Goal: Task Accomplishment & Management: Manage account settings

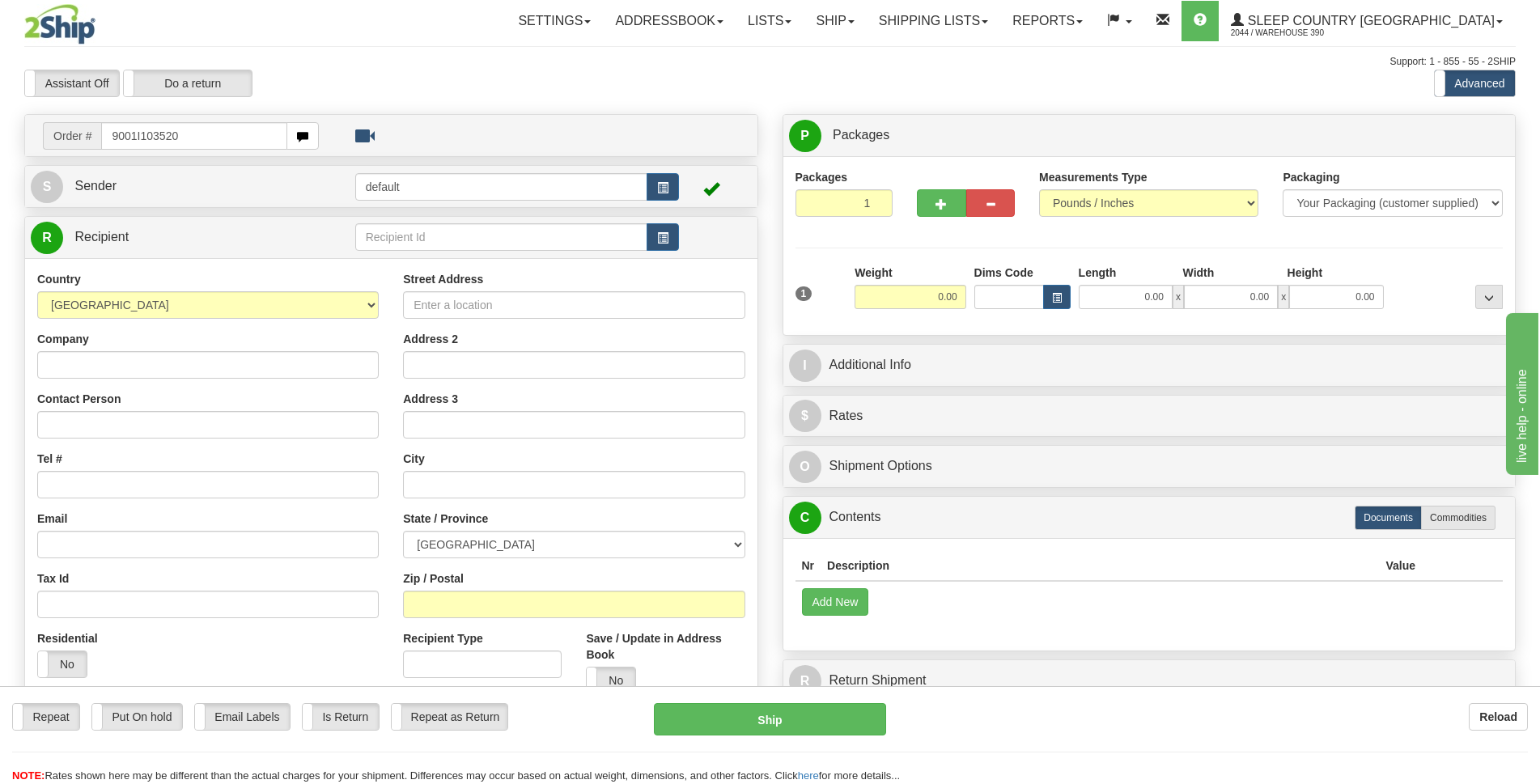
type input "9001I103520"
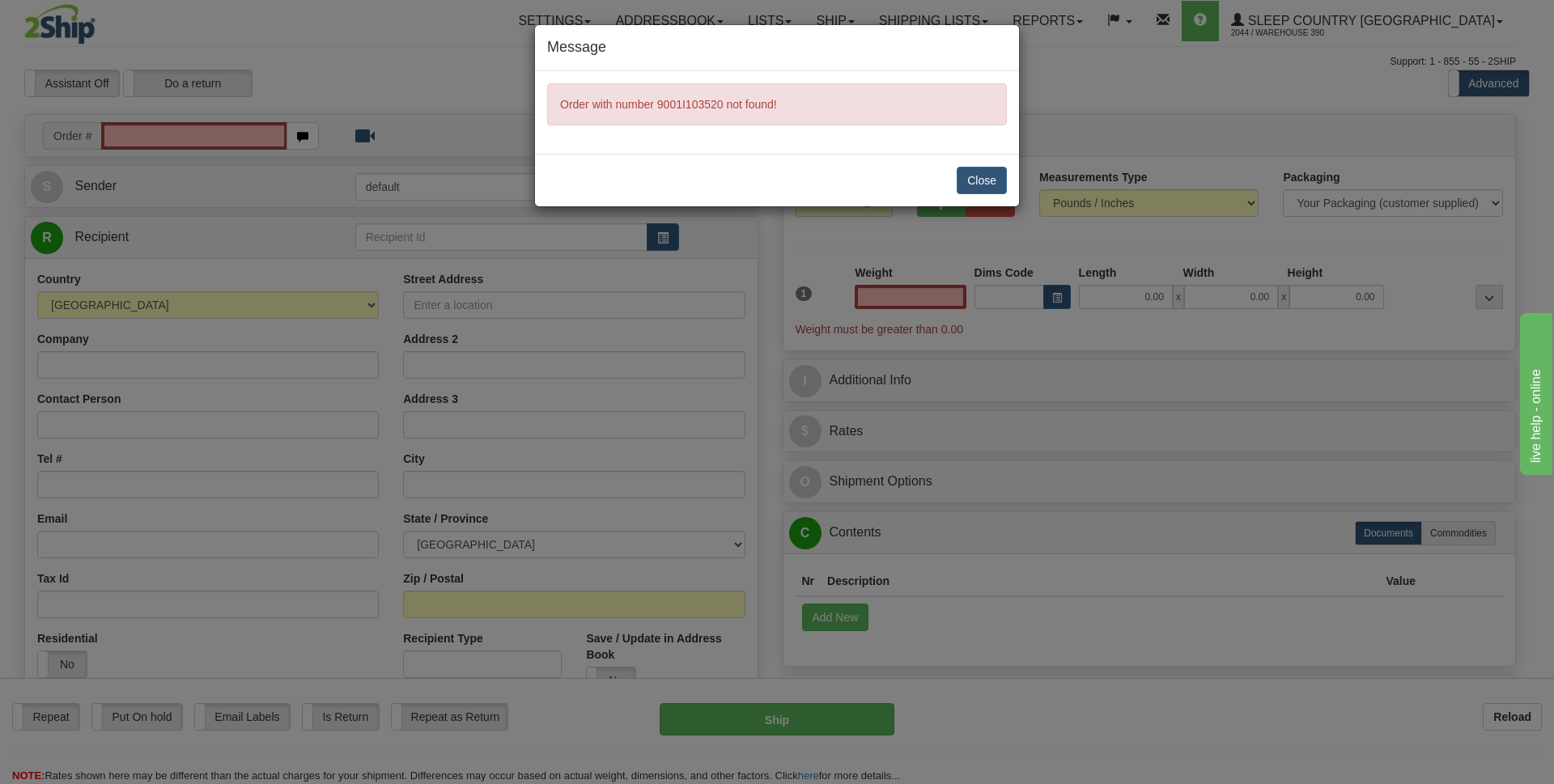
type input "0.00"
click at [989, 187] on button "Close" at bounding box center [981, 180] width 50 height 27
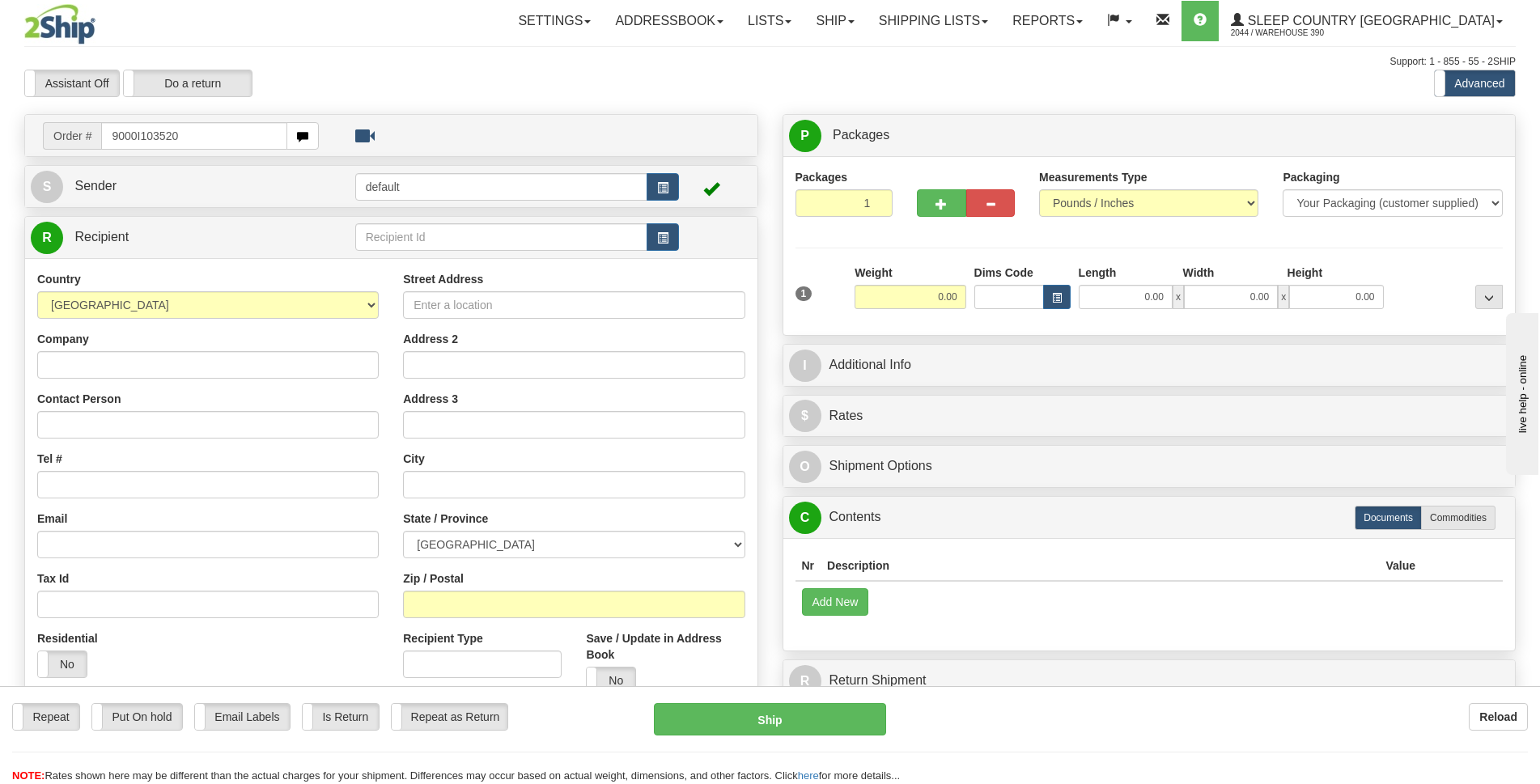
type input "9000I103520"
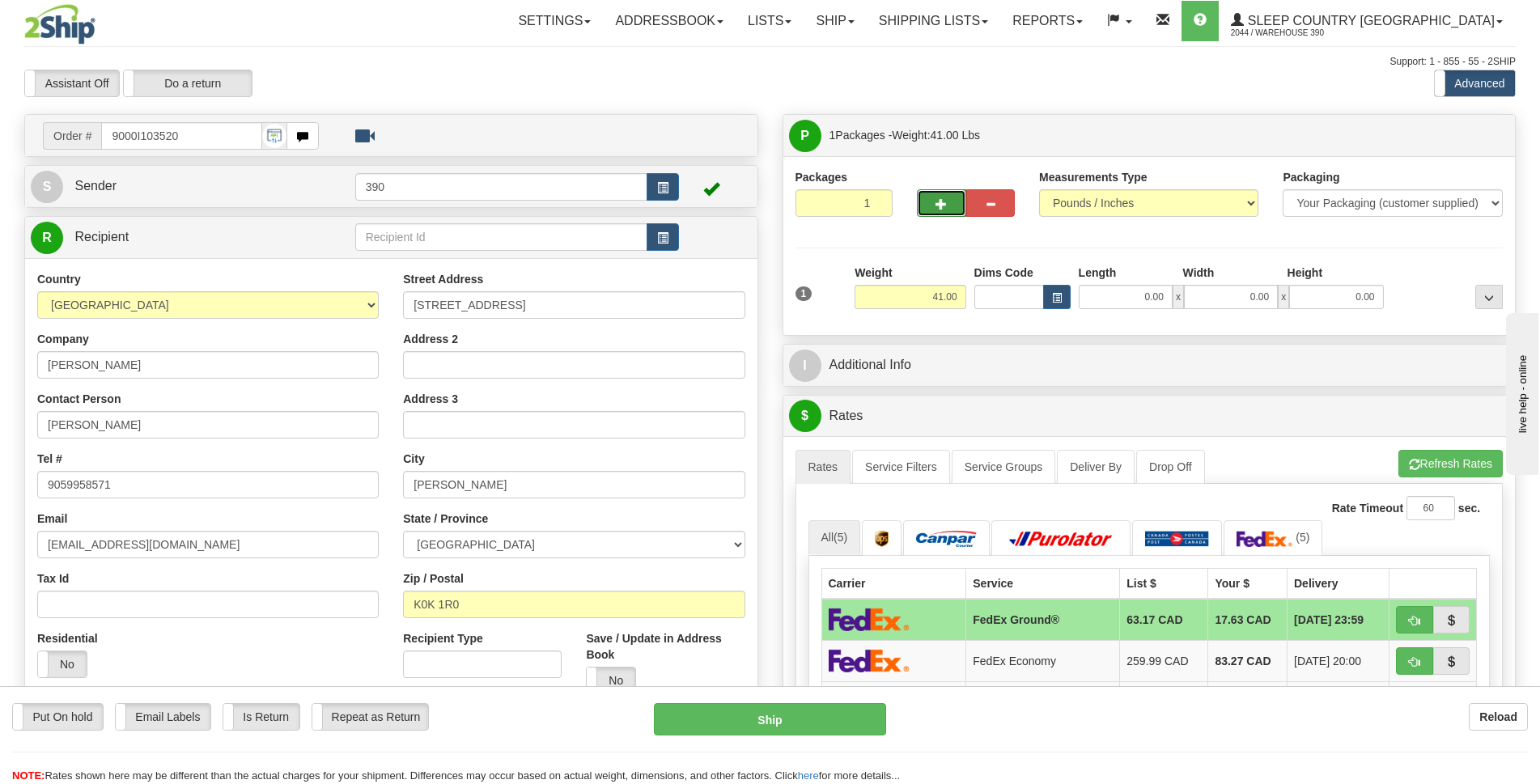
click at [942, 206] on span "button" at bounding box center [942, 204] width 12 height 11
radio input "true"
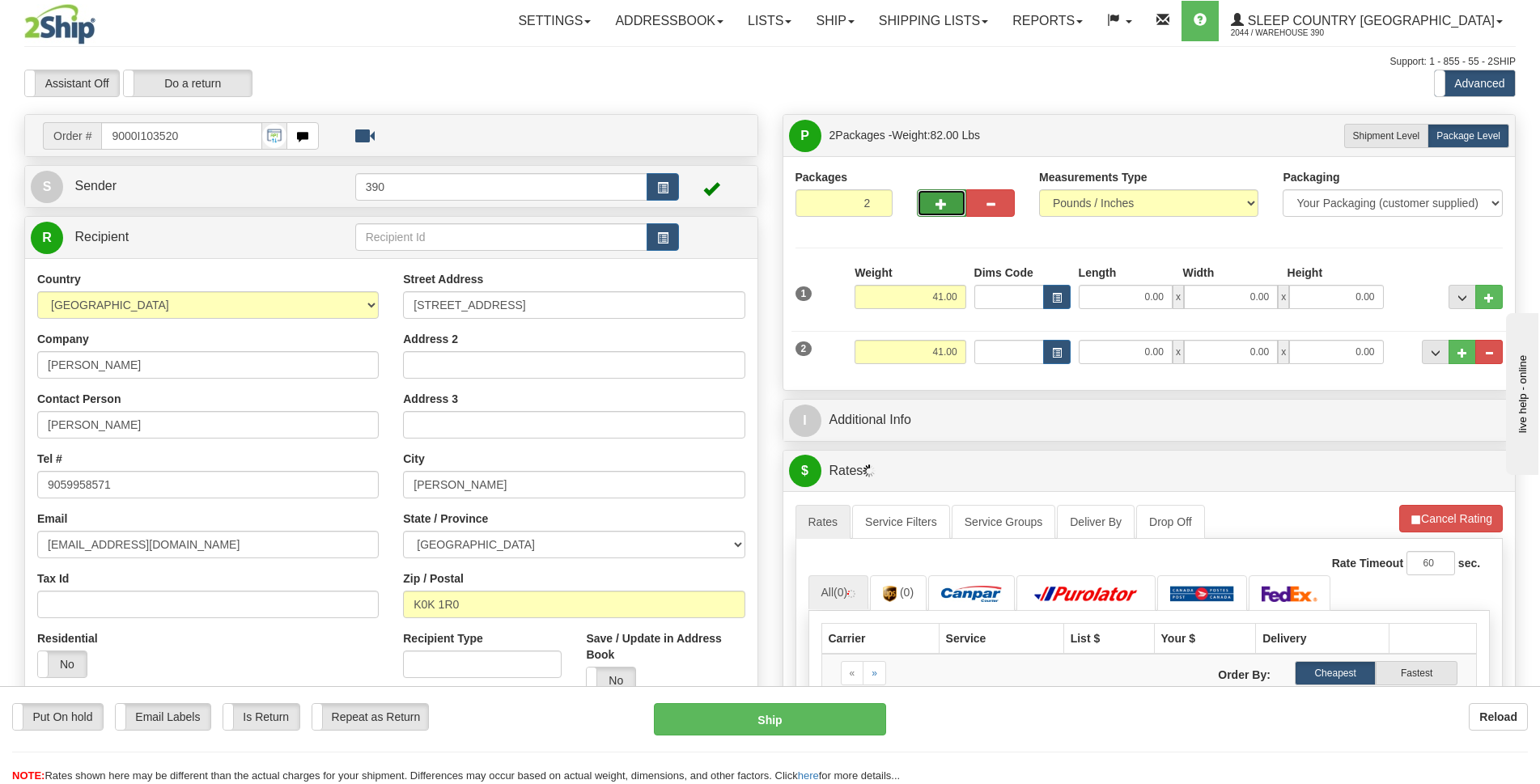
click at [942, 206] on span "button" at bounding box center [942, 204] width 12 height 11
type input "3"
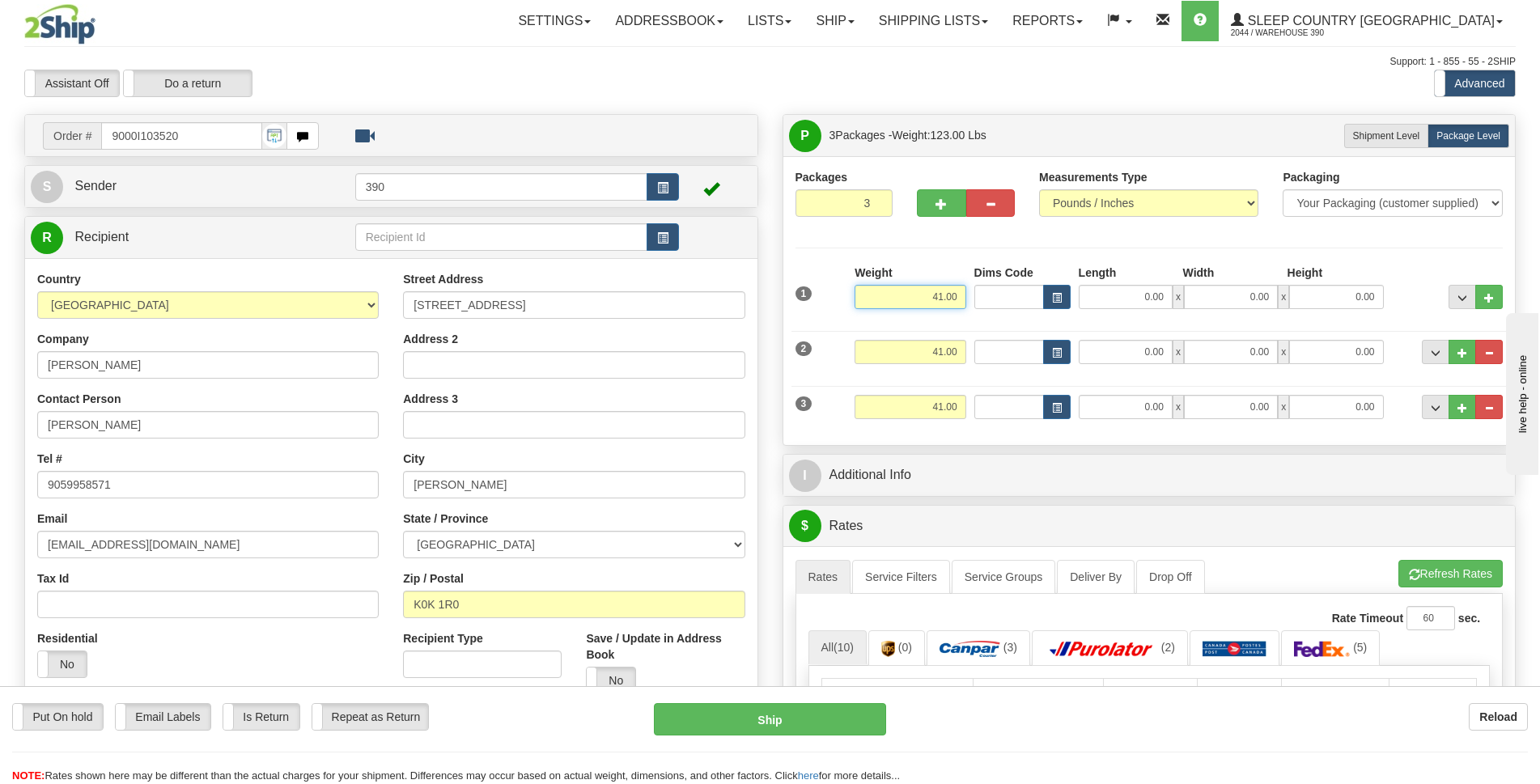
drag, startPoint x: 930, startPoint y: 293, endPoint x: 975, endPoint y: 295, distance: 45.0
click at [975, 295] on div "1 Weight 41.00 Dims Code x x" at bounding box center [1150, 294] width 716 height 58
type input "13.00"
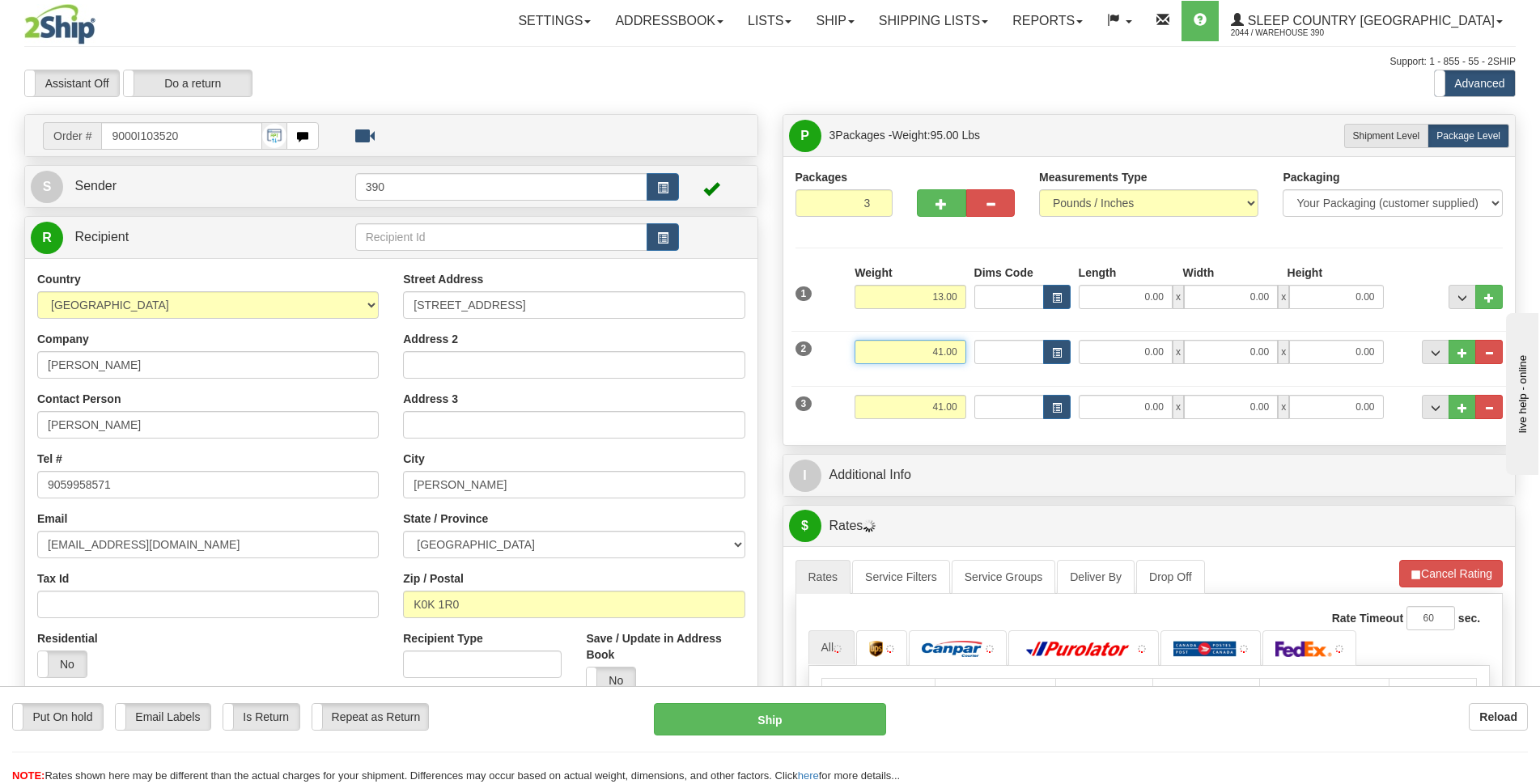
drag, startPoint x: 944, startPoint y: 355, endPoint x: 998, endPoint y: 360, distance: 54.2
click at [992, 357] on div "2 Weight 41.00 Dims Code Length Width Height" at bounding box center [1150, 350] width 716 height 54
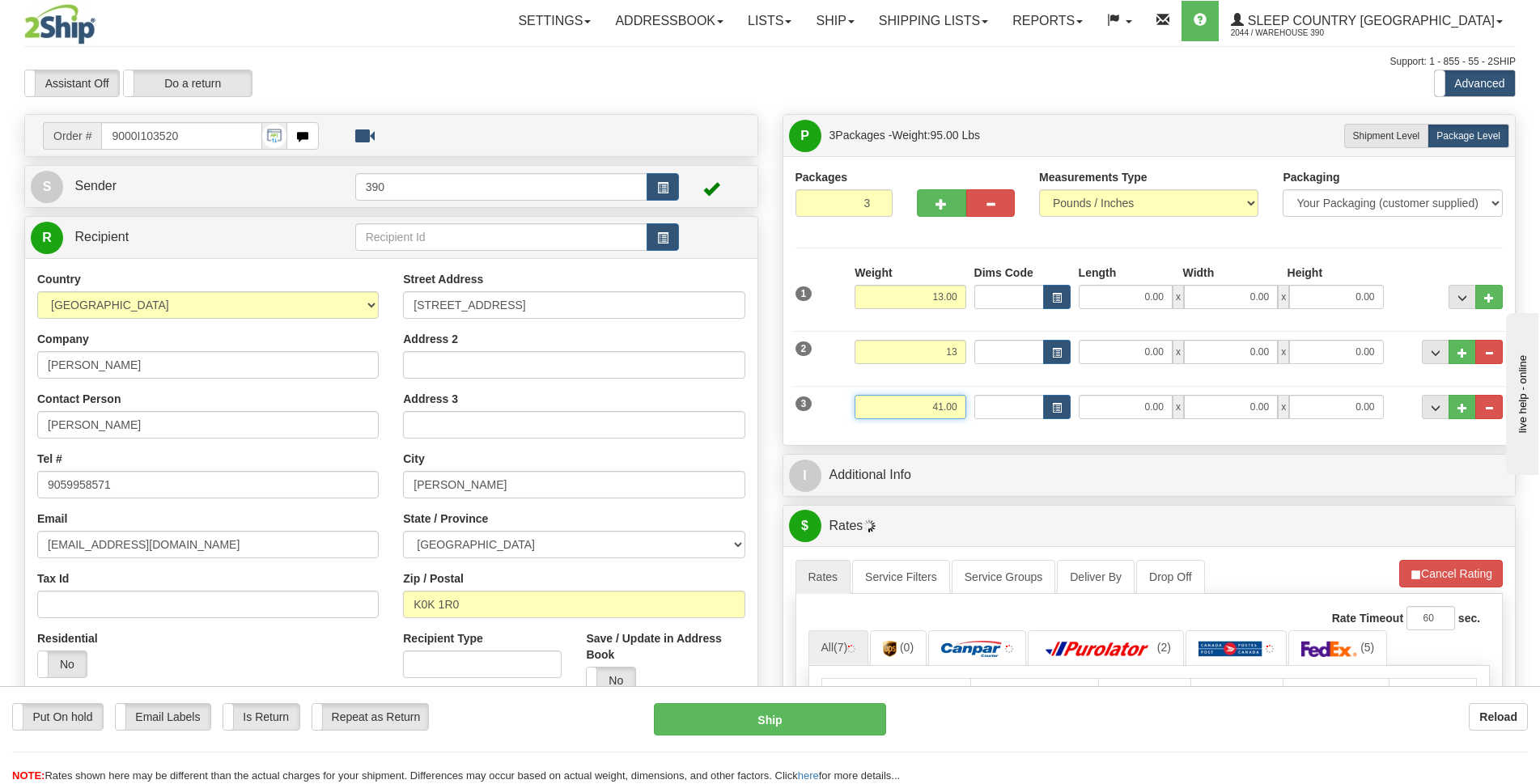
type input "13.00"
drag, startPoint x: 929, startPoint y: 412, endPoint x: 1010, endPoint y: 409, distance: 81.1
click at [1010, 409] on div "3 Weight 41.00 Dims Code Length Width Height" at bounding box center [1150, 405] width 716 height 54
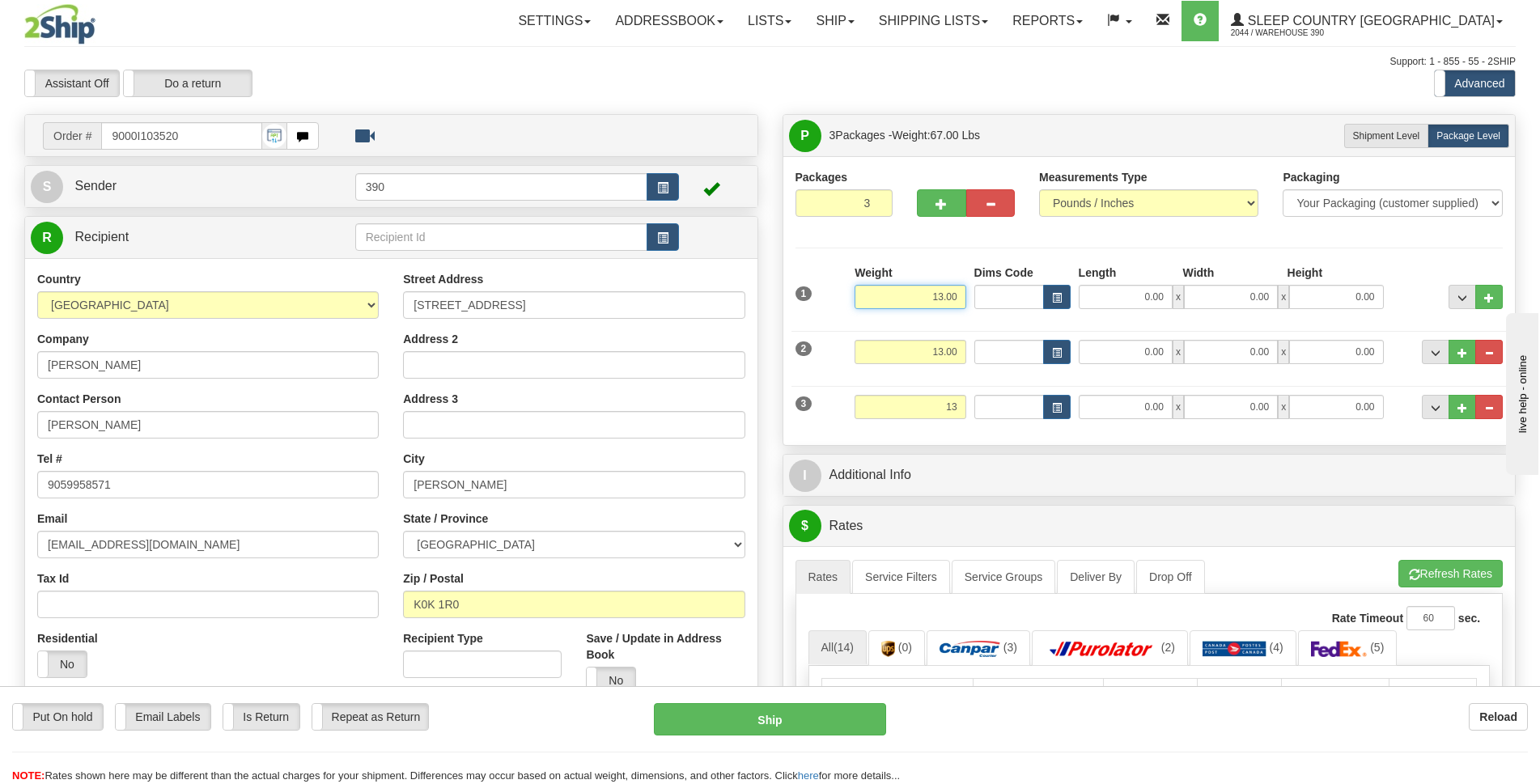
click at [952, 299] on input "13.00" at bounding box center [910, 297] width 111 height 25
type input "13.00"
click at [1147, 298] on input "0.00" at bounding box center [1126, 297] width 94 height 25
type input "12.00"
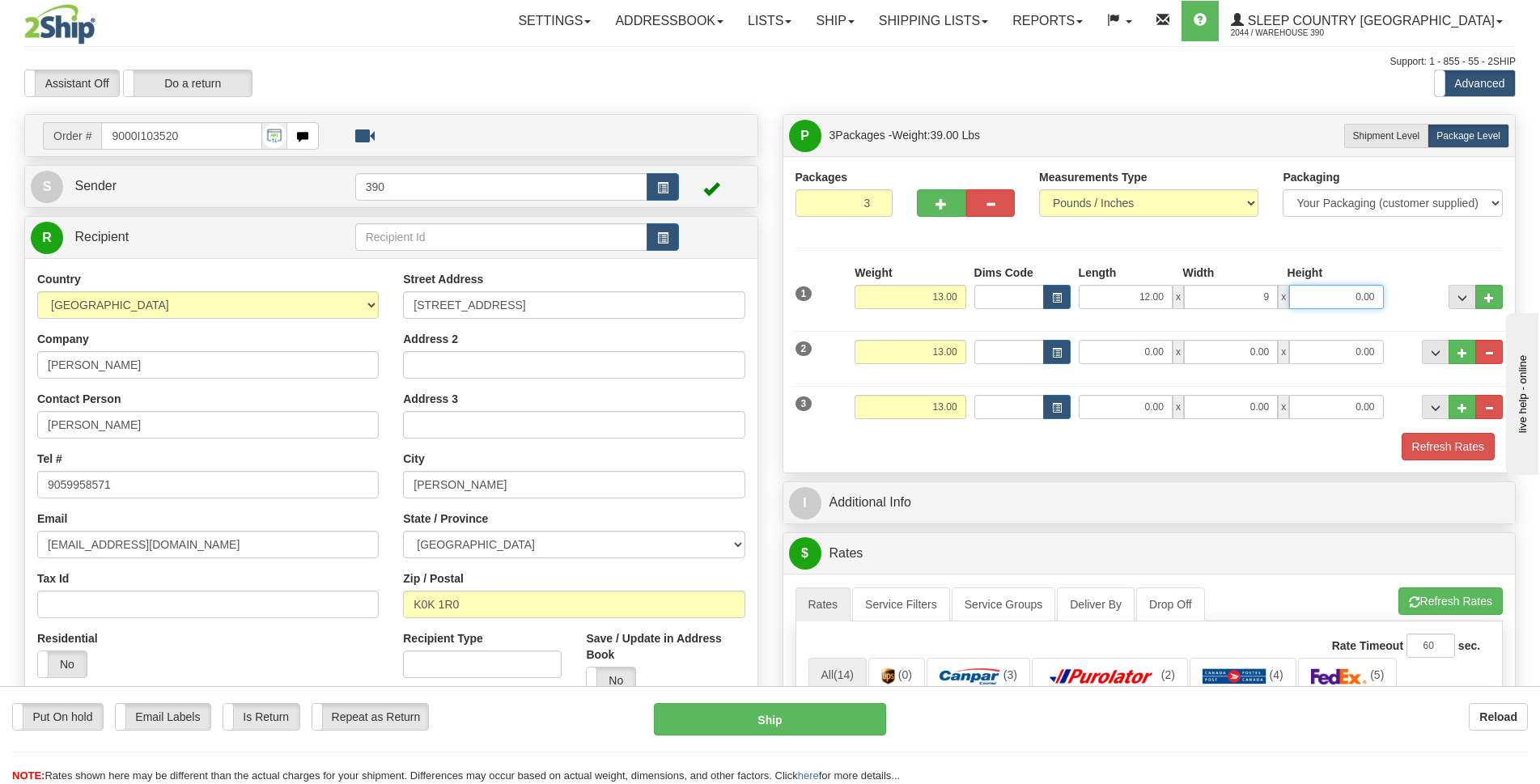
type input "9.00"
type input "3.00"
click at [1159, 353] on input "0.00" at bounding box center [1126, 352] width 94 height 25
type input "12.00"
type input "9.00"
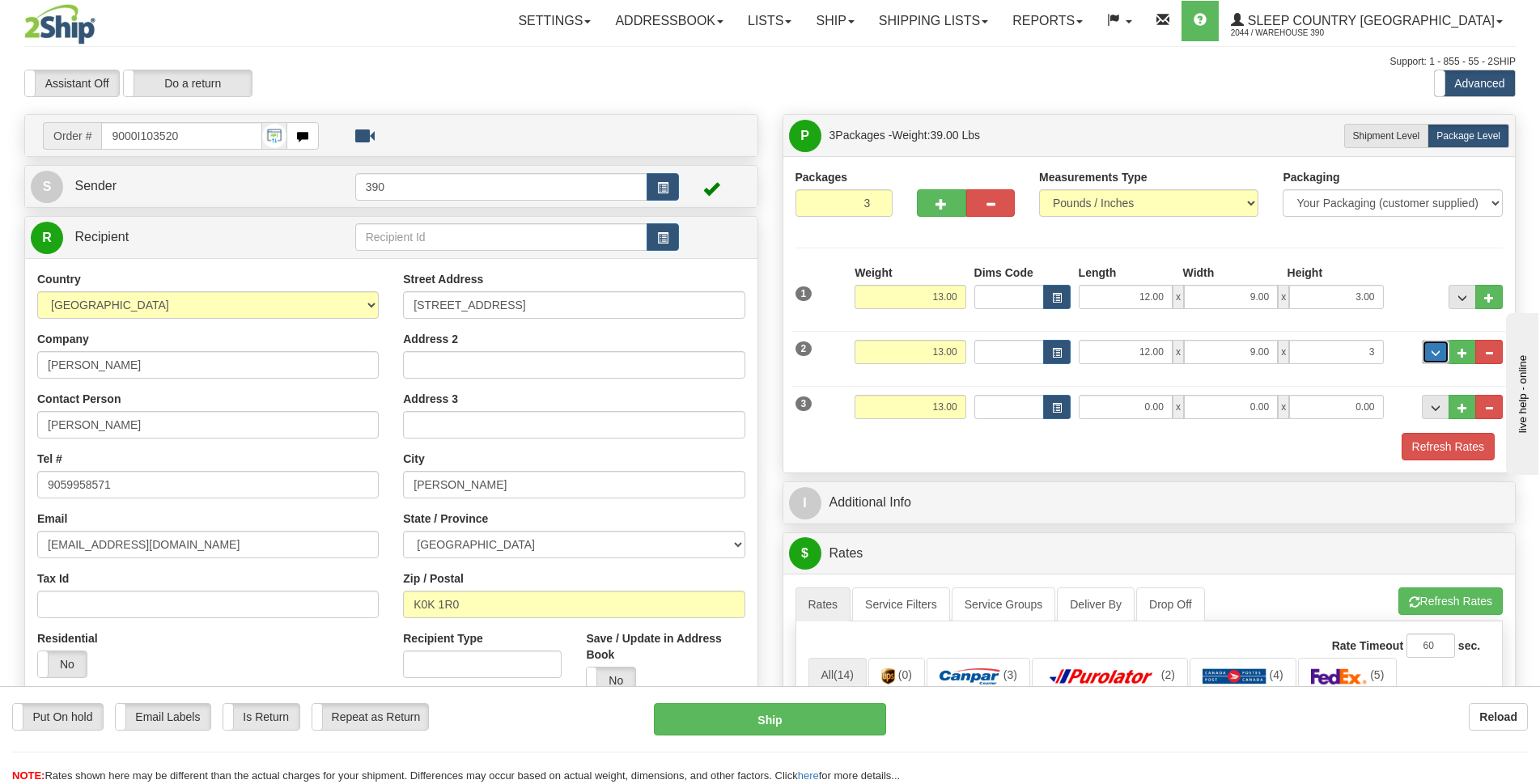
type input "3.00"
click at [1152, 412] on input "0.00" at bounding box center [1126, 407] width 94 height 25
type input "12.00"
type input "9.00"
type input "0.00"
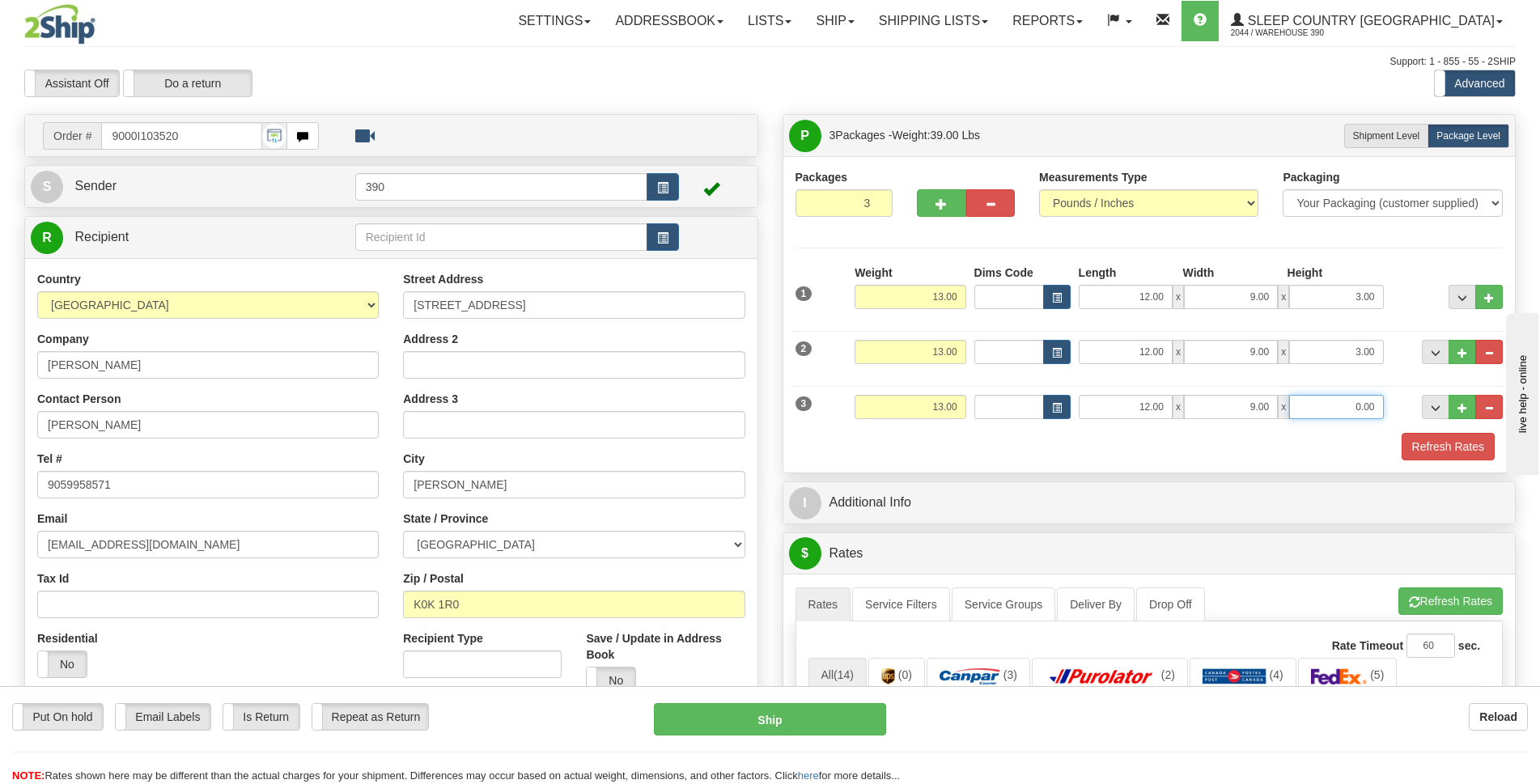
drag, startPoint x: 1358, startPoint y: 410, endPoint x: 1387, endPoint y: 414, distance: 29.3
click at [1386, 414] on div "12.00 x 9.00 x 0.00" at bounding box center [1231, 407] width 314 height 25
type input "3.00"
click at [1440, 453] on button "Refresh Rates" at bounding box center [1448, 446] width 93 height 27
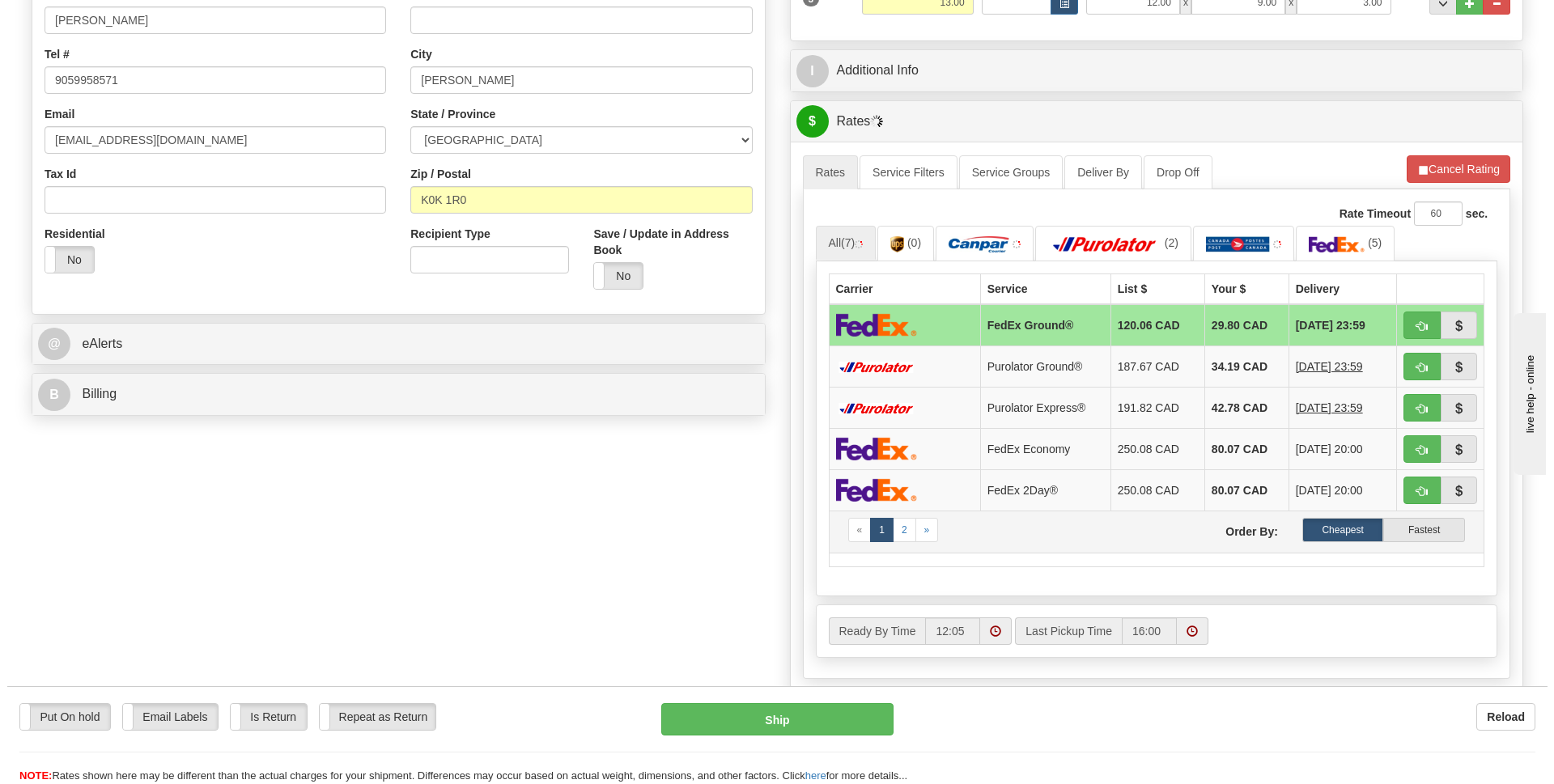
scroll to position [323, 0]
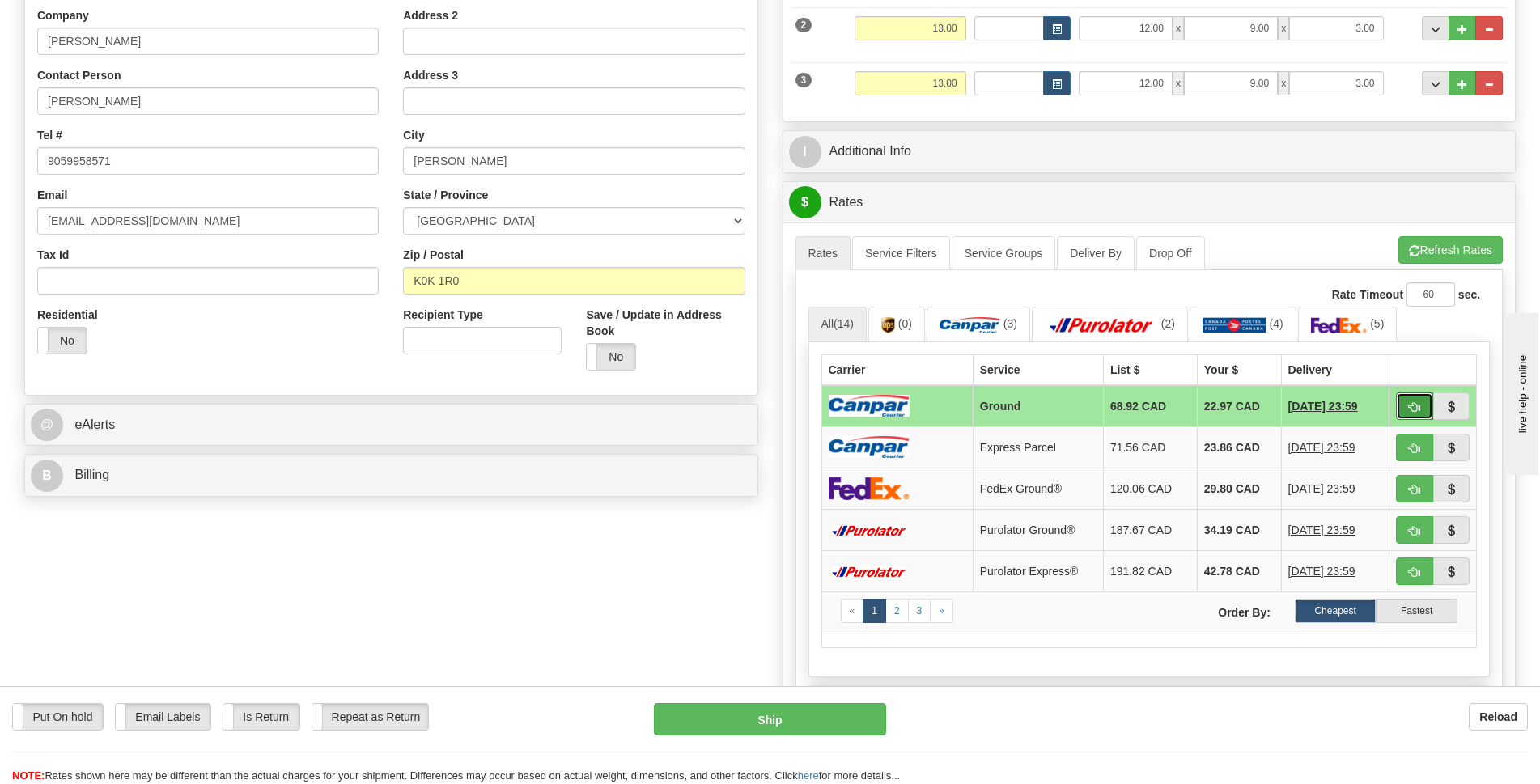
click at [1414, 406] on span "button" at bounding box center [1415, 407] width 12 height 11
type input "1"
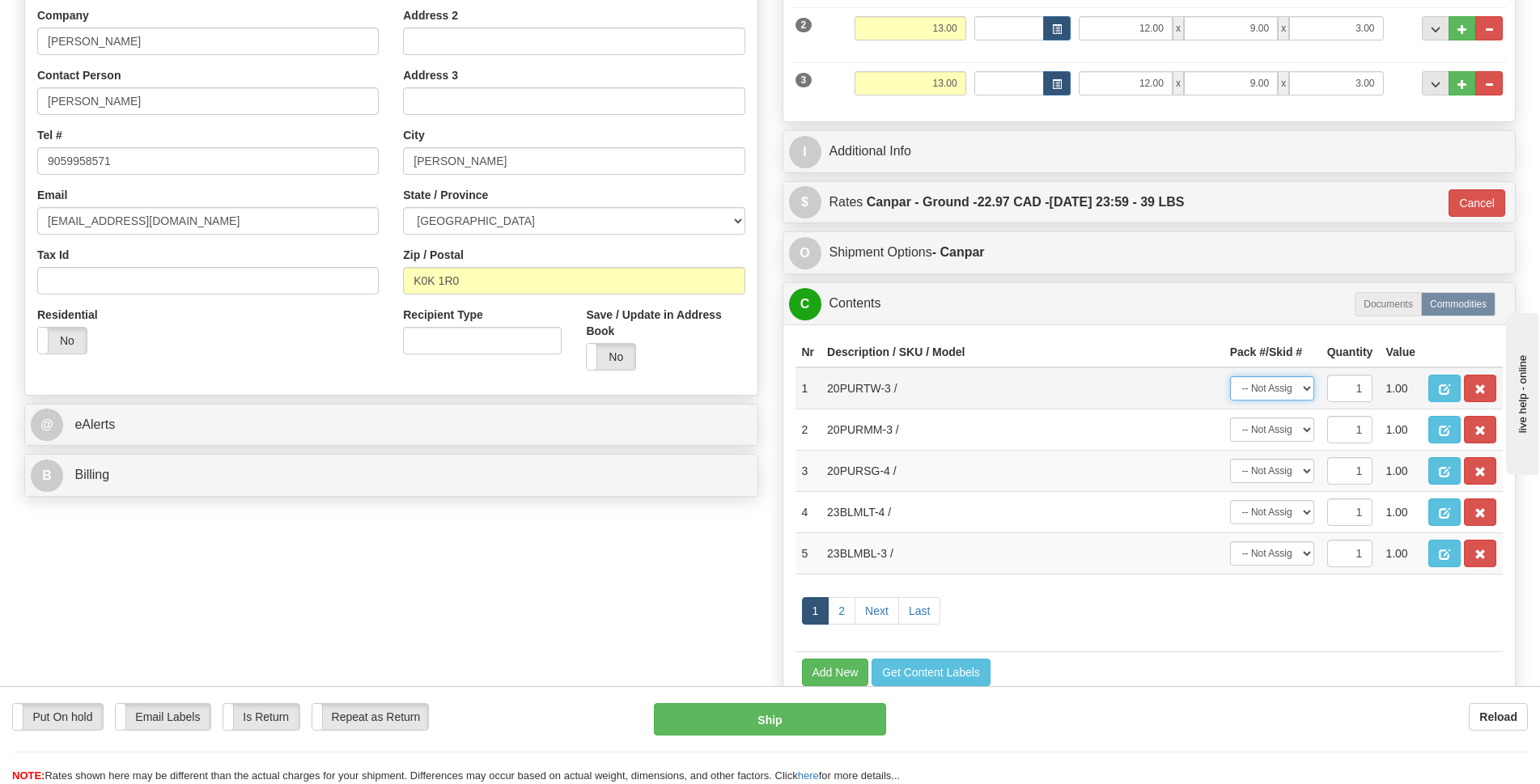
click at [1303, 387] on select "-- Not Assigned -- Package 1 Package 2 Package 3" at bounding box center [1272, 388] width 84 height 25
select select "0"
click at [1231, 376] on select "-- Not Assigned -- Package 1 Package 2 Package 3" at bounding box center [1272, 388] width 84 height 25
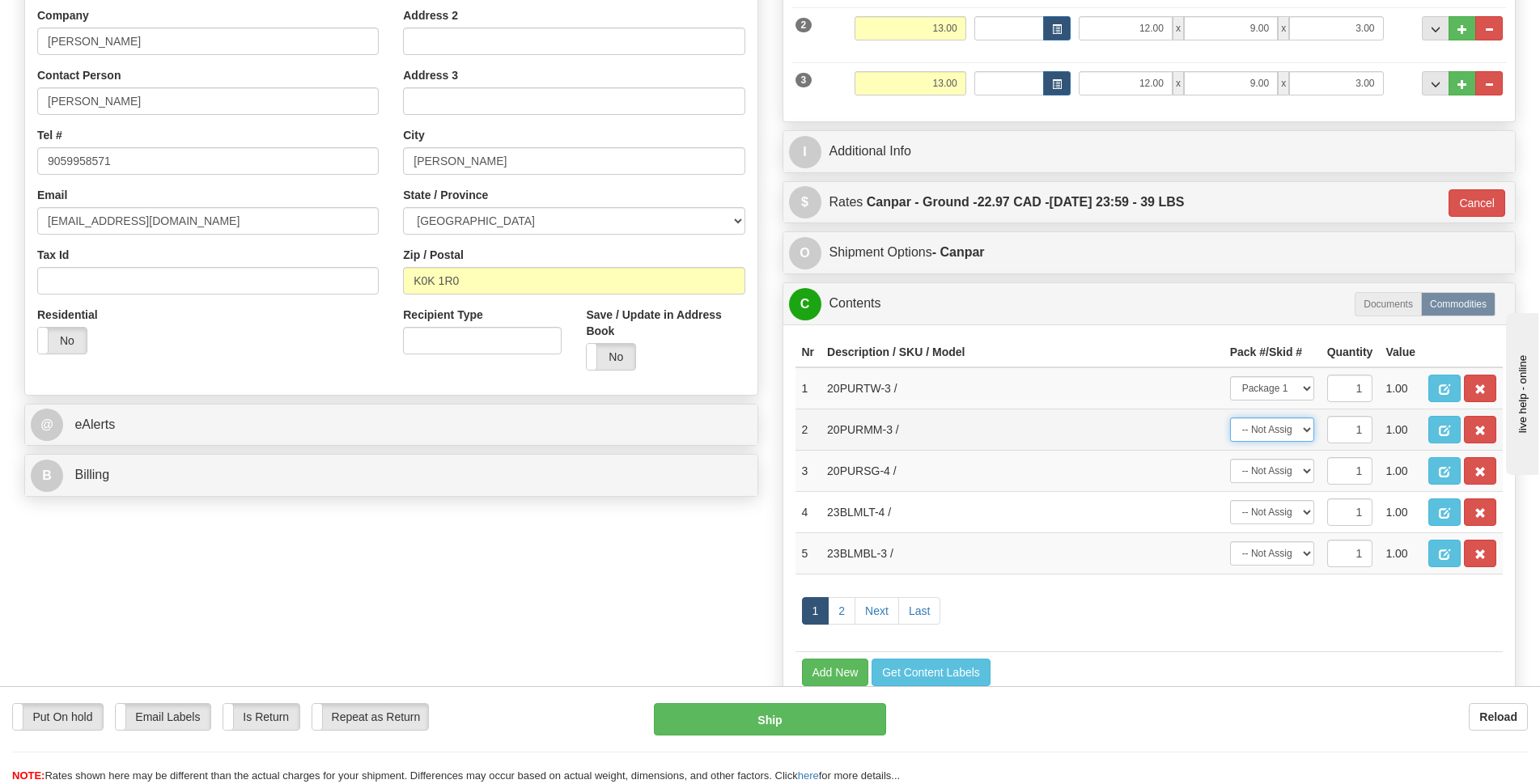
click at [1308, 427] on select "-- Not Assigned -- Package 1 Package 2 Package 3" at bounding box center [1272, 429] width 84 height 25
select select "0"
click at [1231, 417] on select "-- Not Assigned -- Package 1 Package 2 Package 3" at bounding box center [1272, 429] width 84 height 25
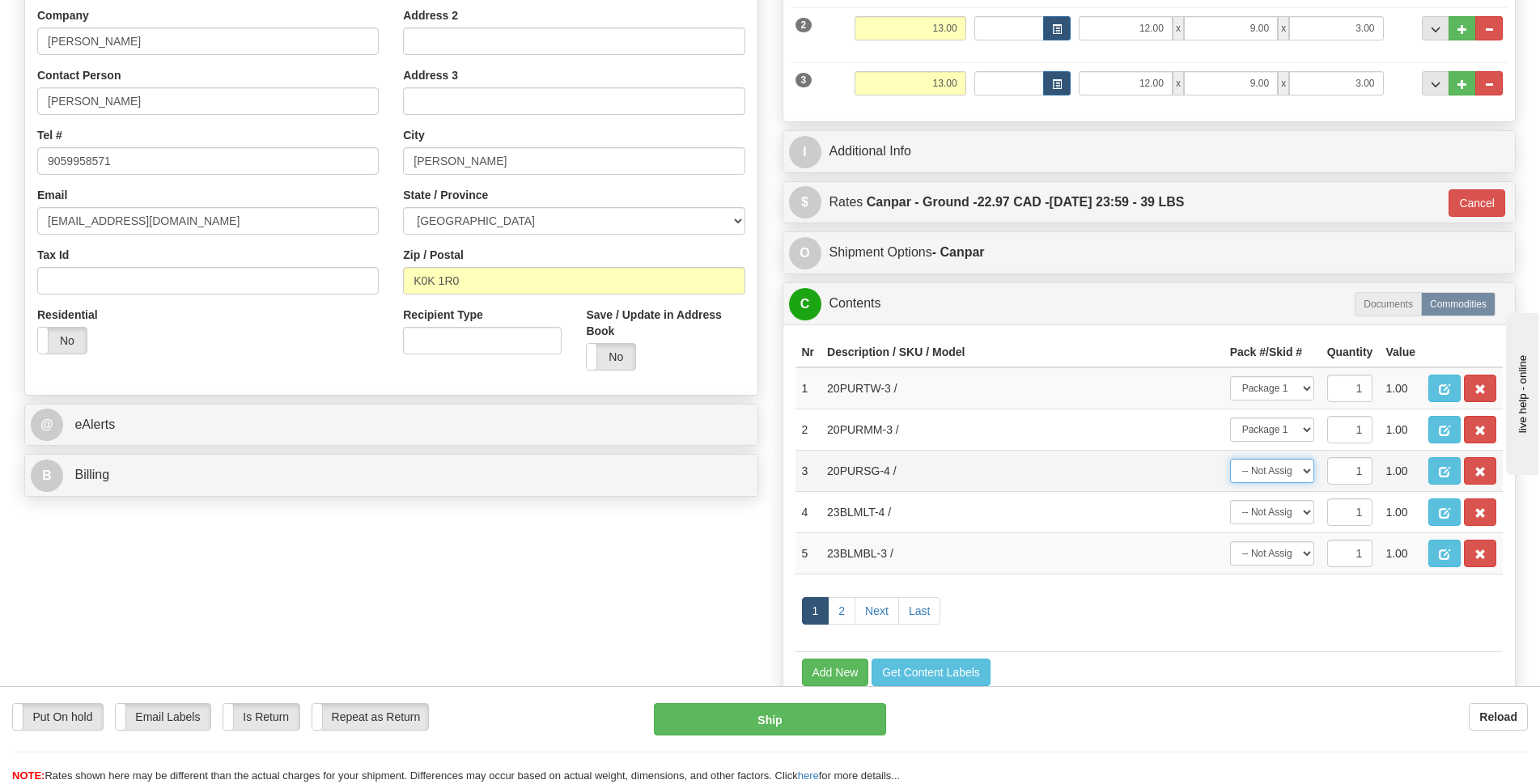
click at [1307, 470] on select "-- Not Assigned -- Package 1 Package 2 Package 3" at bounding box center [1272, 471] width 84 height 25
select select "1"
click at [1231, 459] on select "-- Not Assigned -- Package 1 Package 2 Package 3" at bounding box center [1272, 471] width 84 height 25
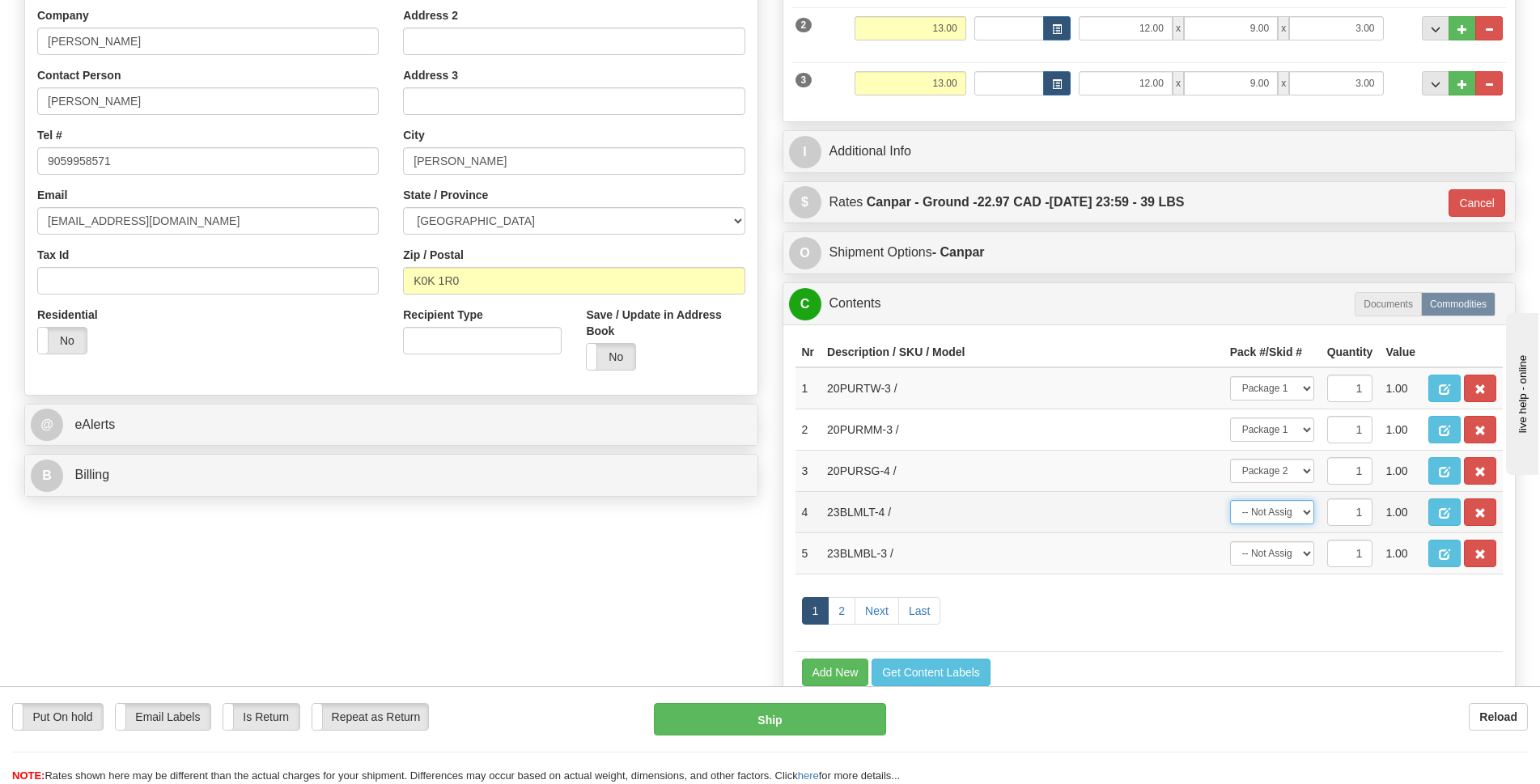
click at [1302, 508] on select "-- Not Assigned -- Package 1 Package 2 Package 3" at bounding box center [1272, 513] width 84 height 25
select select "1"
click at [1231, 500] on select "-- Not Assigned -- Package 1 Package 2 Package 3" at bounding box center [1272, 513] width 84 height 25
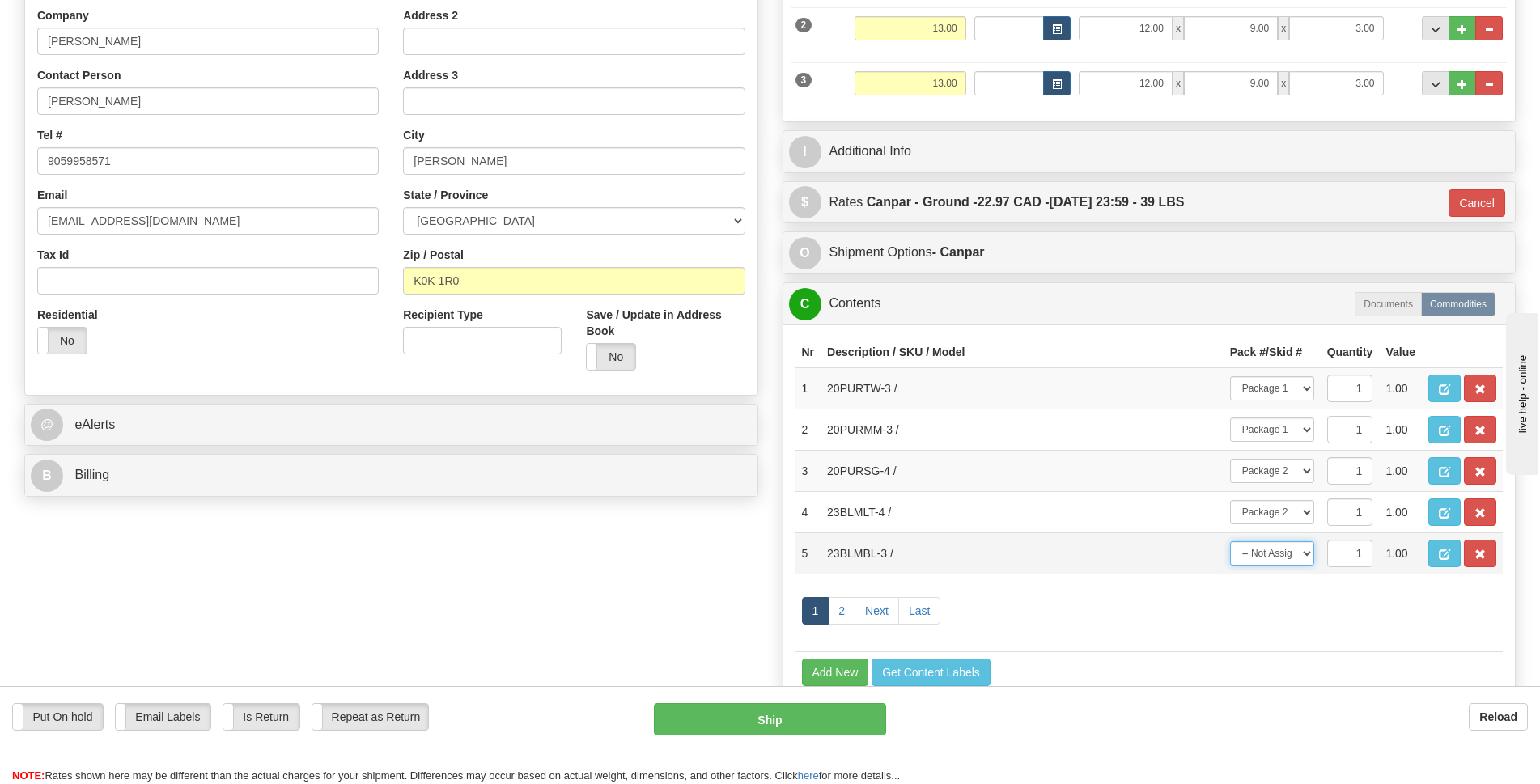
click at [1307, 551] on select "-- Not Assigned -- Package 1 Package 2 Package 3" at bounding box center [1272, 554] width 84 height 25
select select "2"
click at [1231, 541] on select "-- Not Assigned -- Package 1 Package 2 Package 3" at bounding box center [1272, 554] width 84 height 25
click at [838, 615] on link "2" at bounding box center [841, 610] width 27 height 27
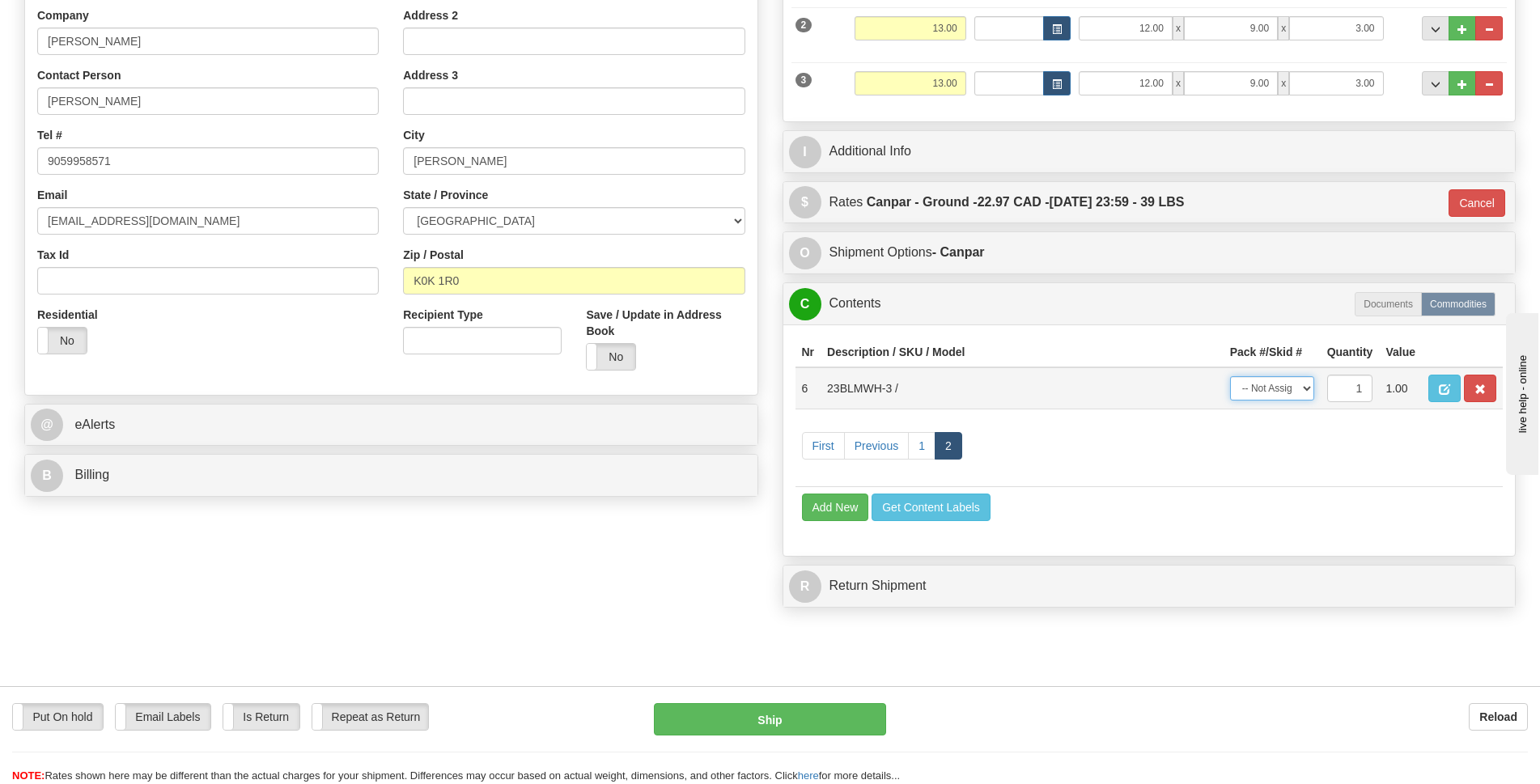
click at [1305, 386] on select "-- Not Assigned -- Package 1 Package 2 Package 3" at bounding box center [1272, 388] width 84 height 25
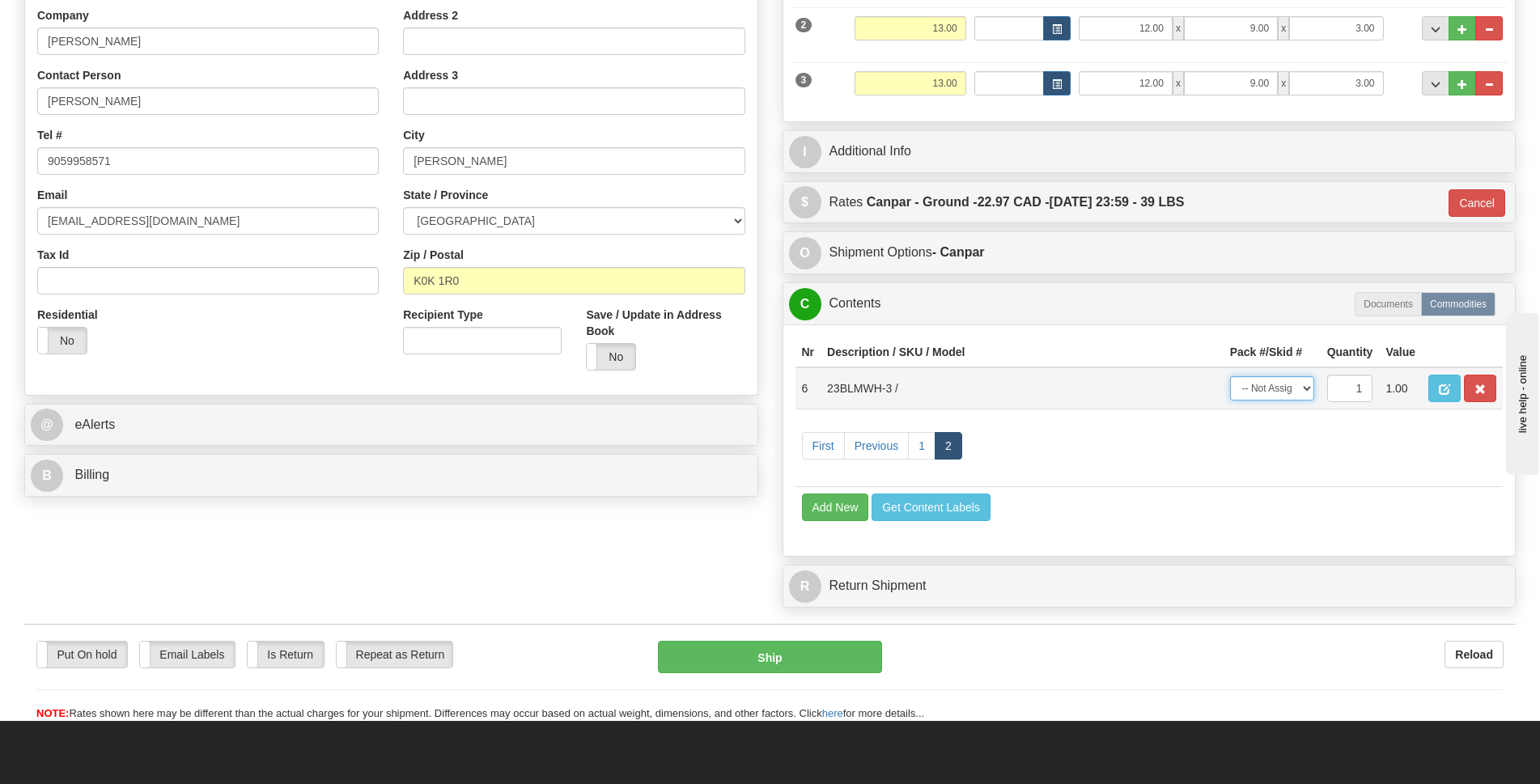
select select "2"
click at [1231, 376] on select "-- Not Assigned -- Package 1 Package 2 Package 3" at bounding box center [1272, 388] width 84 height 25
click at [1243, 464] on td "First Previous 1 2" at bounding box center [1150, 448] width 708 height 77
click at [815, 656] on button "Ship" at bounding box center [770, 656] width 224 height 32
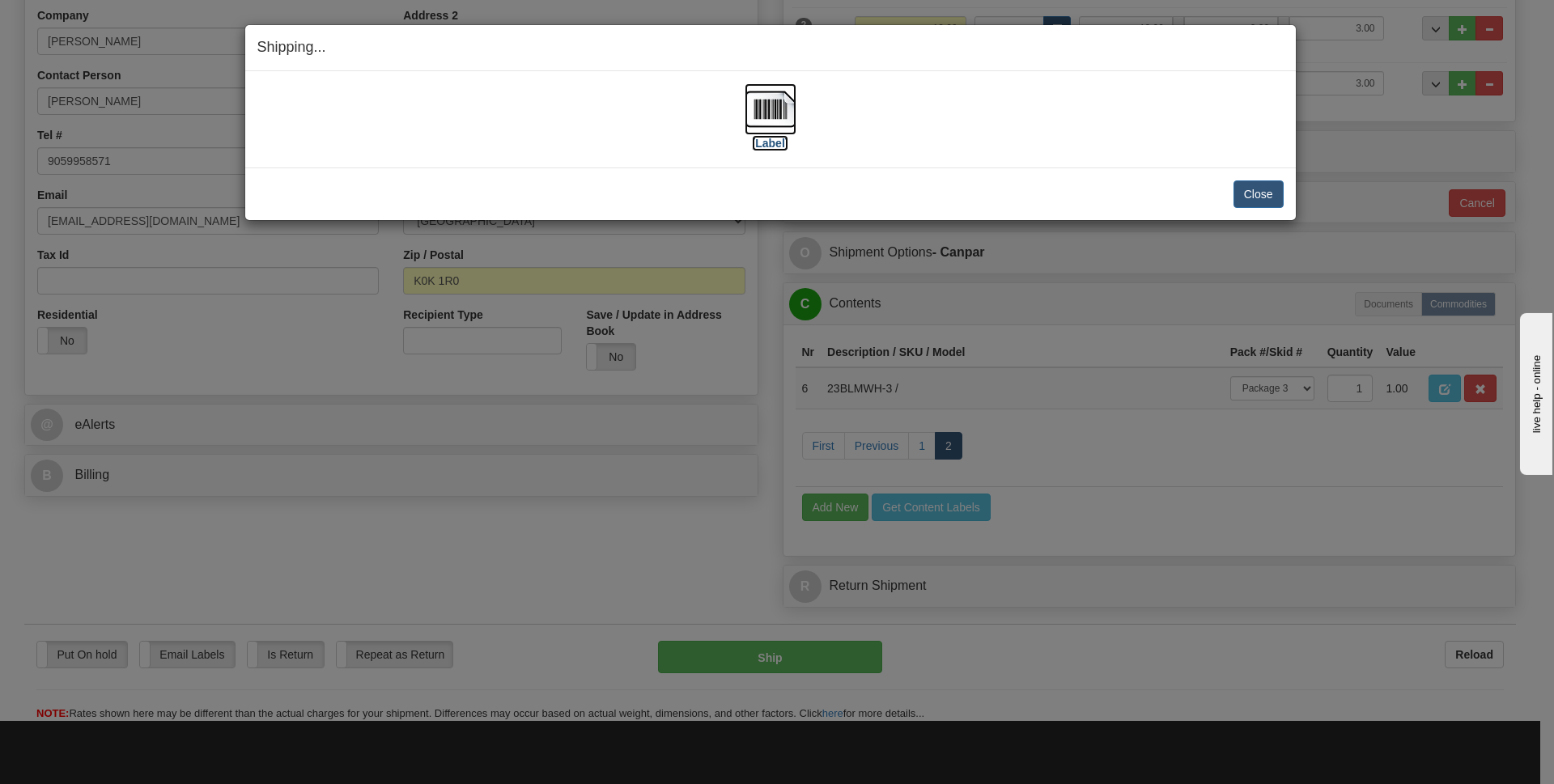
click at [768, 114] on img at bounding box center [770, 109] width 52 height 52
click at [1267, 202] on button "Close" at bounding box center [1259, 193] width 50 height 27
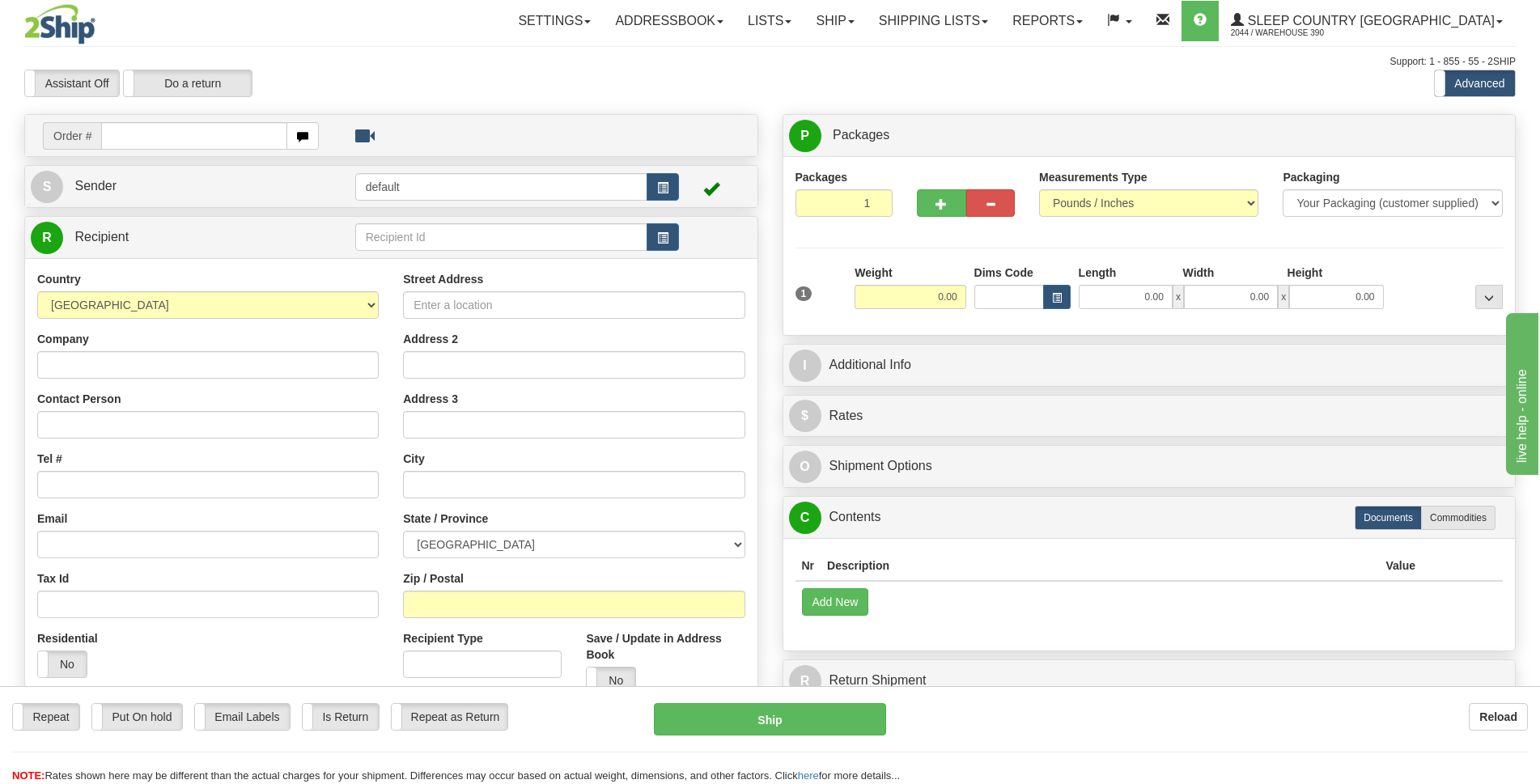
click at [188, 139] on input "text" at bounding box center [194, 135] width 186 height 27
type input "9002I103255"
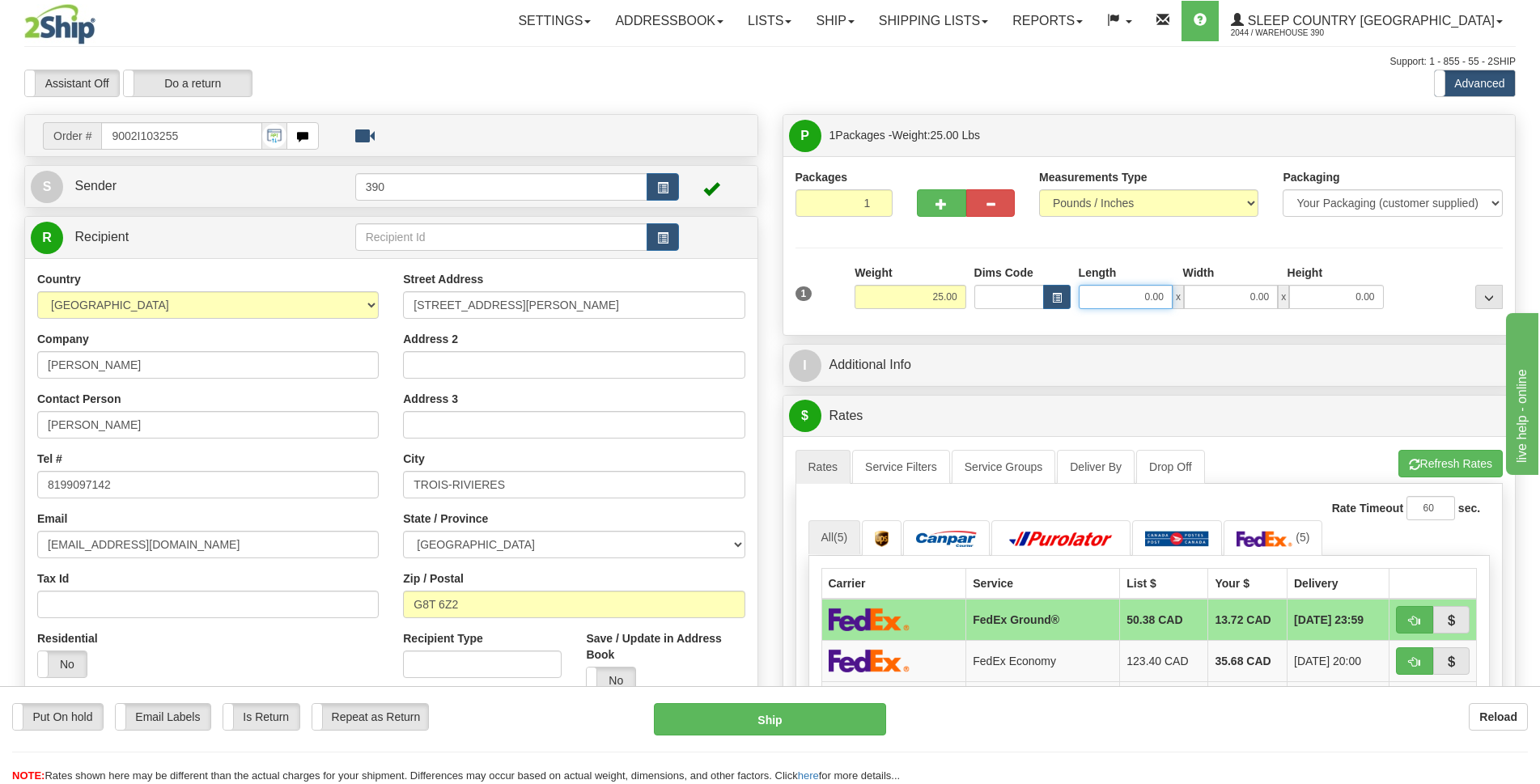
click at [1133, 295] on input "0.00" at bounding box center [1126, 297] width 94 height 25
type input "15.00"
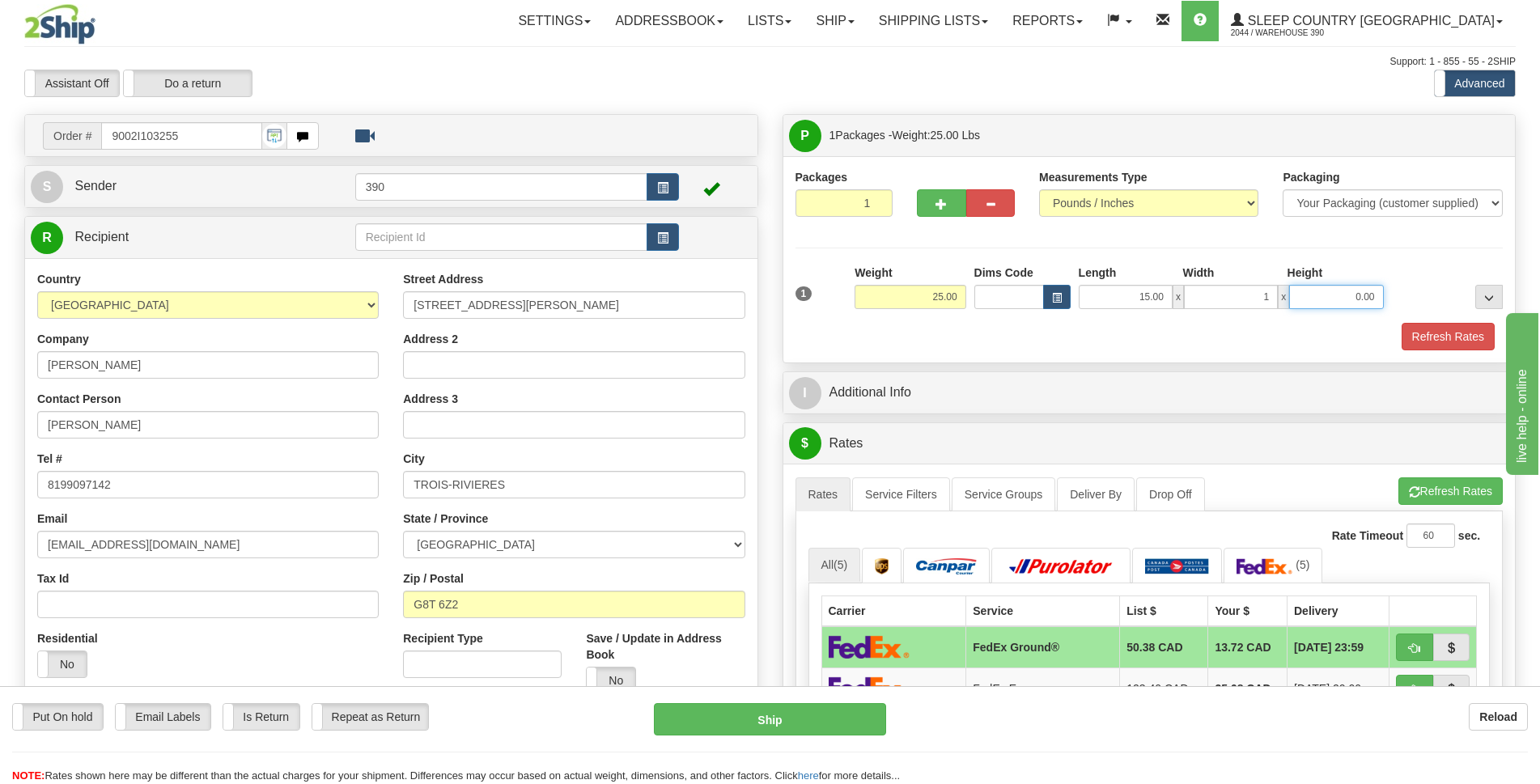
type input "1.00"
type input "5.00"
click at [1259, 304] on input "1.00" at bounding box center [1231, 297] width 94 height 25
click at [1254, 298] on input "1500.00" at bounding box center [1231, 297] width 94 height 25
type input "15.00"
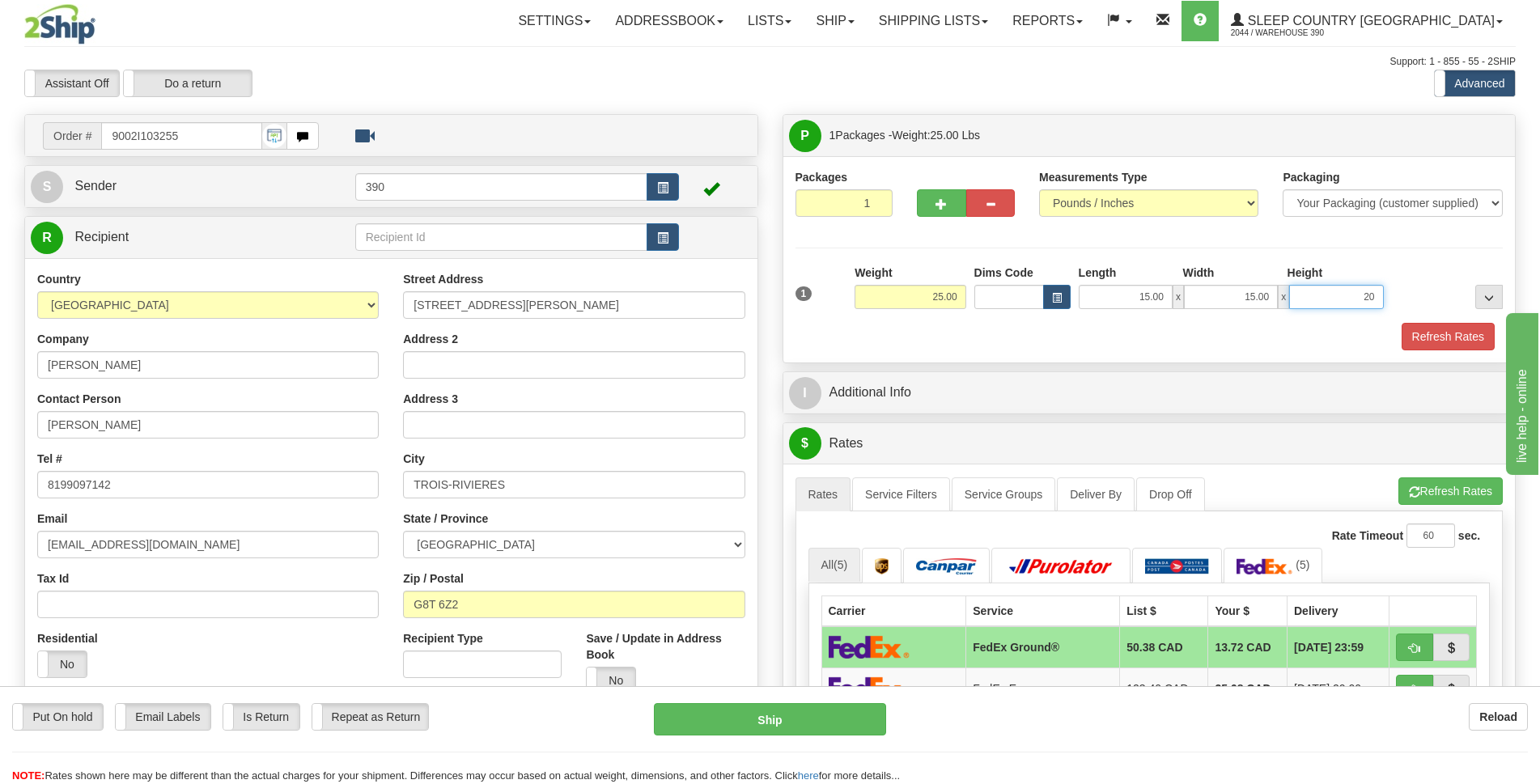
type input "2"
type input "40.00"
click at [1415, 339] on button "Refresh Rates" at bounding box center [1448, 336] width 93 height 27
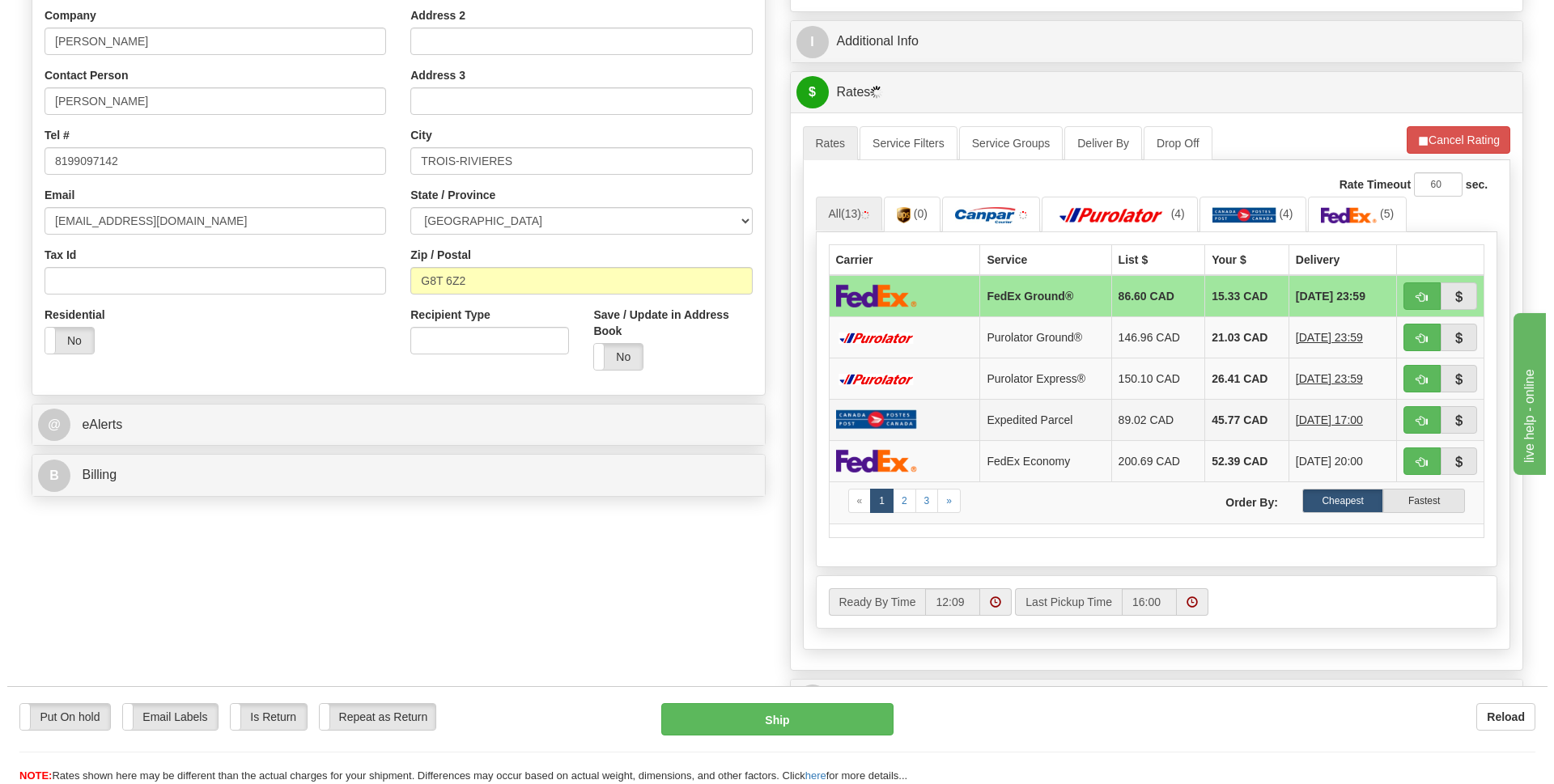
scroll to position [162, 0]
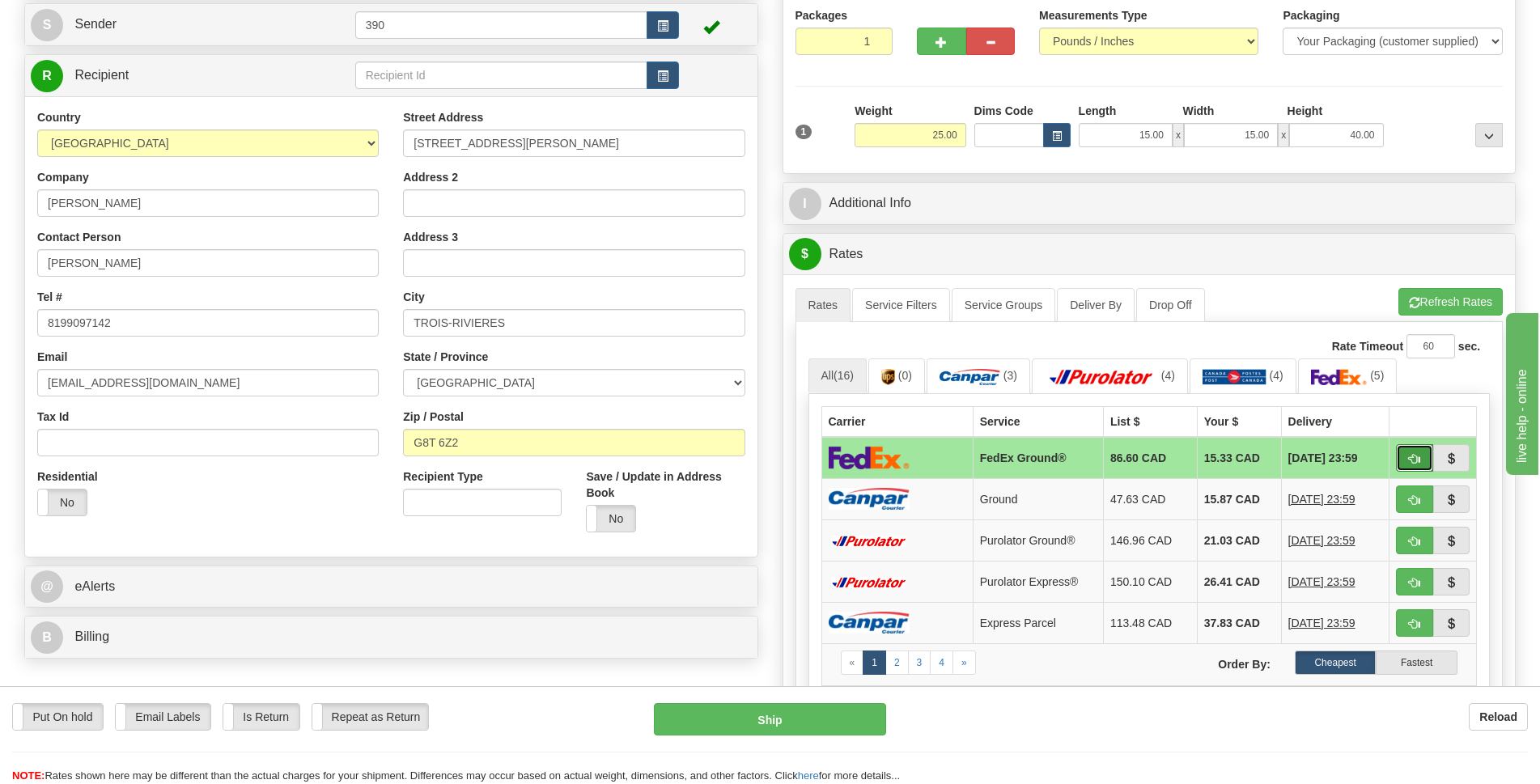
click at [1418, 460] on span "button" at bounding box center [1415, 459] width 12 height 11
type input "92"
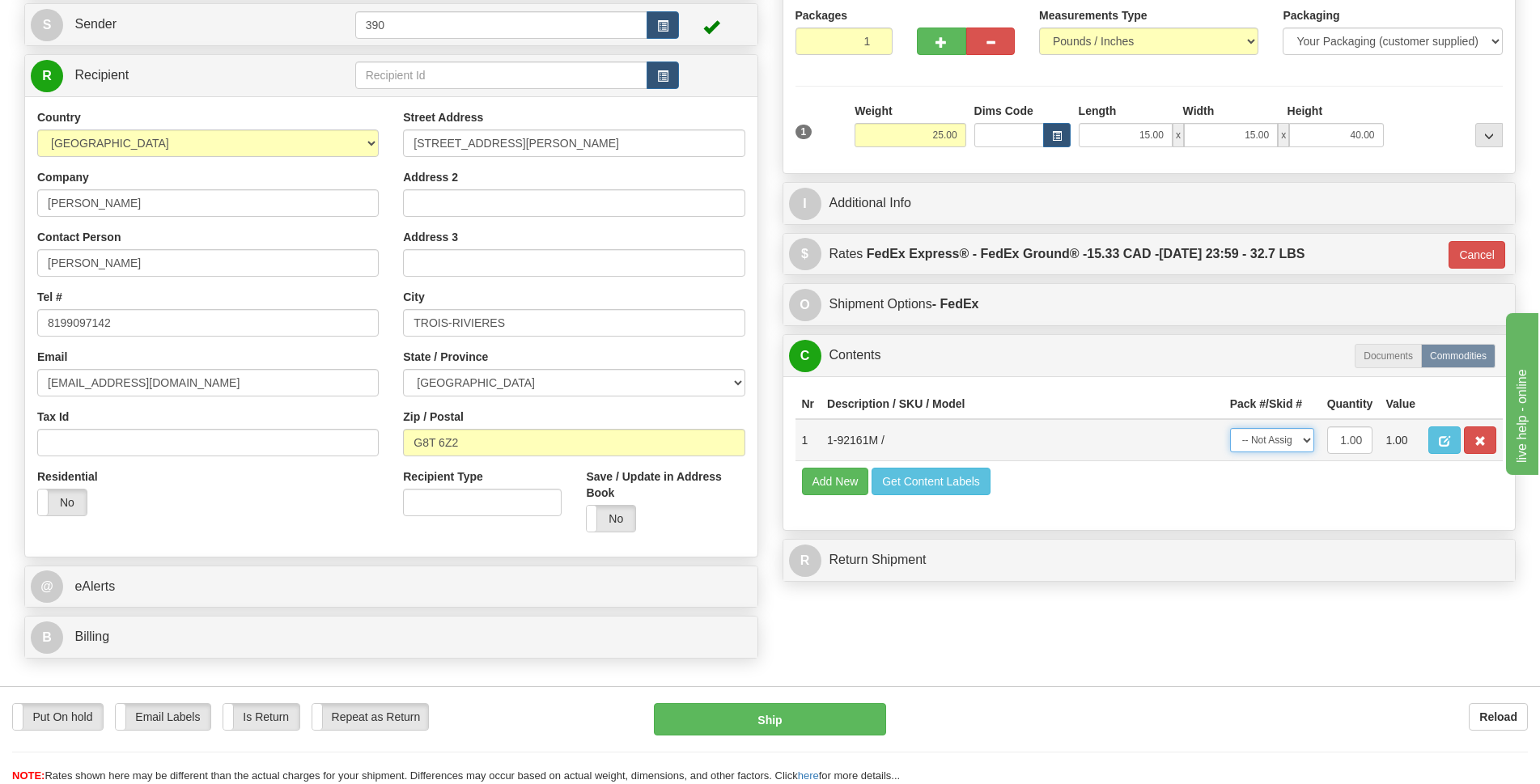
click at [1306, 444] on select "-- Not Assigned -- Package 1" at bounding box center [1272, 440] width 84 height 25
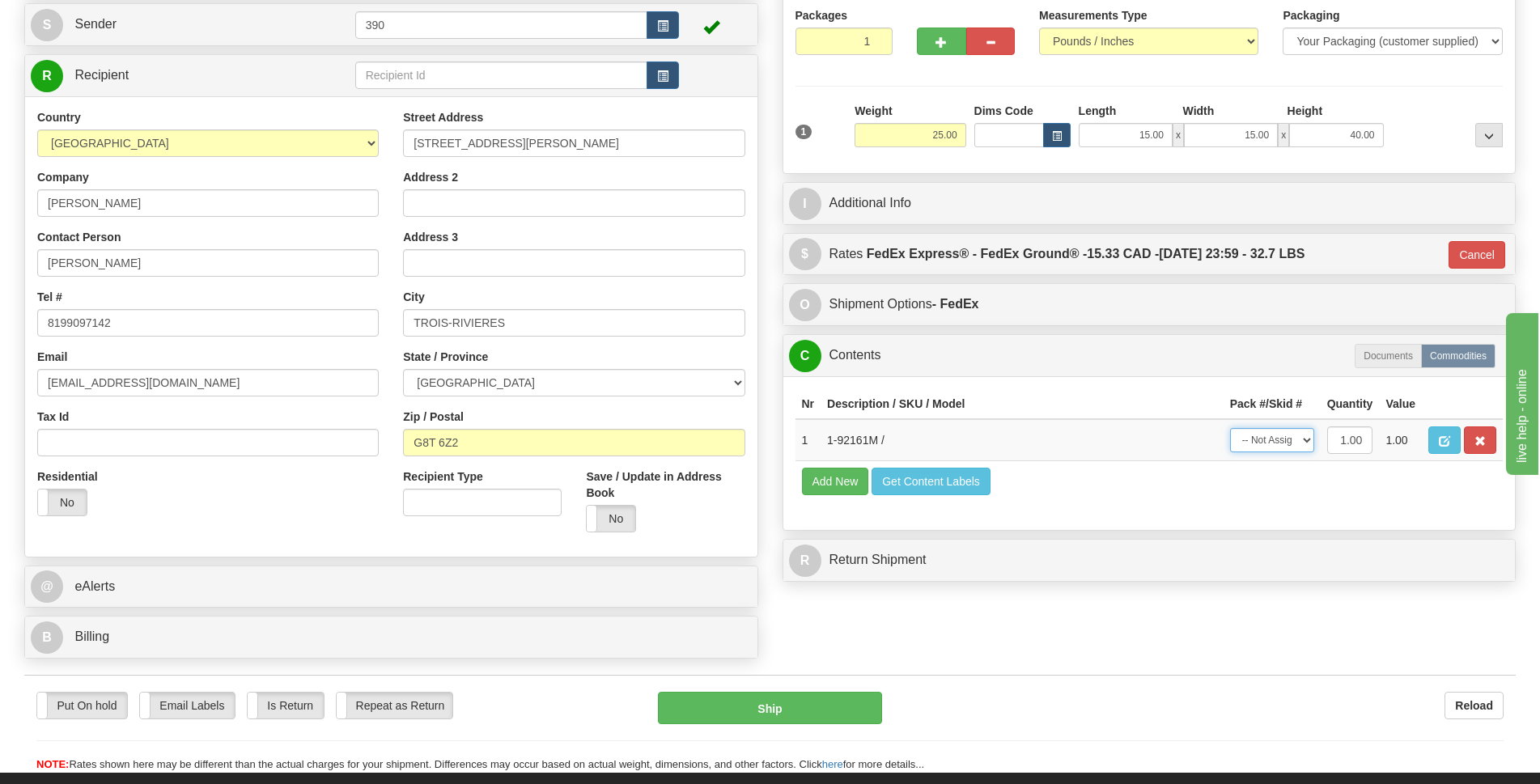
select select "0"
click at [1231, 428] on select "-- Not Assigned -- Package 1" at bounding box center [1272, 440] width 84 height 25
click at [769, 696] on button "Ship" at bounding box center [770, 707] width 224 height 32
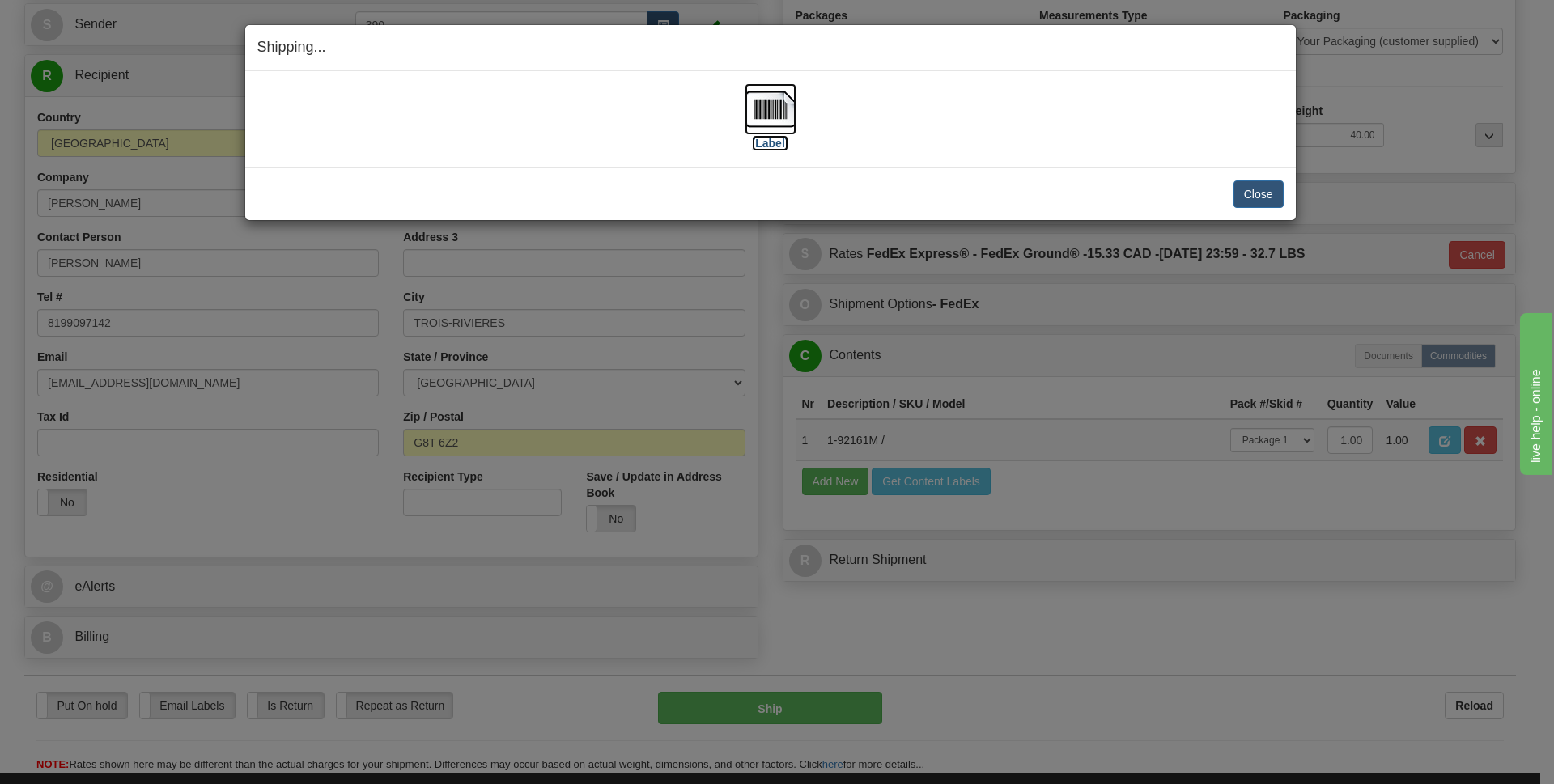
click at [765, 114] on img at bounding box center [770, 109] width 52 height 52
click at [1252, 184] on button "Close" at bounding box center [1259, 193] width 50 height 27
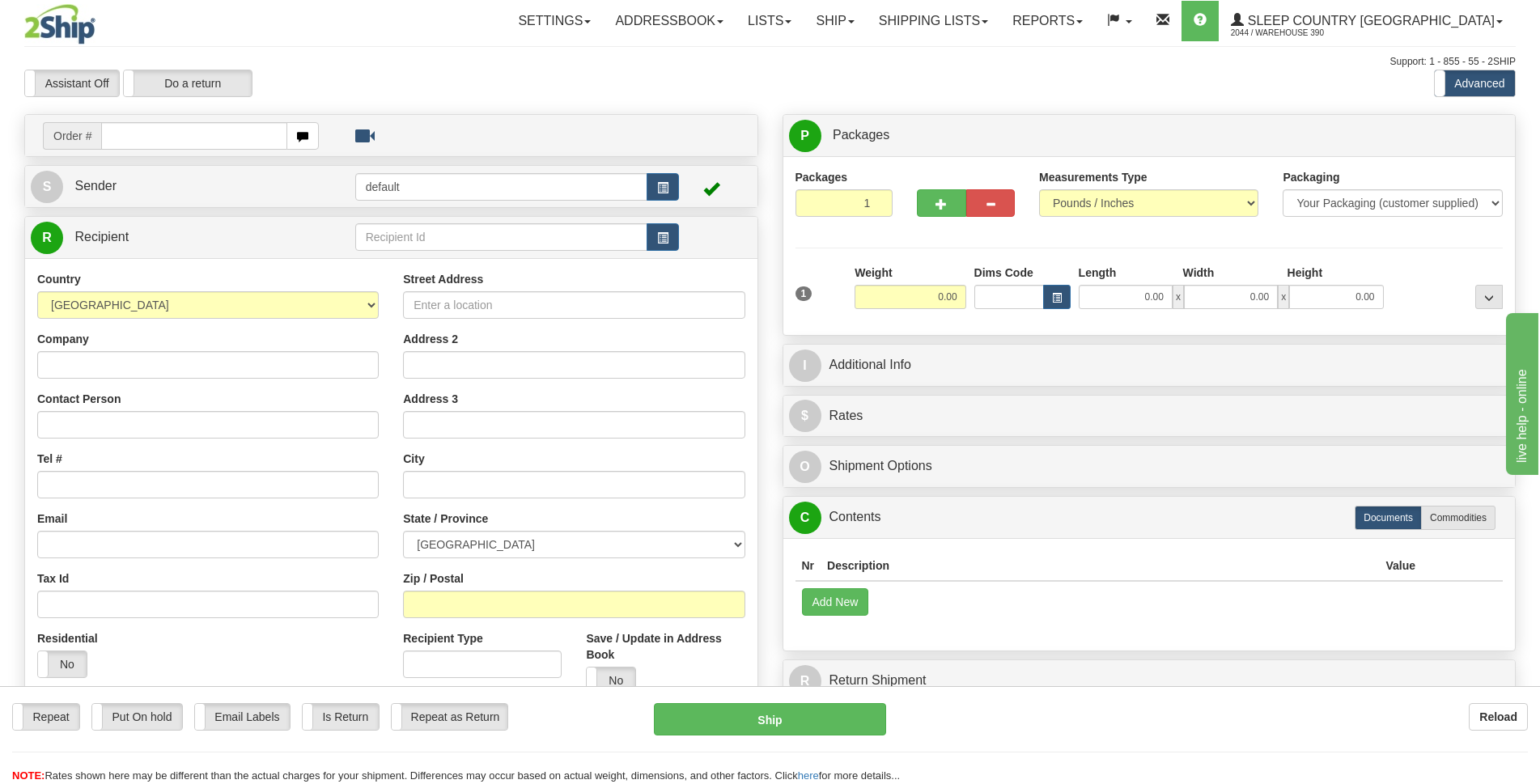
click at [179, 135] on input "text" at bounding box center [194, 135] width 186 height 27
type input "9002I103522"
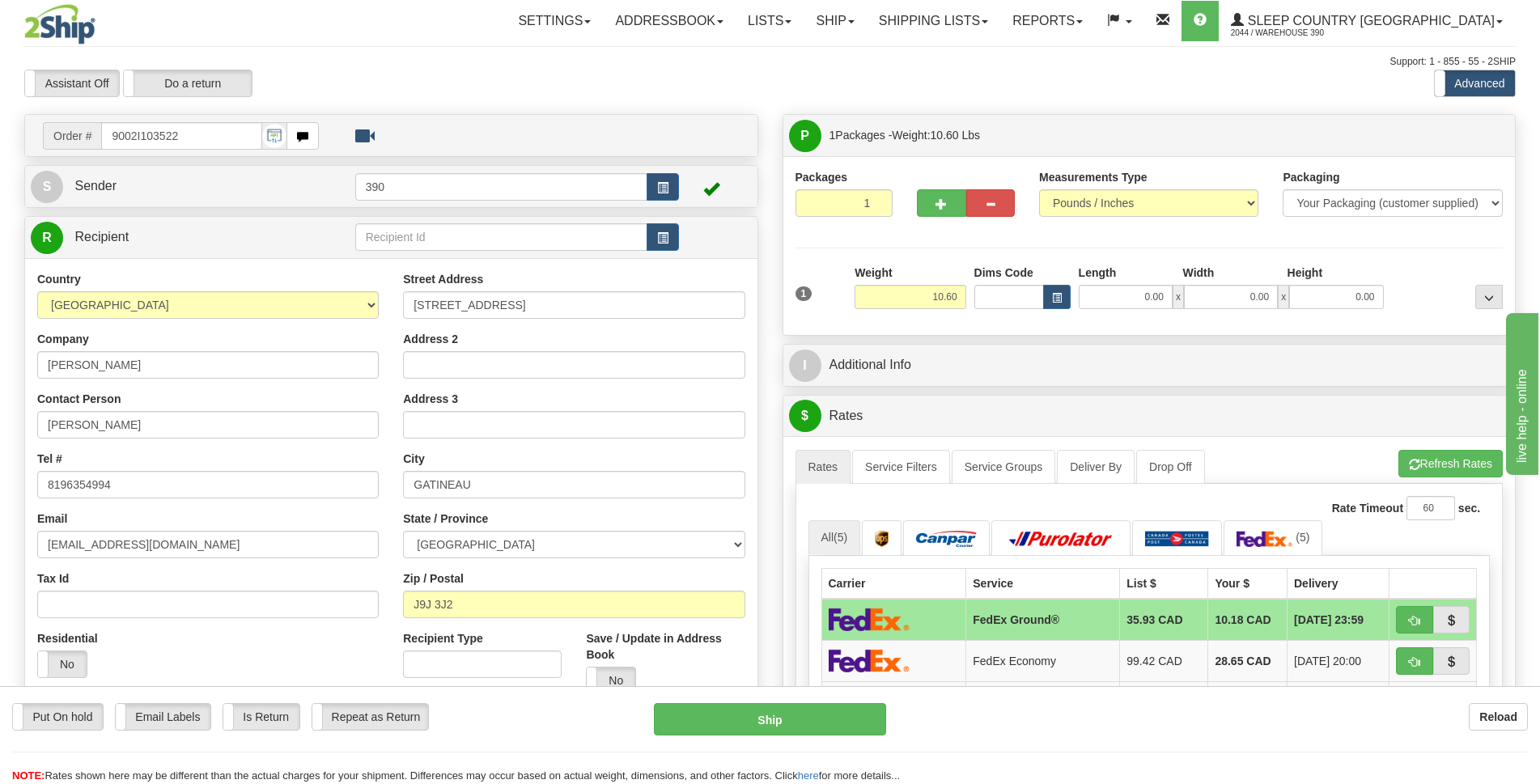
click at [1141, 282] on div "Length" at bounding box center [1127, 275] width 105 height 21
click at [1142, 292] on input "0.00" at bounding box center [1126, 297] width 94 height 25
type input "12.00"
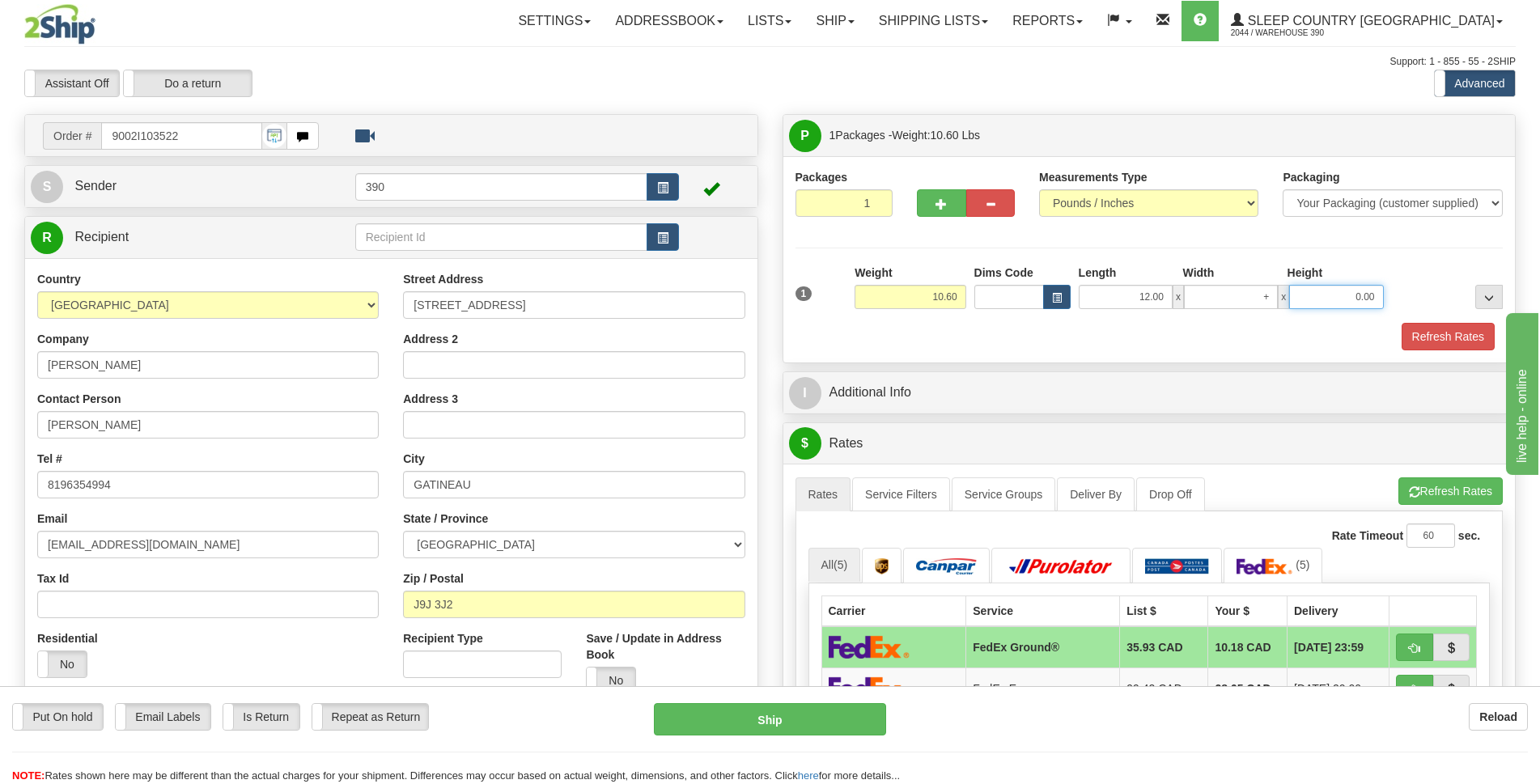
type input "0.00"
click at [1224, 297] on input "0.00" at bounding box center [1231, 297] width 94 height 25
type input "9.00"
type input "3.00"
click at [1435, 342] on button "Refresh Rates" at bounding box center [1448, 336] width 93 height 27
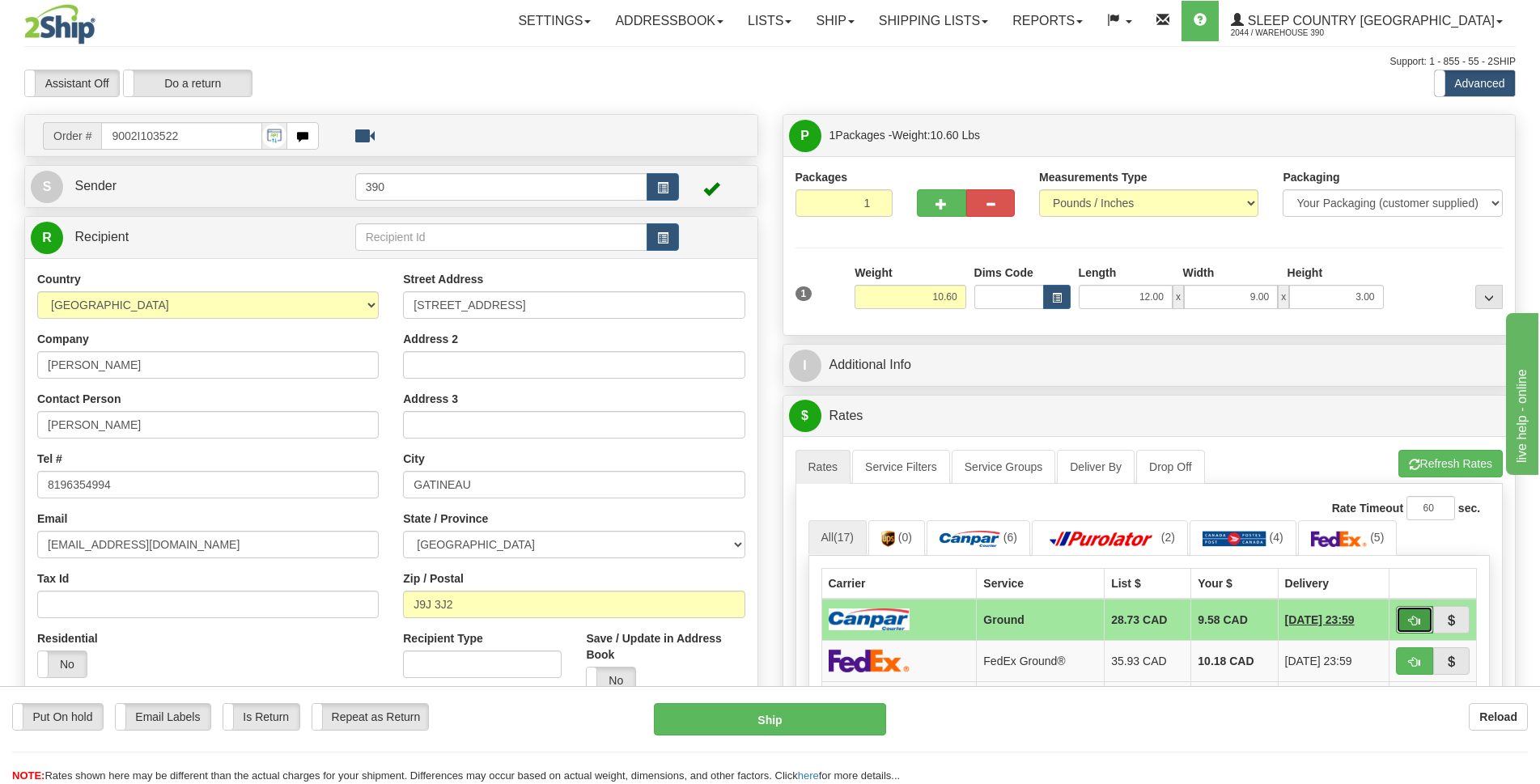
click at [1409, 617] on span "button" at bounding box center [1415, 620] width 12 height 11
type input "1"
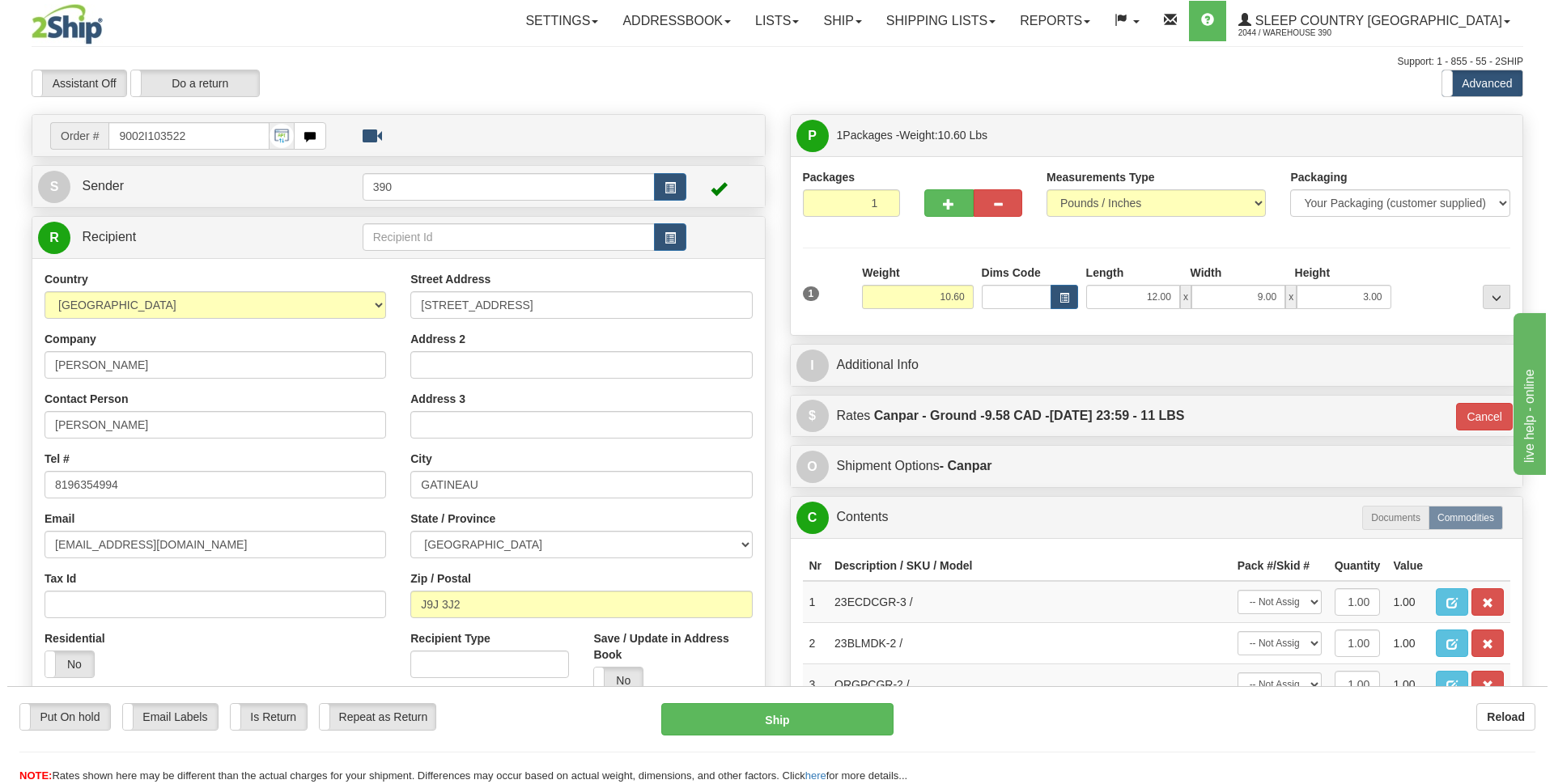
scroll to position [162, 0]
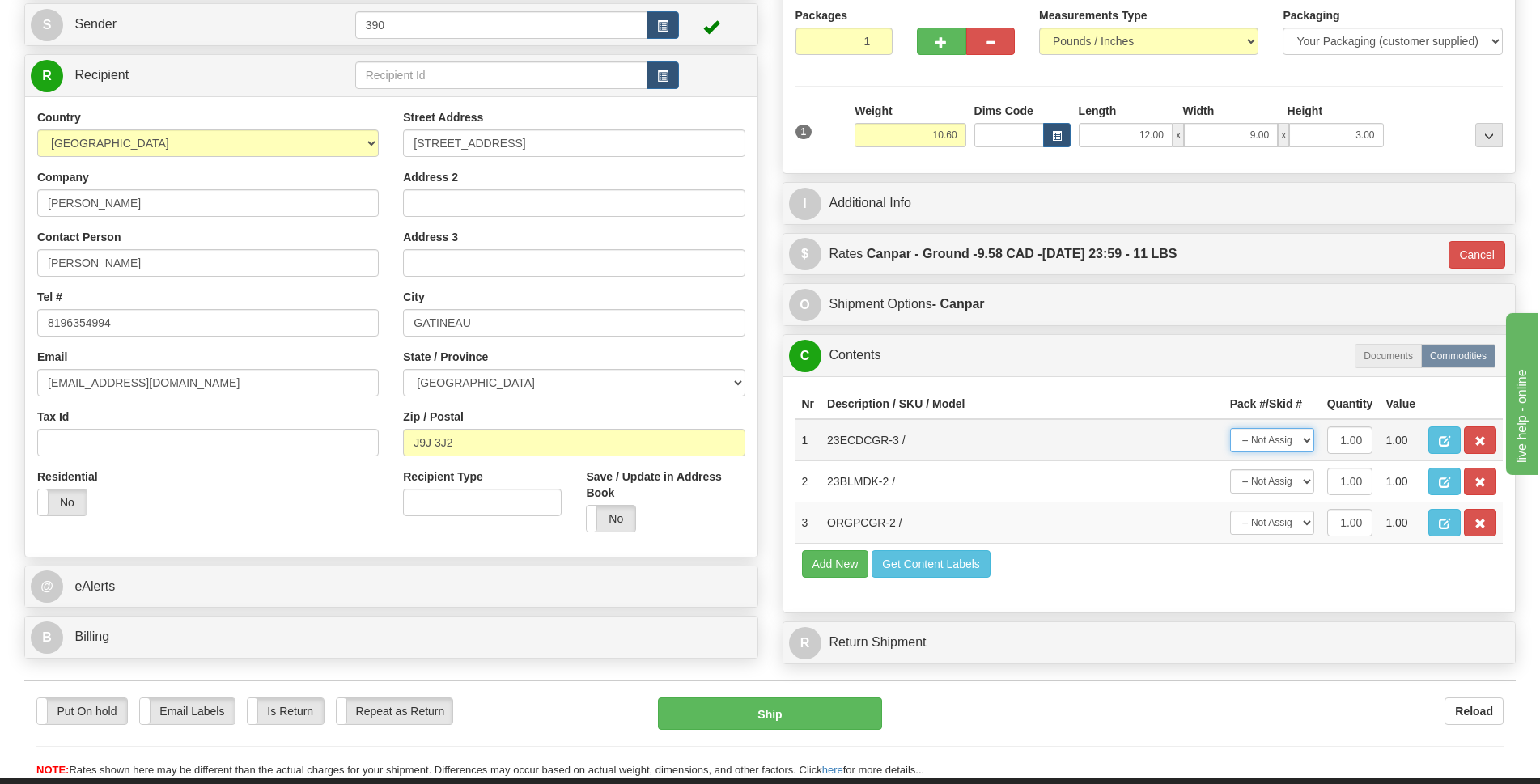
click at [1306, 434] on select "-- Not Assigned -- Package 1" at bounding box center [1272, 440] width 84 height 25
select select "0"
click at [1231, 428] on select "-- Not Assigned -- Package 1" at bounding box center [1272, 440] width 84 height 25
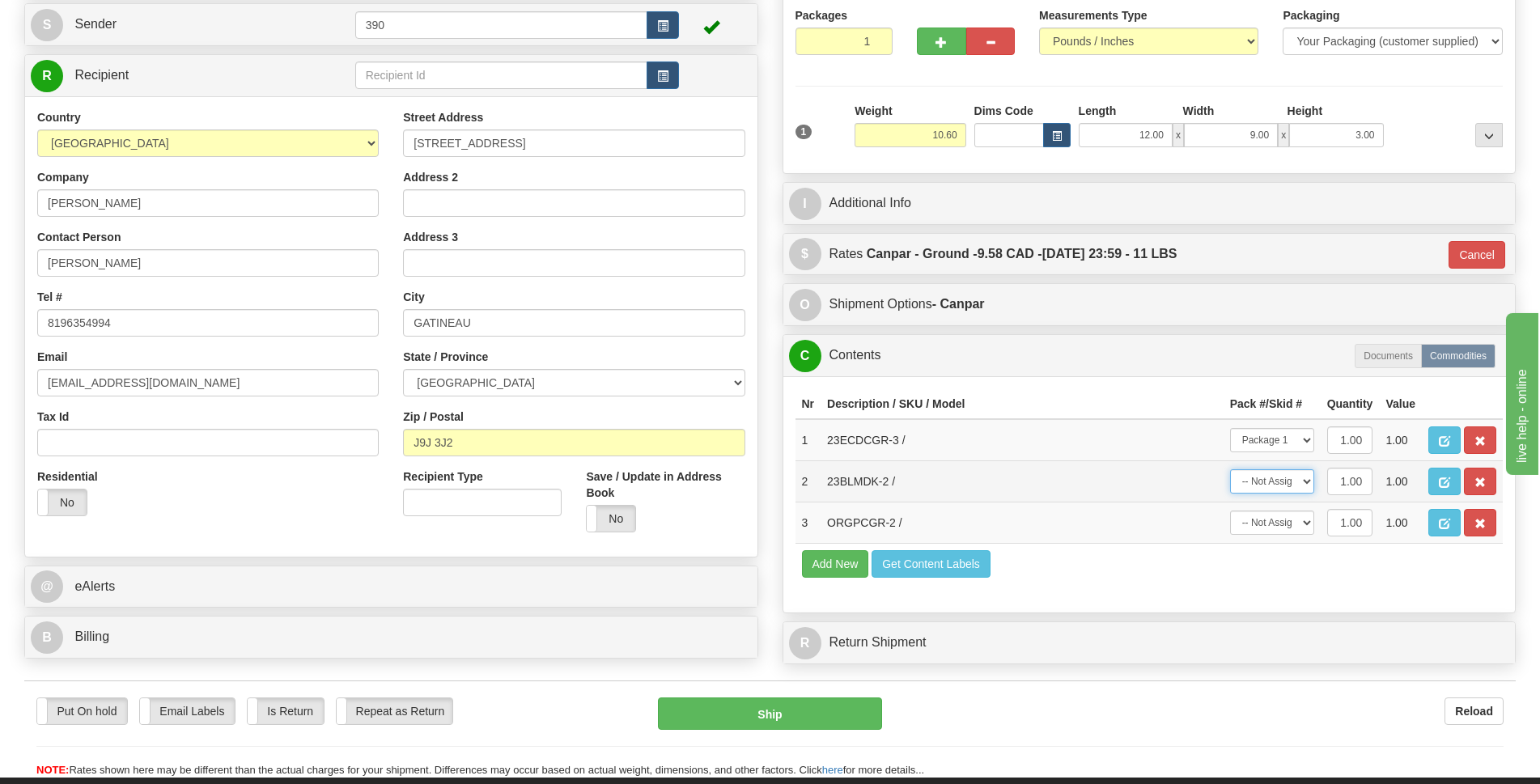
click at [1305, 478] on select "-- Not Assigned -- Package 1" at bounding box center [1272, 481] width 84 height 25
select select "0"
click at [1231, 469] on select "-- Not Assigned -- Package 1" at bounding box center [1272, 481] width 84 height 25
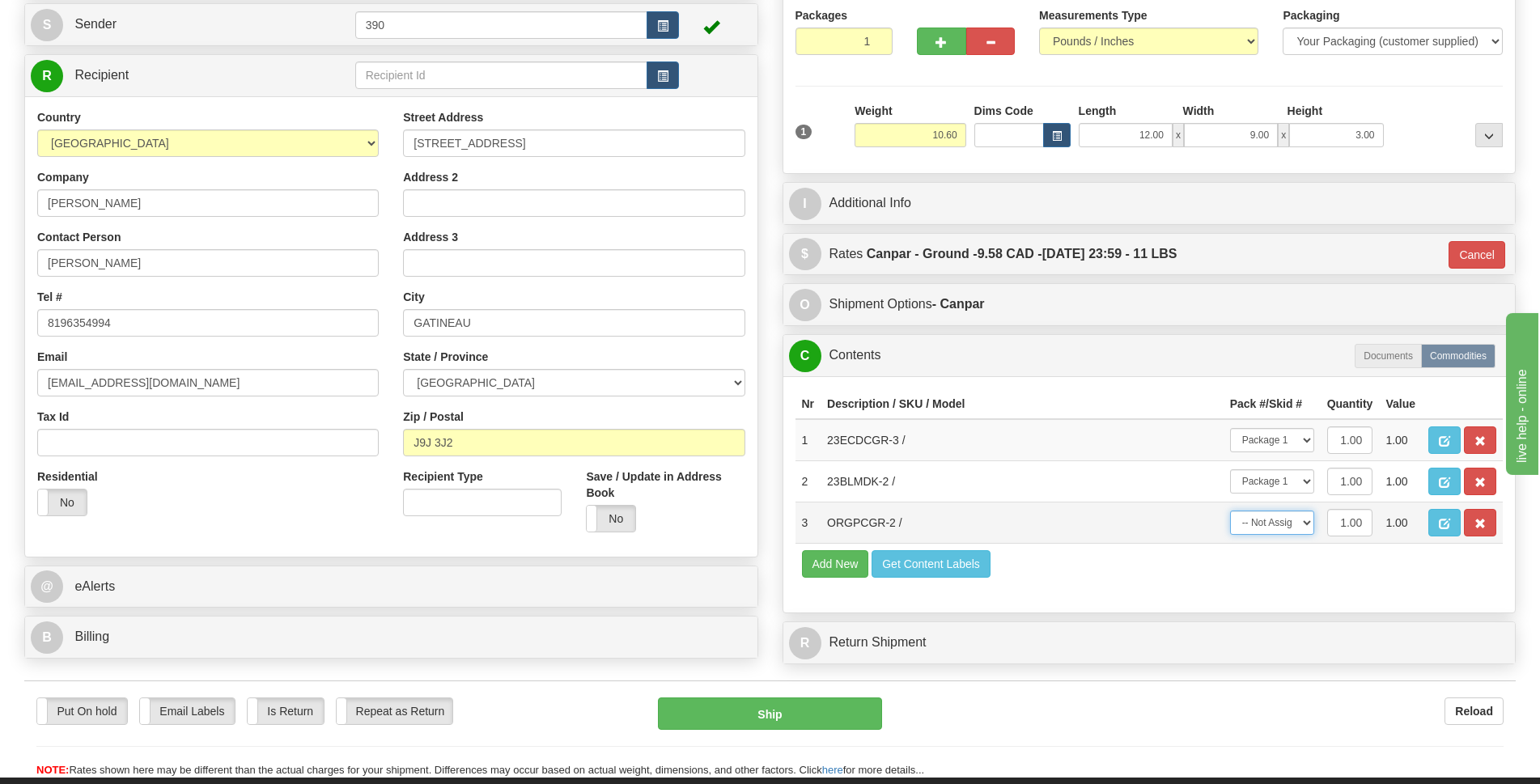
click at [1306, 517] on select "-- Not Assigned -- Package 1" at bounding box center [1272, 523] width 84 height 25
select select "0"
click at [1231, 511] on select "-- Not Assigned -- Package 1" at bounding box center [1272, 523] width 84 height 25
click at [804, 708] on button "Ship" at bounding box center [770, 713] width 224 height 32
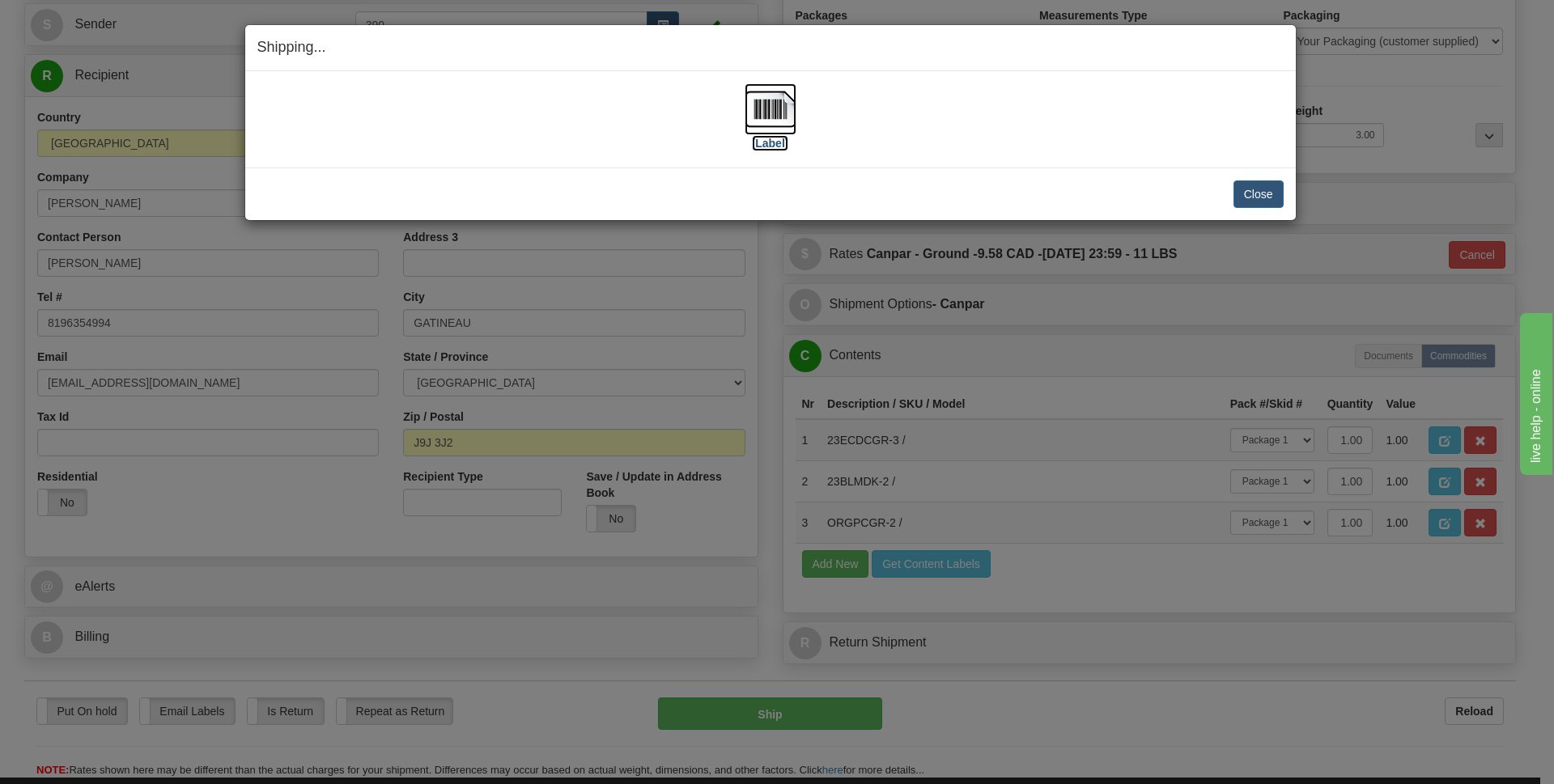
click at [755, 114] on img at bounding box center [770, 109] width 52 height 52
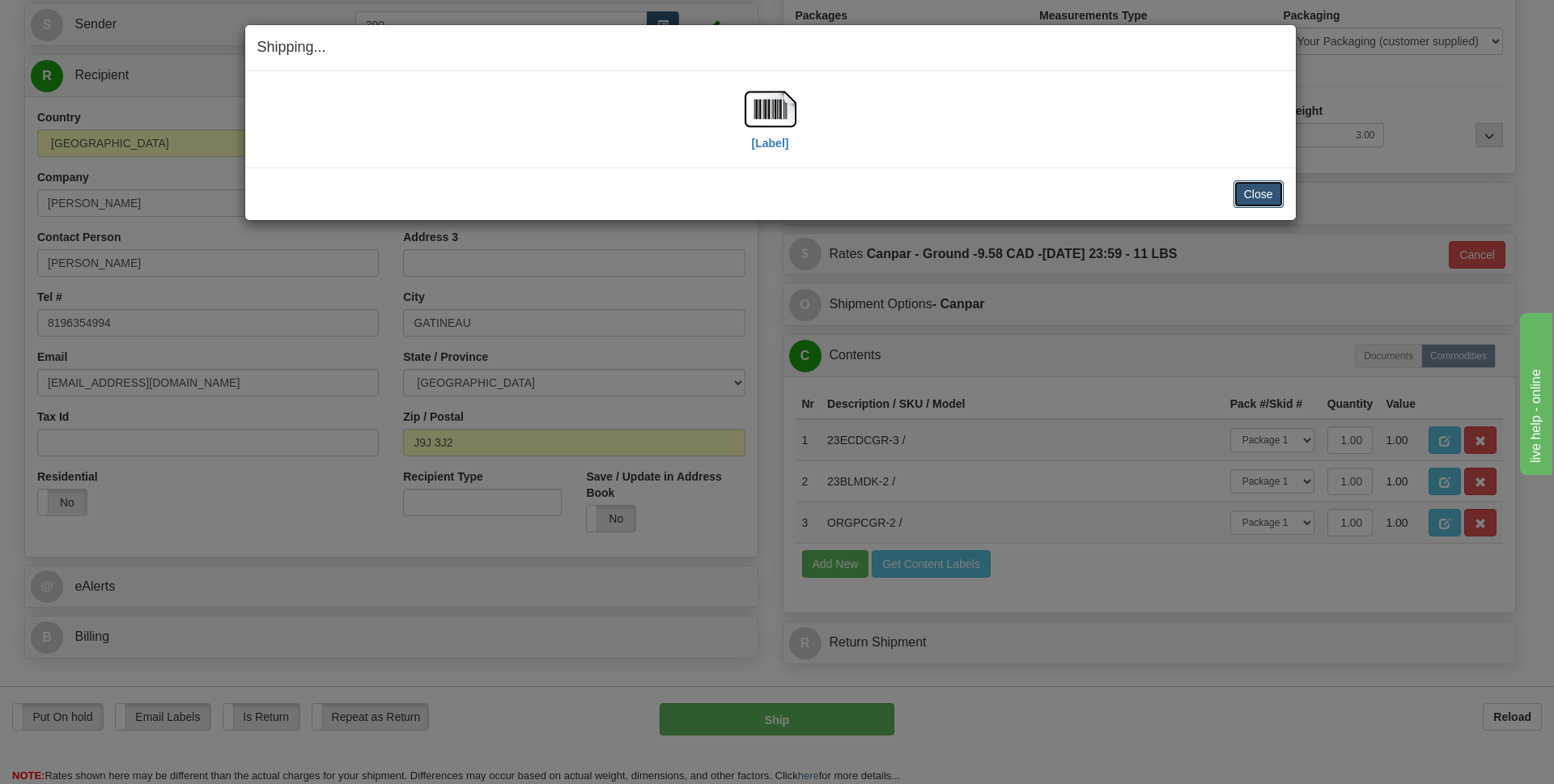
click at [1253, 190] on button "Close" at bounding box center [1259, 193] width 50 height 27
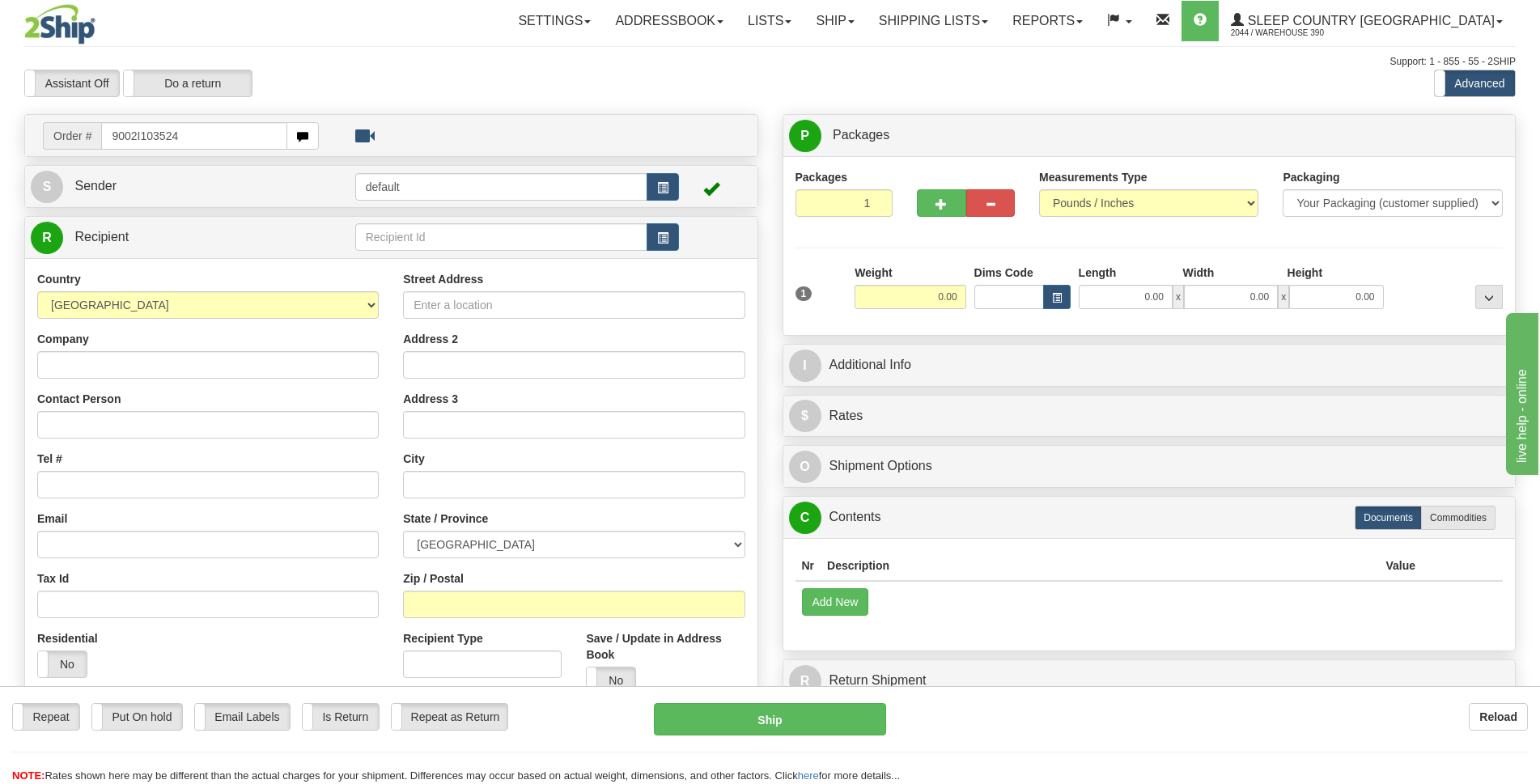
type input "9002I103524"
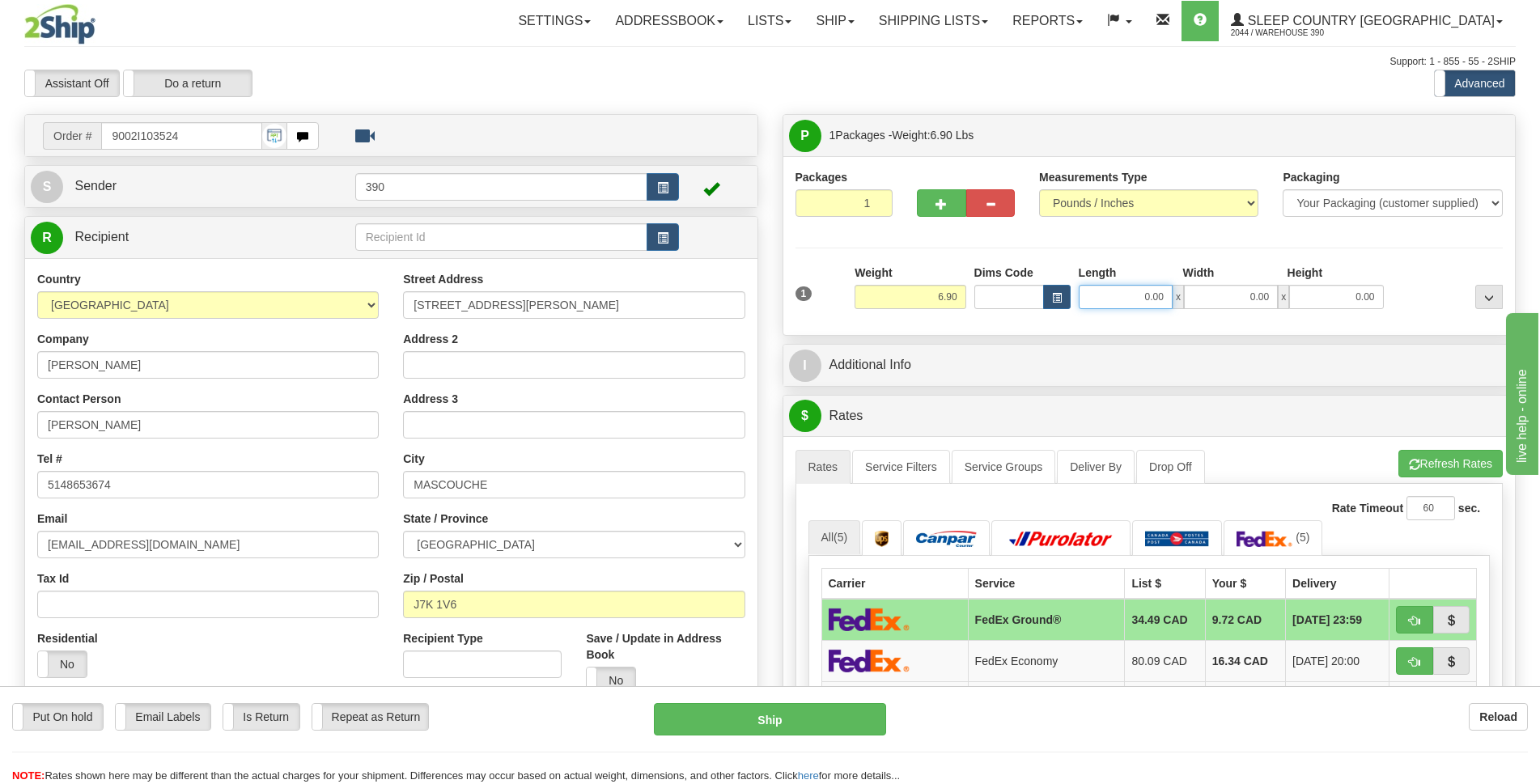
click at [1152, 299] on input "0.00" at bounding box center [1126, 297] width 94 height 25
type input "12.00"
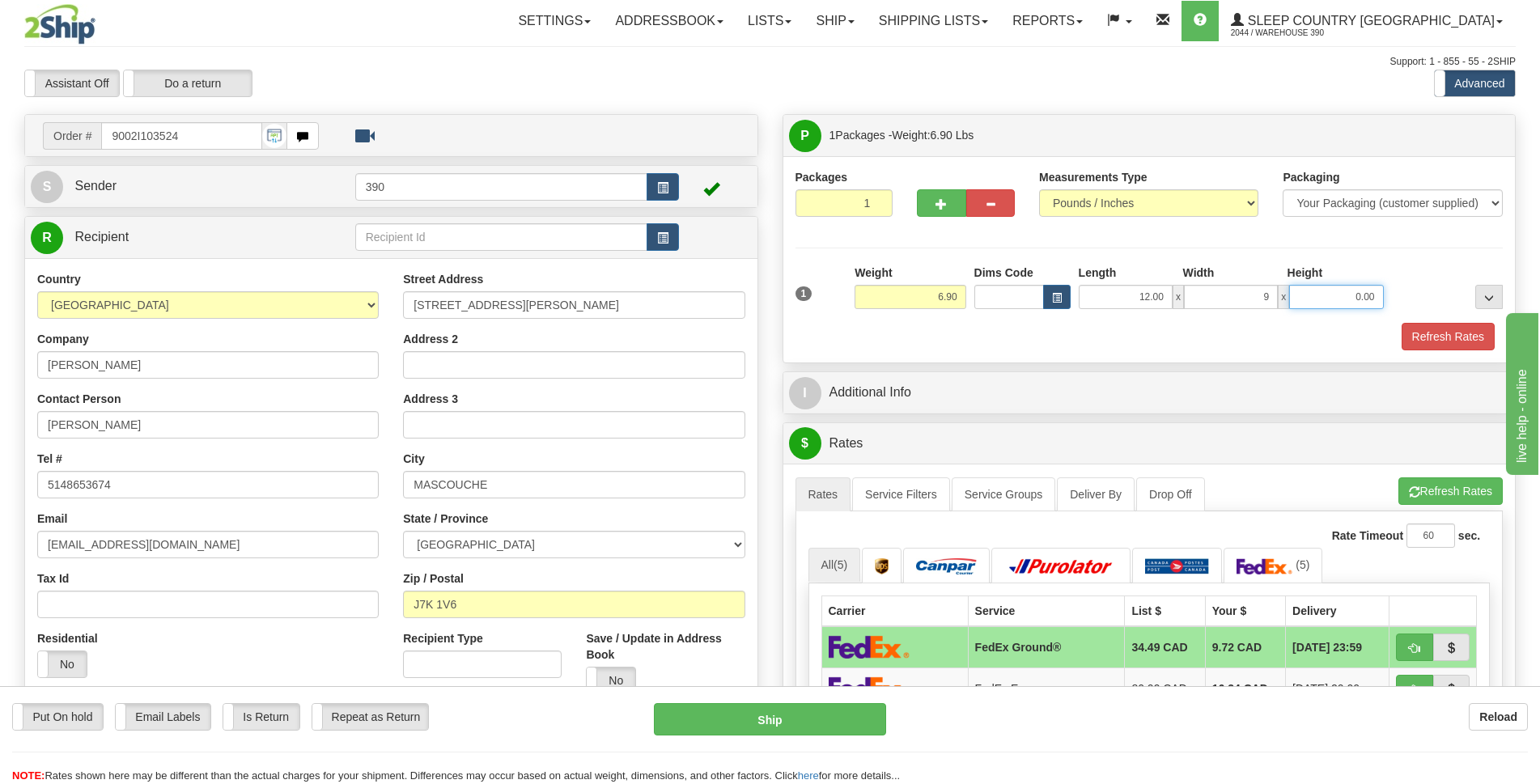
type input "9.00"
type input "3.00"
click at [1445, 345] on button "Refresh Rates" at bounding box center [1448, 336] width 93 height 27
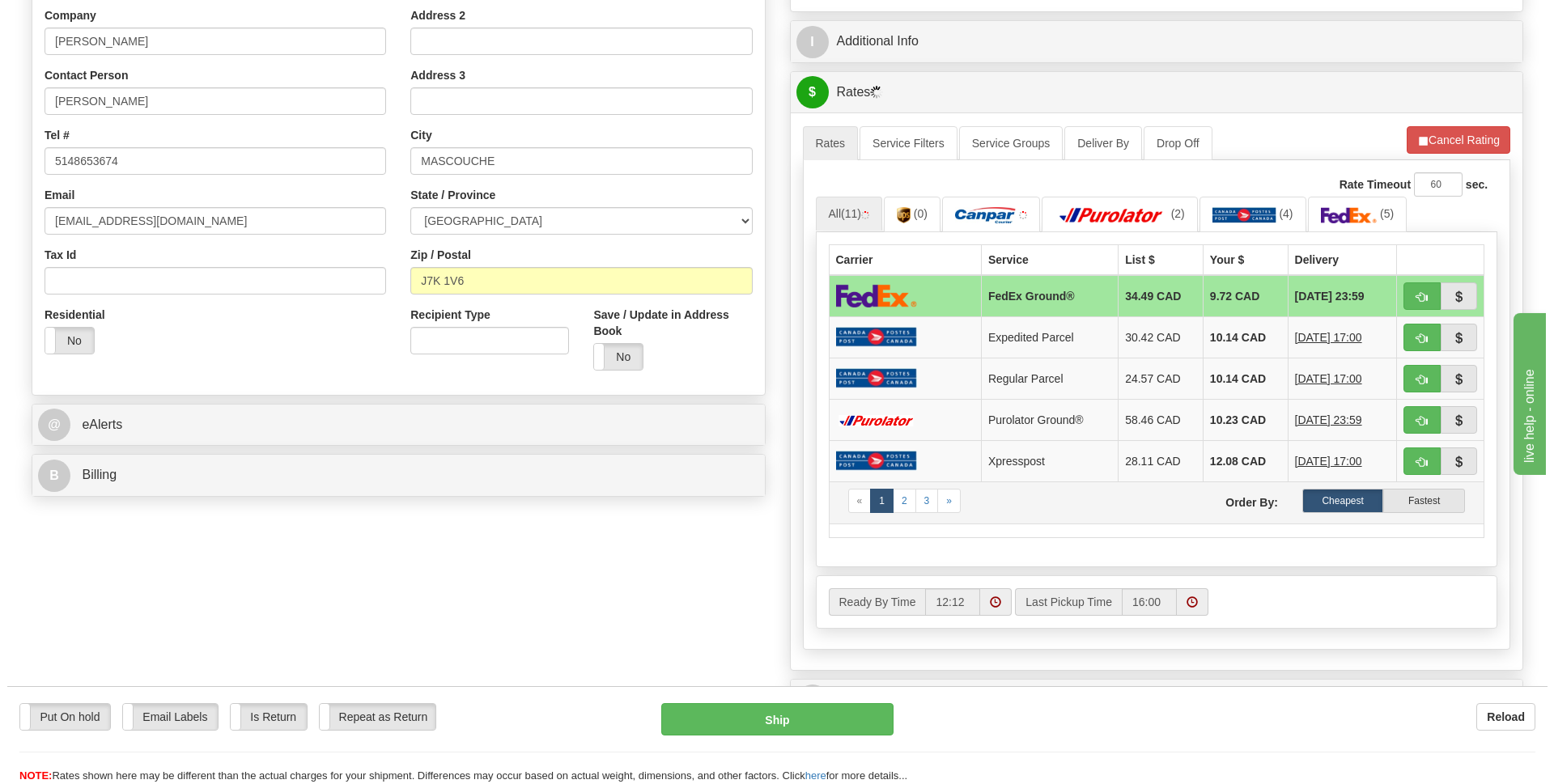
scroll to position [243, 0]
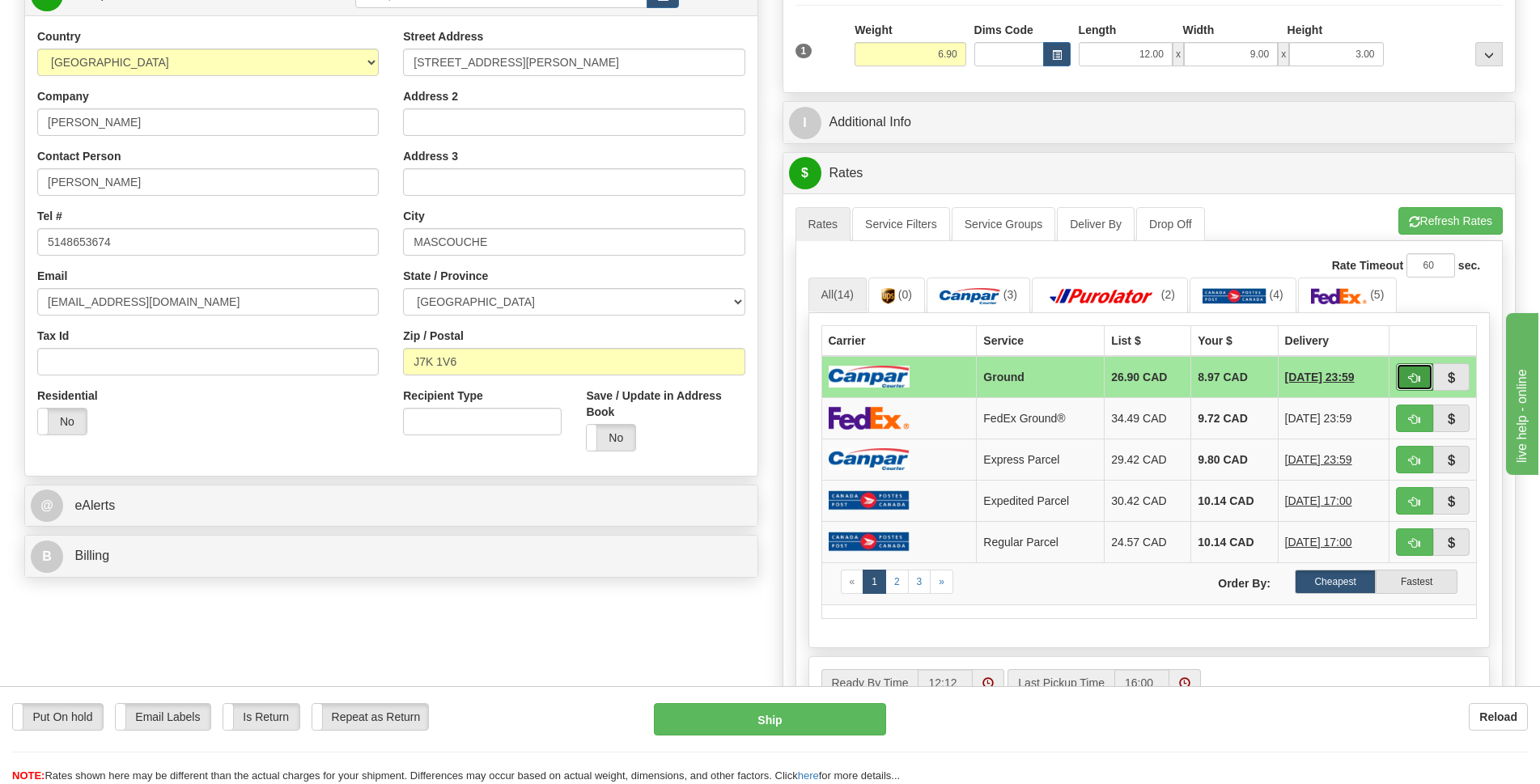
click at [1416, 387] on button "button" at bounding box center [1414, 377] width 37 height 27
type input "1"
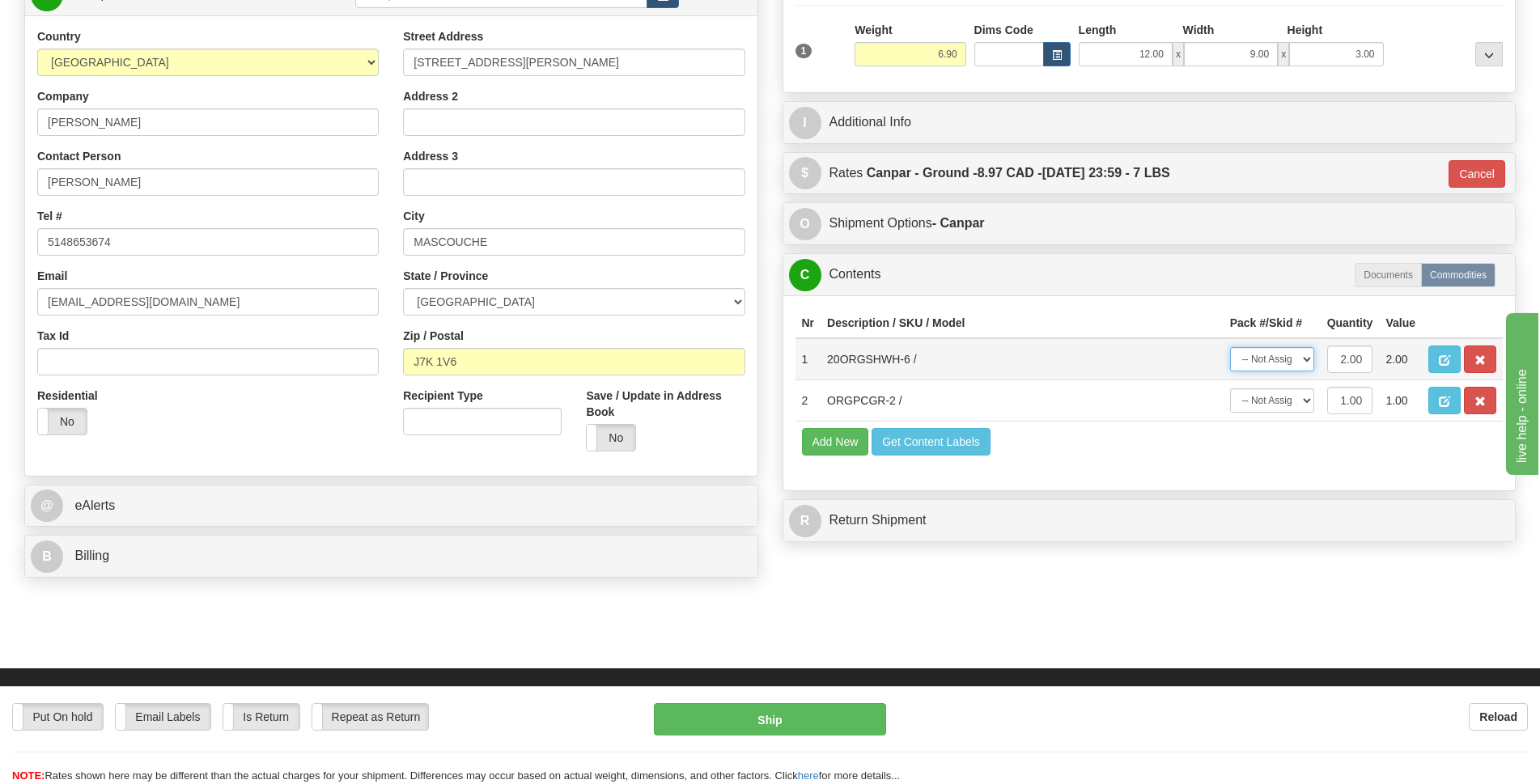
click at [1305, 361] on select "-- Not Assigned -- Package 1" at bounding box center [1272, 360] width 84 height 25
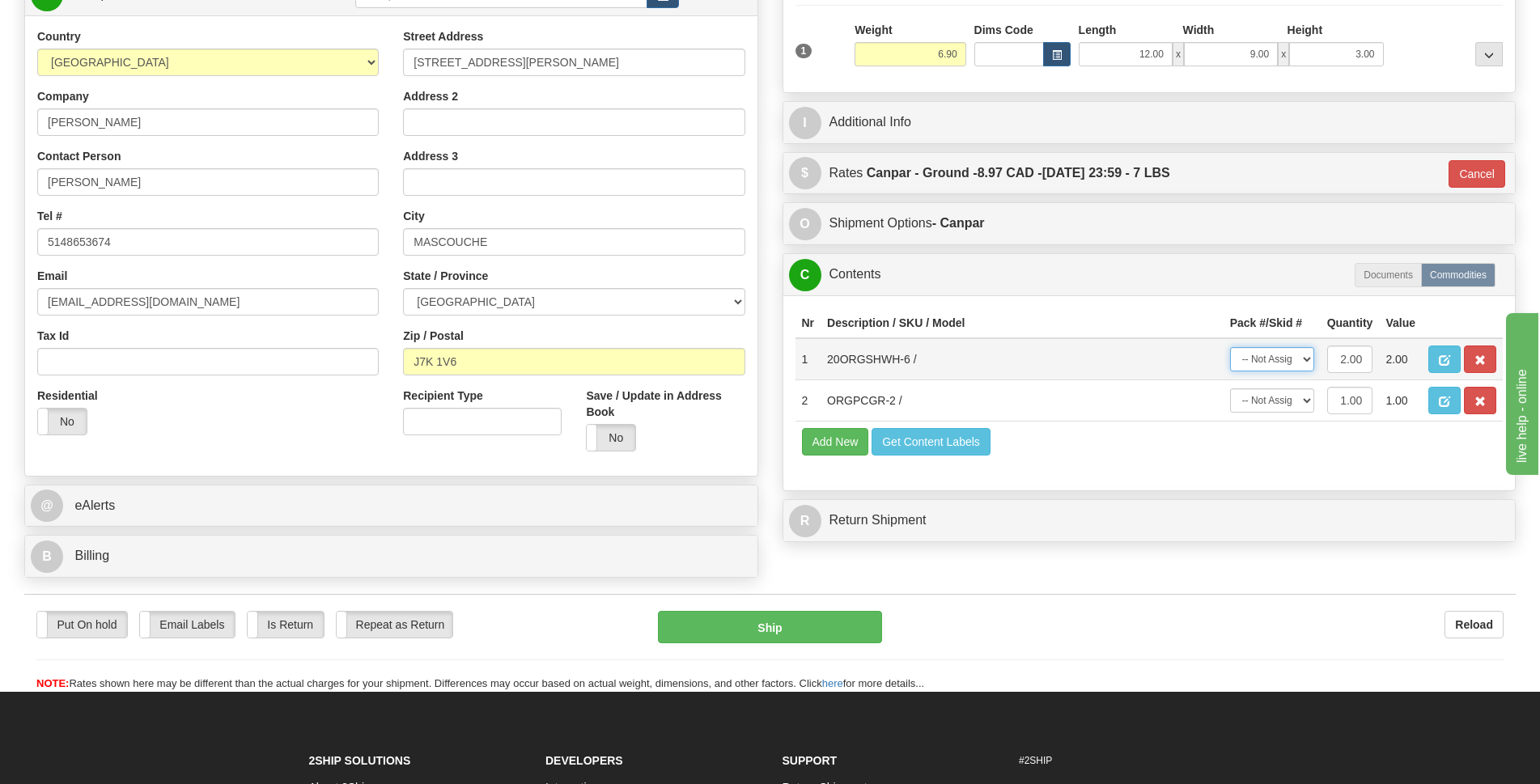
select select "0"
click at [1231, 347] on select "-- Not Assigned -- Package 1" at bounding box center [1272, 360] width 84 height 25
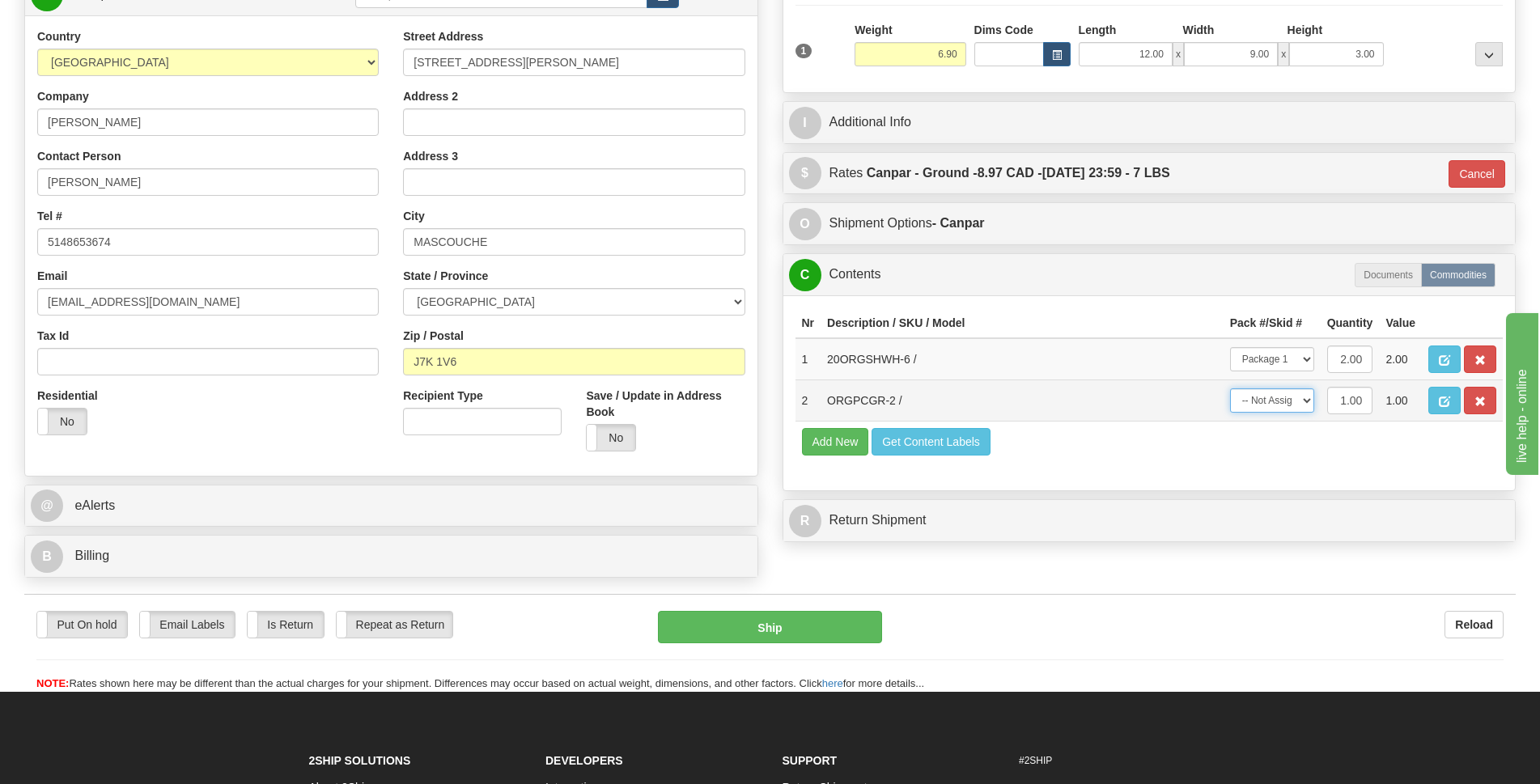
click at [1292, 400] on select "-- Not Assigned -- Package 1" at bounding box center [1272, 401] width 84 height 25
select select "0"
click at [1231, 388] on select "-- Not Assigned -- Package 1" at bounding box center [1272, 401] width 84 height 25
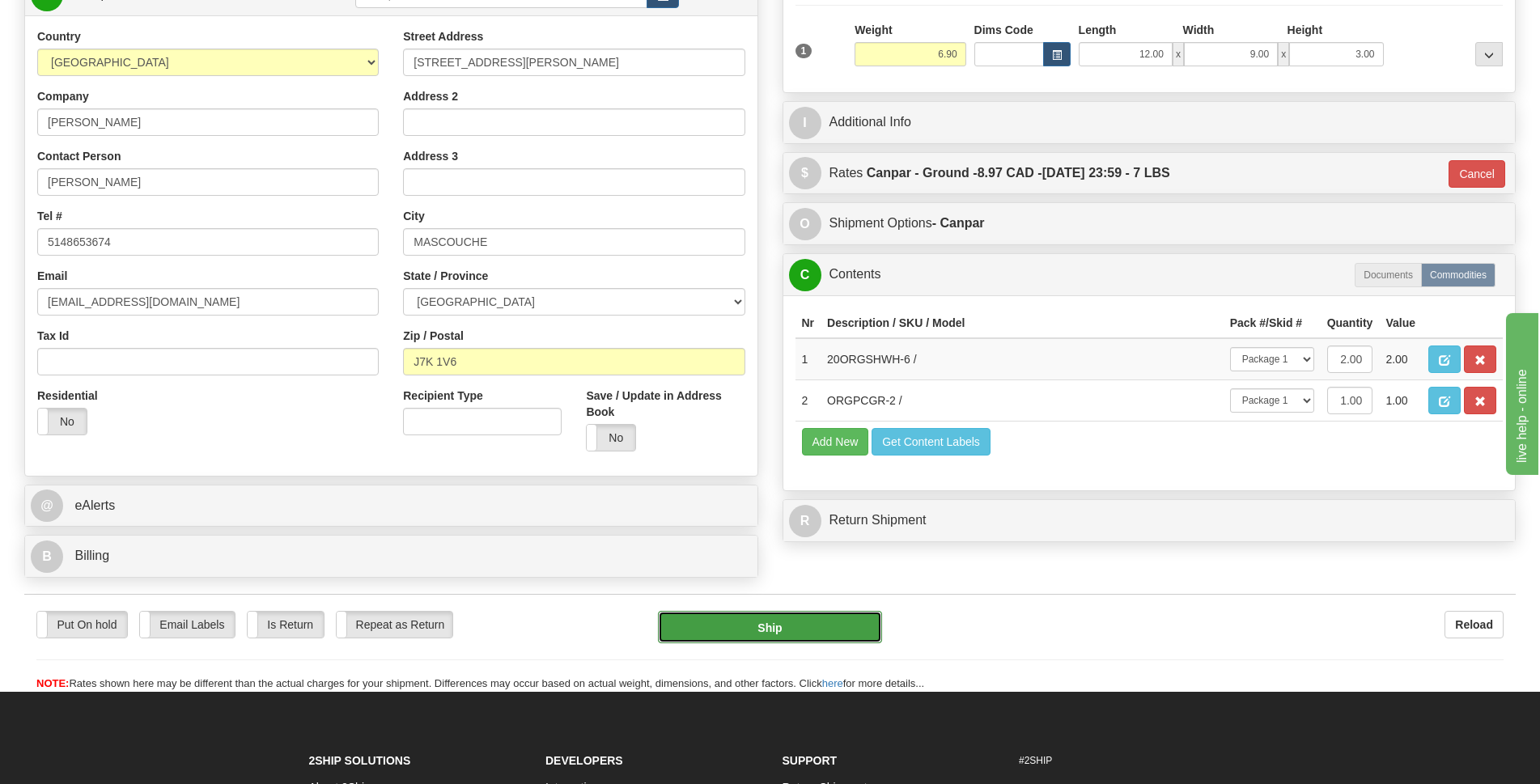
click at [740, 626] on button "Ship" at bounding box center [770, 626] width 224 height 32
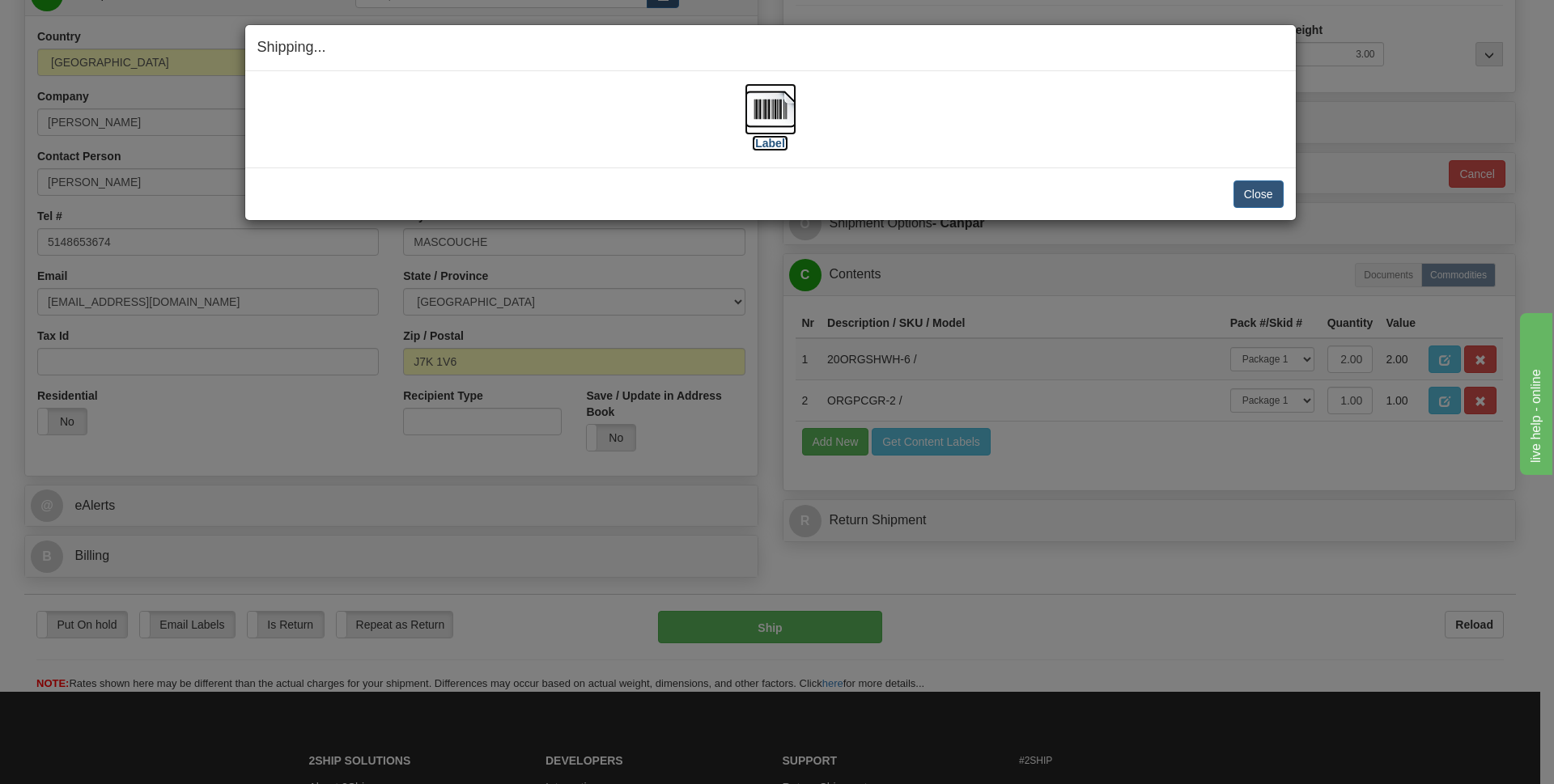
click at [771, 112] on img at bounding box center [770, 109] width 52 height 52
click at [1255, 196] on button "Close" at bounding box center [1259, 193] width 50 height 27
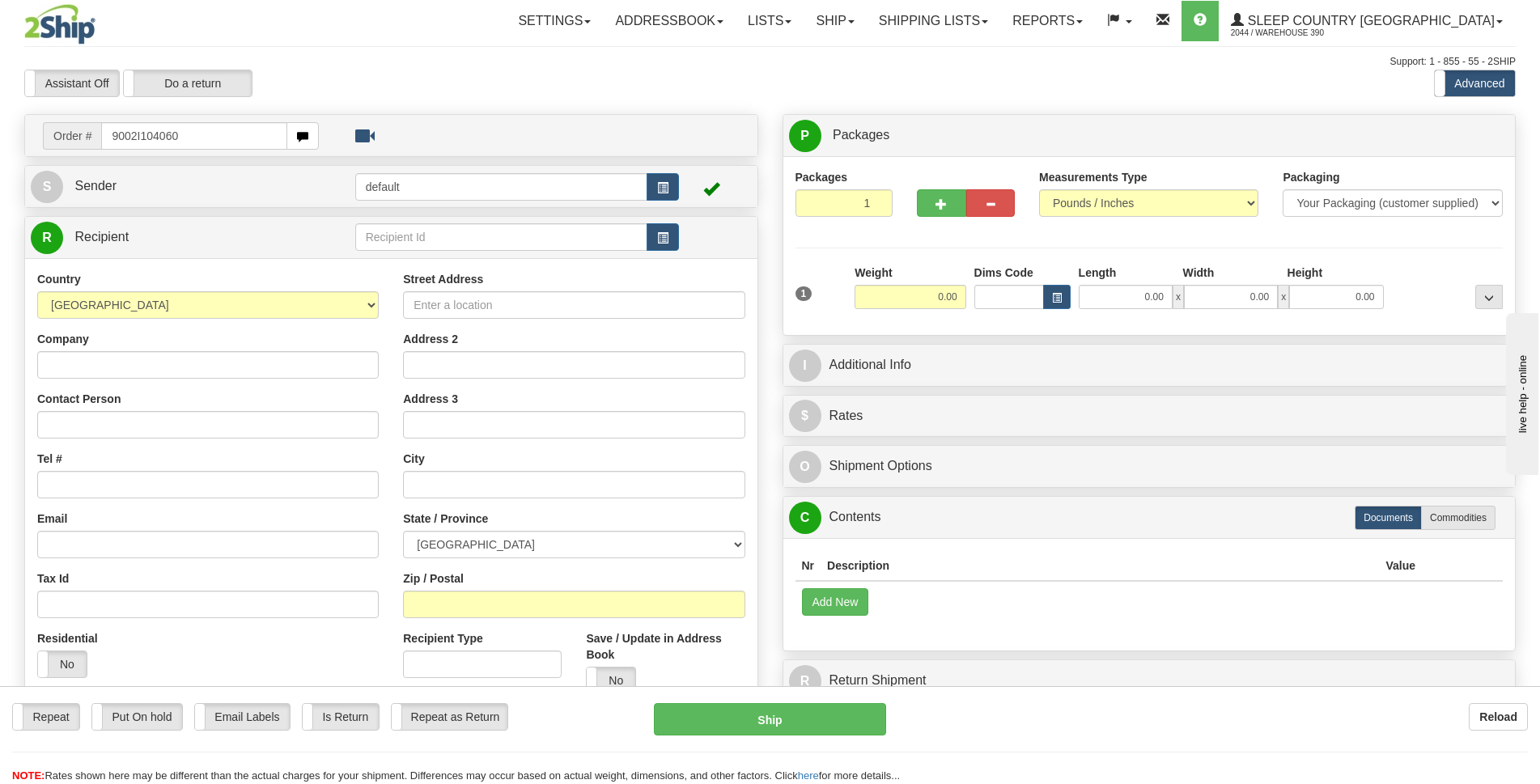
type input "9002I104060"
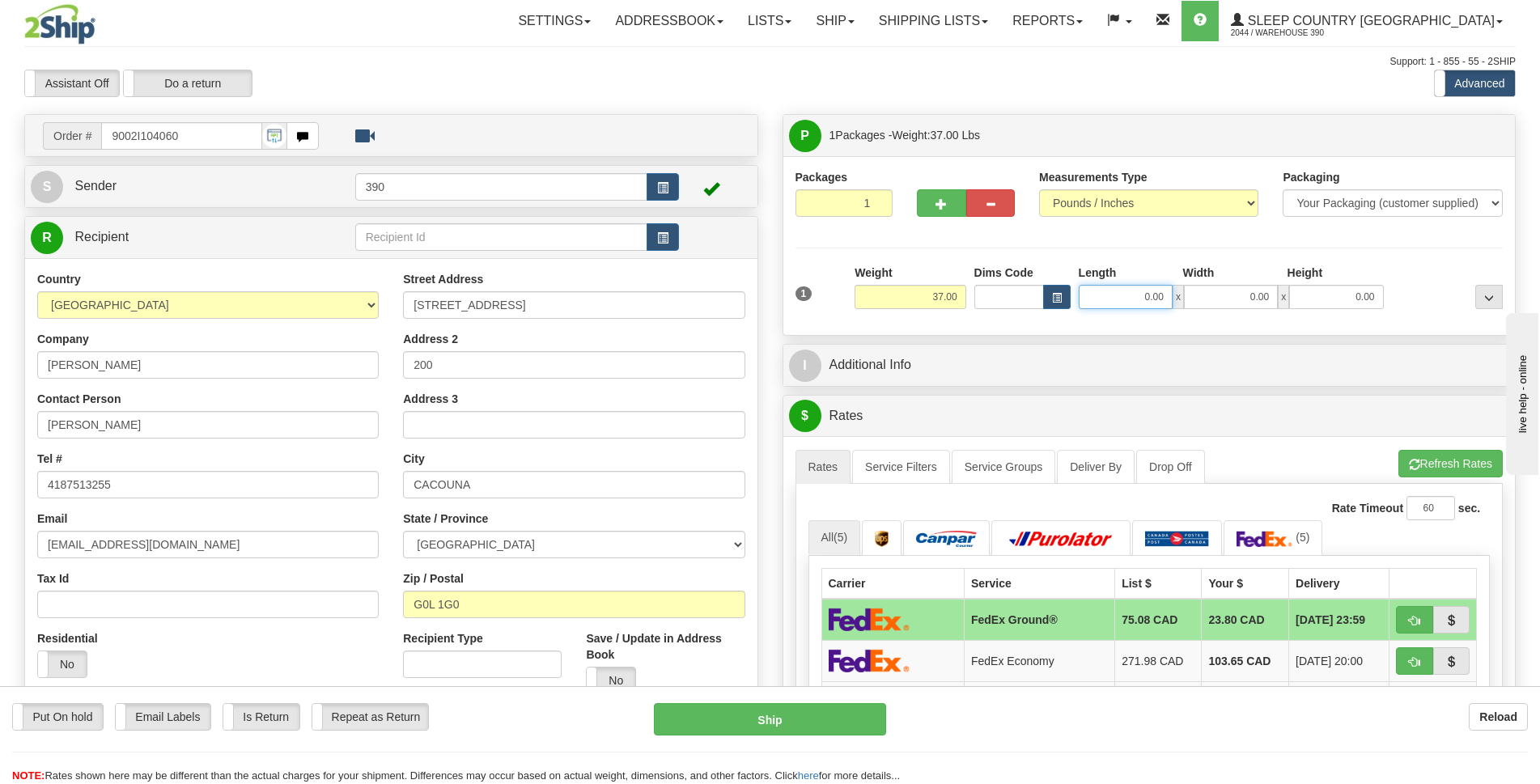
click at [1128, 292] on input "0.00" at bounding box center [1126, 297] width 94 height 25
type input "18.00"
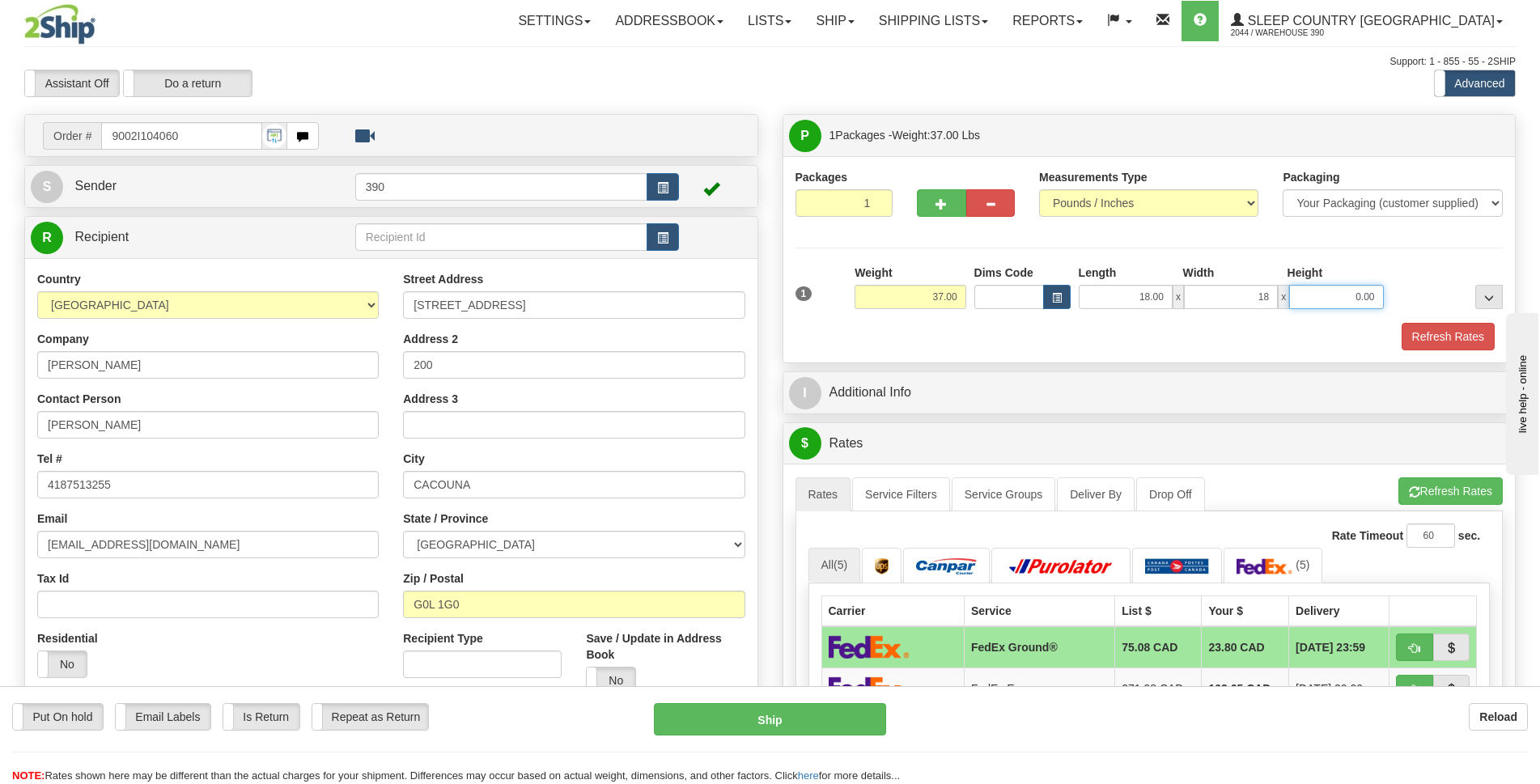
type input "18.00"
type input "40.00"
click at [1425, 331] on button "Refresh Rates" at bounding box center [1448, 336] width 93 height 27
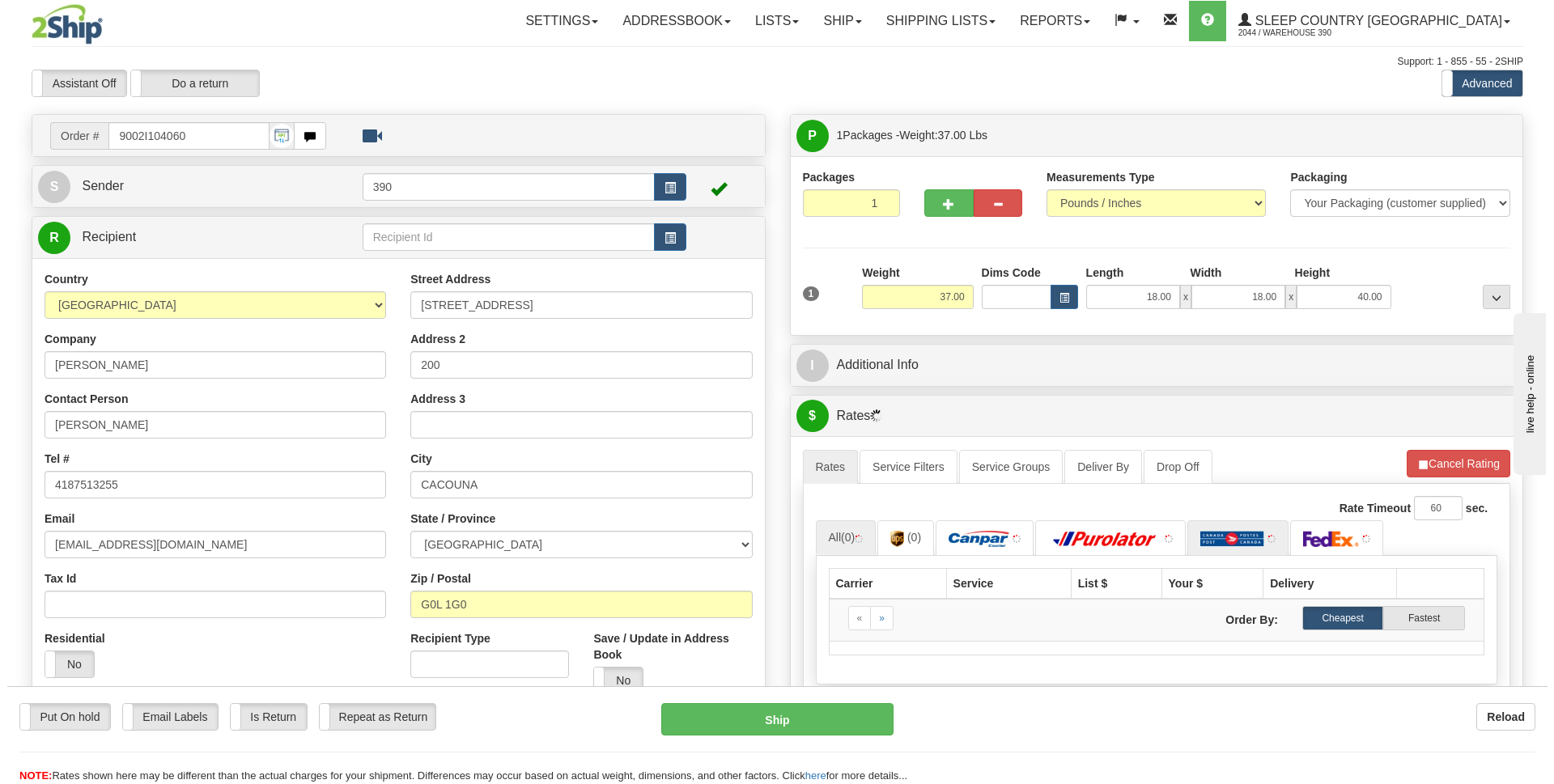
scroll to position [243, 0]
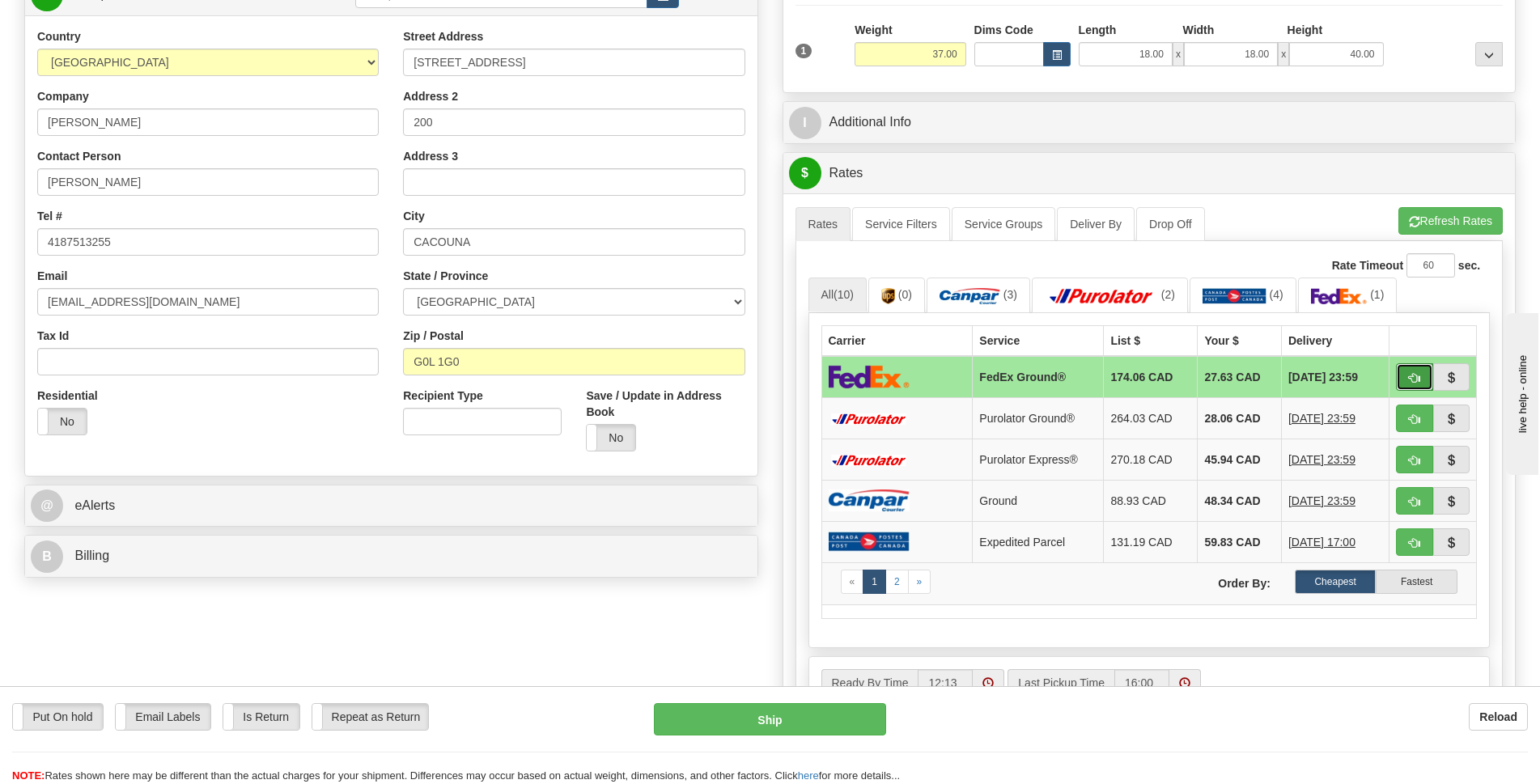
click at [1410, 375] on span "button" at bounding box center [1415, 378] width 12 height 11
type input "92"
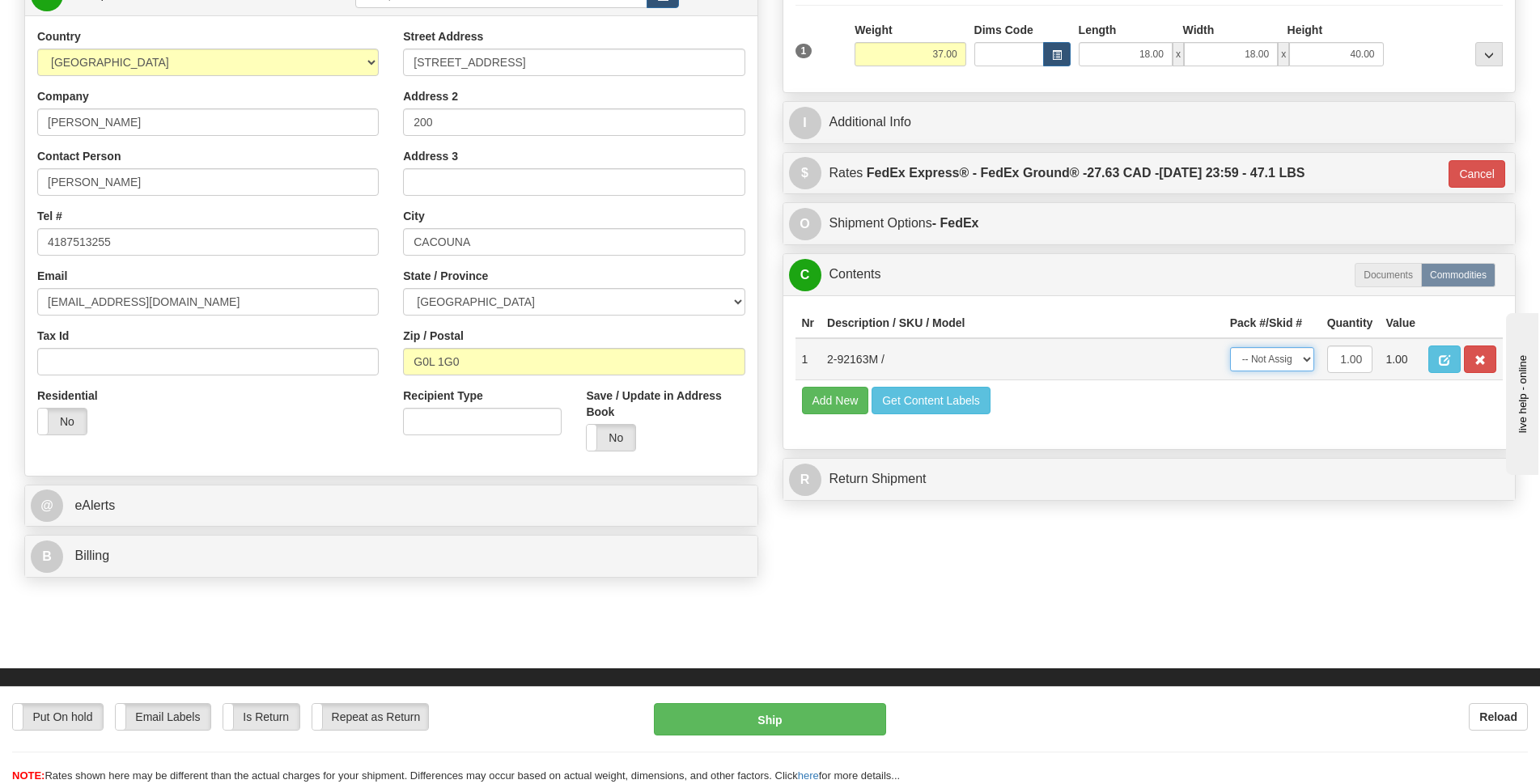
click at [1310, 360] on select "-- Not Assigned -- Package 1" at bounding box center [1272, 360] width 84 height 25
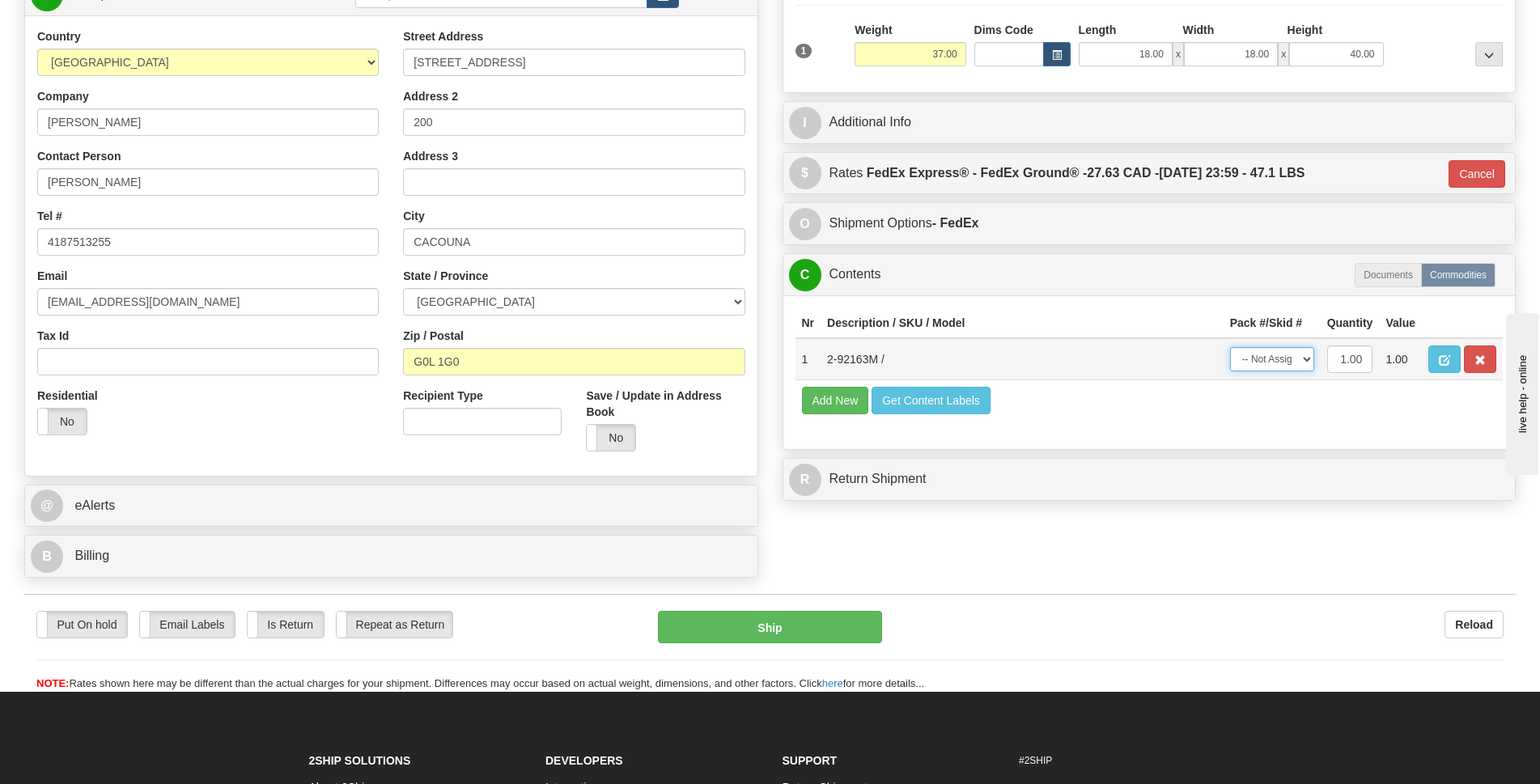
select select "0"
click at [1231, 347] on select "-- Not Assigned -- Package 1" at bounding box center [1272, 360] width 84 height 25
click at [799, 628] on button "Ship" at bounding box center [770, 626] width 224 height 32
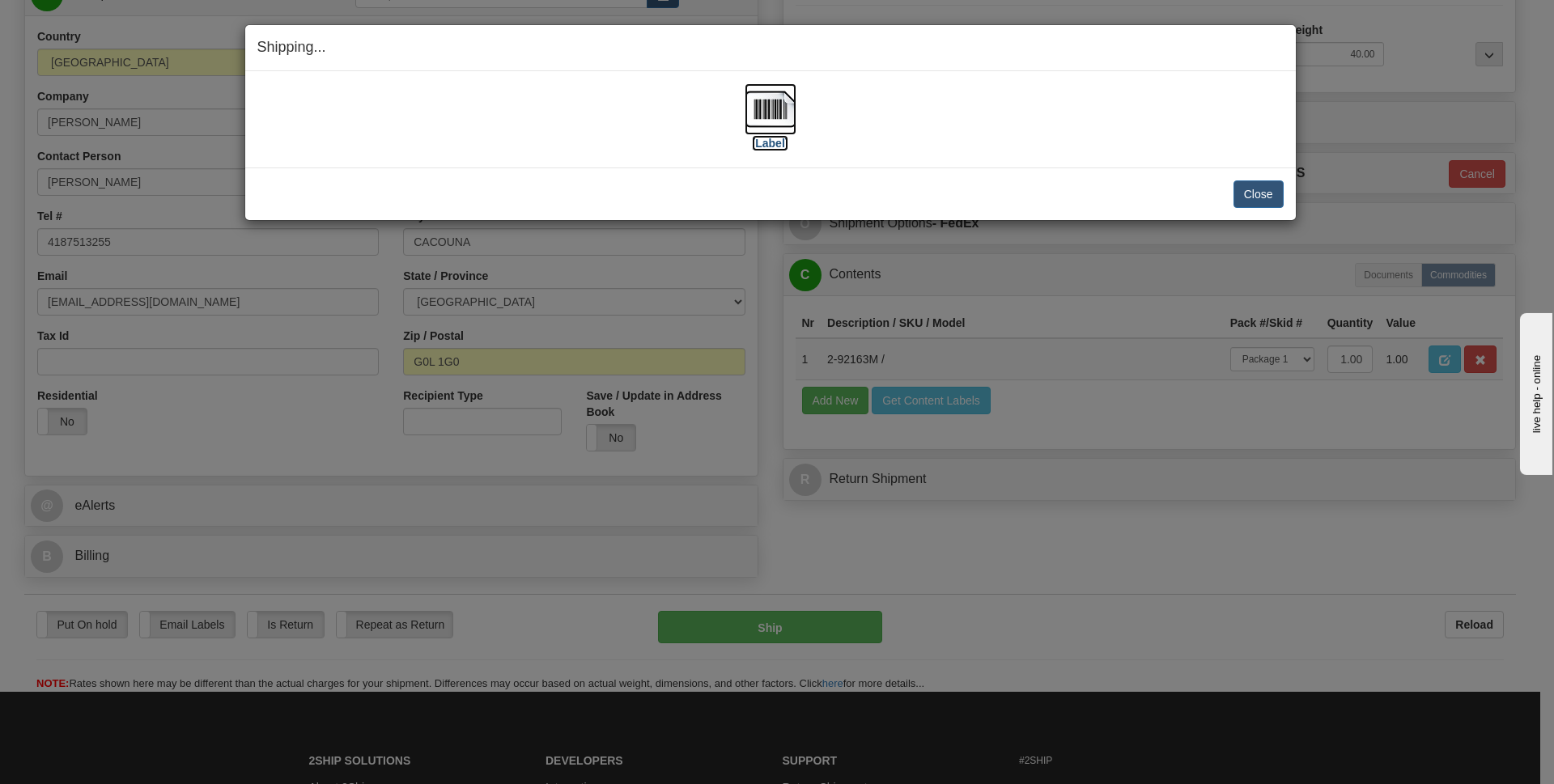
click at [762, 111] on img at bounding box center [770, 109] width 52 height 52
click at [1277, 189] on button "Close" at bounding box center [1259, 193] width 50 height 27
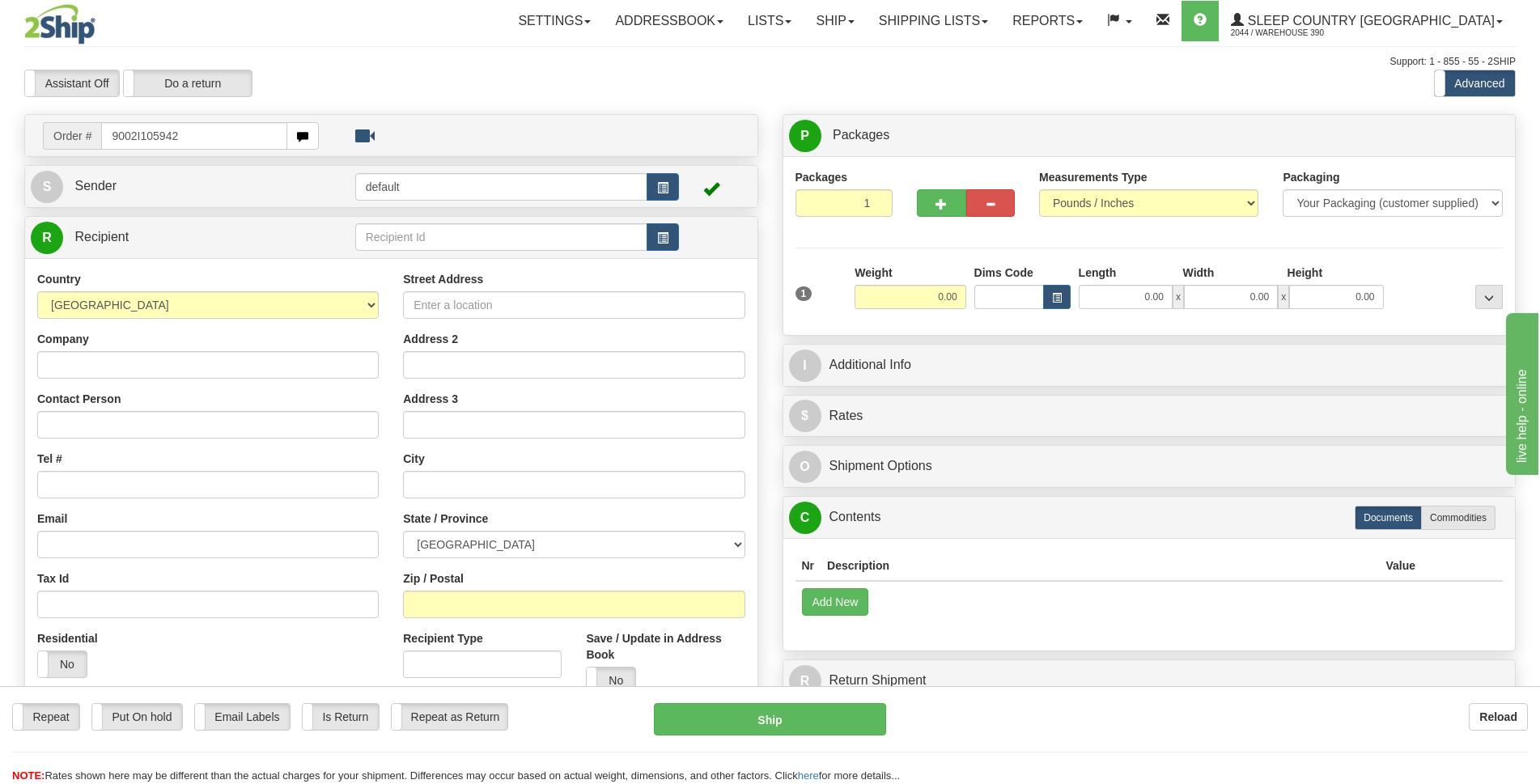
type input "9002I105942"
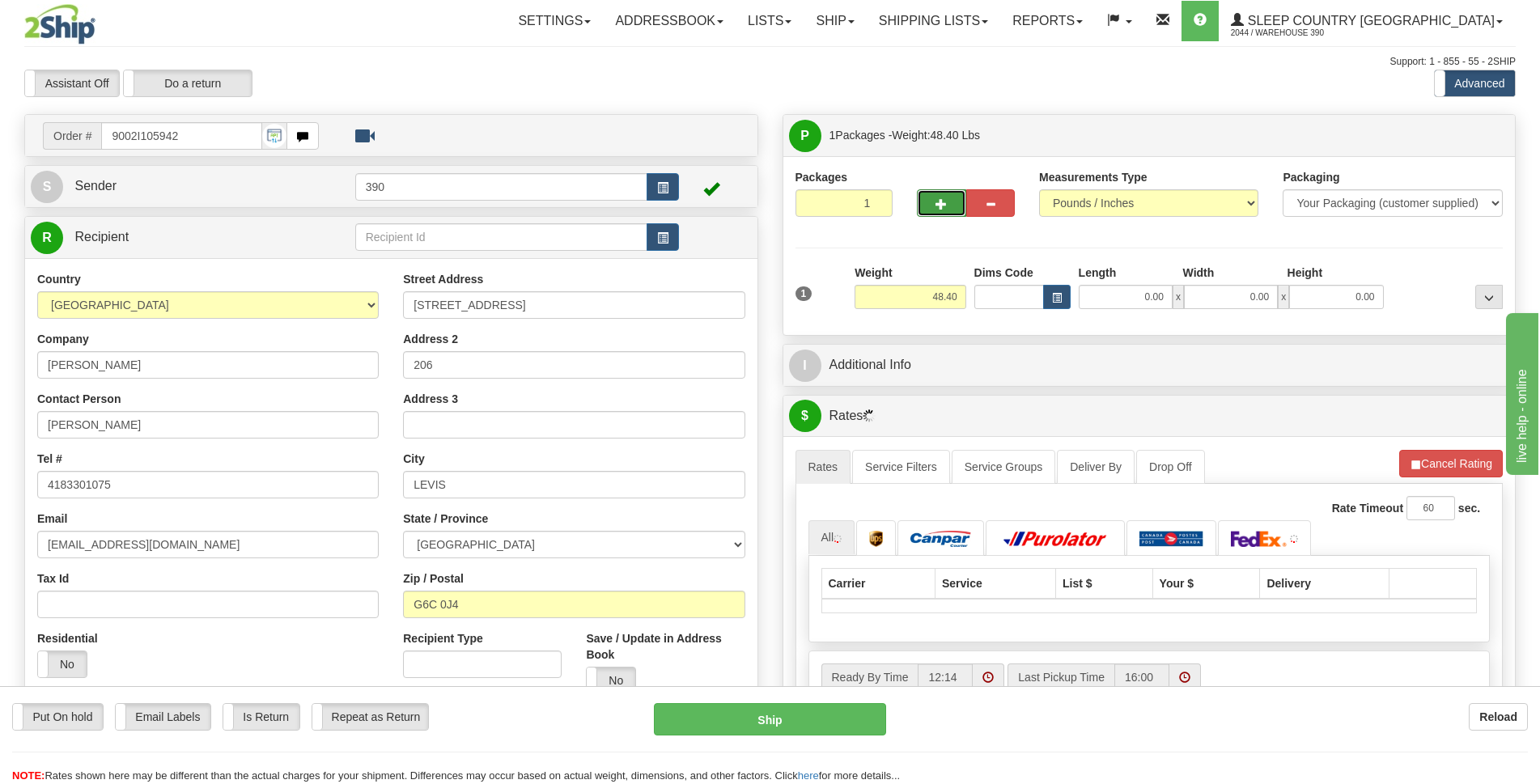
click at [947, 202] on span "button" at bounding box center [942, 204] width 12 height 11
radio input "true"
type input "2"
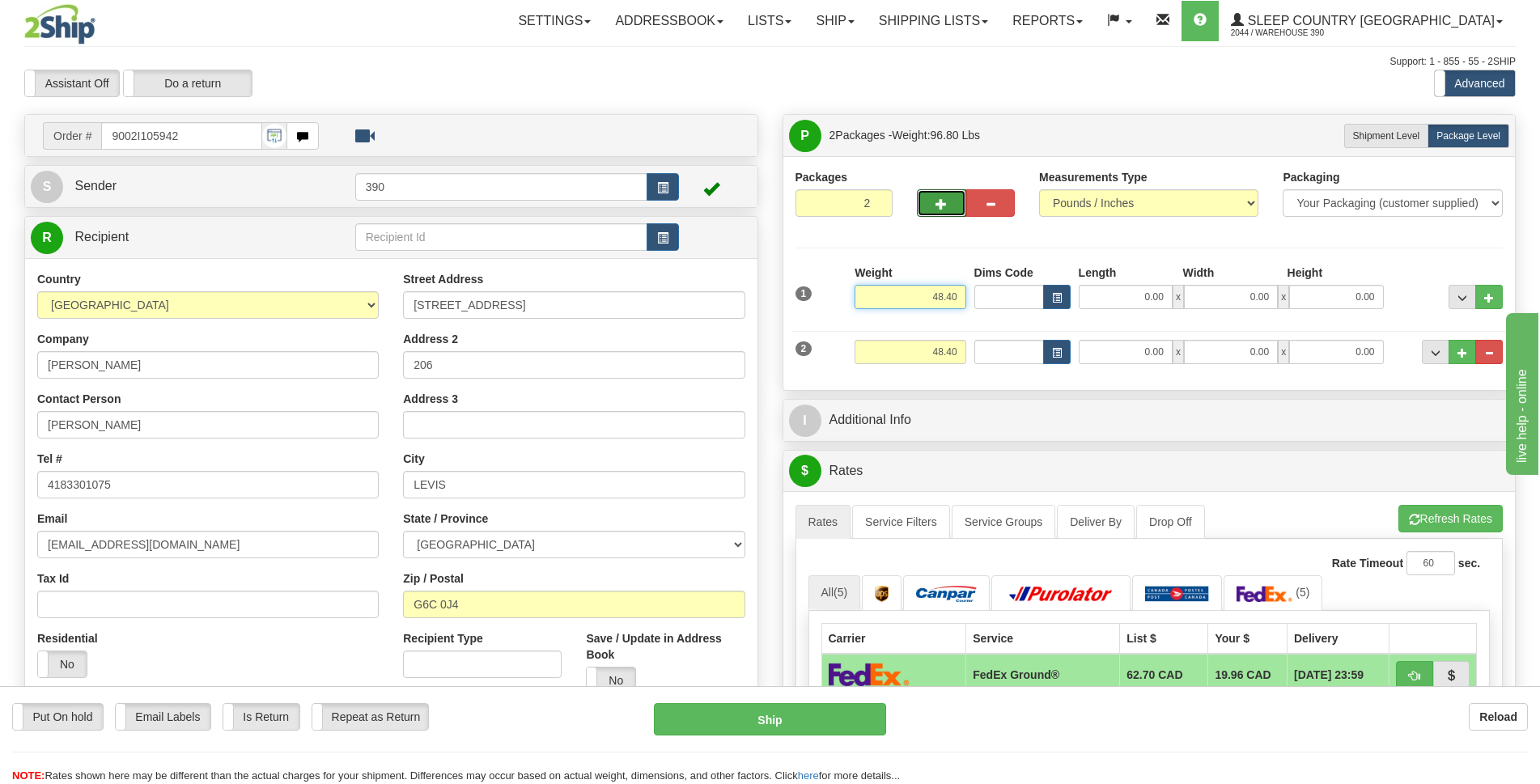
click at [937, 290] on input "48.40" at bounding box center [910, 297] width 111 height 25
type input "8.40"
click at [954, 353] on input "48.40" at bounding box center [910, 352] width 111 height 25
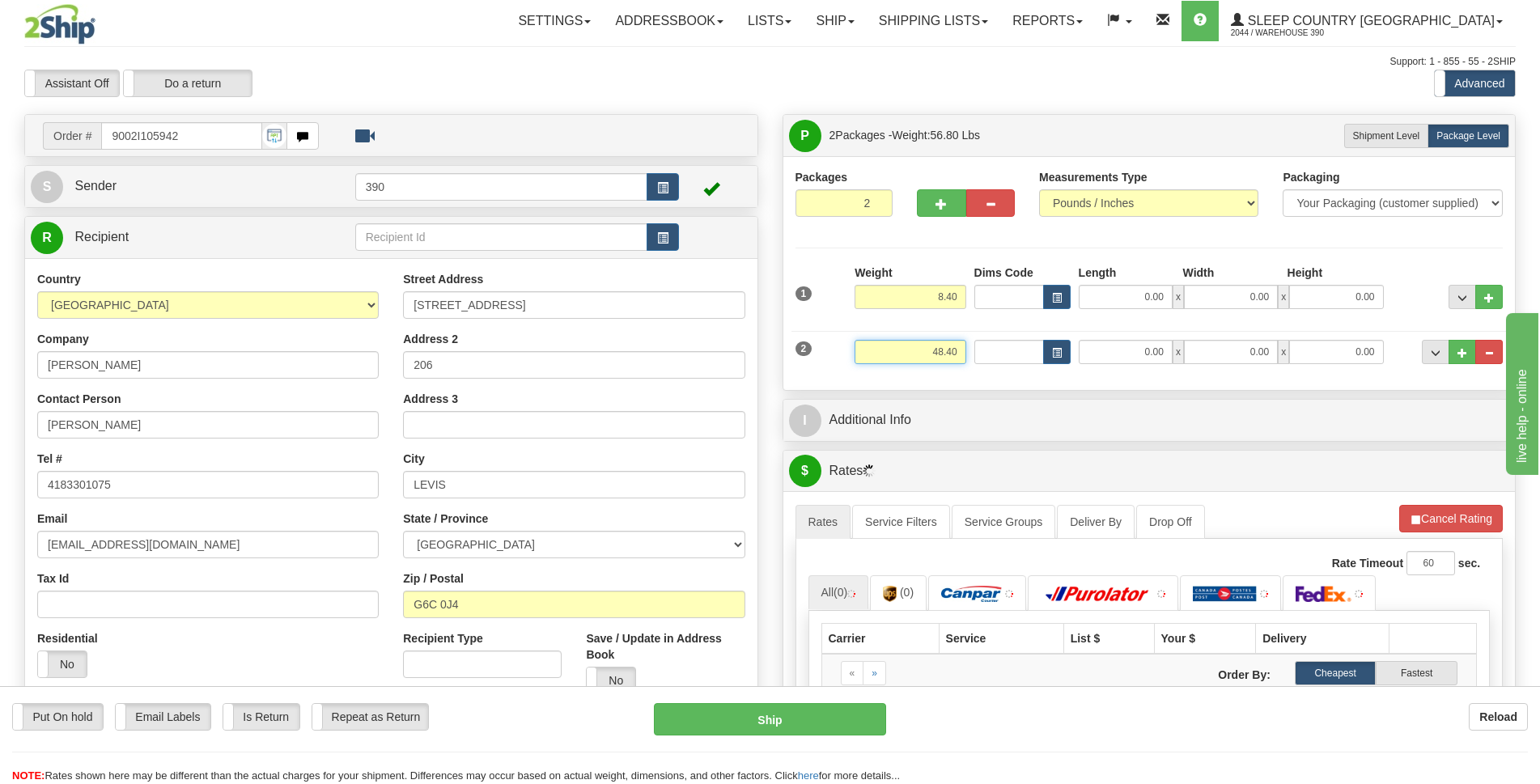
click at [962, 352] on input "48.40" at bounding box center [910, 352] width 111 height 25
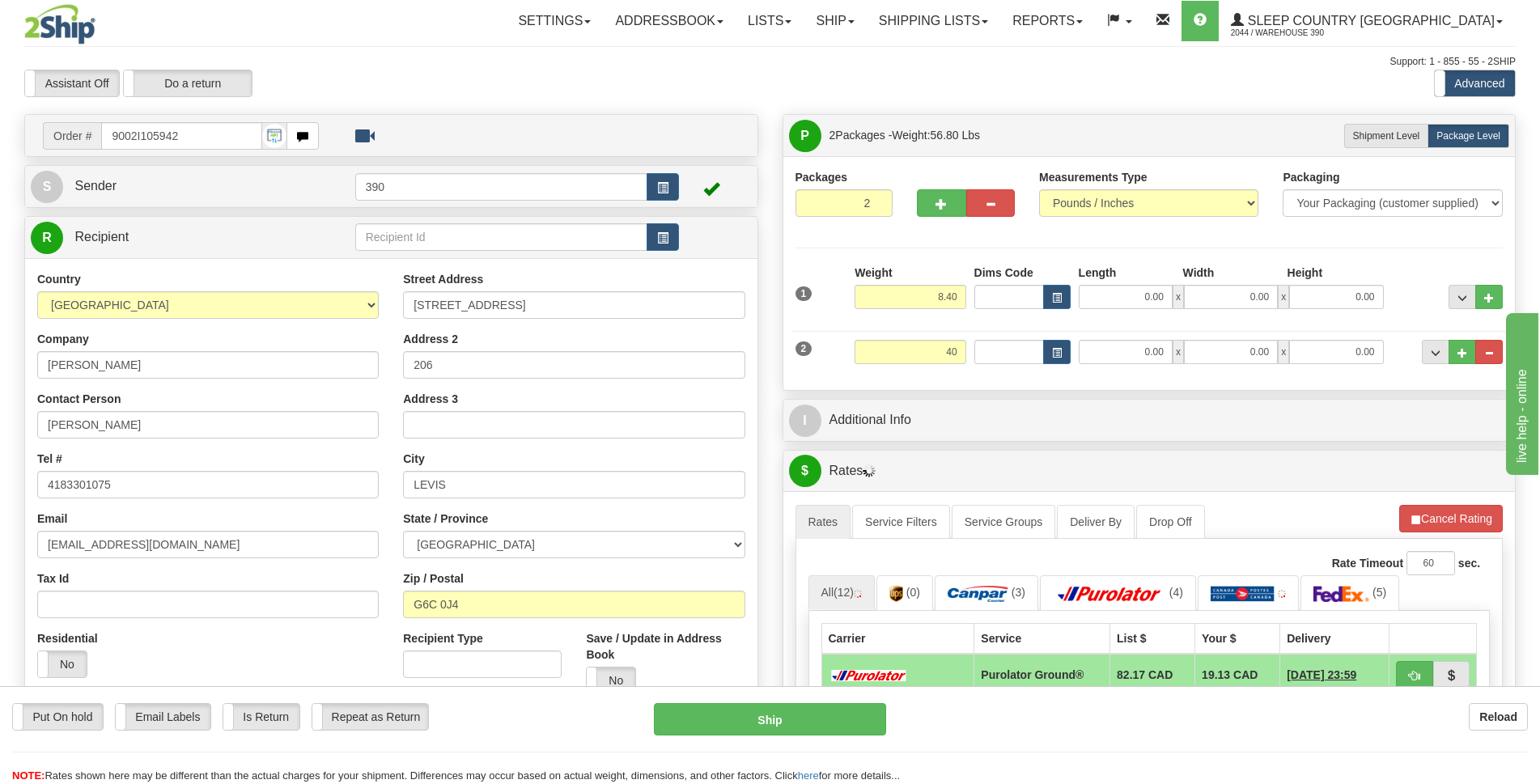
type input "40.00"
click at [1026, 394] on div "P Packages 2 Packages - Weight: 56.80 Lbs Shipment Level Shipm. Package Level P…" at bounding box center [1149, 759] width 758 height 1290
click at [1110, 356] on input "0.00" at bounding box center [1126, 352] width 94 height 25
type input "20.00"
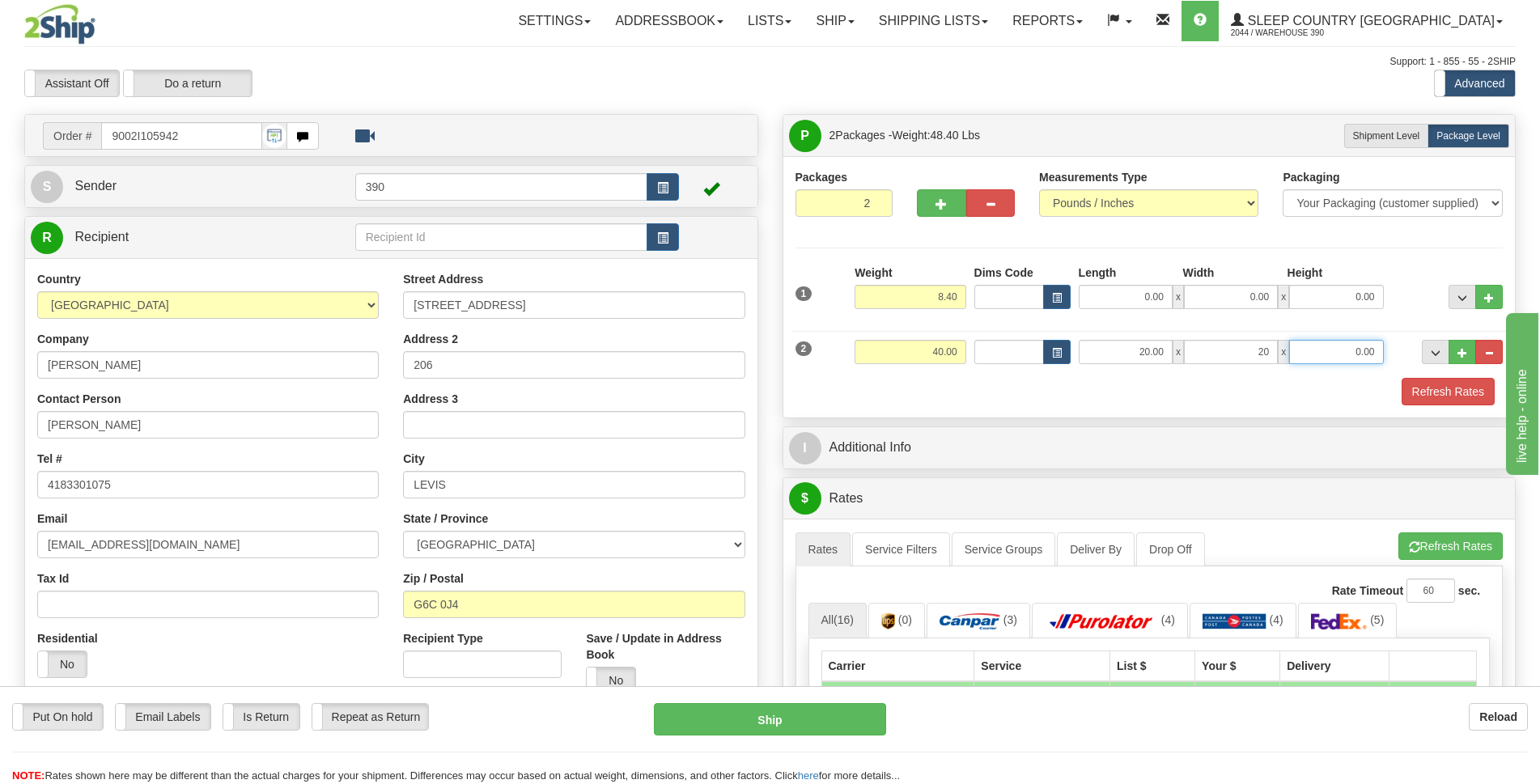
type input "20.00"
type input "40.00"
click at [1144, 303] on input "0.00" at bounding box center [1126, 297] width 94 height 25
type input "12.00"
type input "9.00"
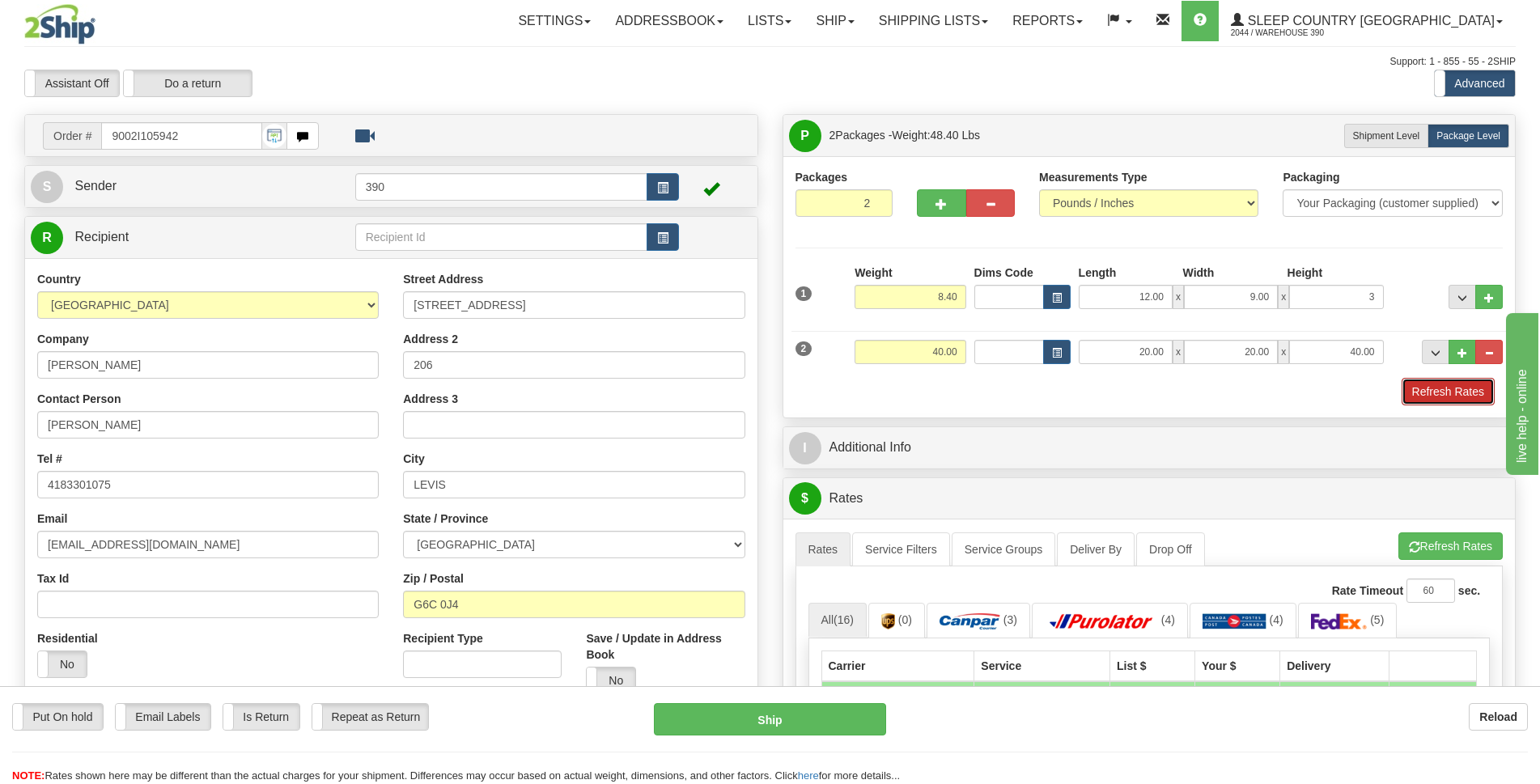
type input "3.00"
click at [1431, 386] on button "Refresh Rates" at bounding box center [1448, 391] width 93 height 27
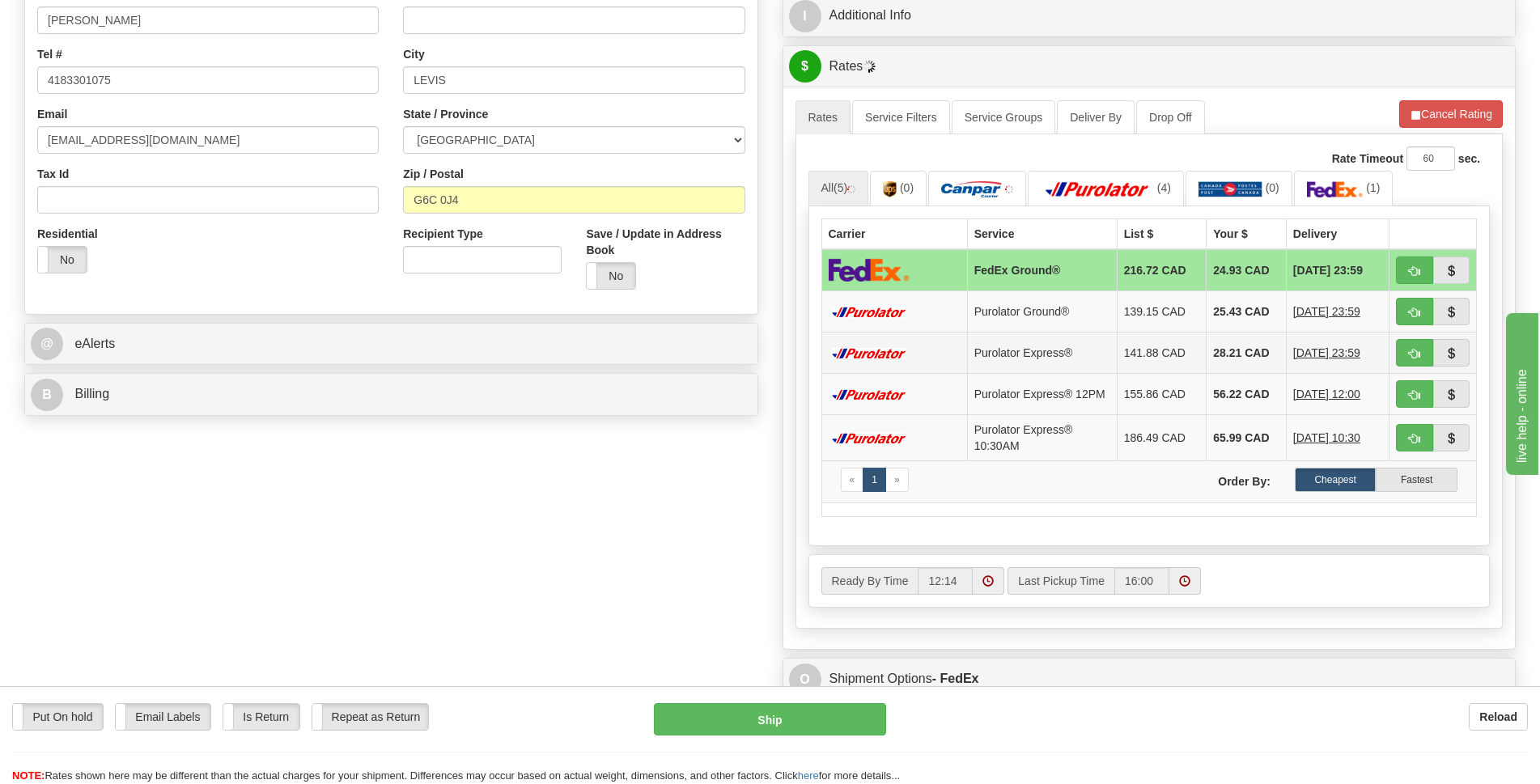
scroll to position [243, 0]
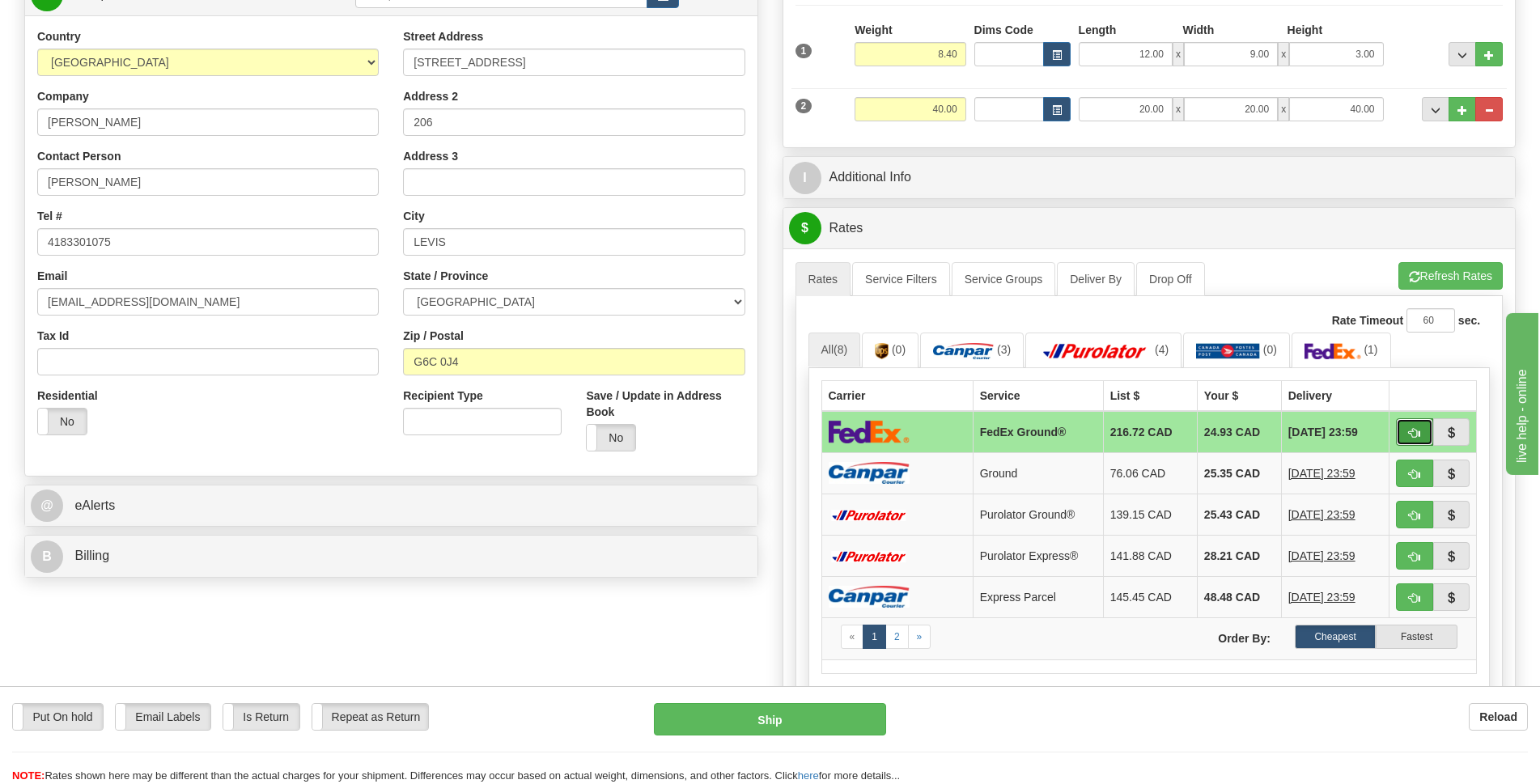
click at [1424, 429] on button "button" at bounding box center [1414, 431] width 37 height 27
type input "92"
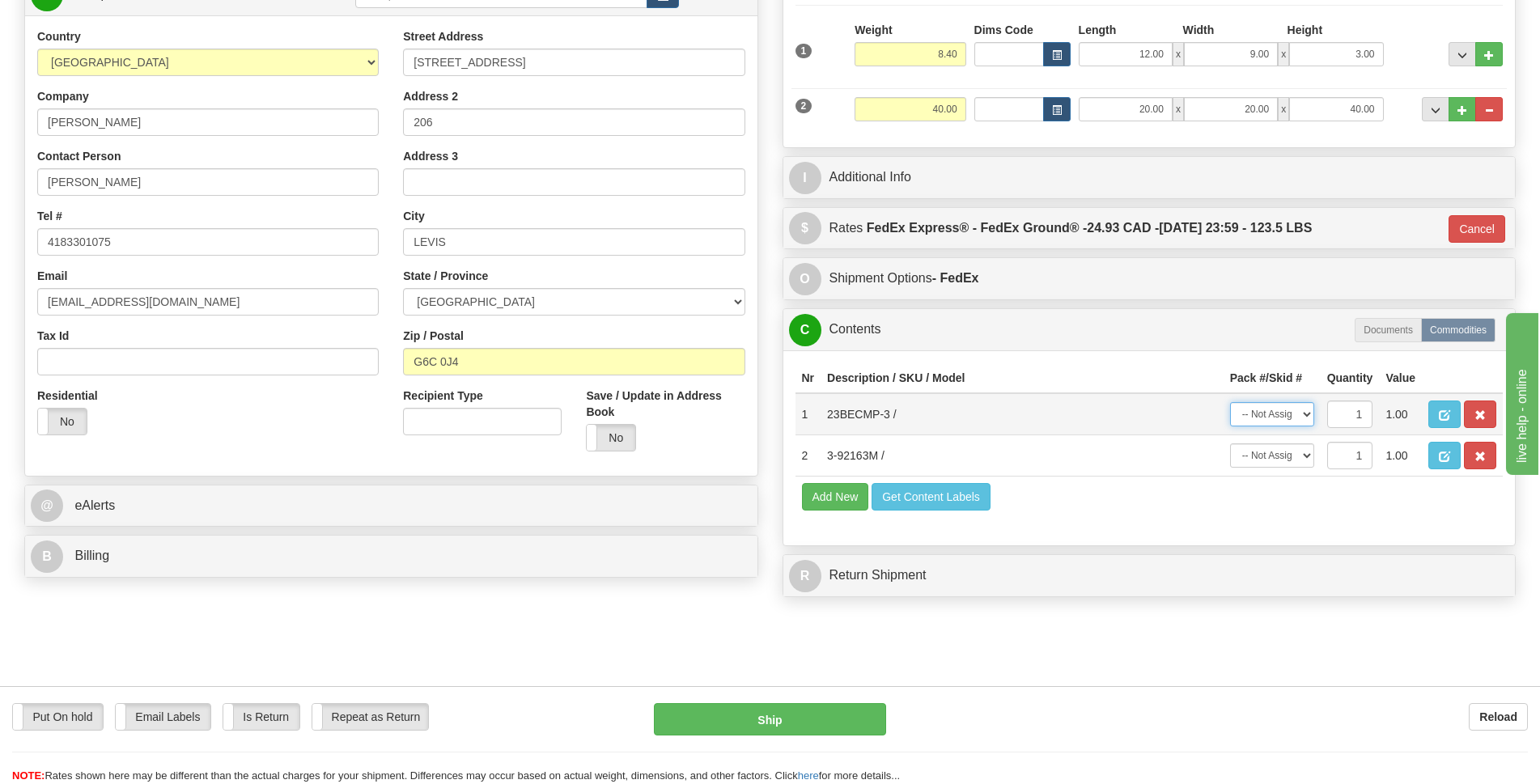
click at [1300, 415] on select "-- Not Assigned -- Package 1 Package 2" at bounding box center [1272, 415] width 84 height 25
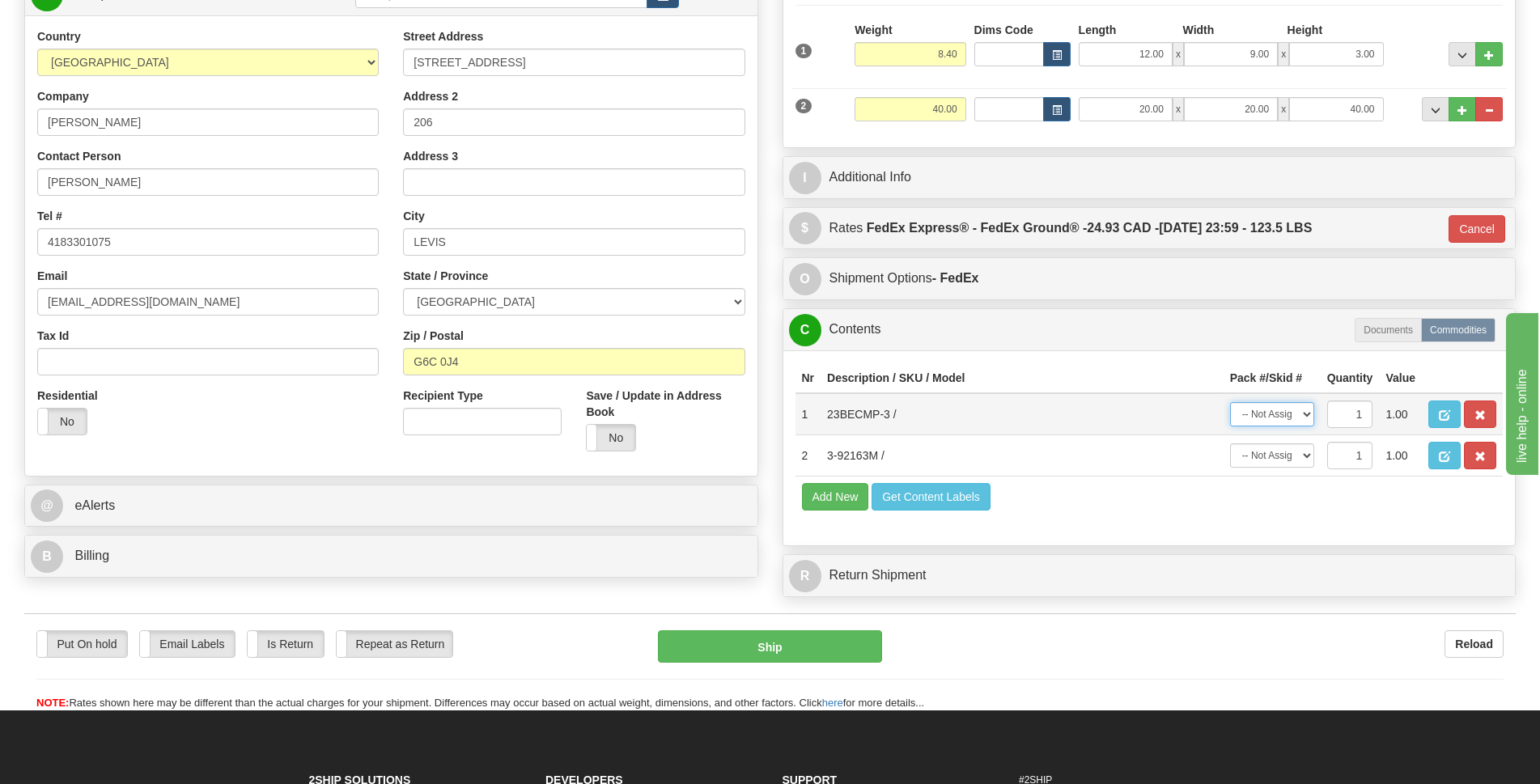
select select "0"
click at [1231, 402] on select "-- Not Assigned -- Package 1 Package 2" at bounding box center [1272, 415] width 84 height 25
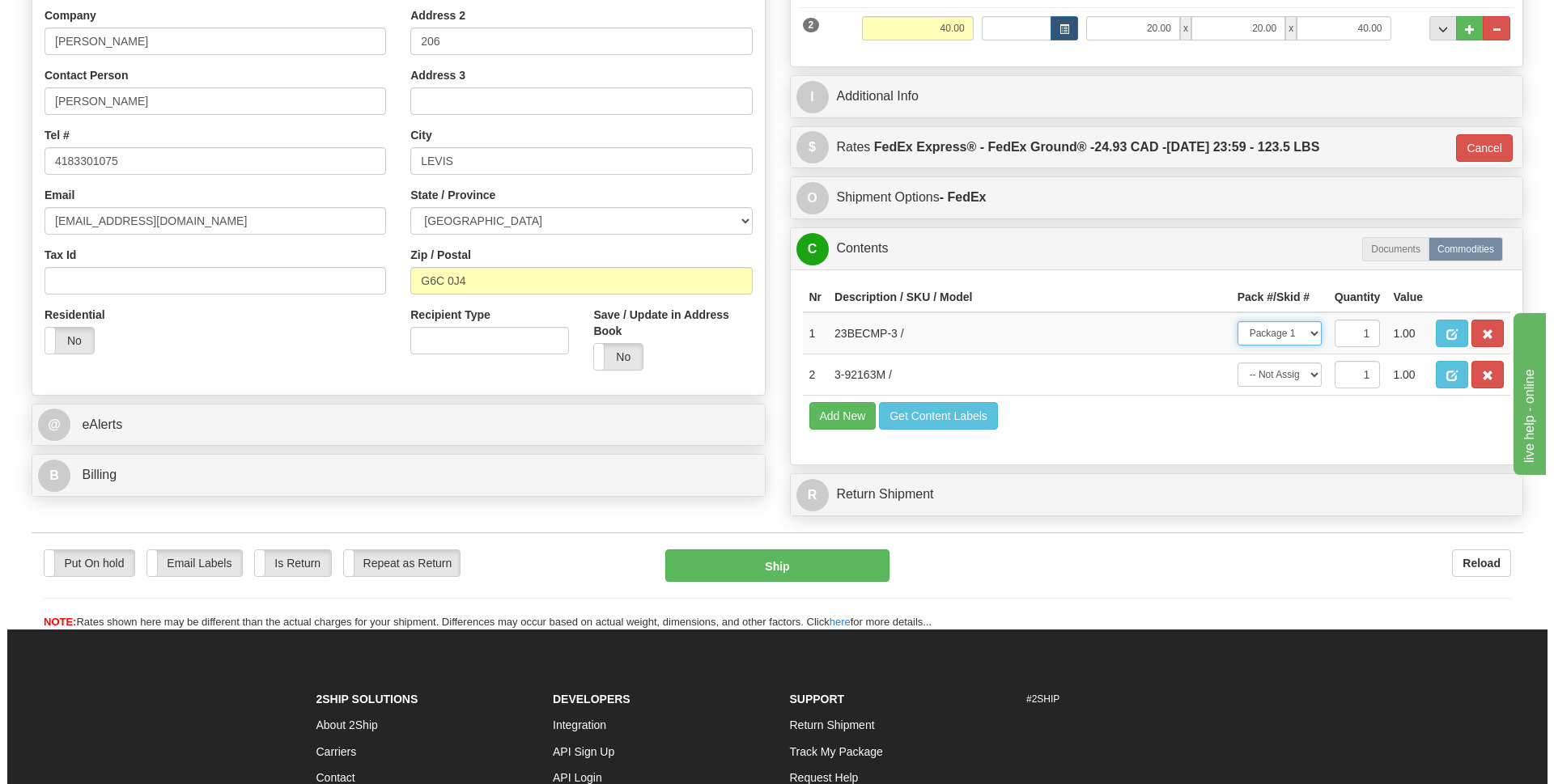
scroll to position [405, 0]
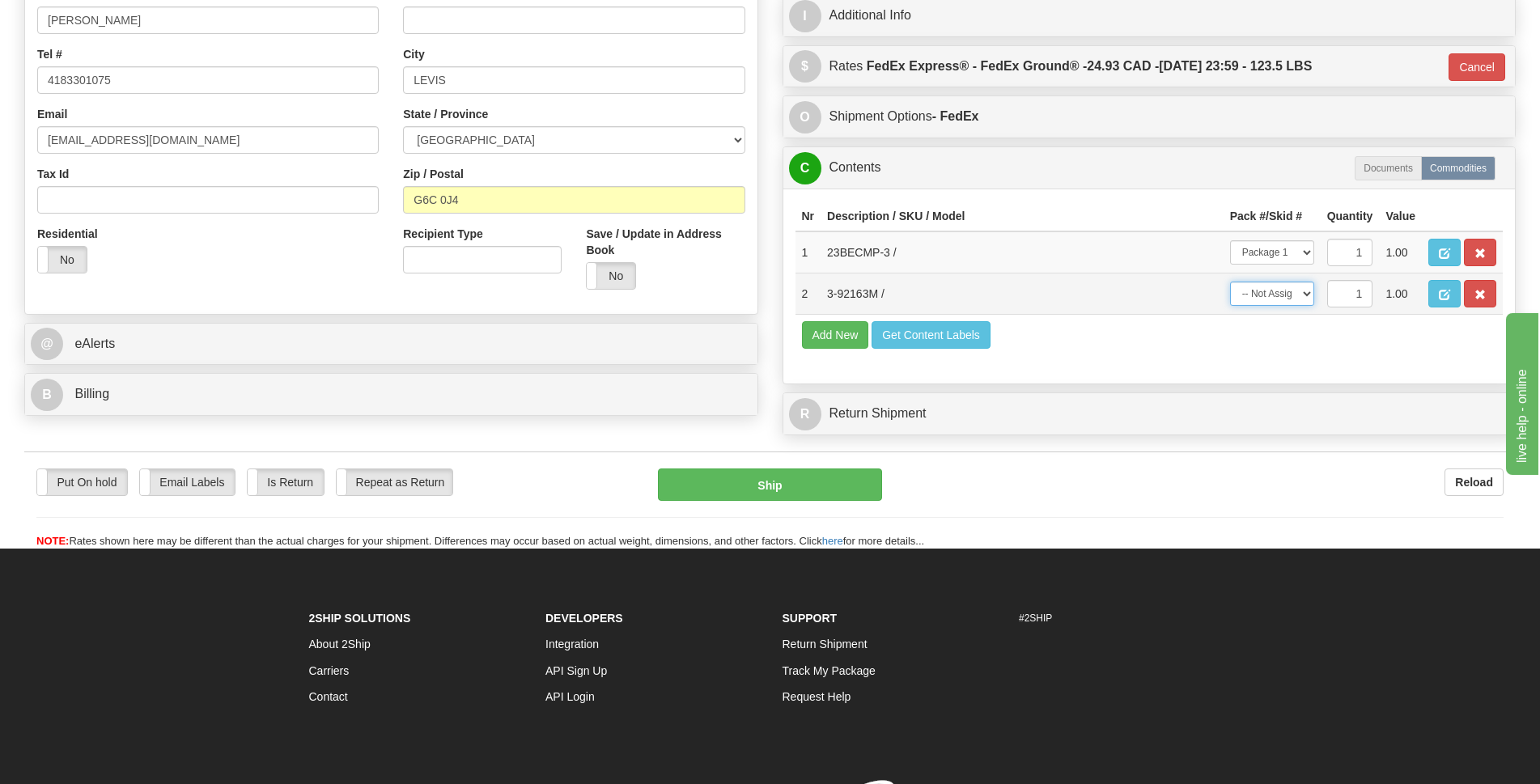
drag, startPoint x: 1307, startPoint y: 296, endPoint x: 1298, endPoint y: 298, distance: 9.2
click at [1307, 296] on select "-- Not Assigned -- Package 1 Package 2" at bounding box center [1272, 294] width 84 height 25
select select "1"
click at [1231, 281] on select "-- Not Assigned -- Package 1 Package 2" at bounding box center [1272, 294] width 84 height 25
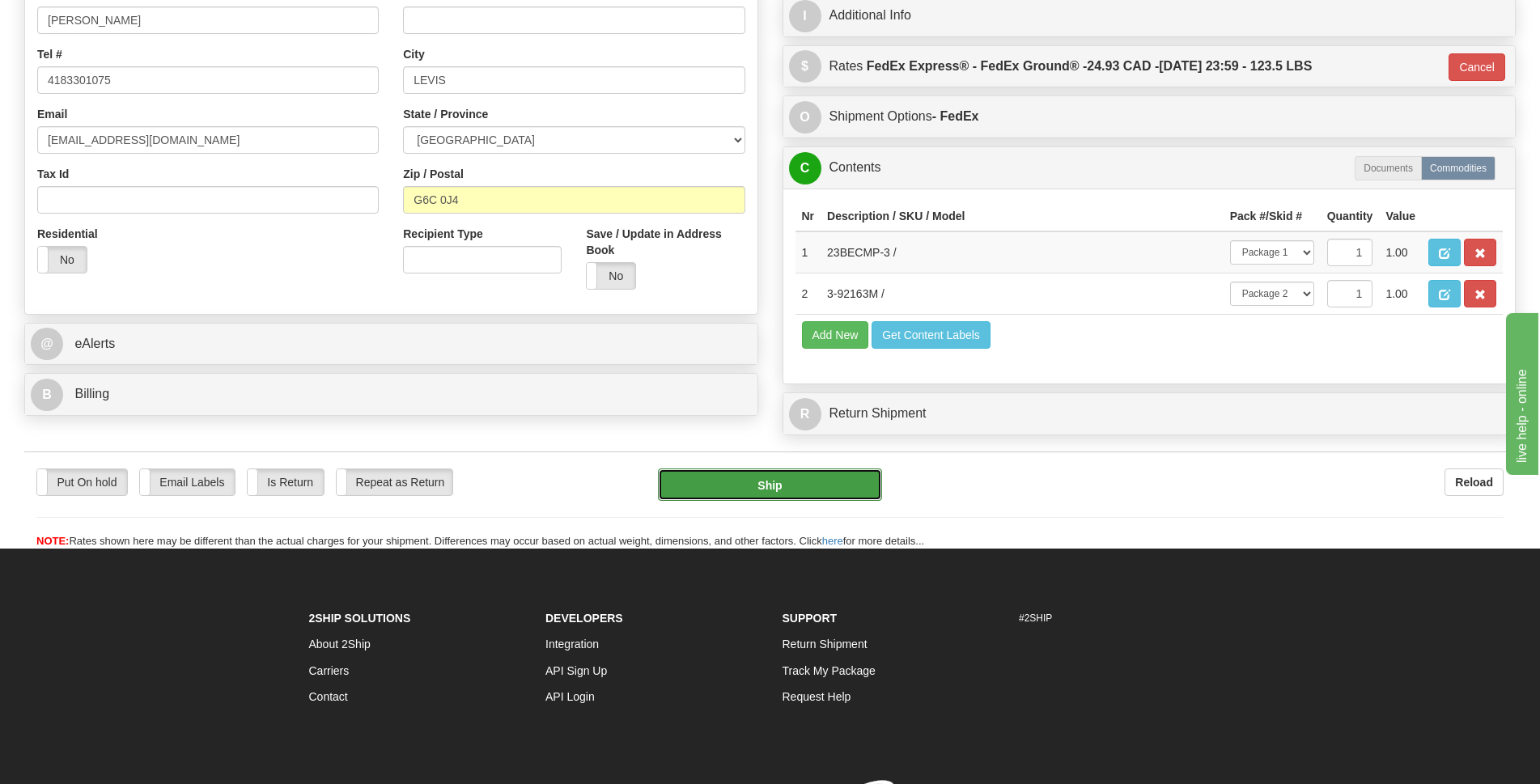
click at [835, 485] on button "Ship" at bounding box center [770, 484] width 224 height 32
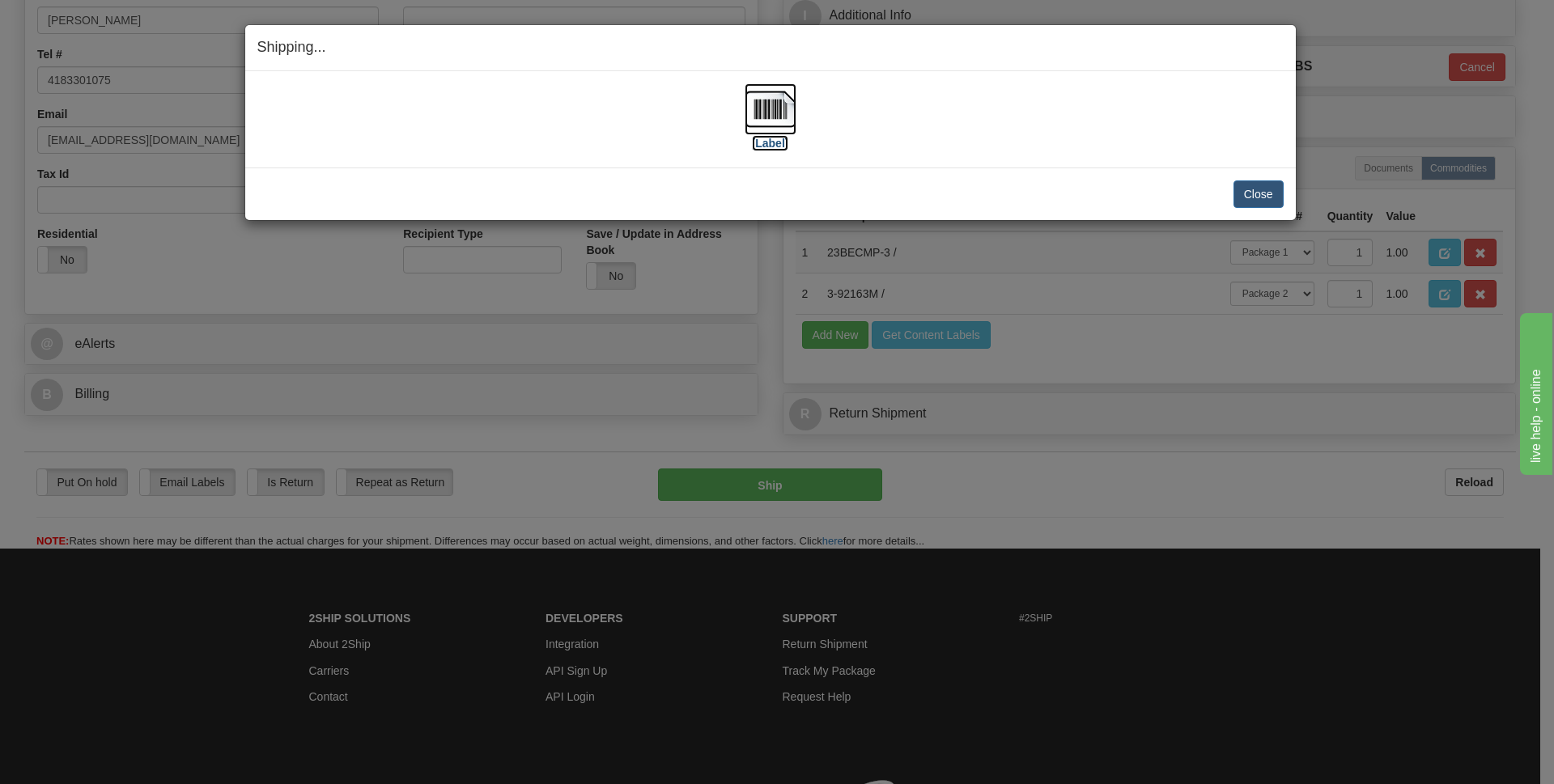
click at [779, 111] on img at bounding box center [770, 109] width 52 height 52
click at [1250, 192] on button "Close" at bounding box center [1259, 193] width 50 height 27
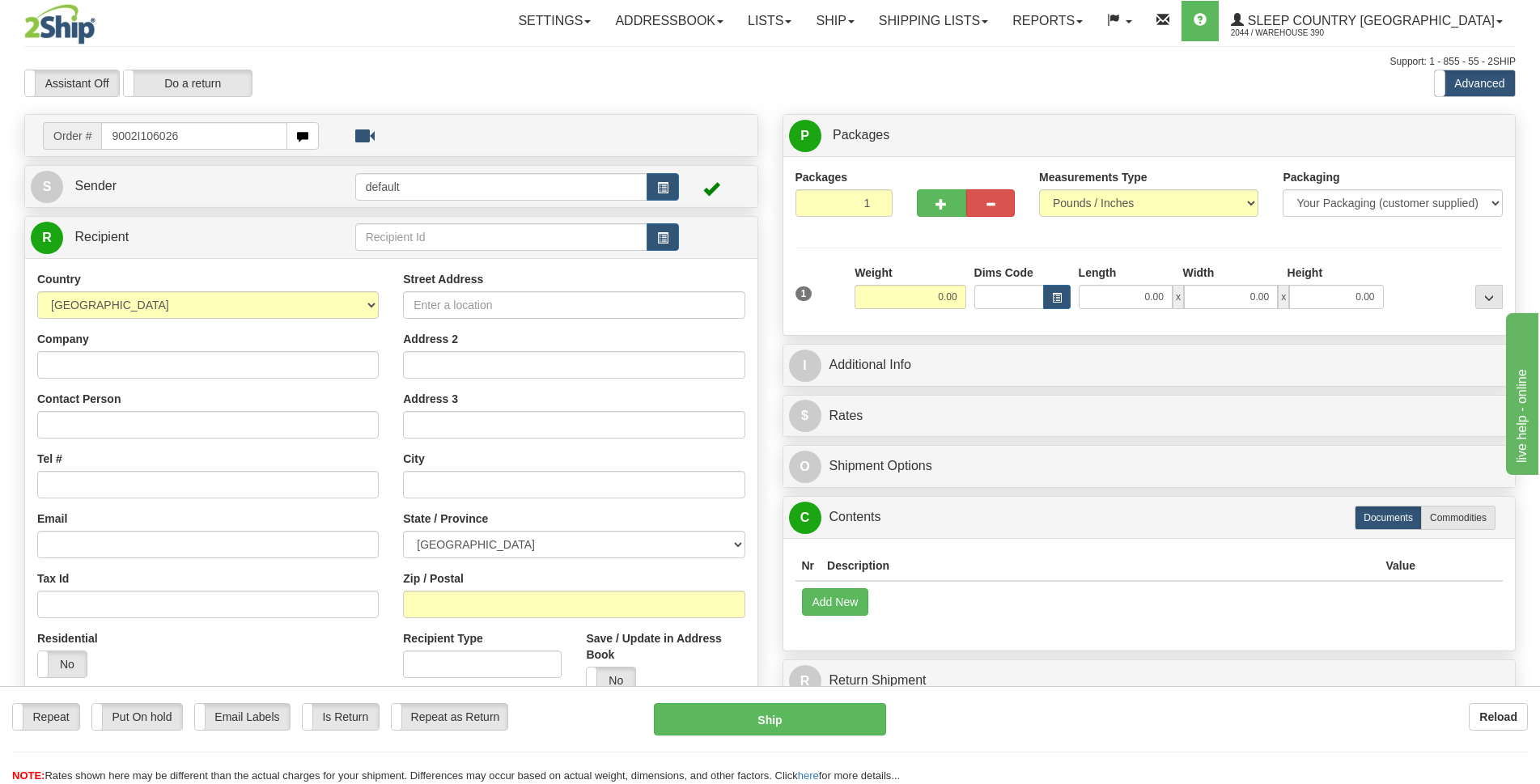
type input "9002I106026"
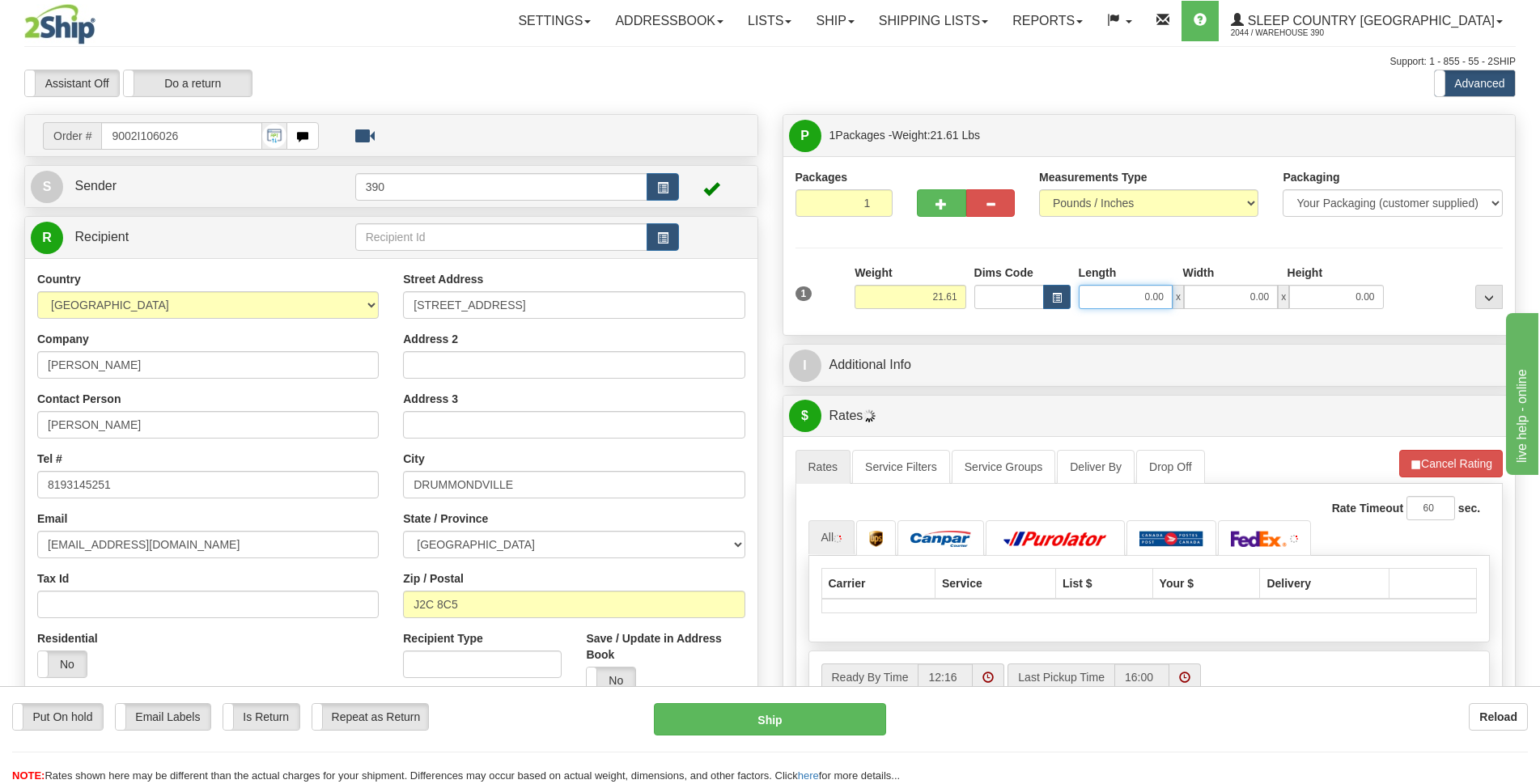
click at [1132, 301] on input "0.00" at bounding box center [1126, 297] width 94 height 25
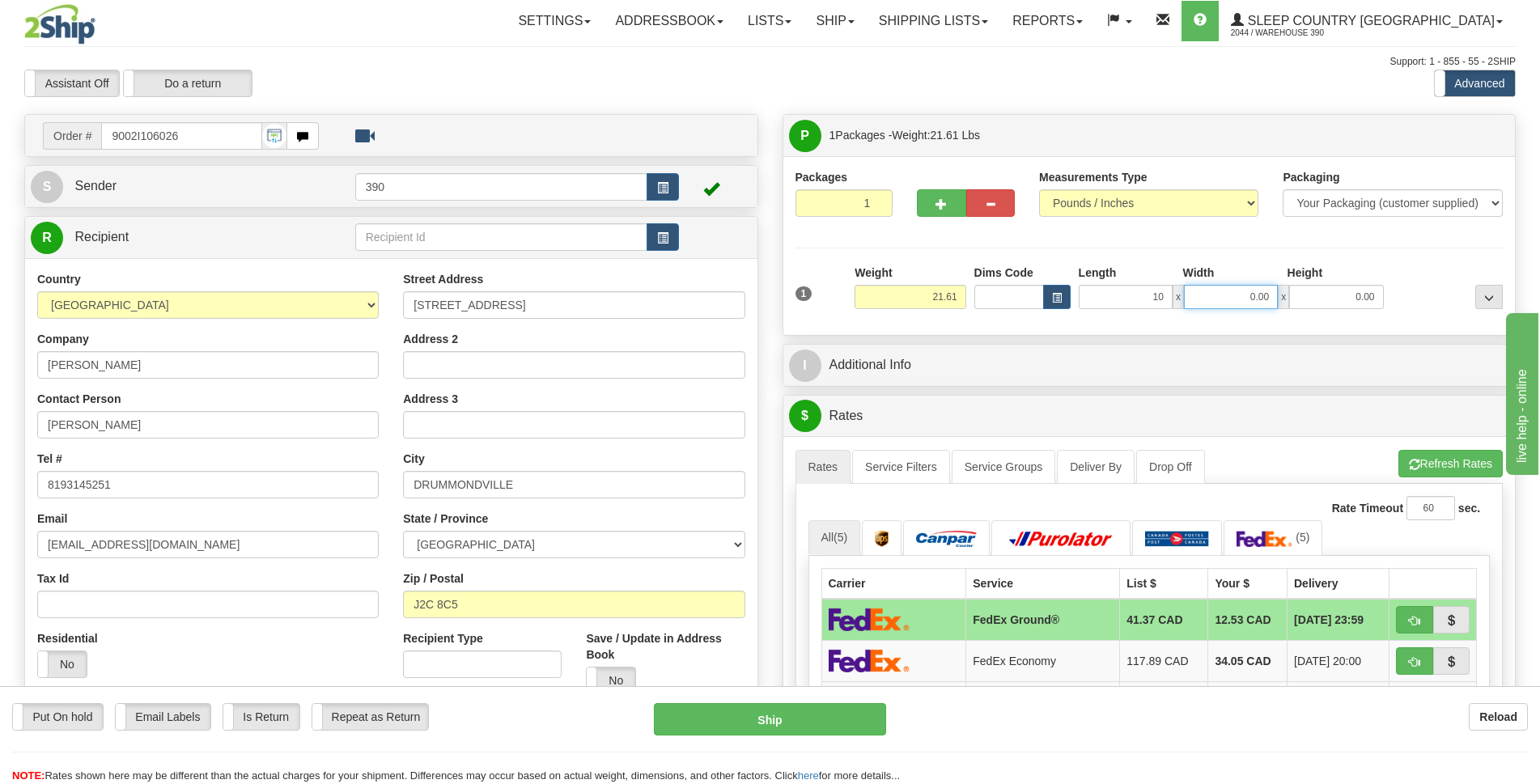
type input "10.00"
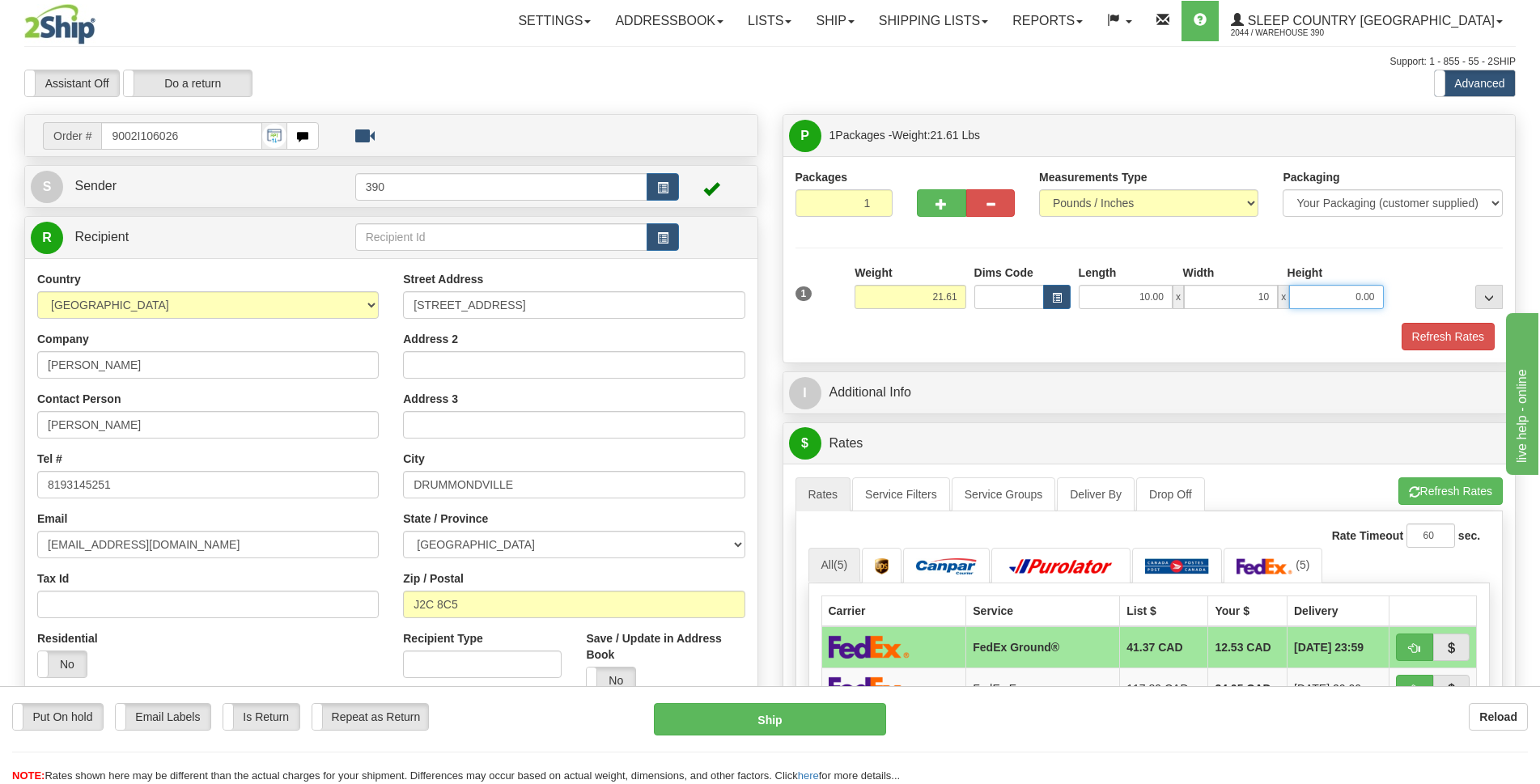
type input "10.00"
type input "20.00"
click at [1434, 337] on button "Refresh Rates" at bounding box center [1448, 336] width 93 height 27
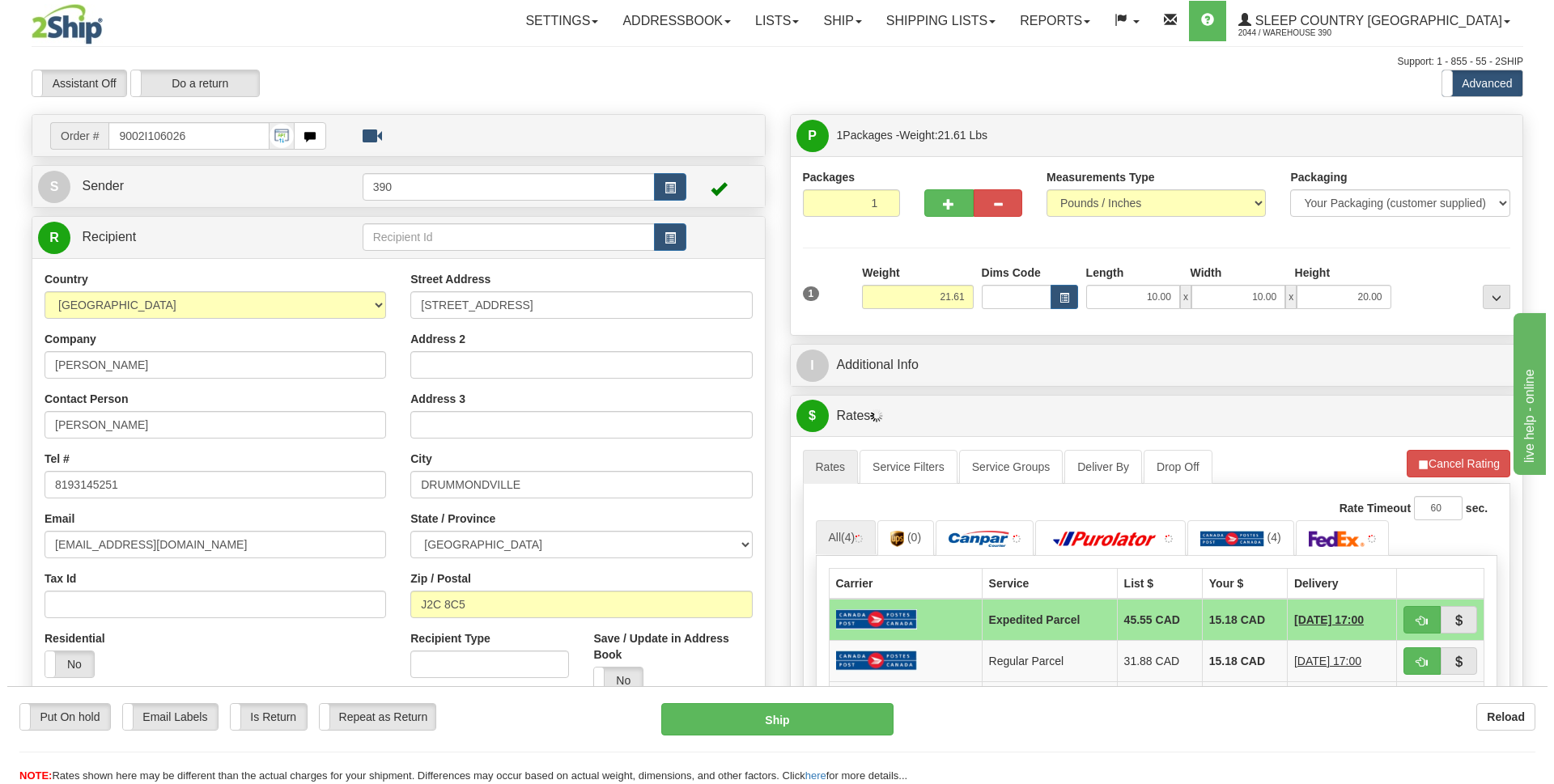
scroll to position [243, 0]
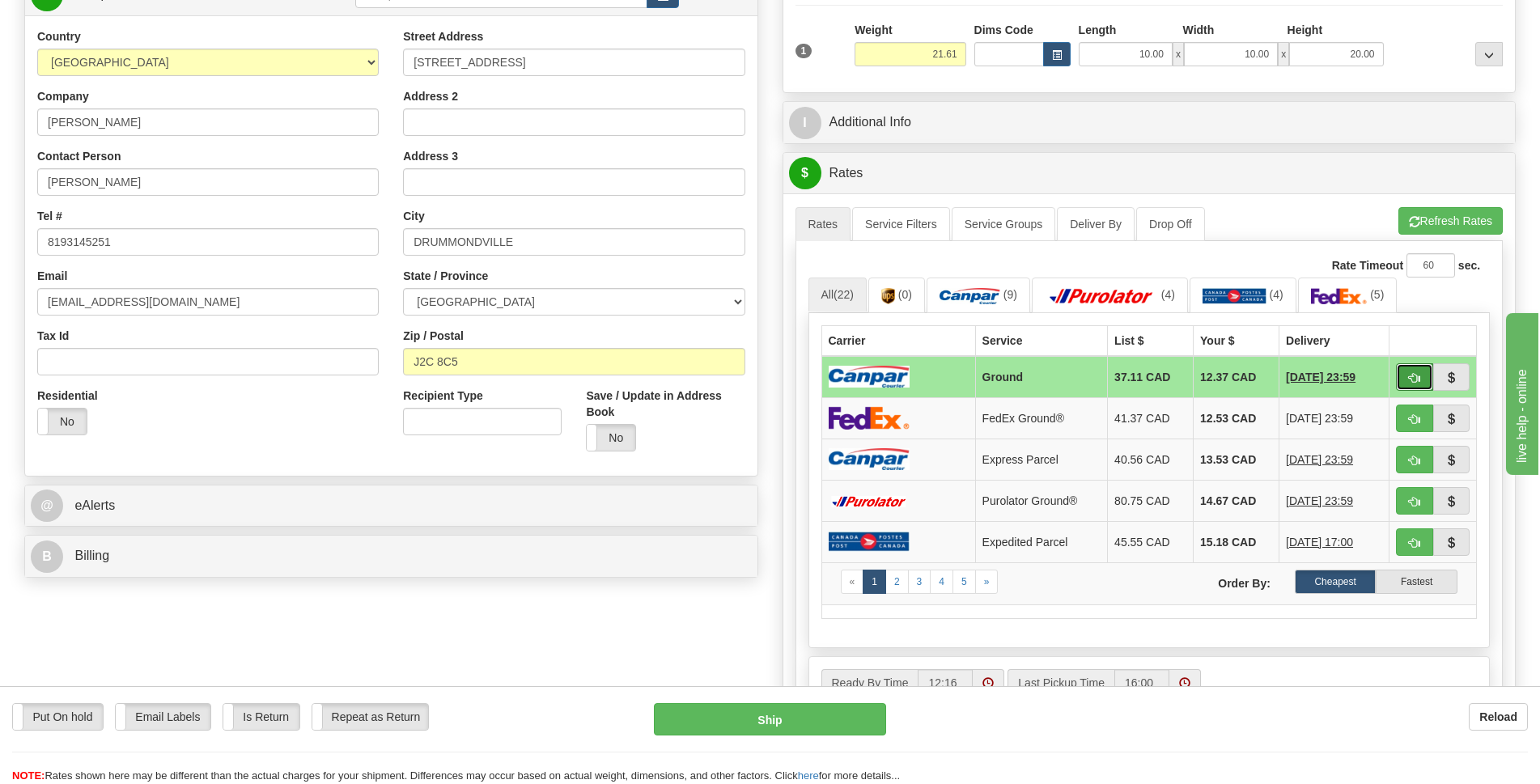
click at [1412, 384] on button "button" at bounding box center [1414, 377] width 37 height 27
type input "1"
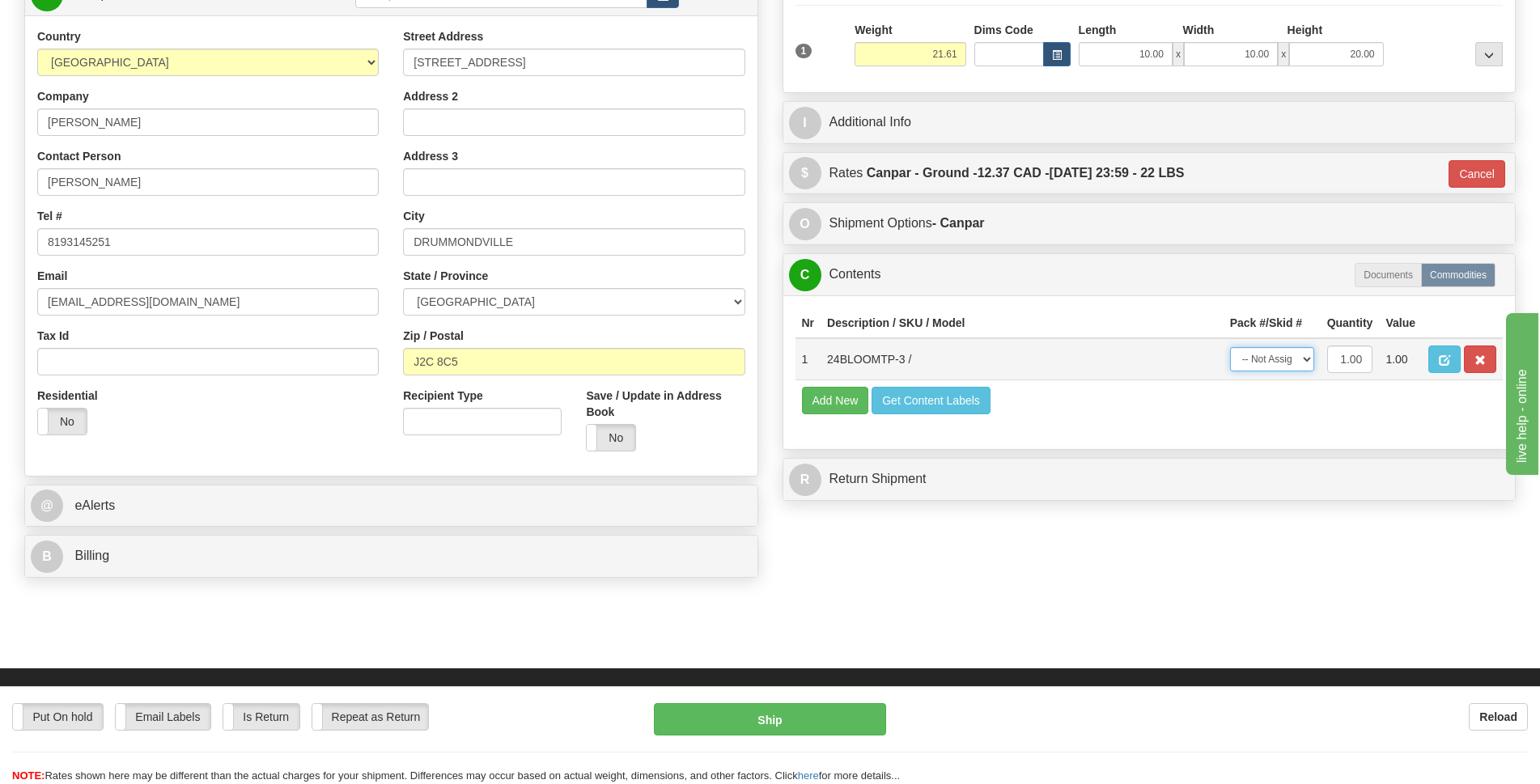
click at [1307, 362] on select "-- Not Assigned -- Package 1" at bounding box center [1272, 360] width 84 height 25
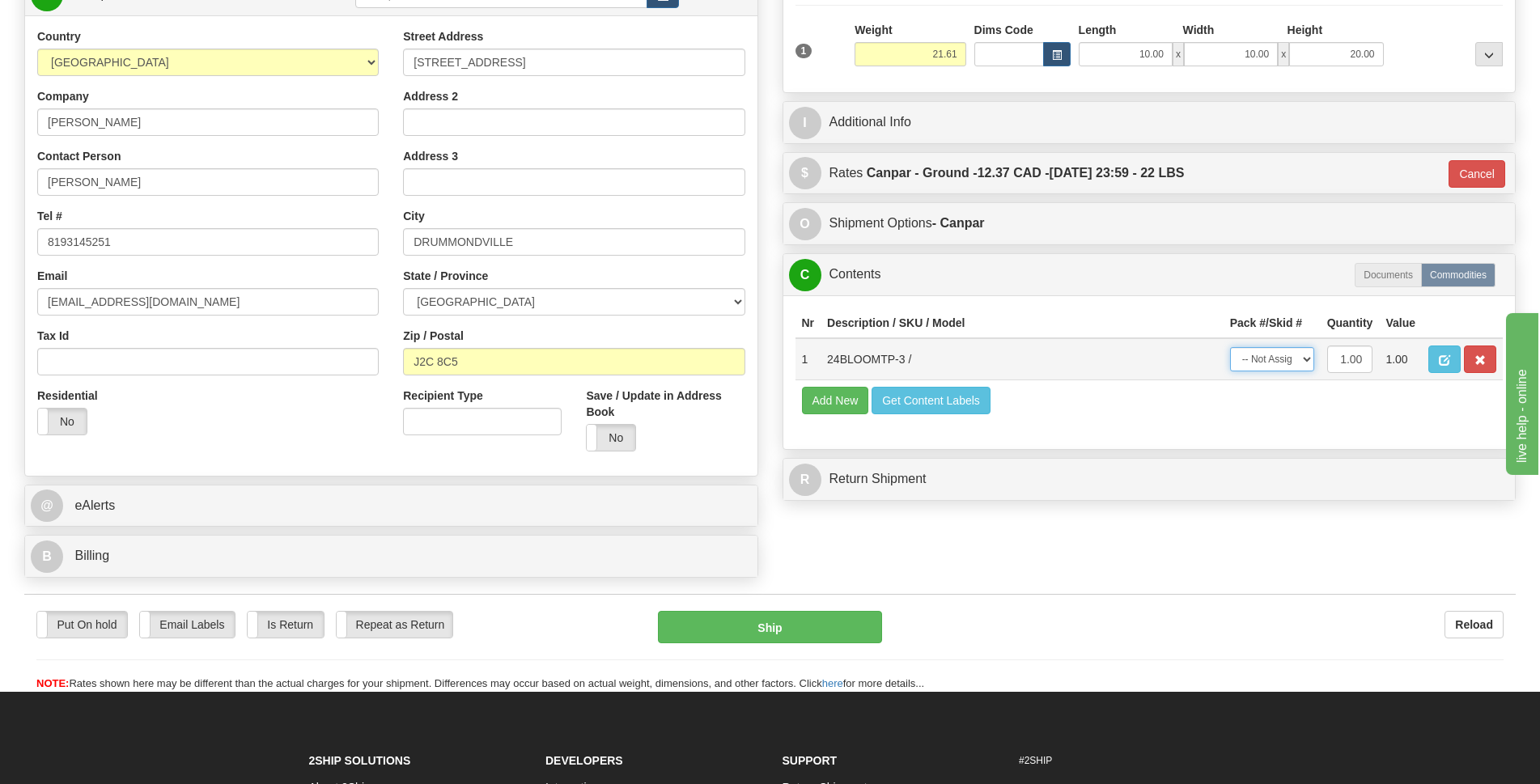
select select "0"
click at [1231, 347] on select "-- Not Assigned -- Package 1" at bounding box center [1272, 360] width 84 height 25
click at [795, 619] on button "Ship" at bounding box center [770, 626] width 224 height 32
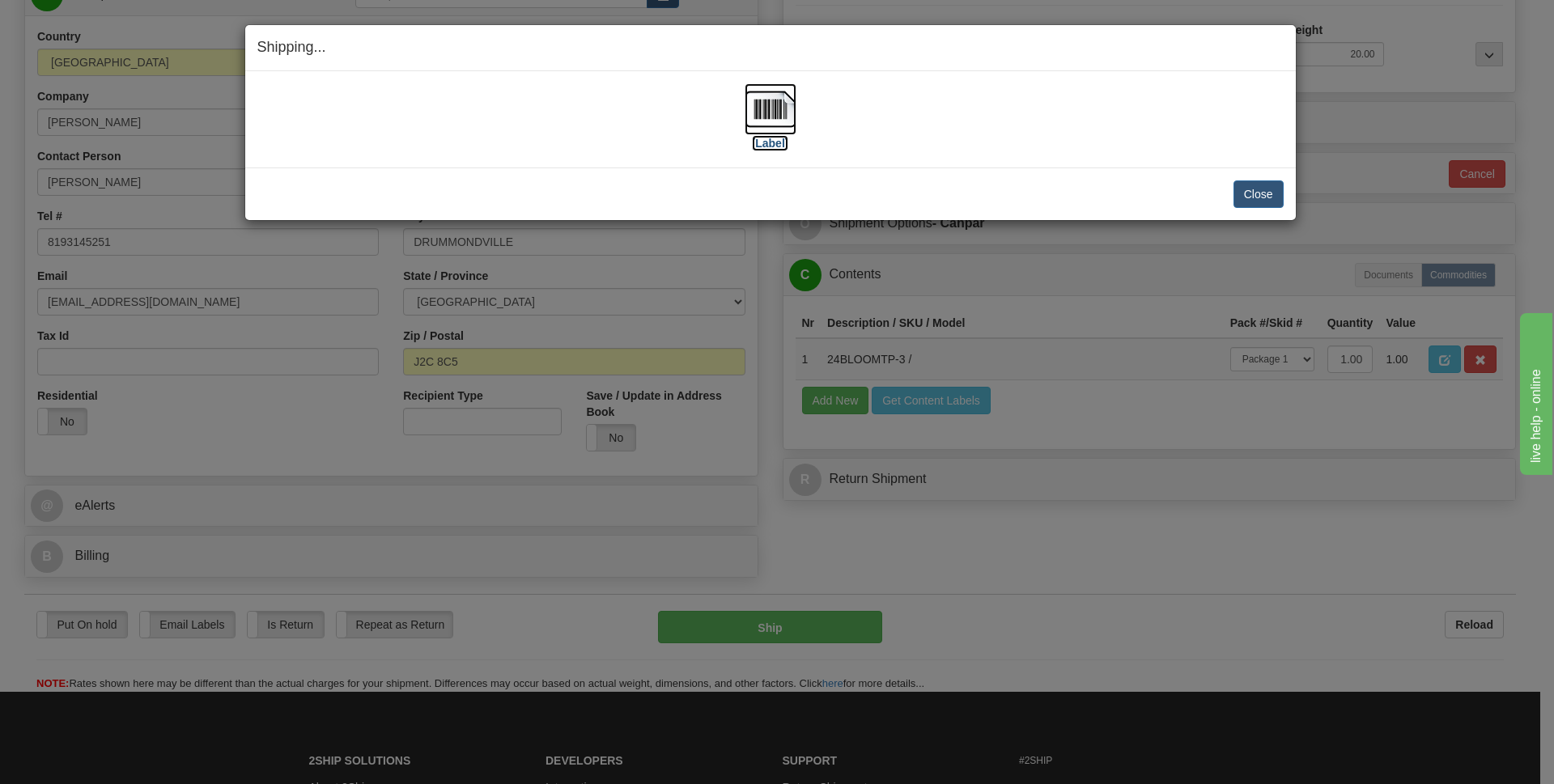
click at [770, 118] on img at bounding box center [770, 109] width 52 height 52
click at [1282, 190] on button "Close" at bounding box center [1259, 193] width 50 height 27
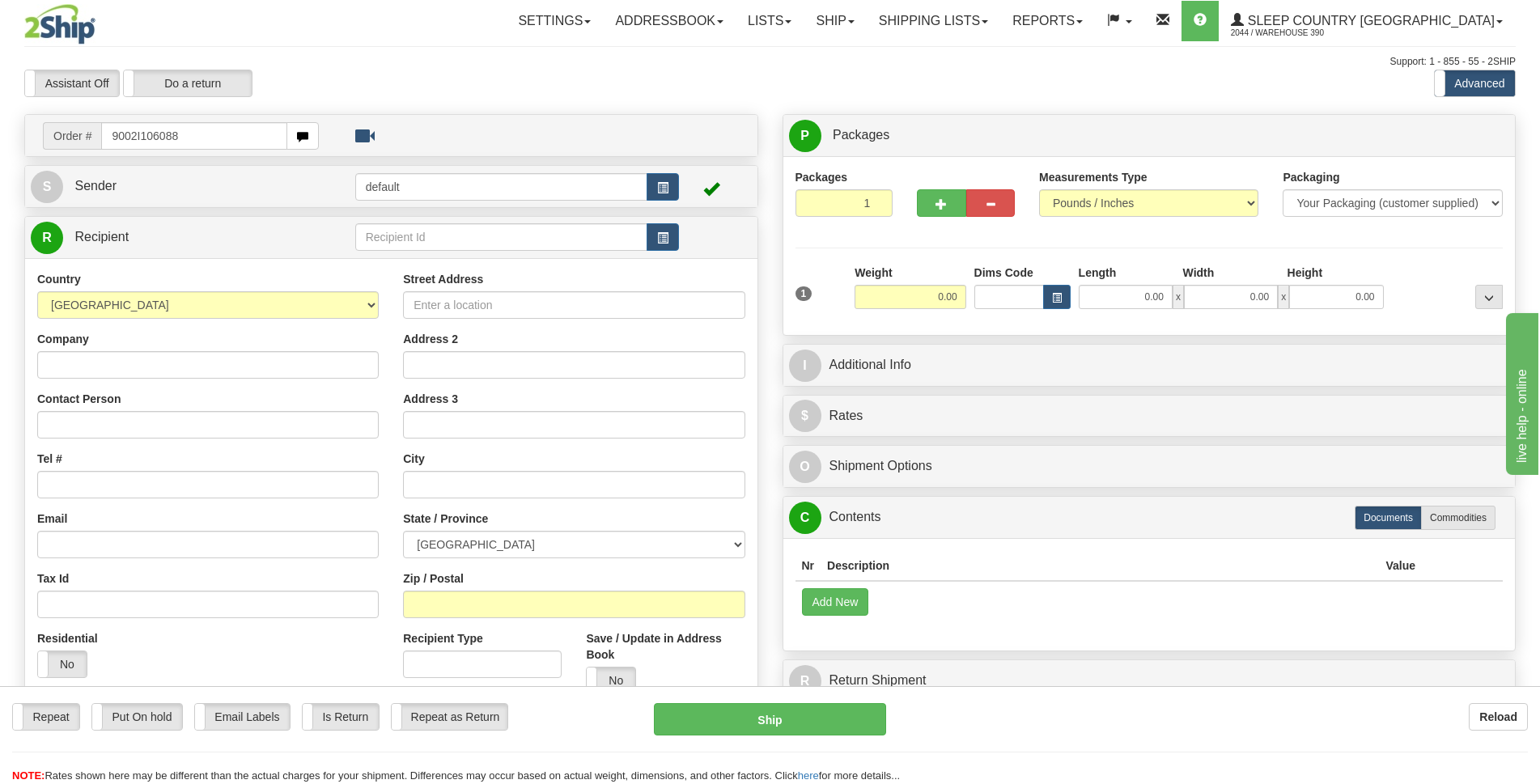
type input "9002I106088"
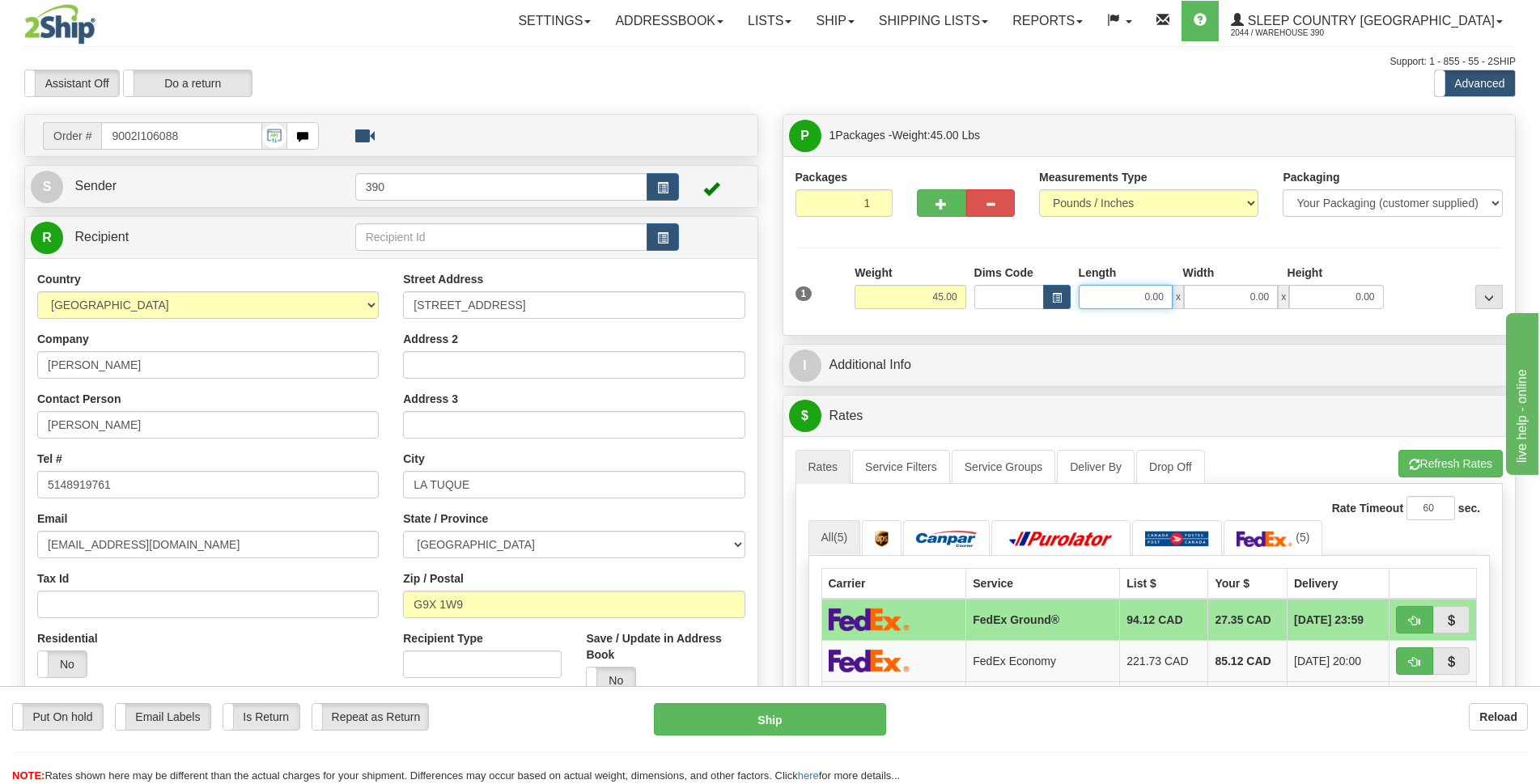
click at [1127, 301] on input "0.00" at bounding box center [1126, 297] width 94 height 25
type input "20.00"
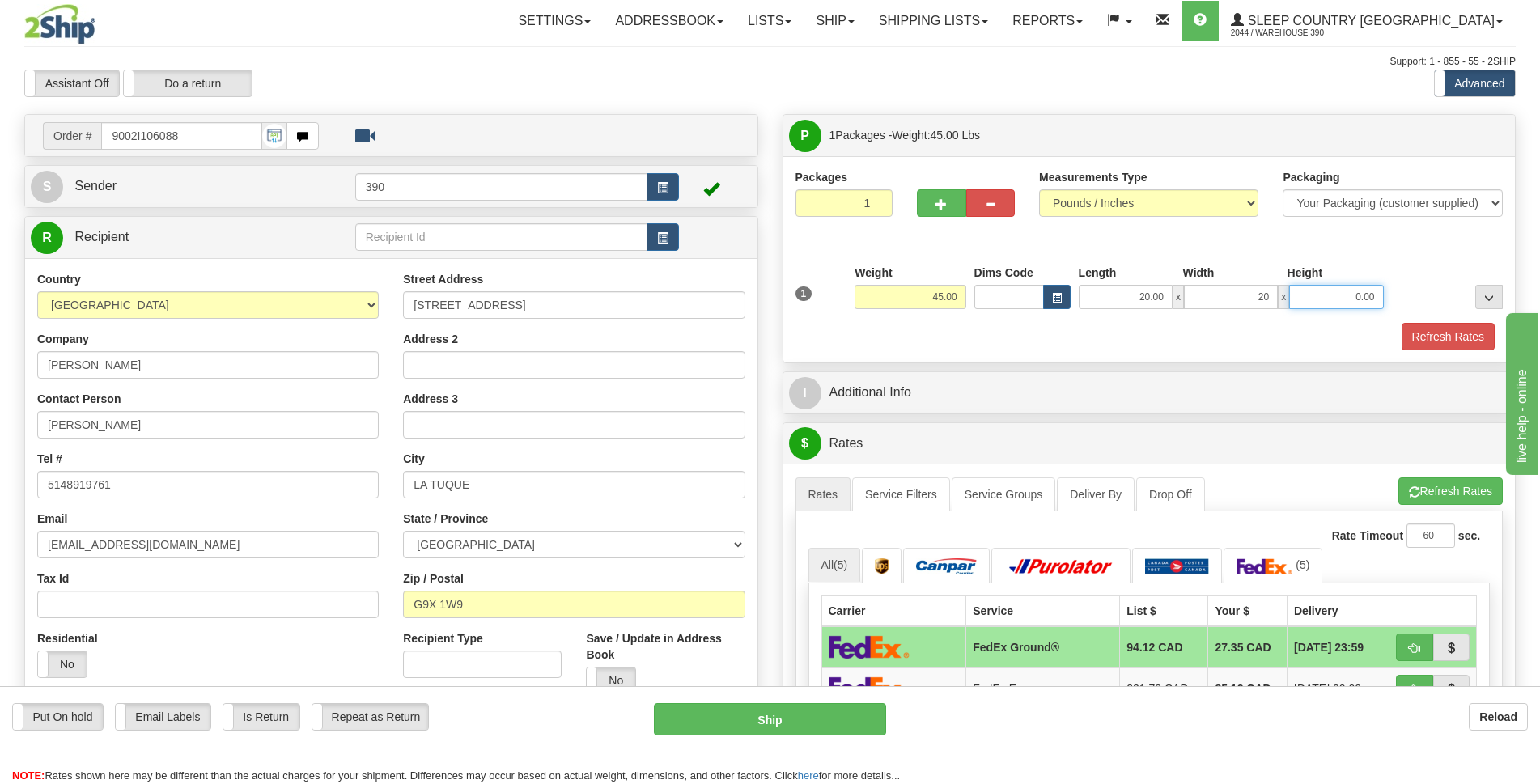
type input "20.00"
type input "40.00"
click at [1435, 349] on button "Refresh Rates" at bounding box center [1448, 336] width 93 height 27
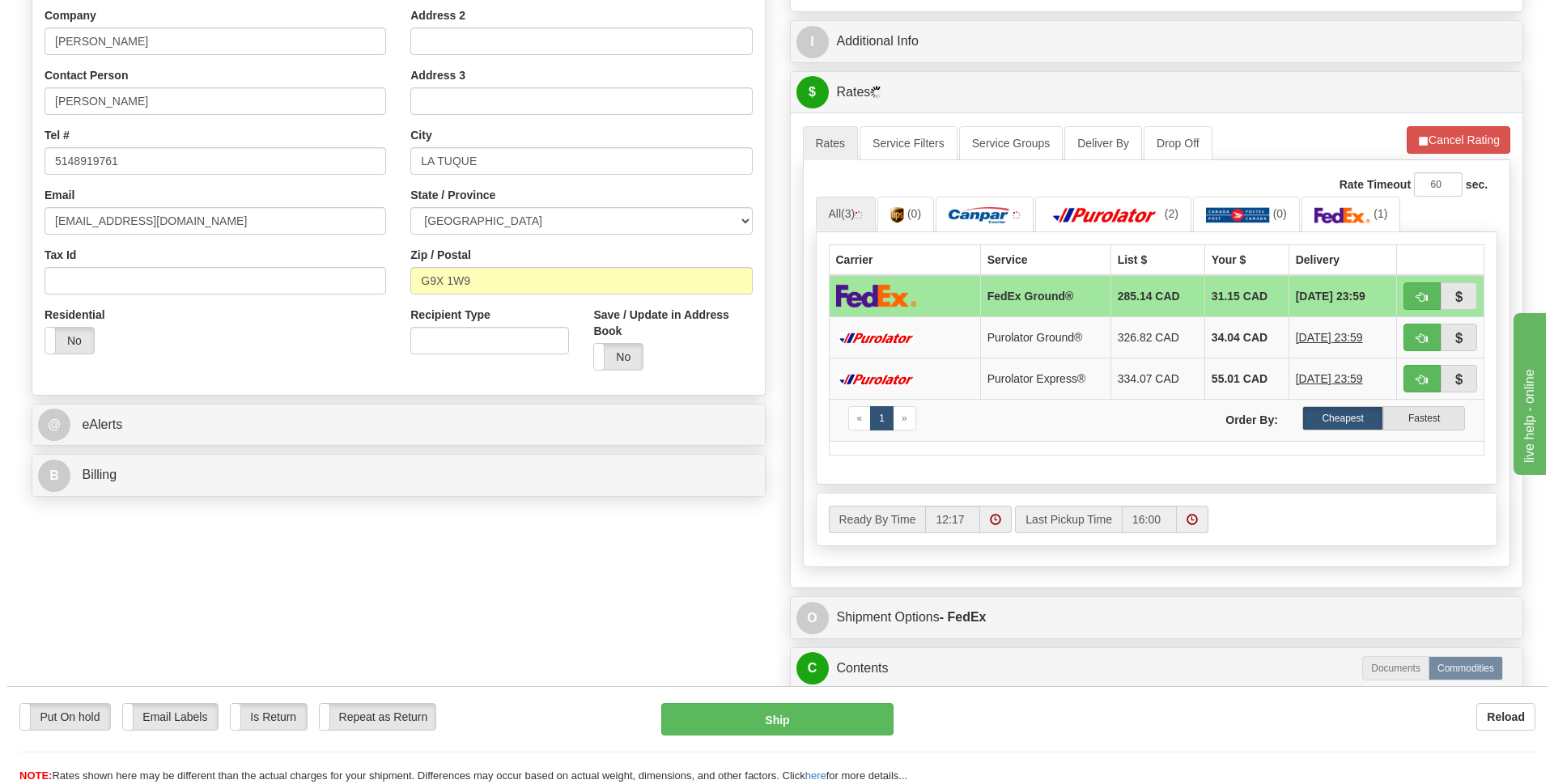
scroll to position [243, 0]
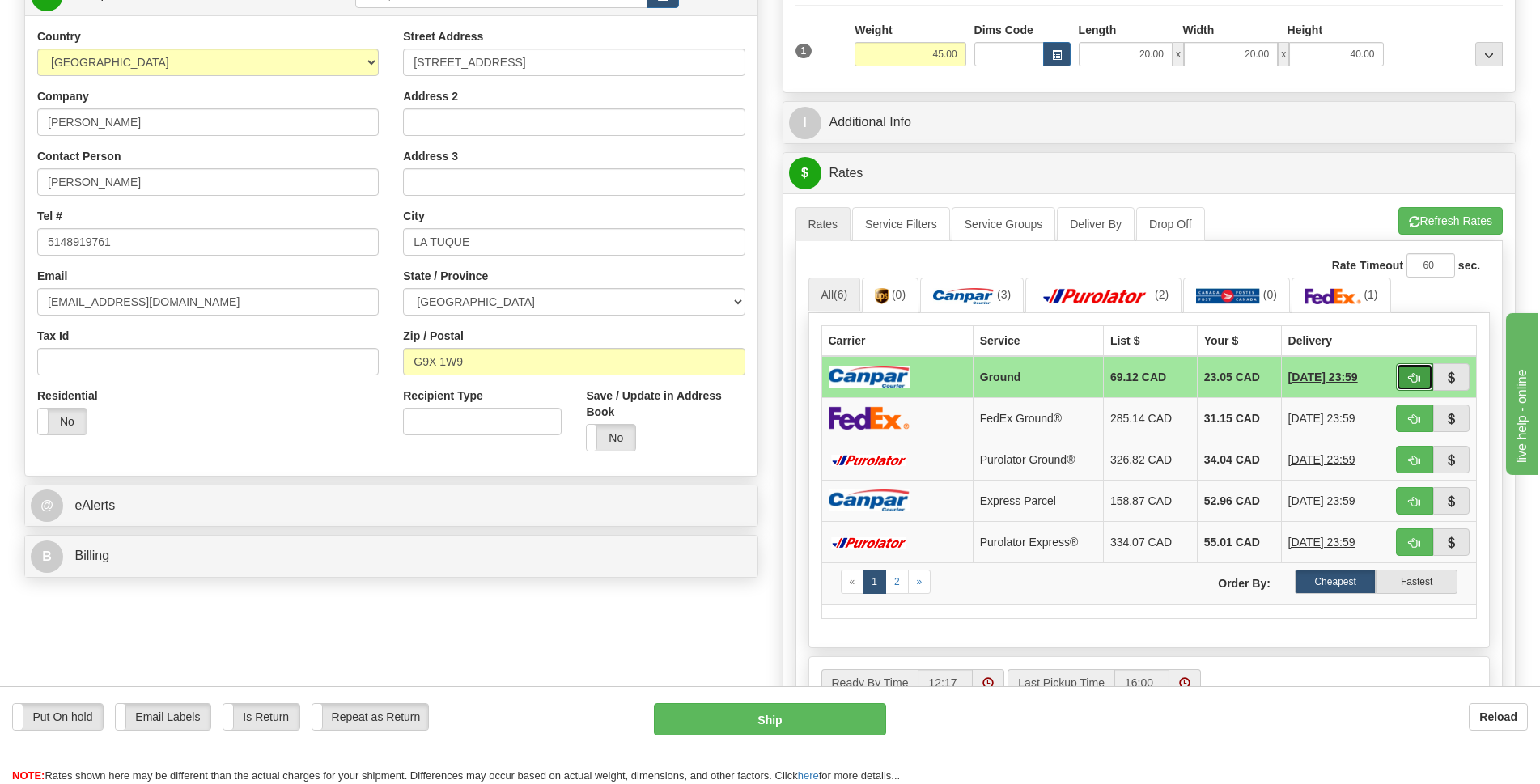
click at [1416, 379] on span "button" at bounding box center [1415, 378] width 12 height 11
type input "1"
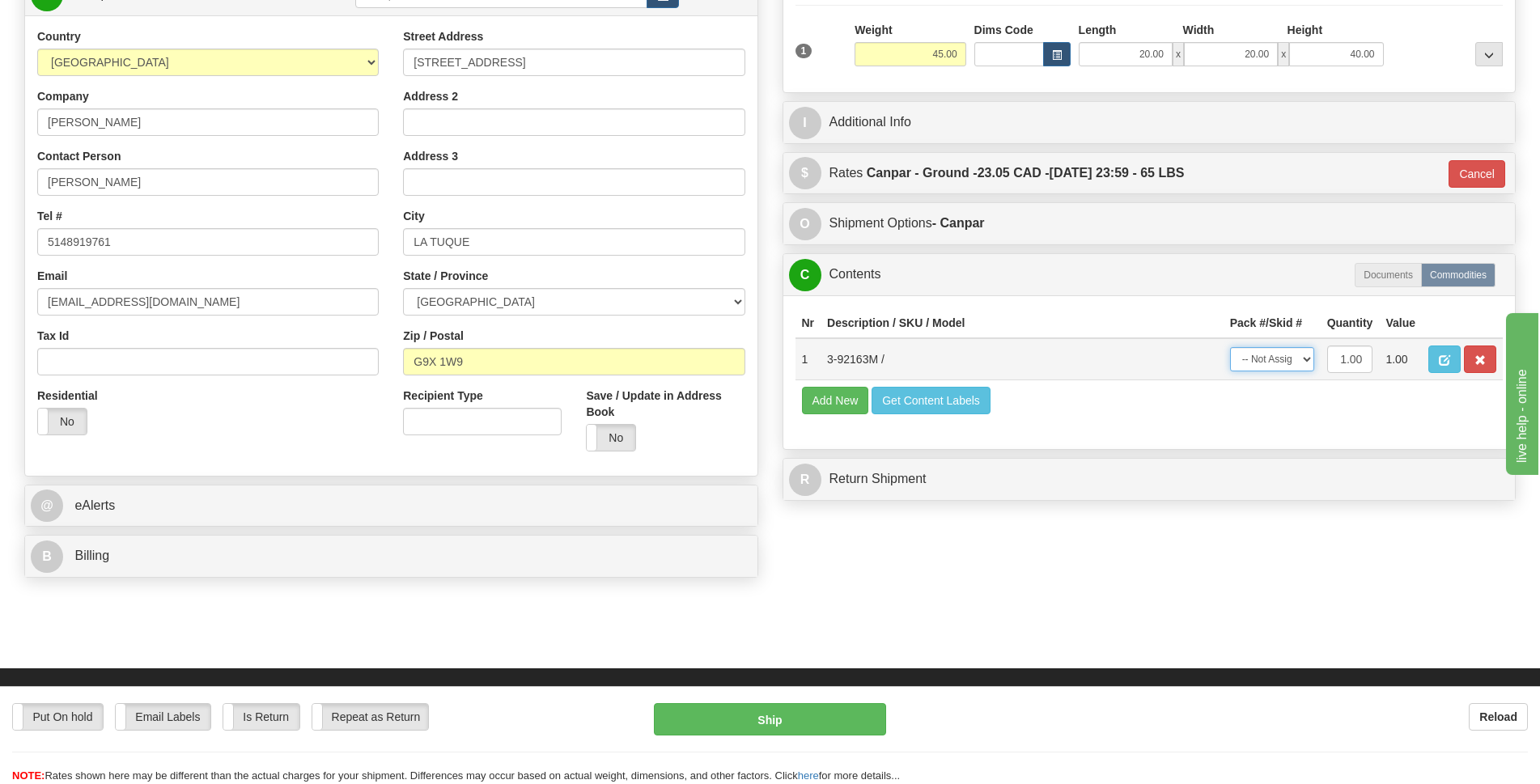
click at [1310, 360] on select "-- Not Assigned -- Package 1" at bounding box center [1272, 360] width 84 height 25
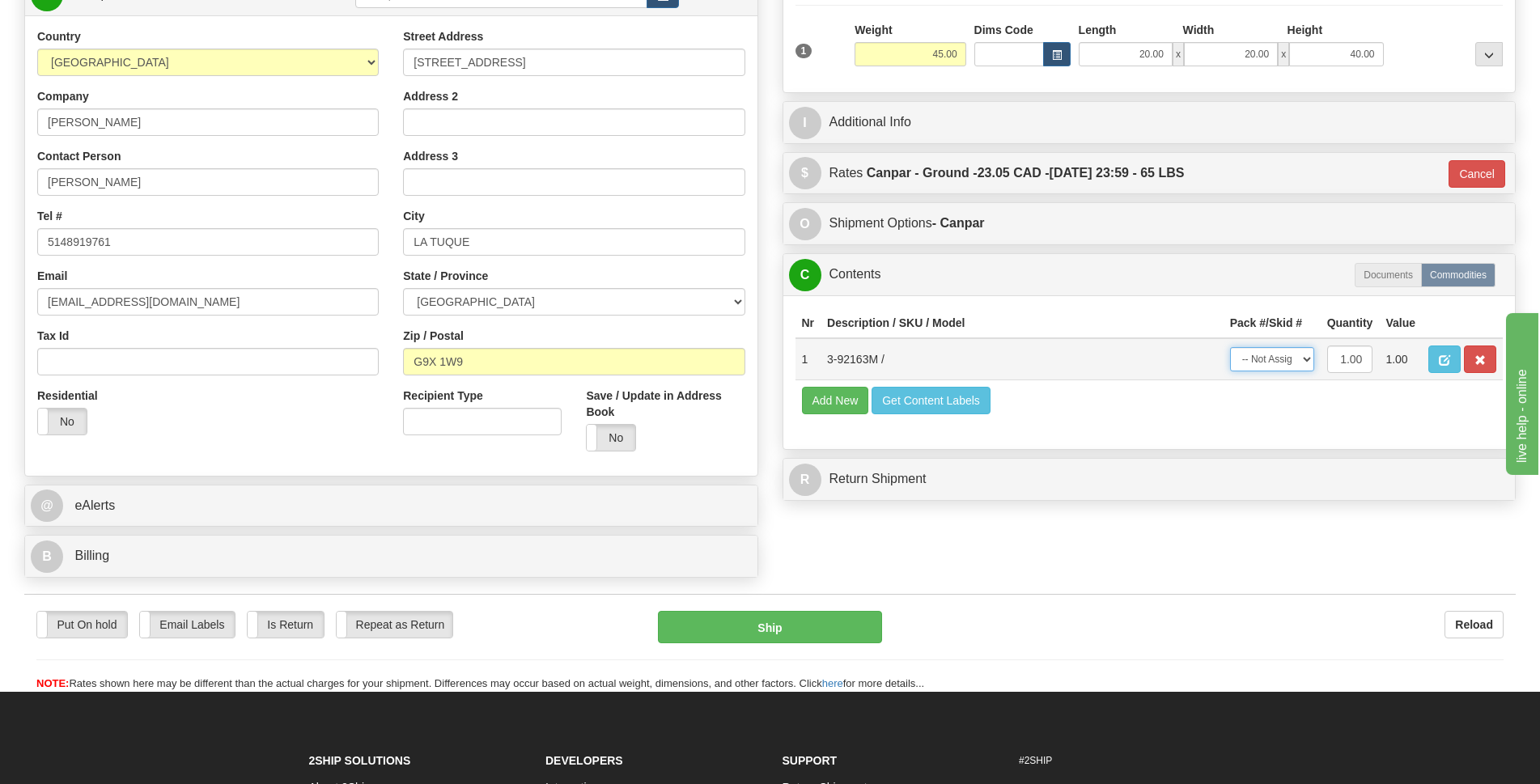
select select "0"
click at [1231, 347] on select "-- Not Assigned -- Package 1" at bounding box center [1272, 360] width 84 height 25
click at [850, 401] on button "Add New" at bounding box center [836, 400] width 67 height 27
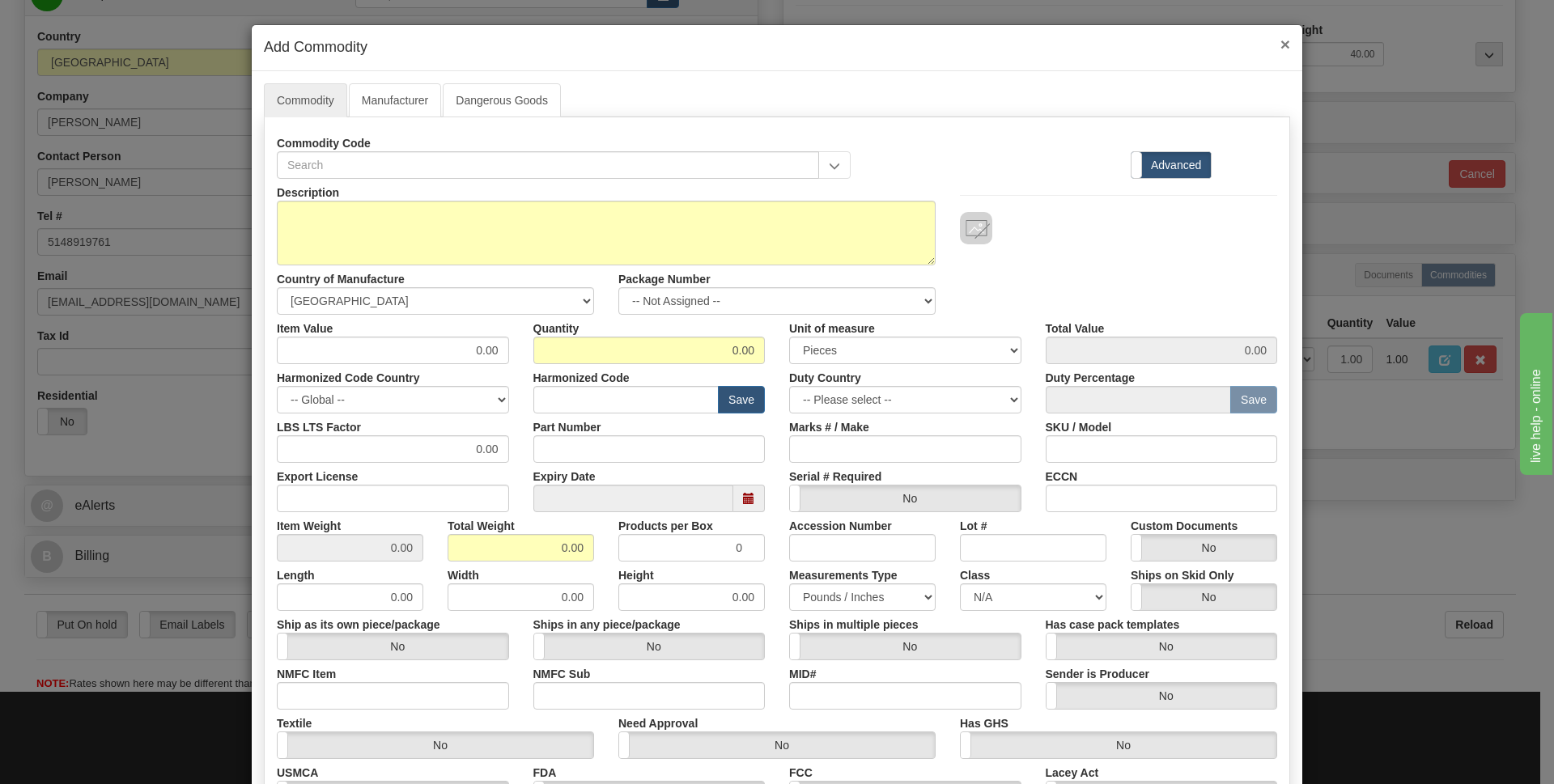
click at [1281, 42] on span "×" at bounding box center [1286, 44] width 10 height 19
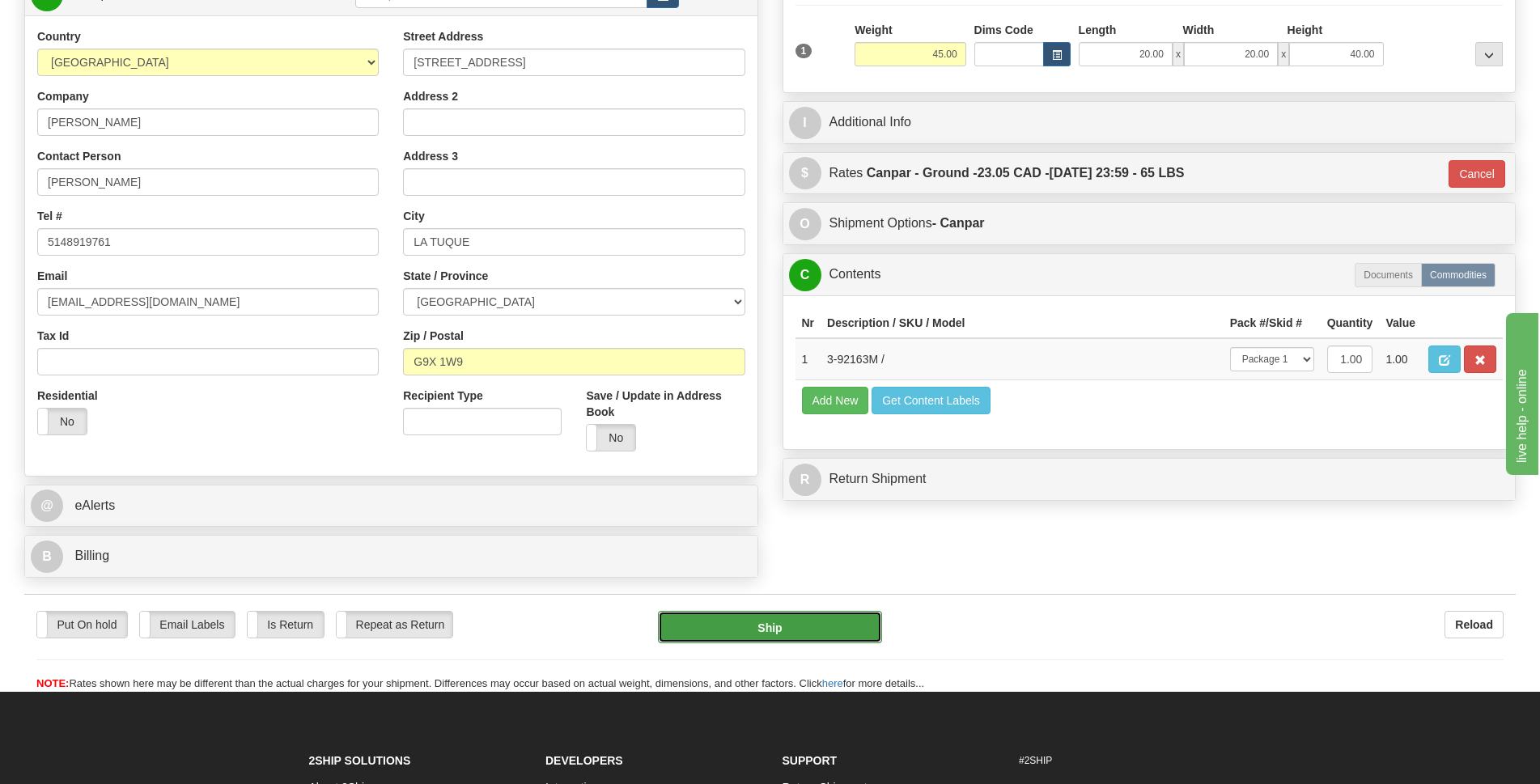
click at [807, 634] on button "Ship" at bounding box center [770, 626] width 224 height 32
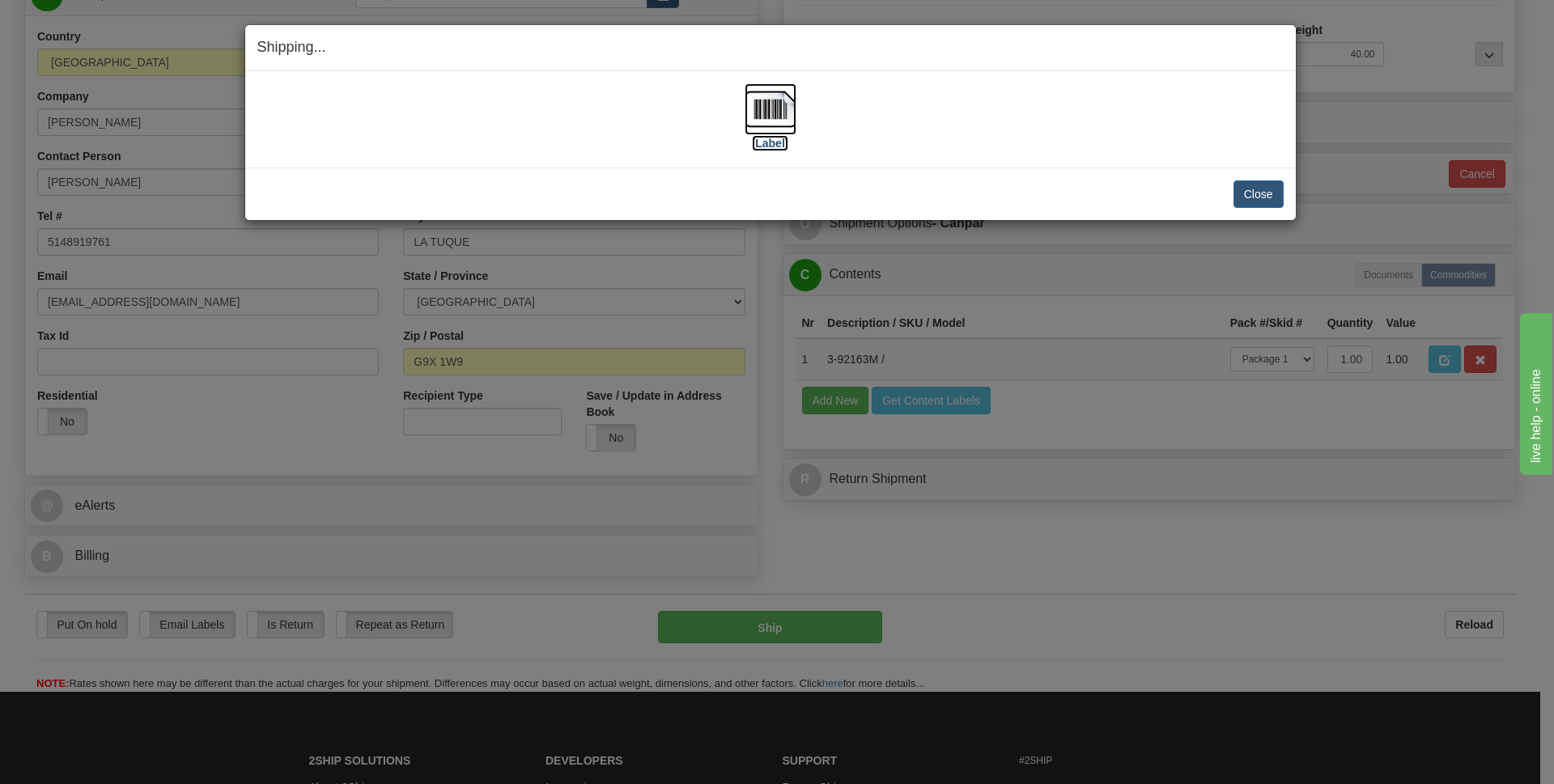
click at [765, 113] on img at bounding box center [770, 109] width 52 height 52
click at [1273, 183] on button "Close" at bounding box center [1259, 193] width 50 height 27
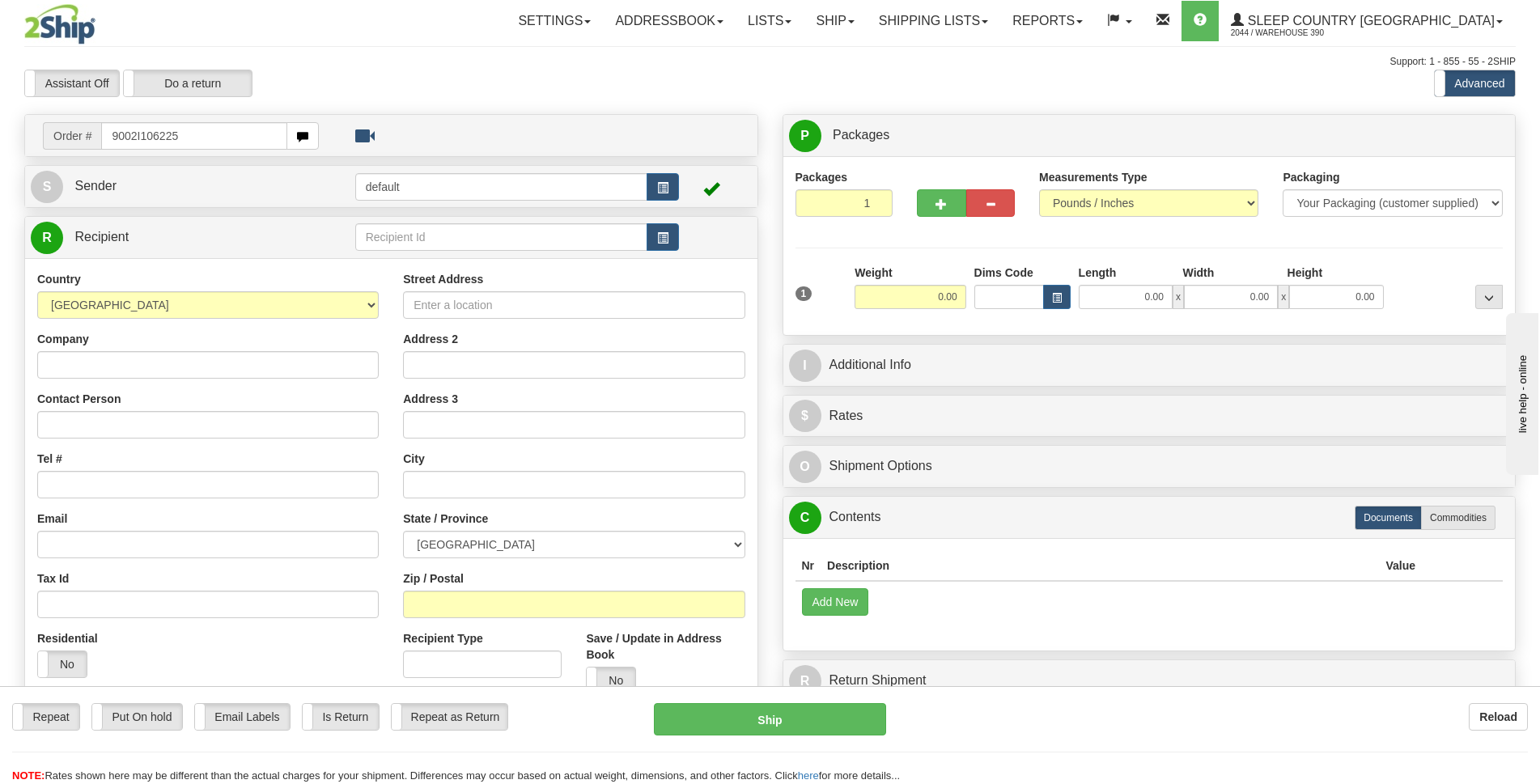
type input "9002I106225"
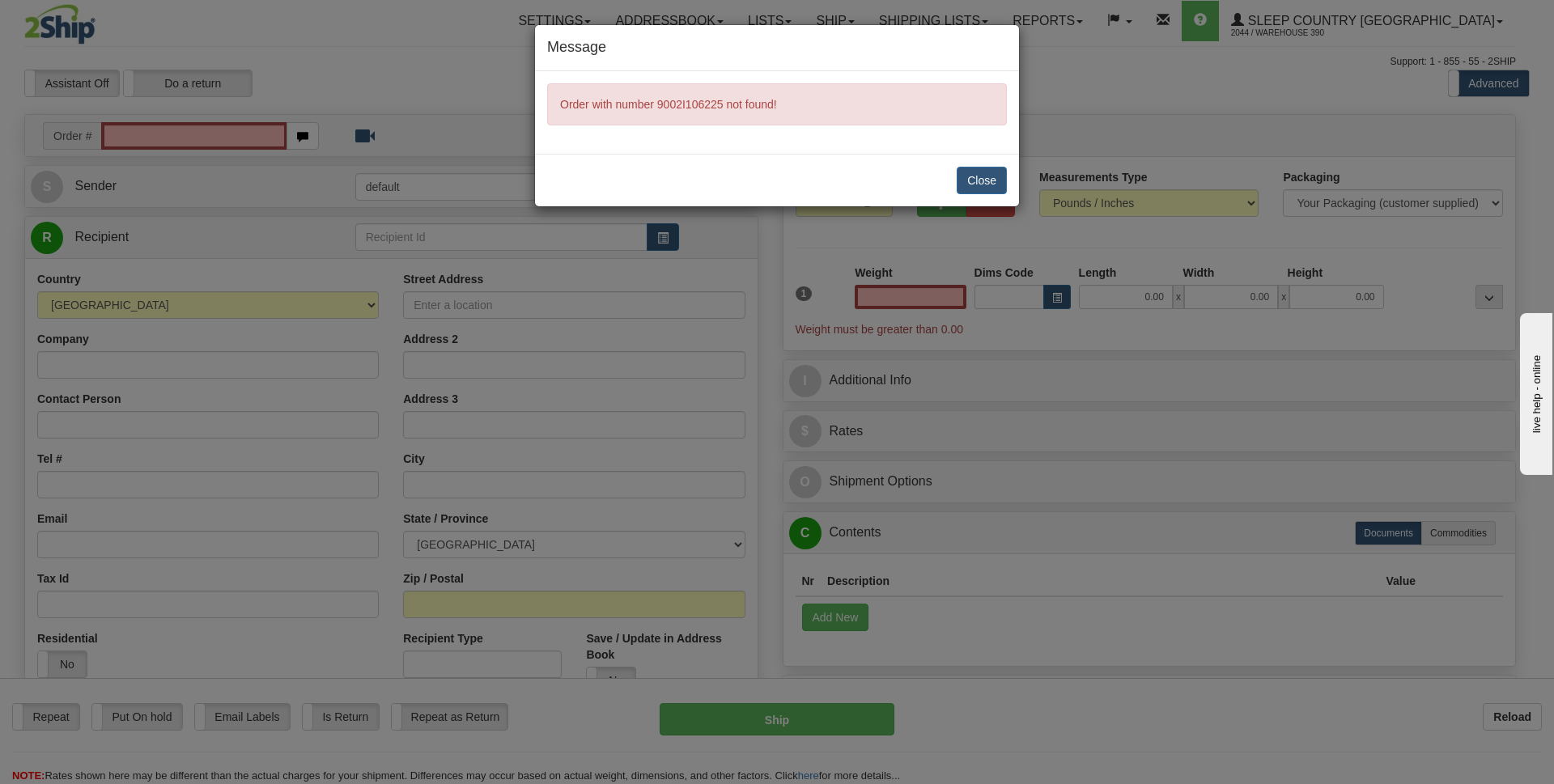
type input "0.00"
click at [989, 182] on button "Close" at bounding box center [981, 180] width 50 height 27
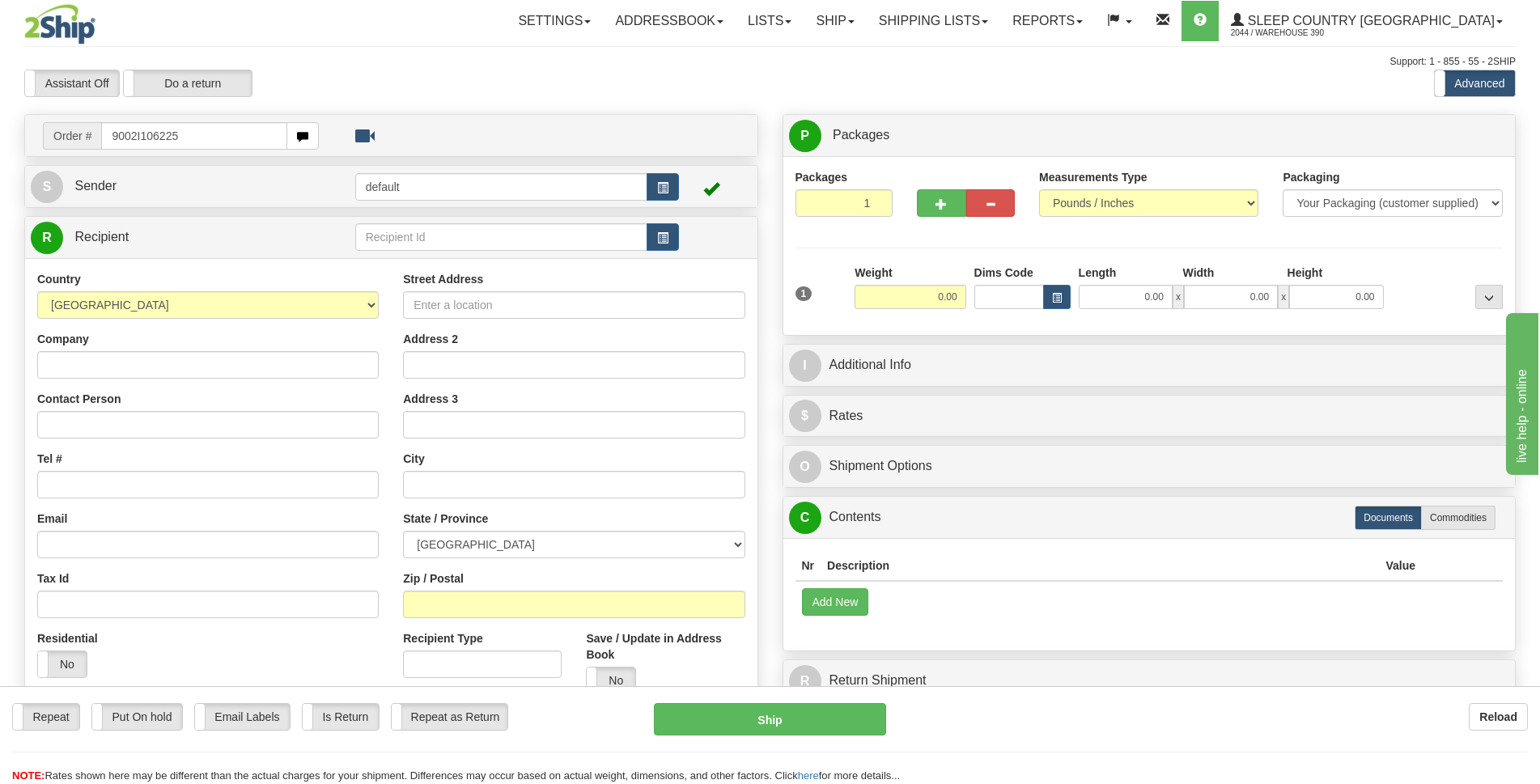
type input "9002I106225"
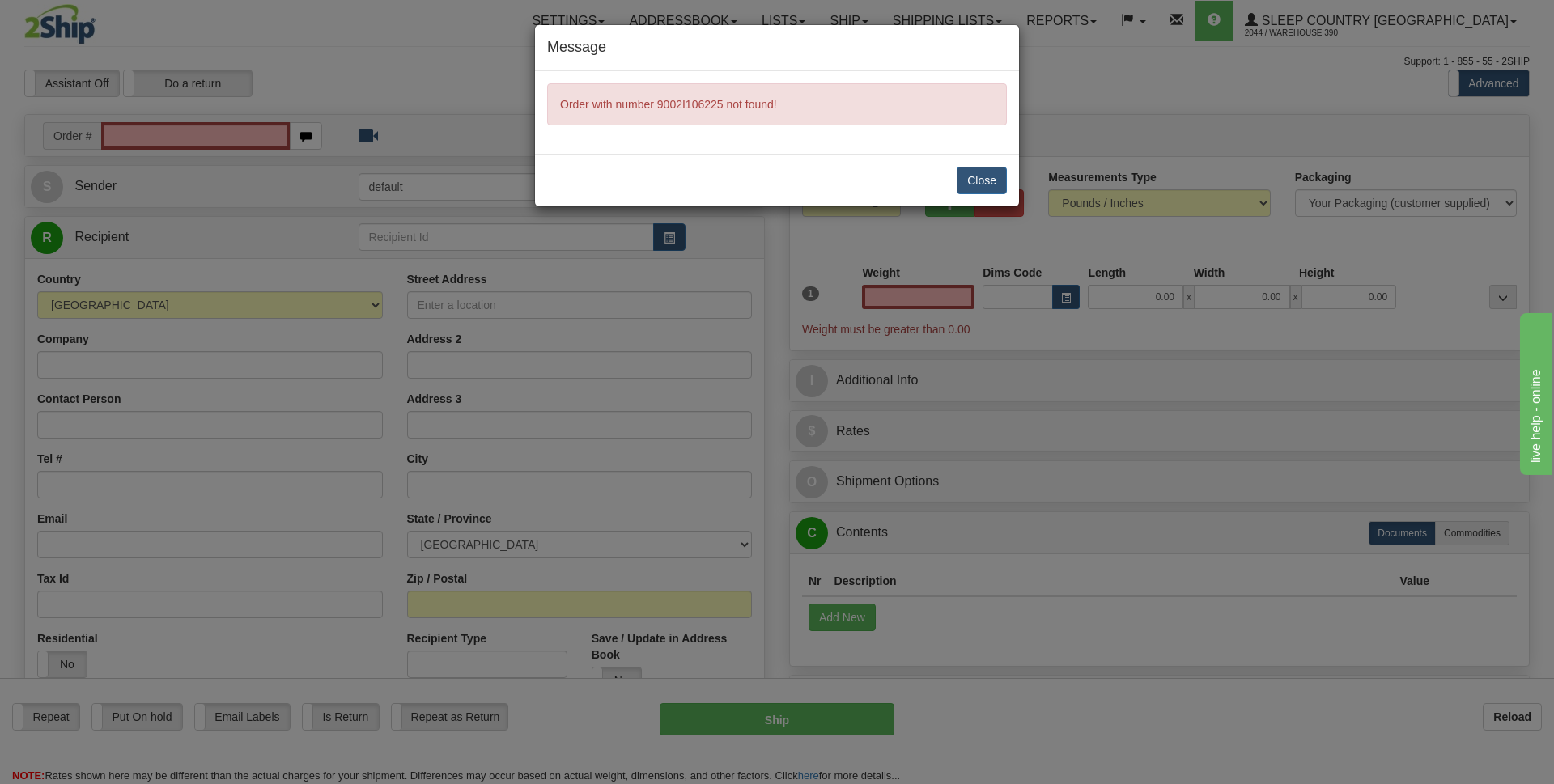
type input "0.00"
drag, startPoint x: 655, startPoint y: 104, endPoint x: 728, endPoint y: 105, distance: 73.0
click at [728, 105] on span "Order with number 9002I106225 not found!" at bounding box center [669, 104] width 217 height 13
copy span "9002I106225"
click at [986, 178] on button "Close" at bounding box center [981, 180] width 50 height 27
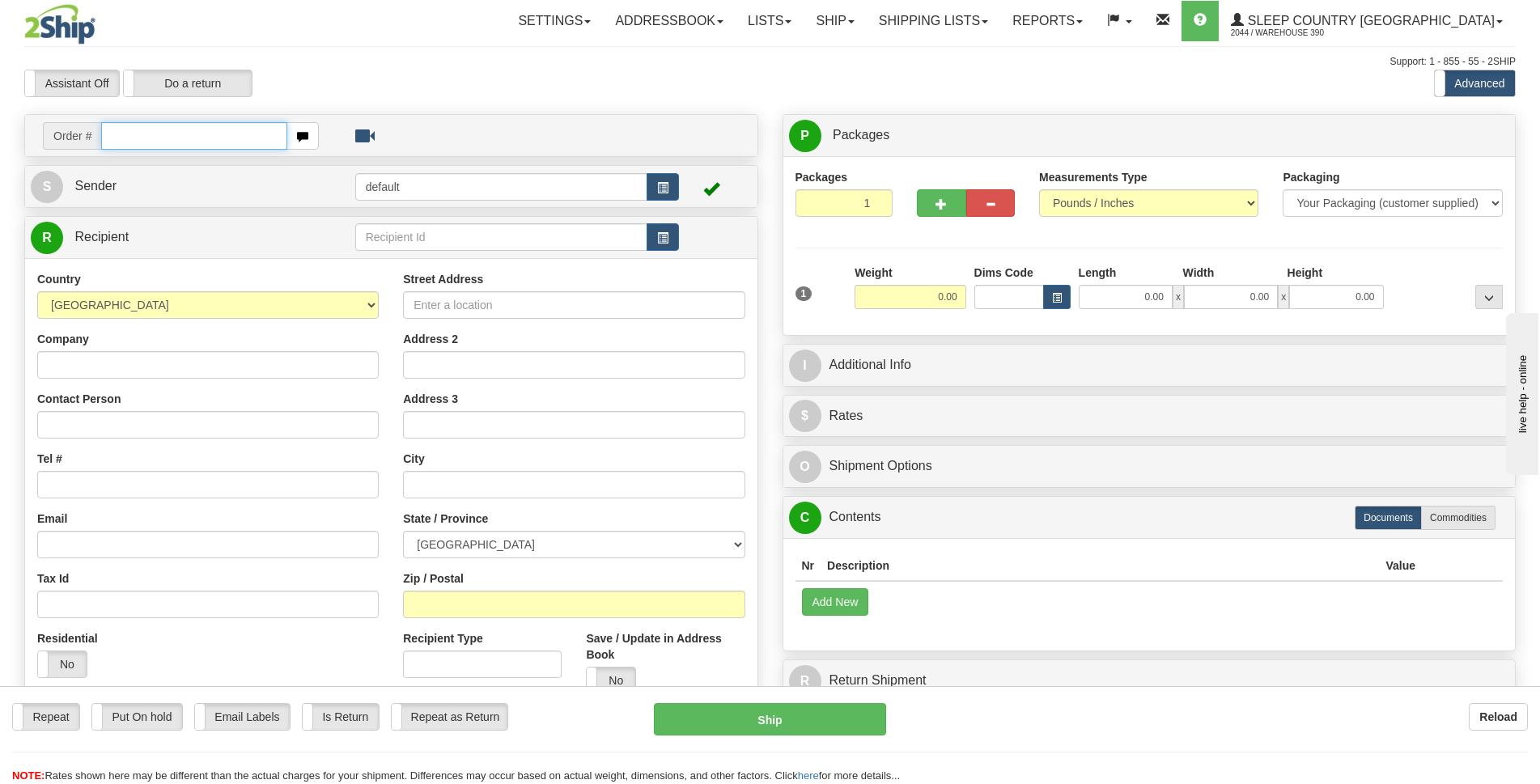
click at [125, 137] on input "text" at bounding box center [194, 135] width 186 height 27
paste input "9002I106225"
type input "9002I106225"
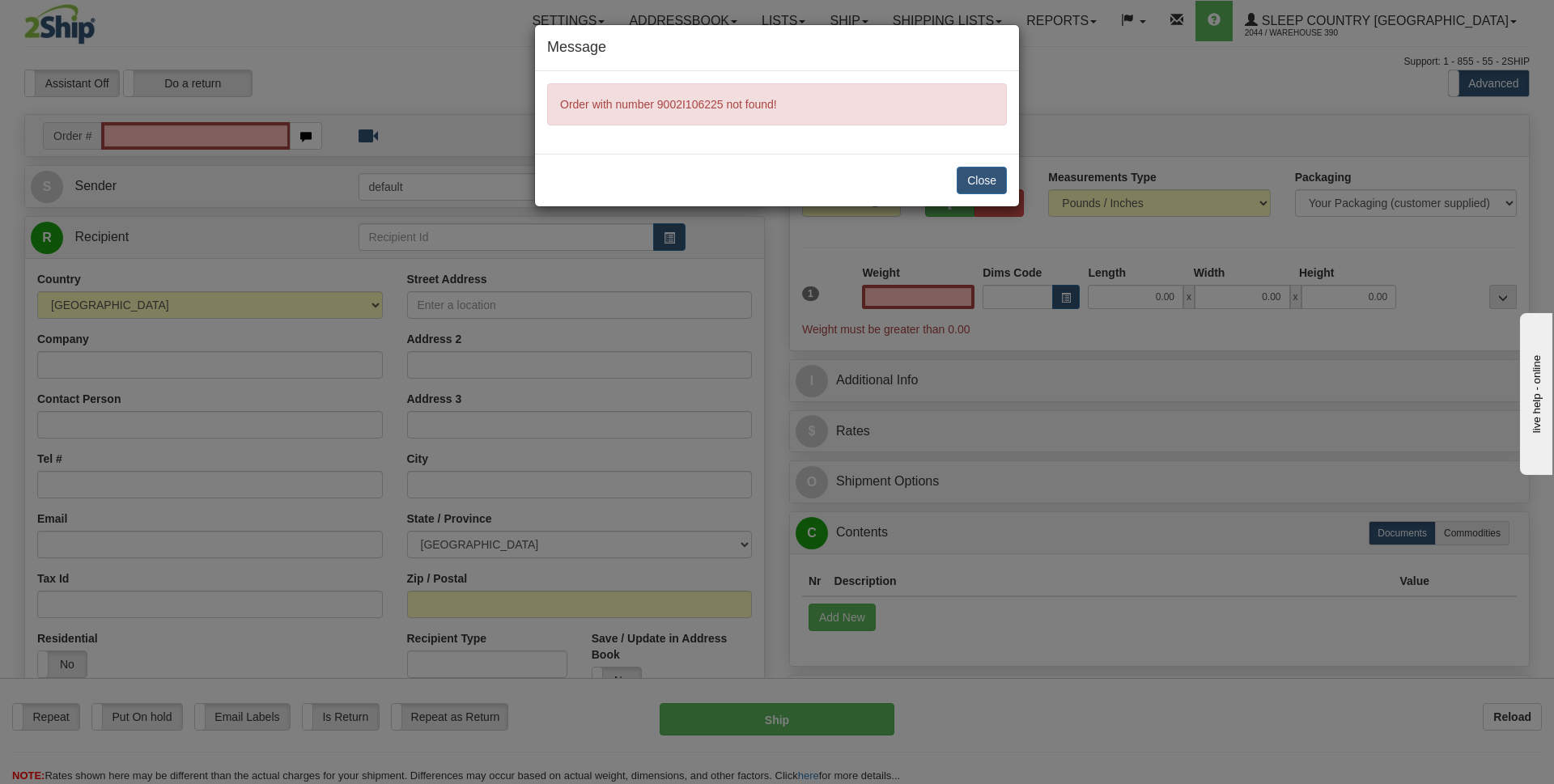
type input "0.00"
click at [1009, 180] on div "Close" at bounding box center [777, 180] width 484 height 53
click at [1004, 183] on button "Close" at bounding box center [981, 180] width 50 height 27
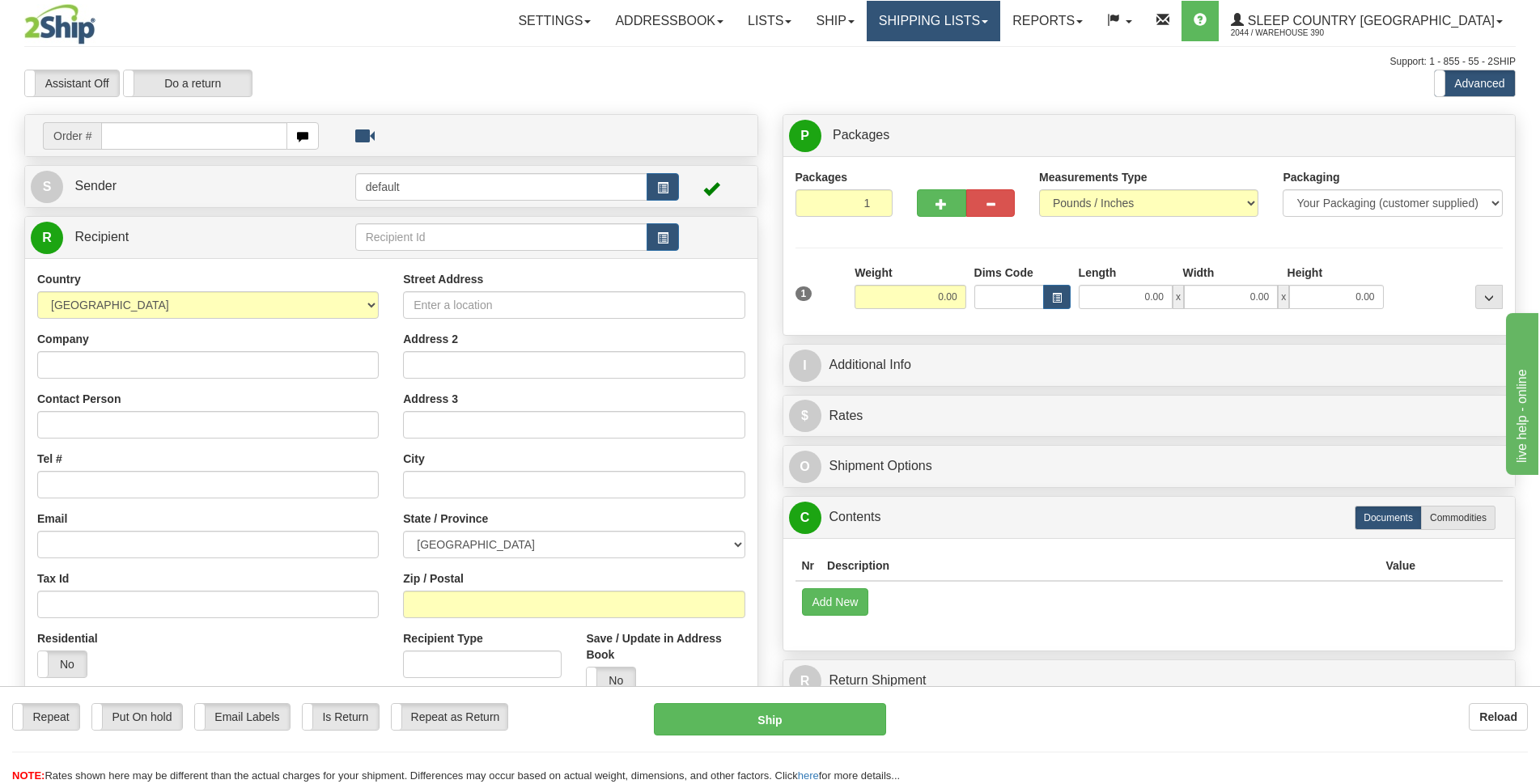
click at [1000, 22] on link "Shipping lists" at bounding box center [933, 21] width 133 height 40
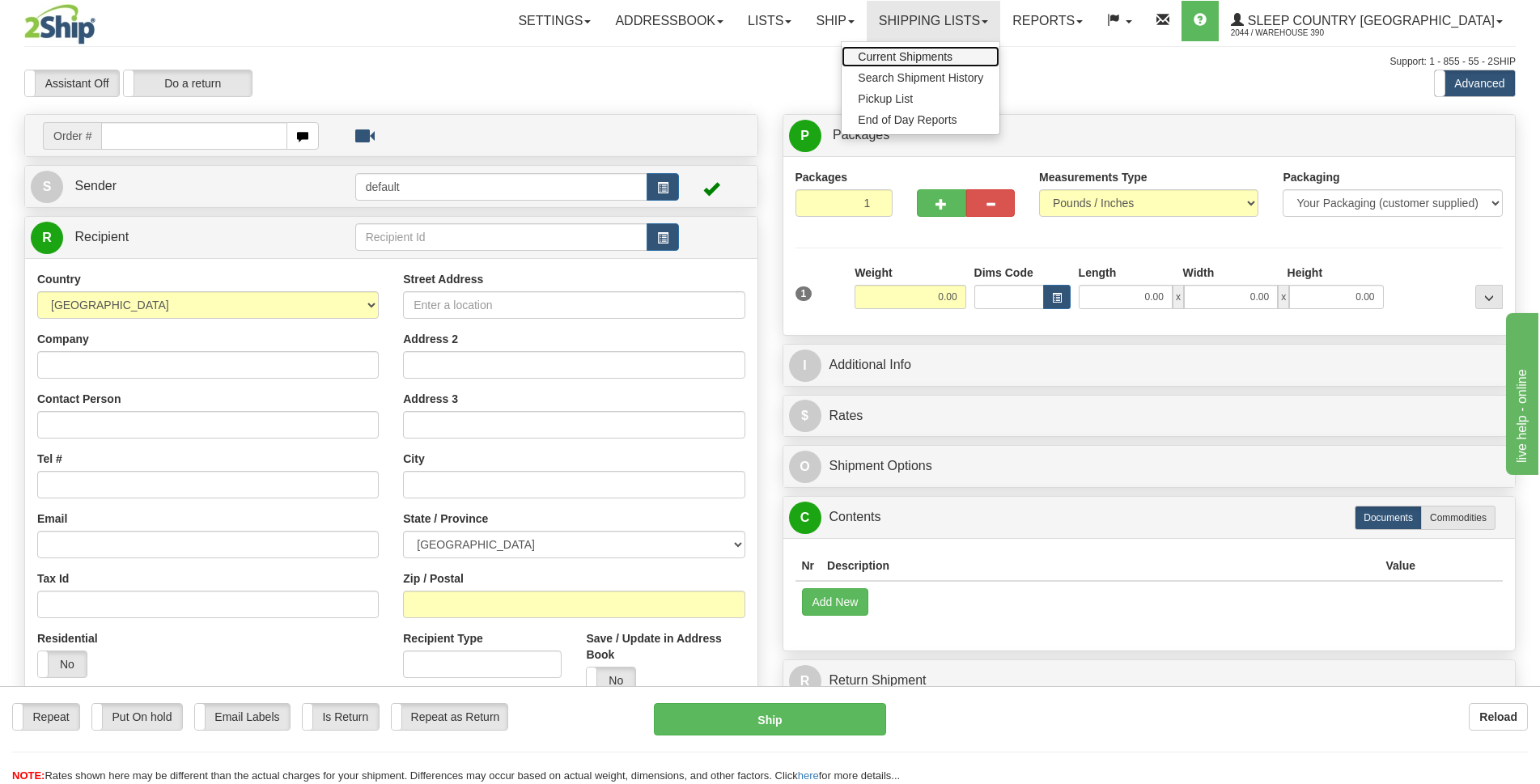
click at [952, 52] on span "Current Shipments" at bounding box center [905, 57] width 95 height 13
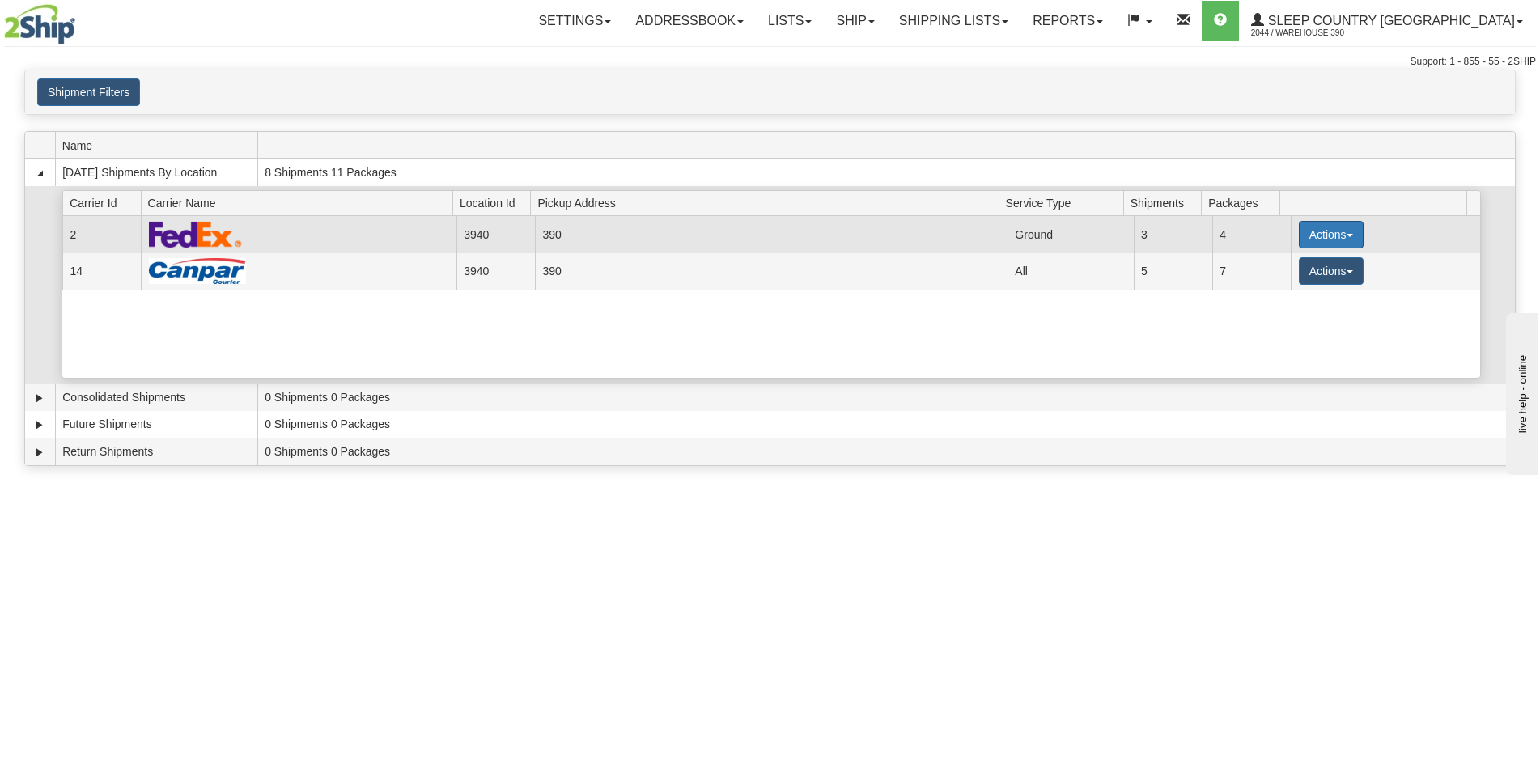
click at [1340, 238] on button "Actions" at bounding box center [1331, 234] width 65 height 27
click at [1272, 264] on span "Details" at bounding box center [1271, 265] width 44 height 12
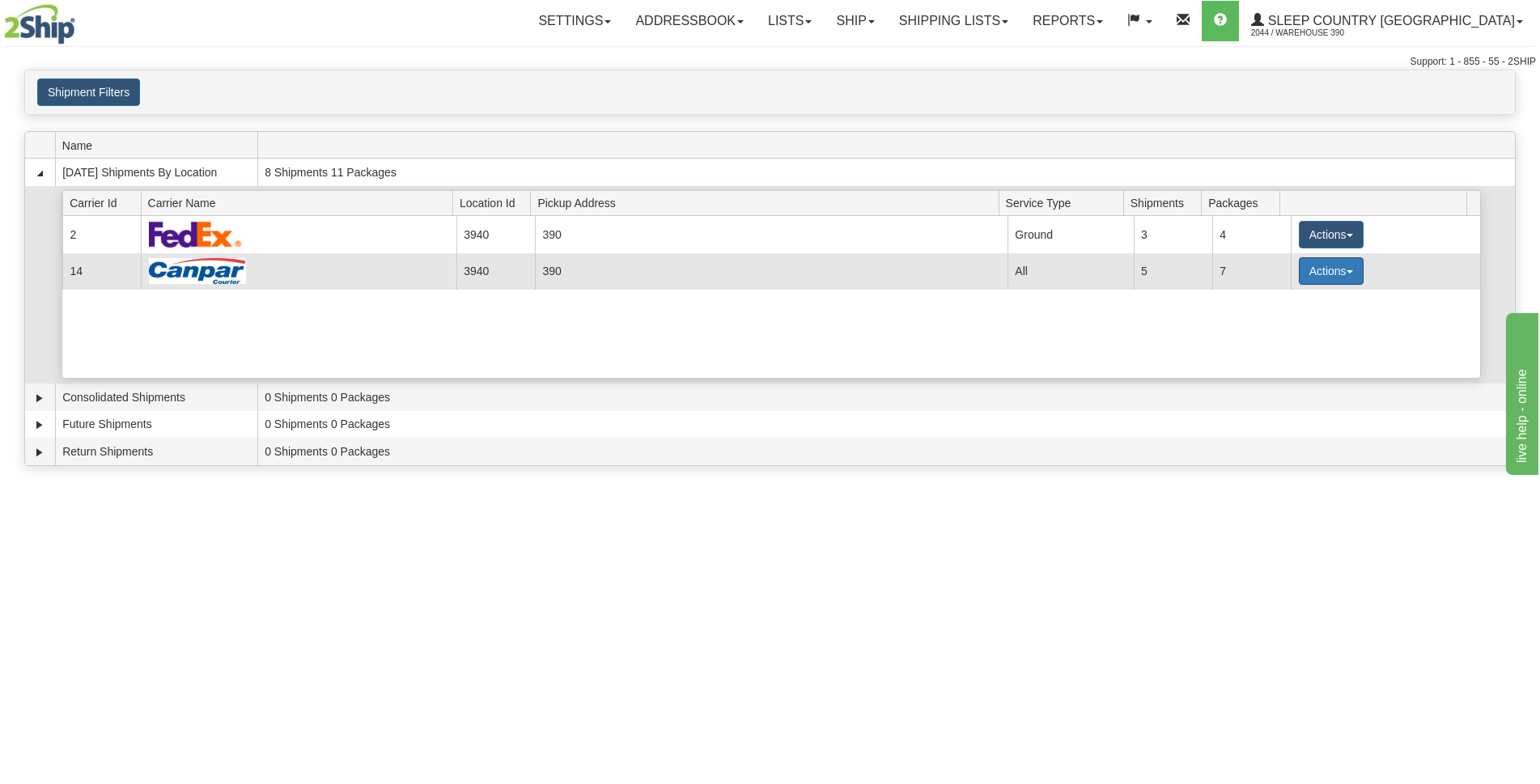
click at [1350, 268] on button "Actions" at bounding box center [1331, 271] width 65 height 27
click at [1296, 299] on link "Details" at bounding box center [1298, 302] width 129 height 21
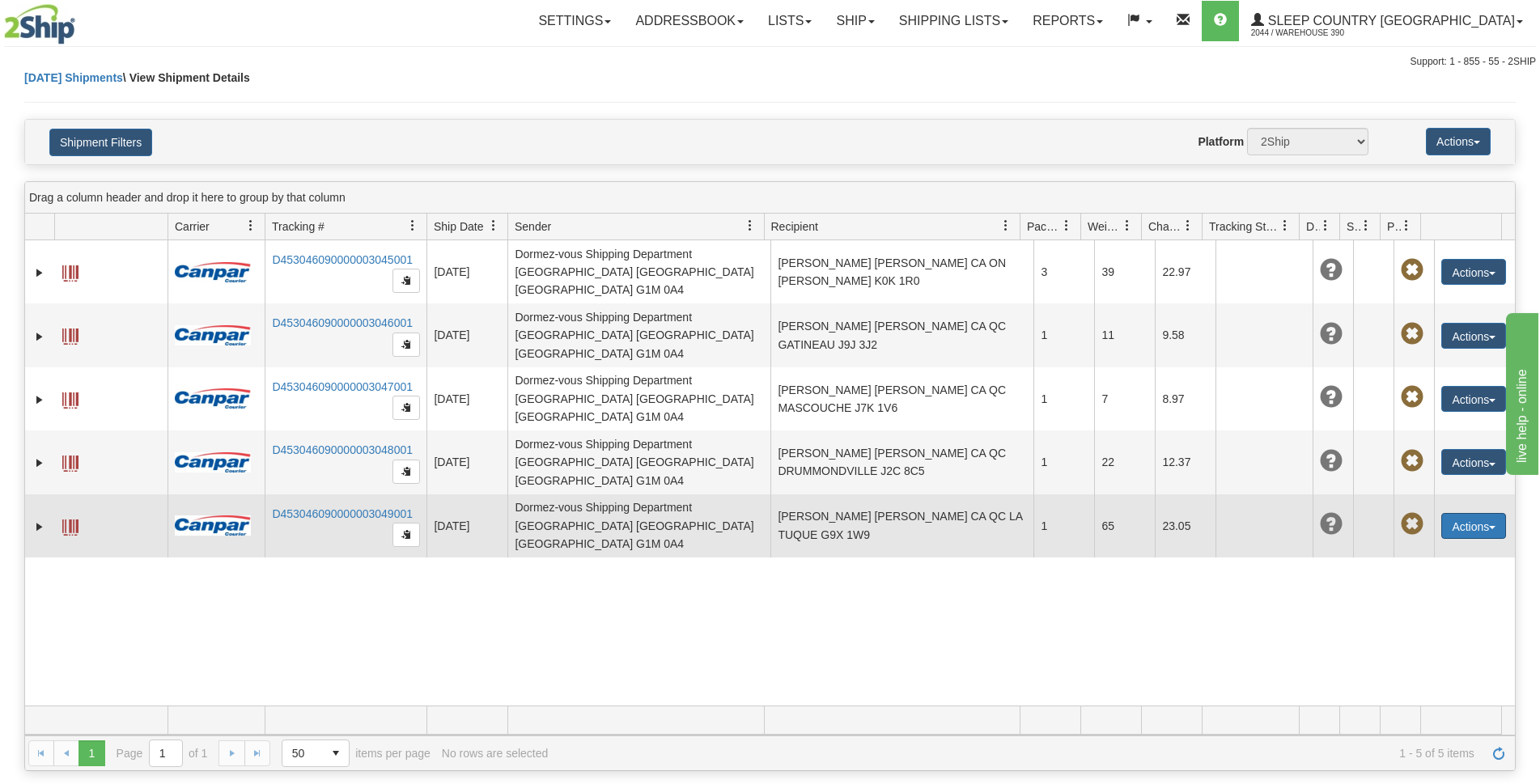
click at [1491, 513] on button "Actions" at bounding box center [1473, 525] width 65 height 26
click at [1397, 545] on link "Edit" at bounding box center [1440, 556] width 129 height 21
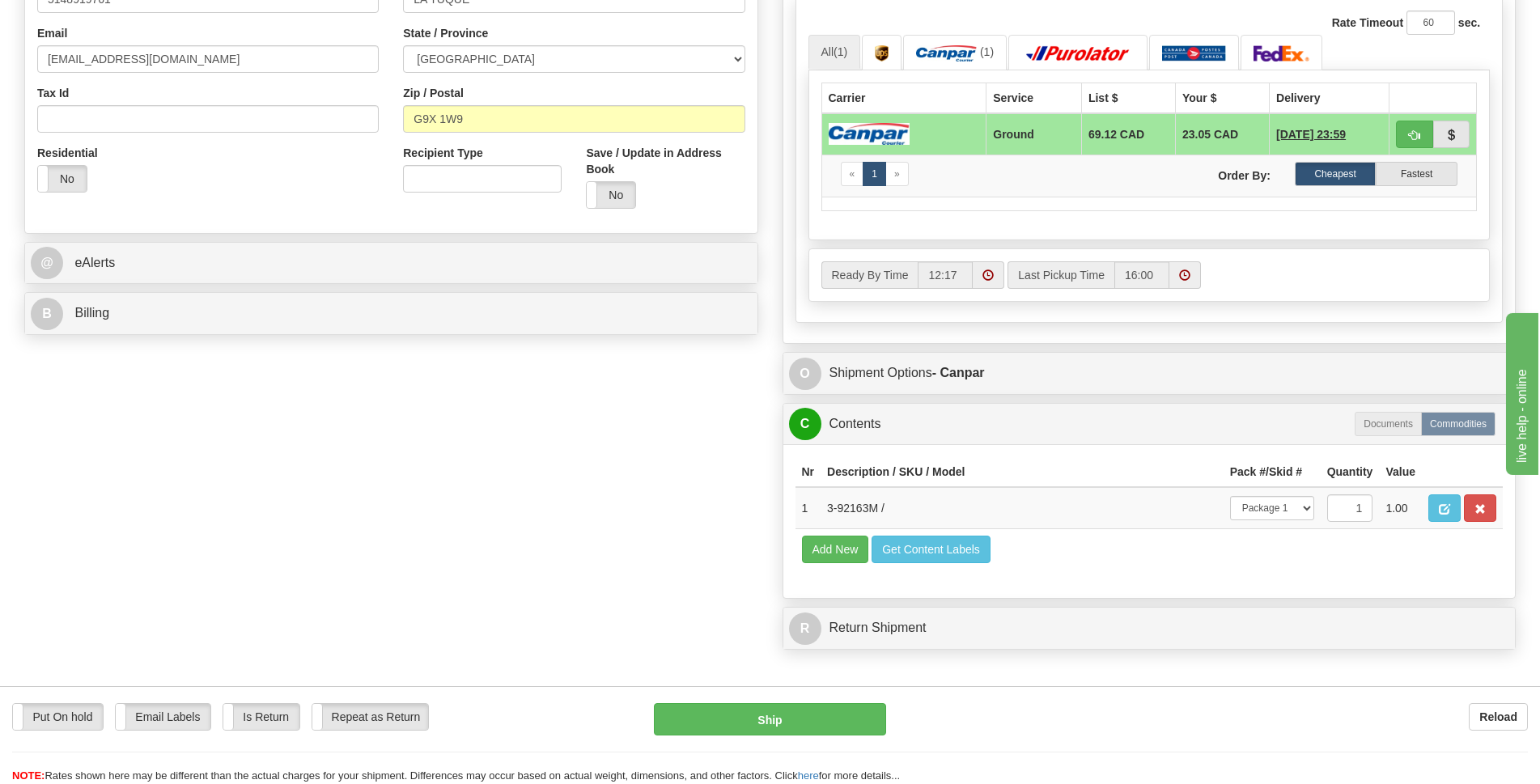
scroll to position [243, 0]
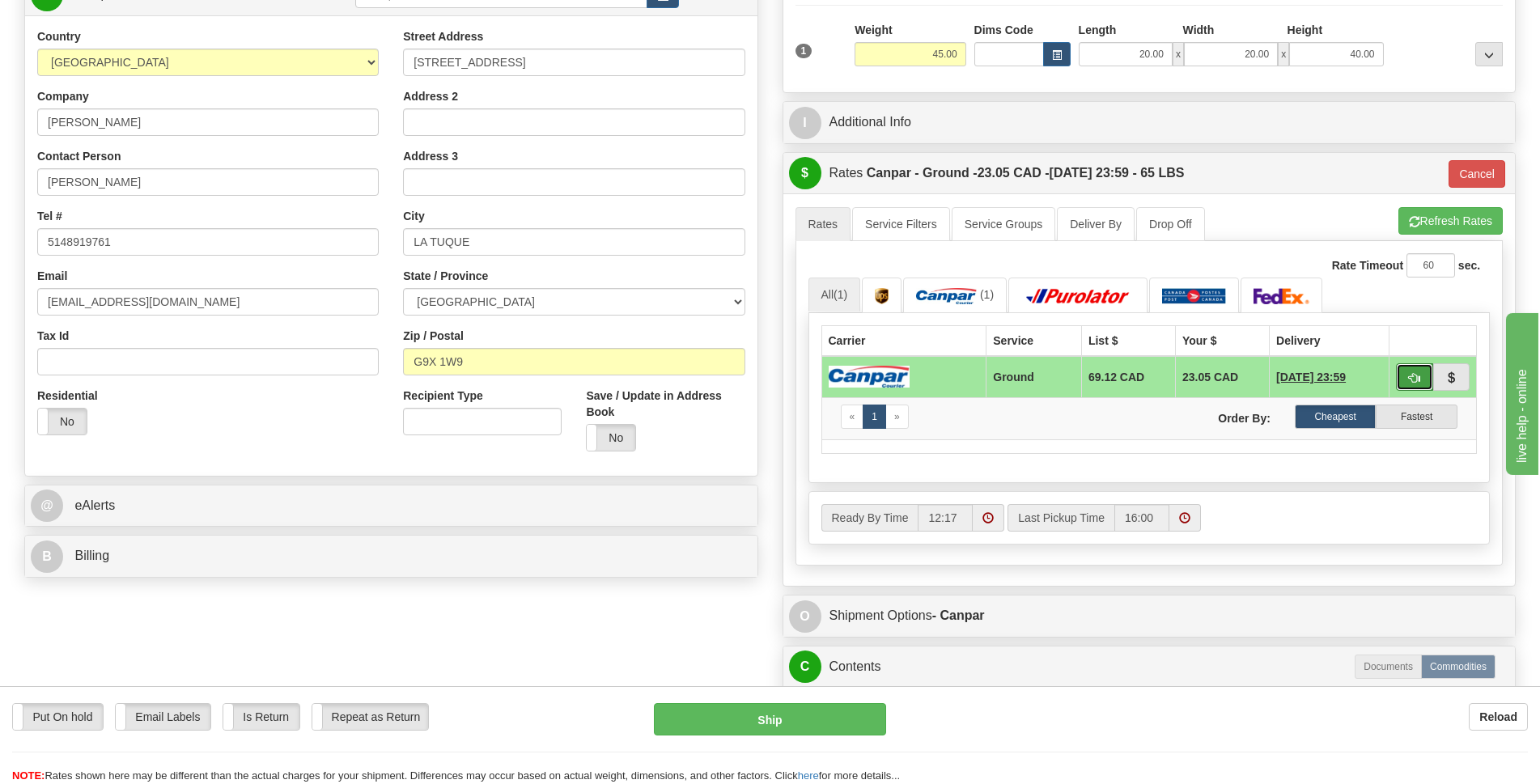
click at [1406, 374] on button "button" at bounding box center [1414, 377] width 37 height 27
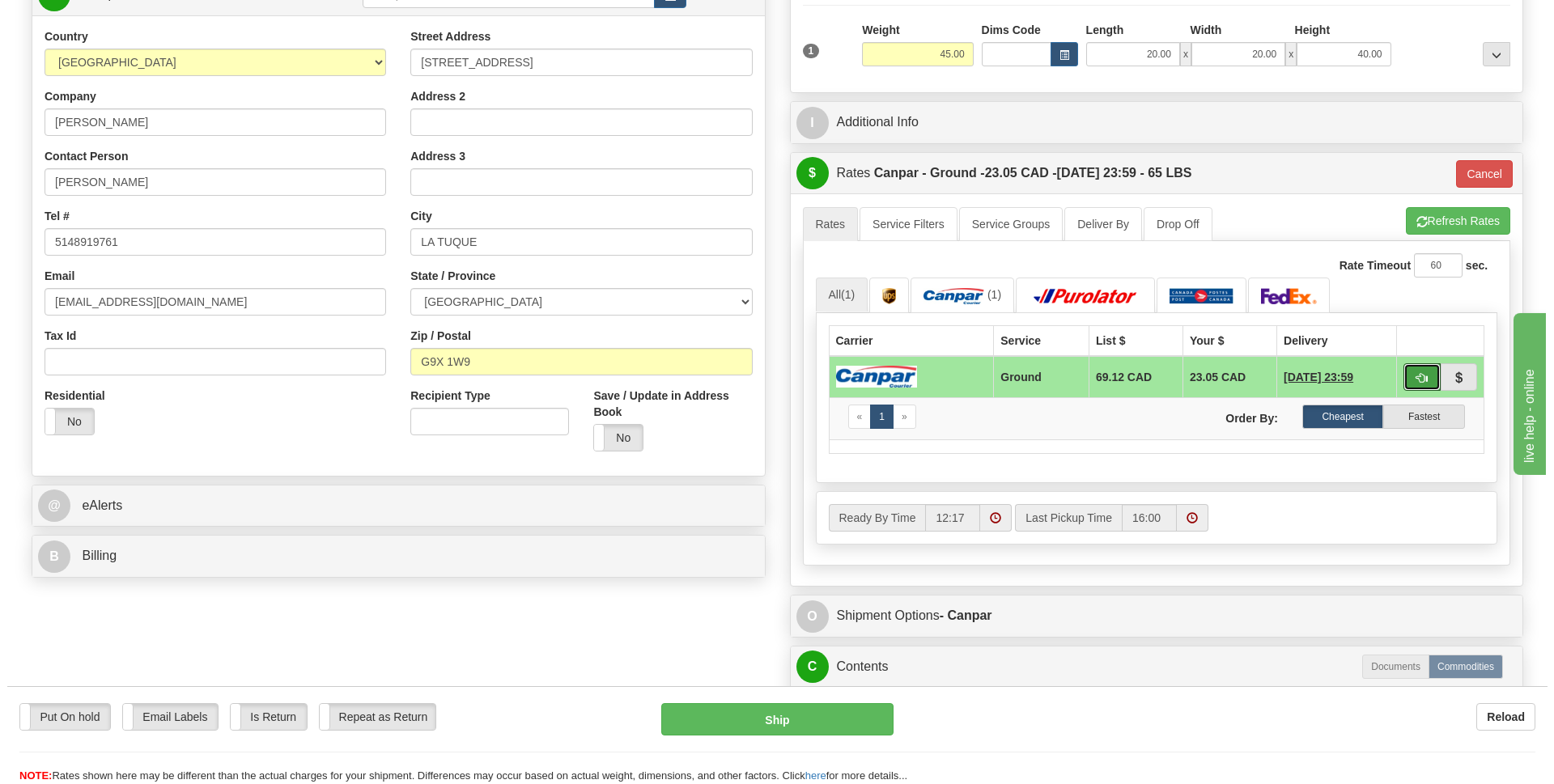
scroll to position [566, 0]
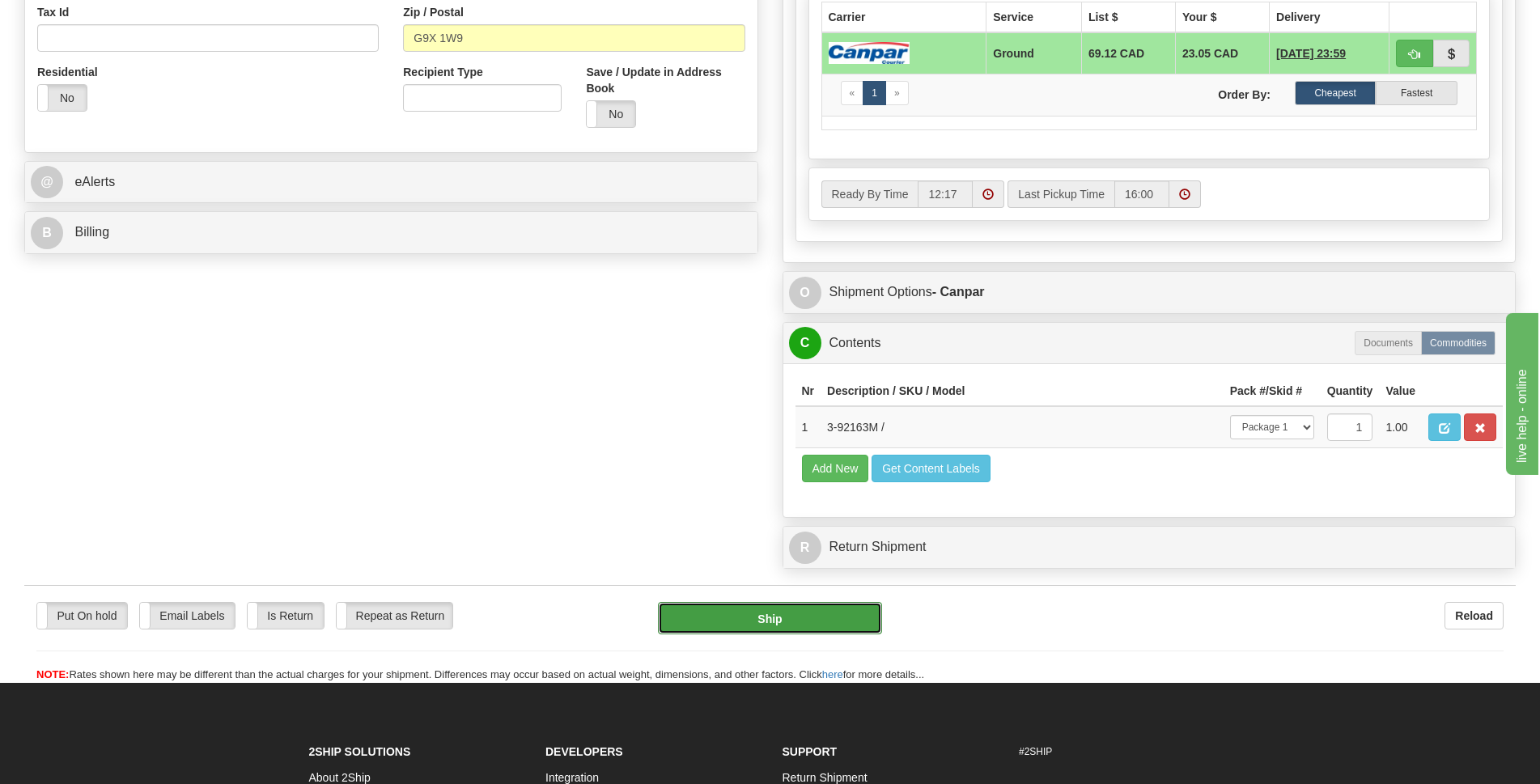
click at [816, 624] on button "Ship" at bounding box center [770, 618] width 224 height 32
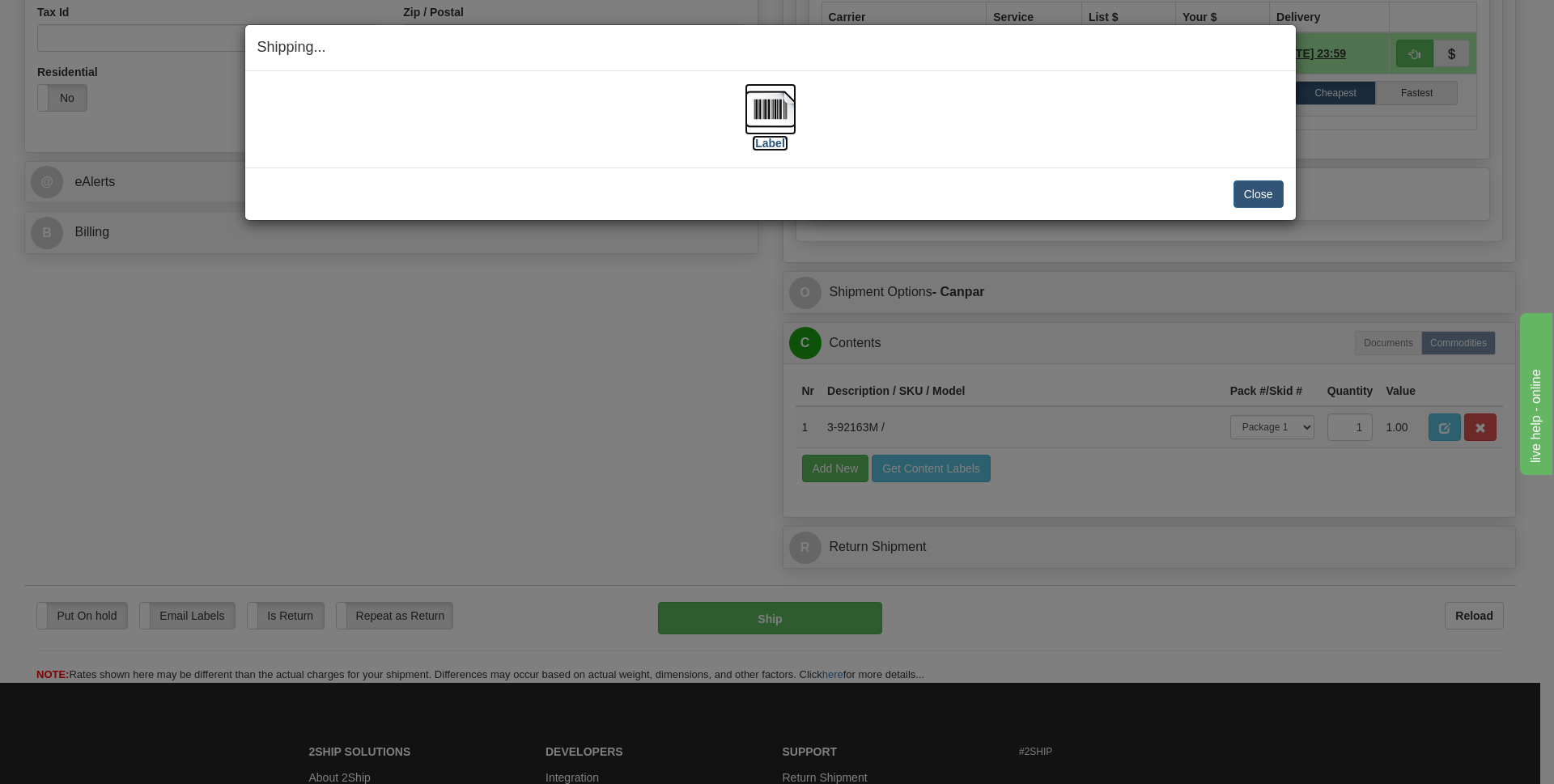
click at [765, 108] on img at bounding box center [770, 109] width 52 height 52
click at [1256, 193] on button "Close" at bounding box center [1259, 193] width 50 height 27
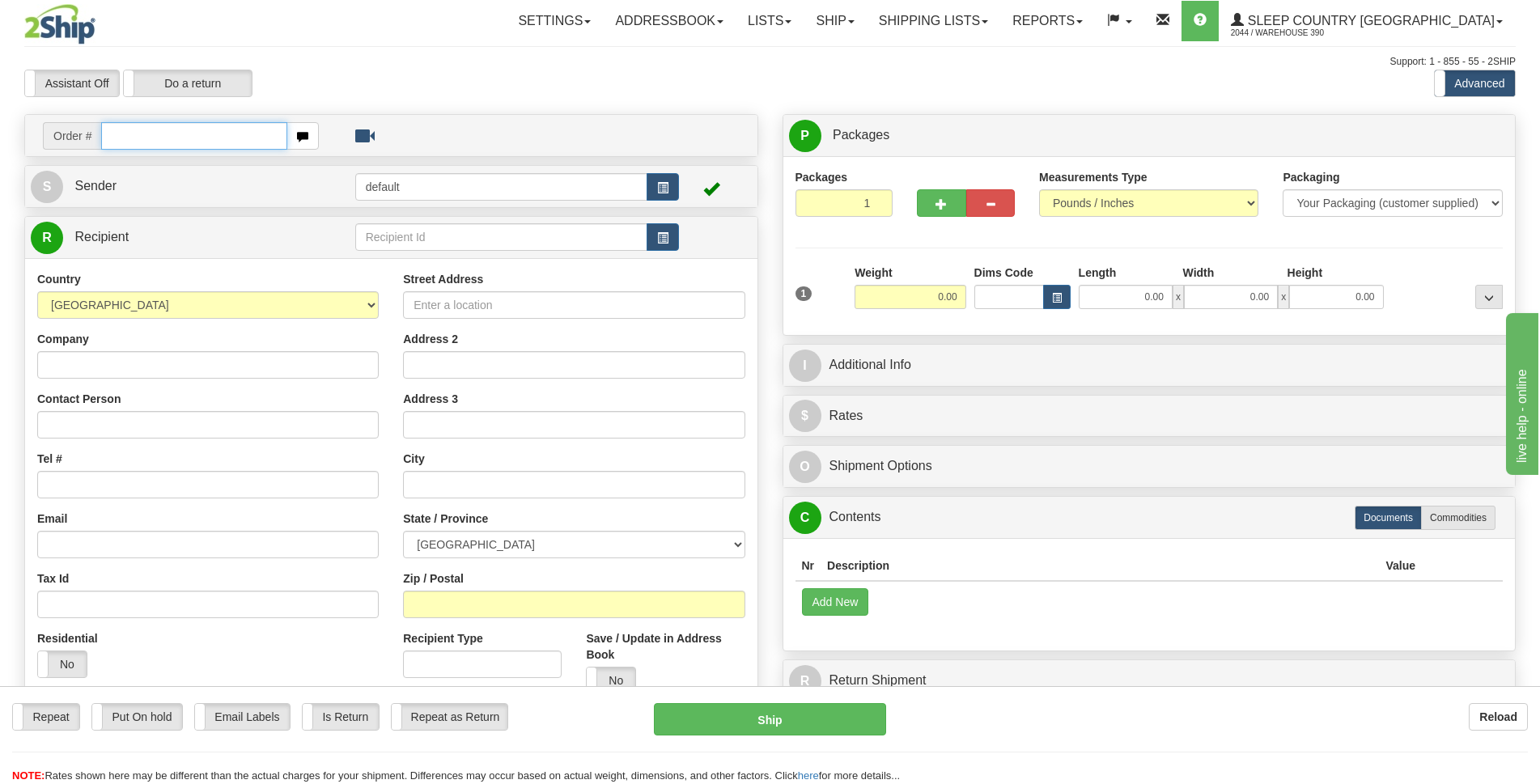
click at [139, 143] on input "text" at bounding box center [194, 135] width 186 height 27
type input "9002I106225"
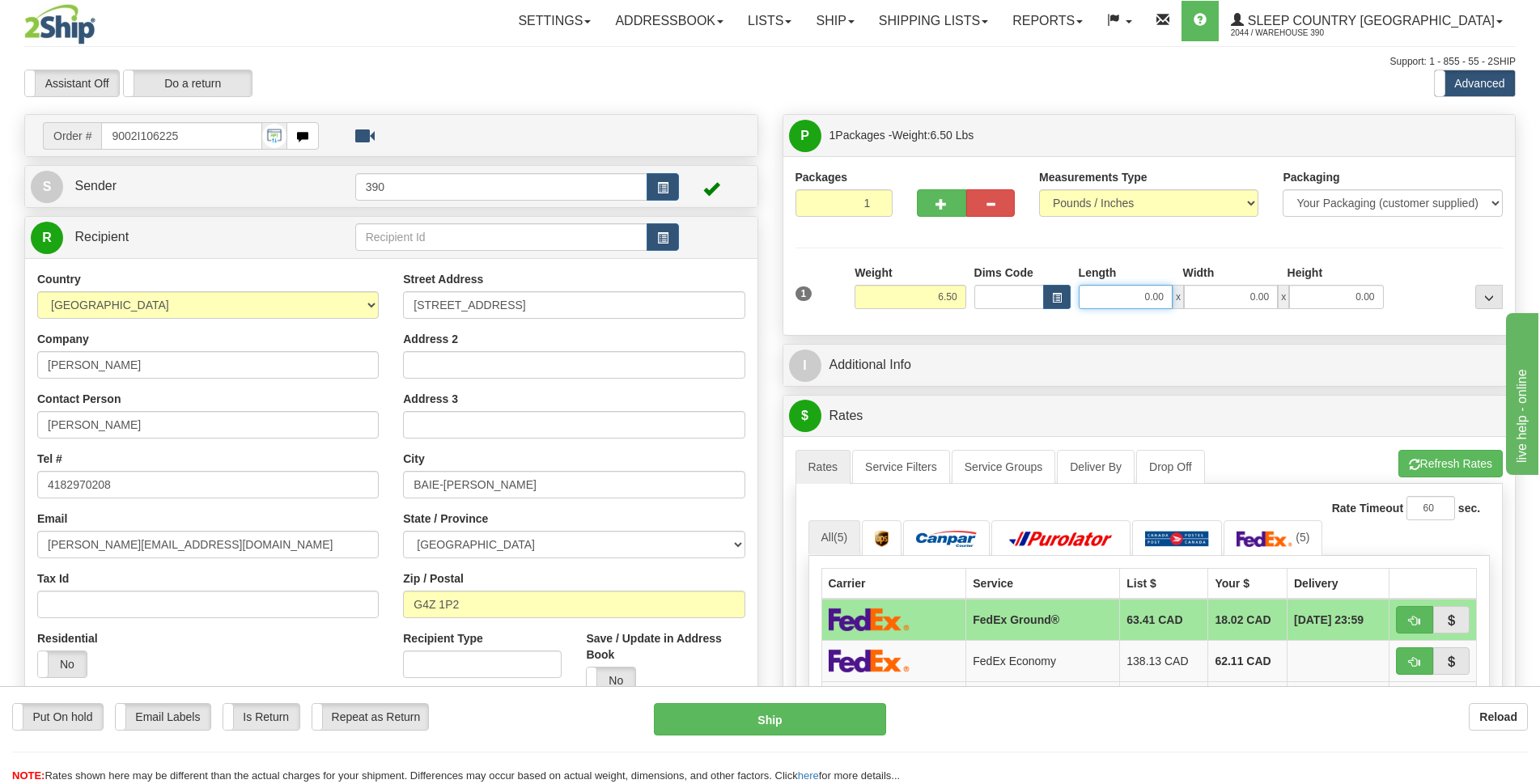
click at [1142, 303] on input "0.00" at bounding box center [1126, 297] width 94 height 25
type input "4.00"
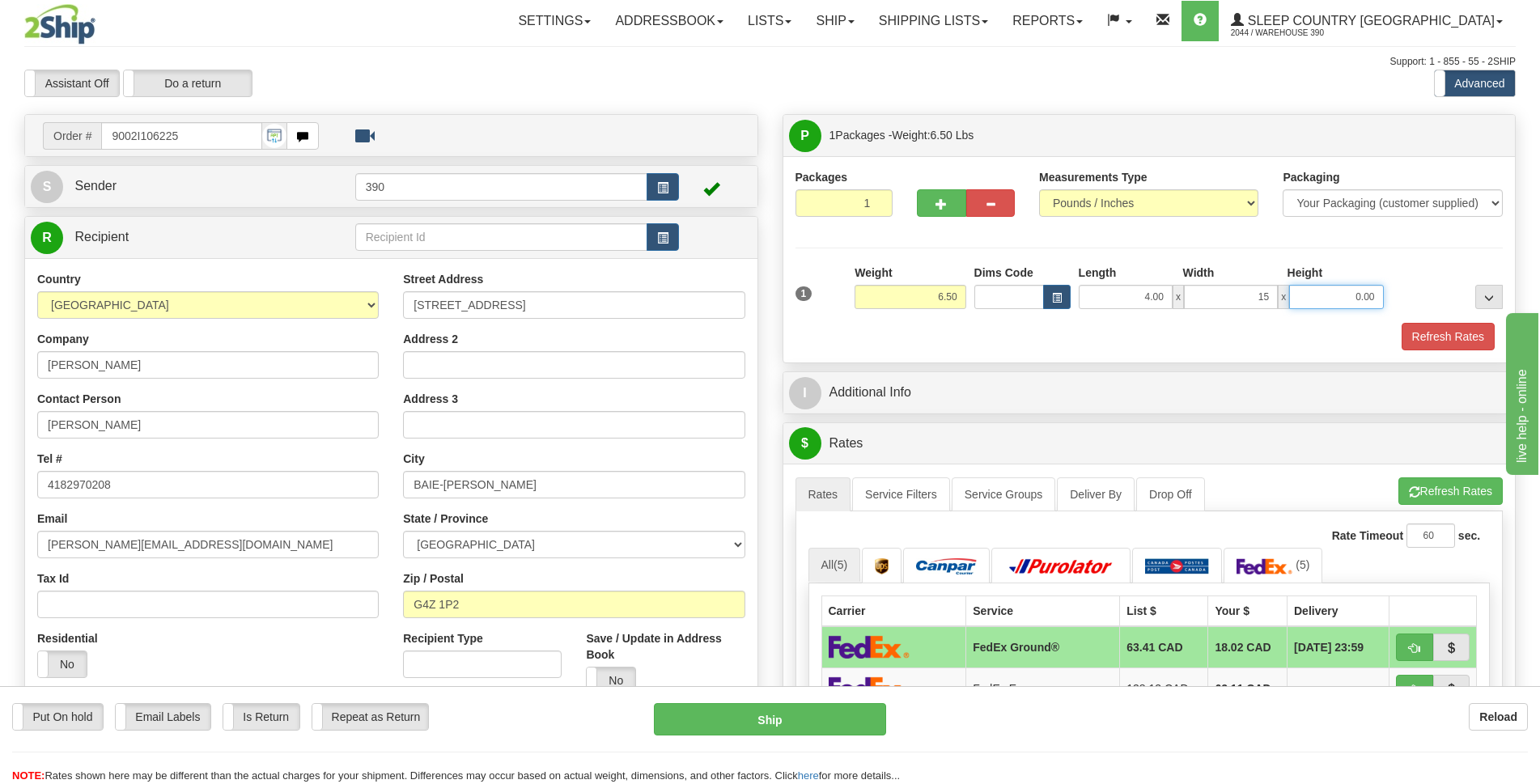
type input "15.00"
type input "28.00"
click at [1407, 340] on button "Refresh Rates" at bounding box center [1448, 336] width 93 height 27
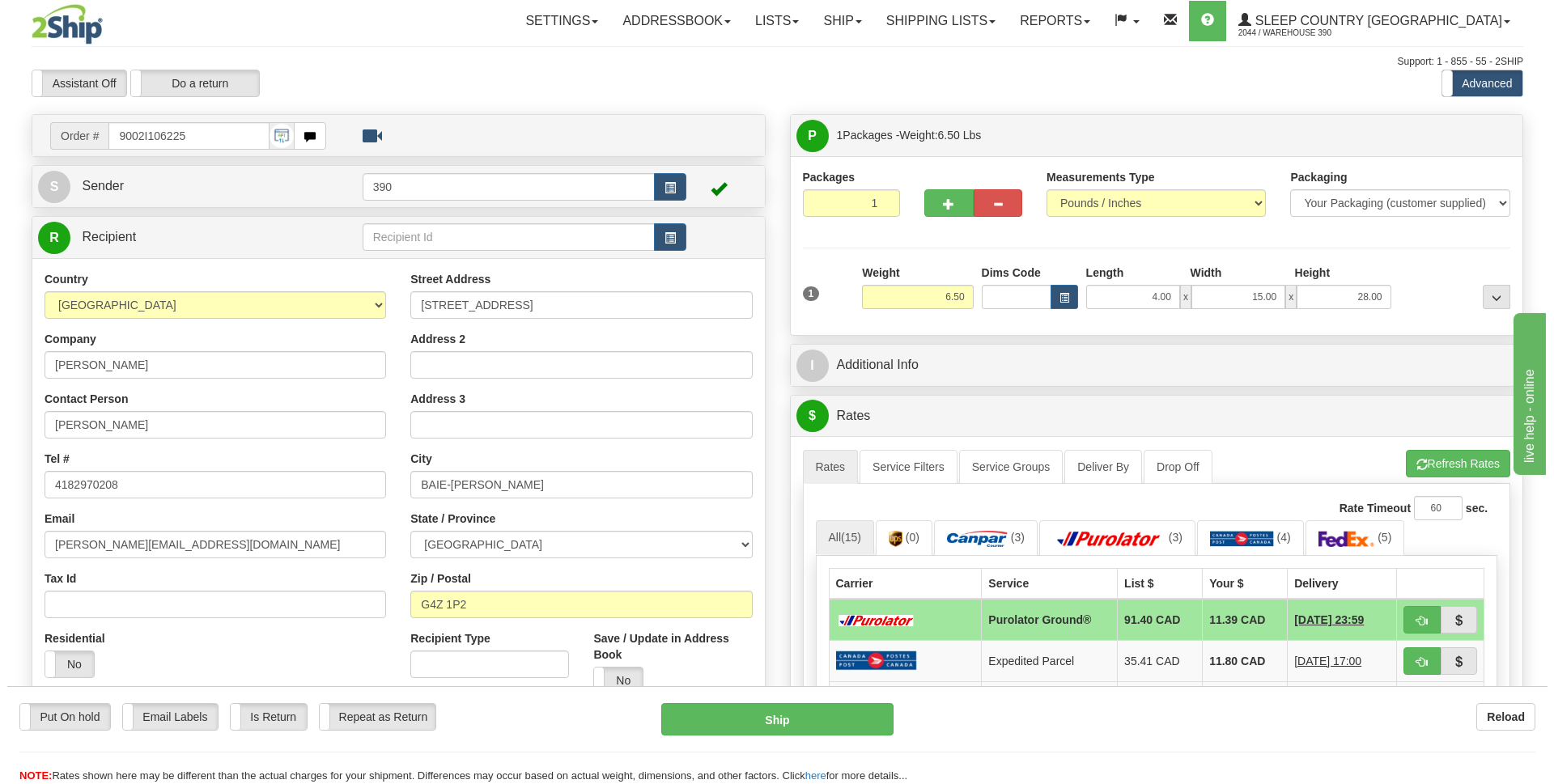
scroll to position [162, 0]
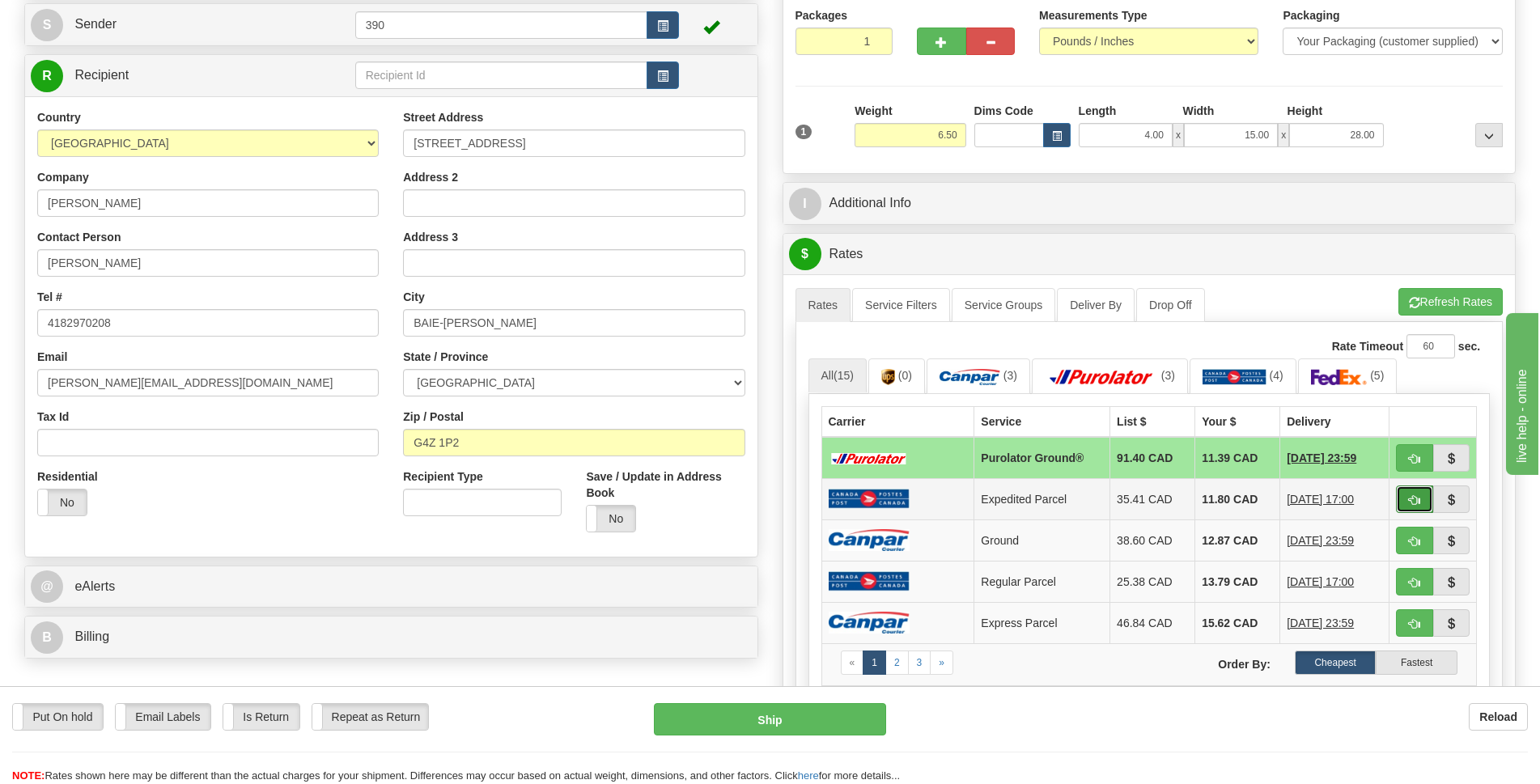
click at [1405, 501] on button "button" at bounding box center [1414, 499] width 37 height 27
type input "DOM.EP"
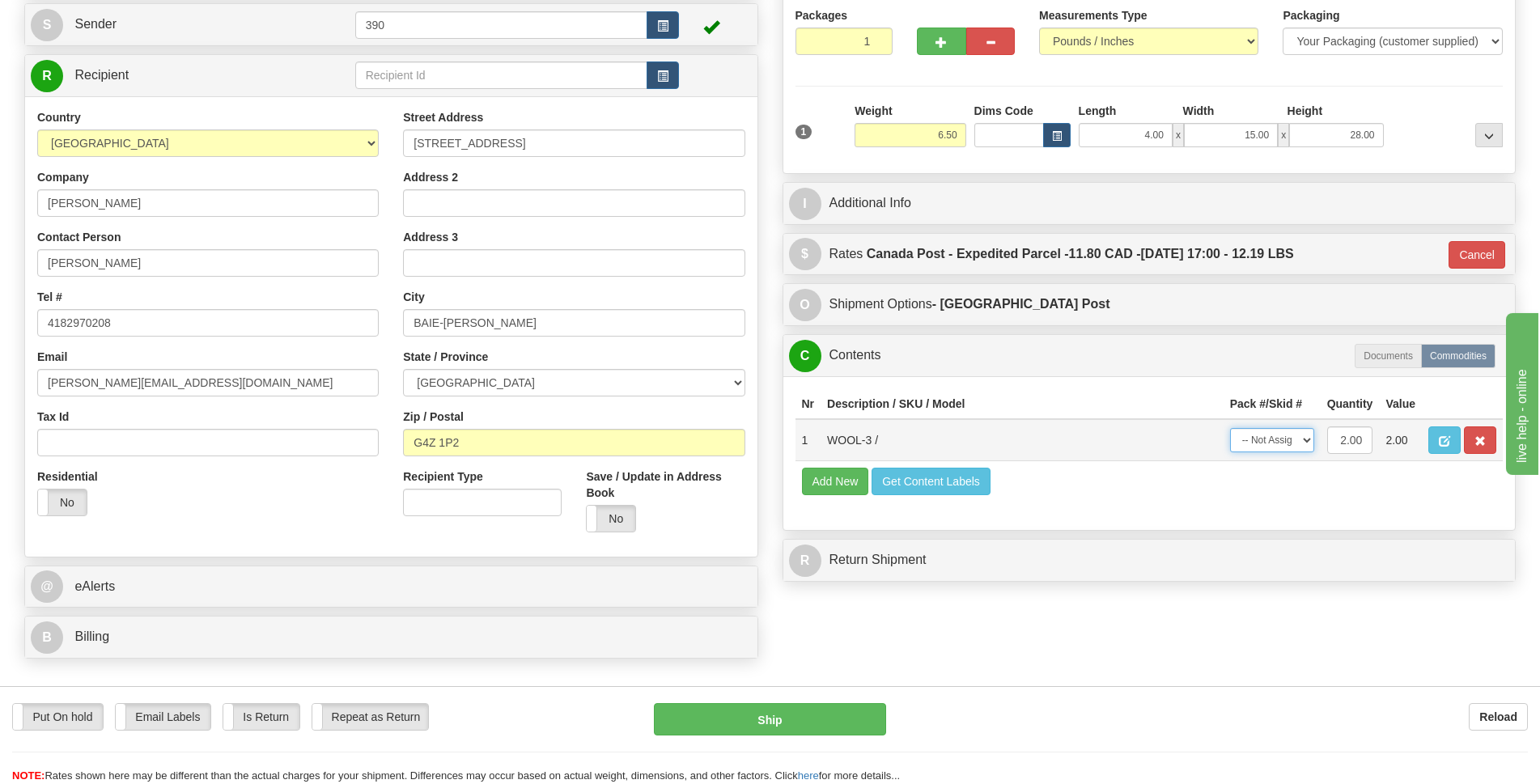
click at [1309, 443] on select "-- Not Assigned -- Package 1" at bounding box center [1272, 440] width 84 height 25
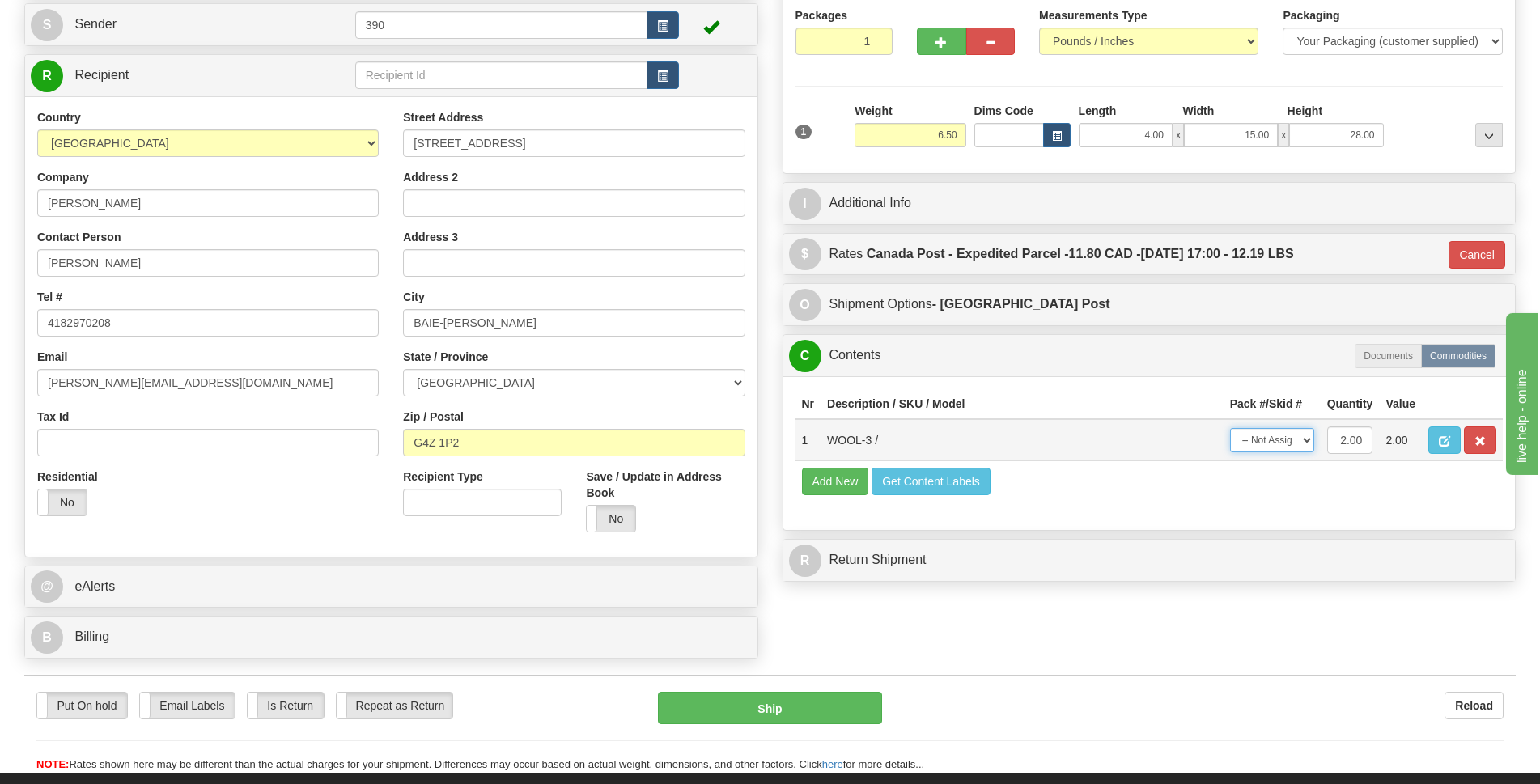
select select "0"
click at [1231, 428] on select "-- Not Assigned -- Package 1" at bounding box center [1272, 440] width 84 height 25
click at [759, 708] on button "Ship" at bounding box center [770, 707] width 224 height 32
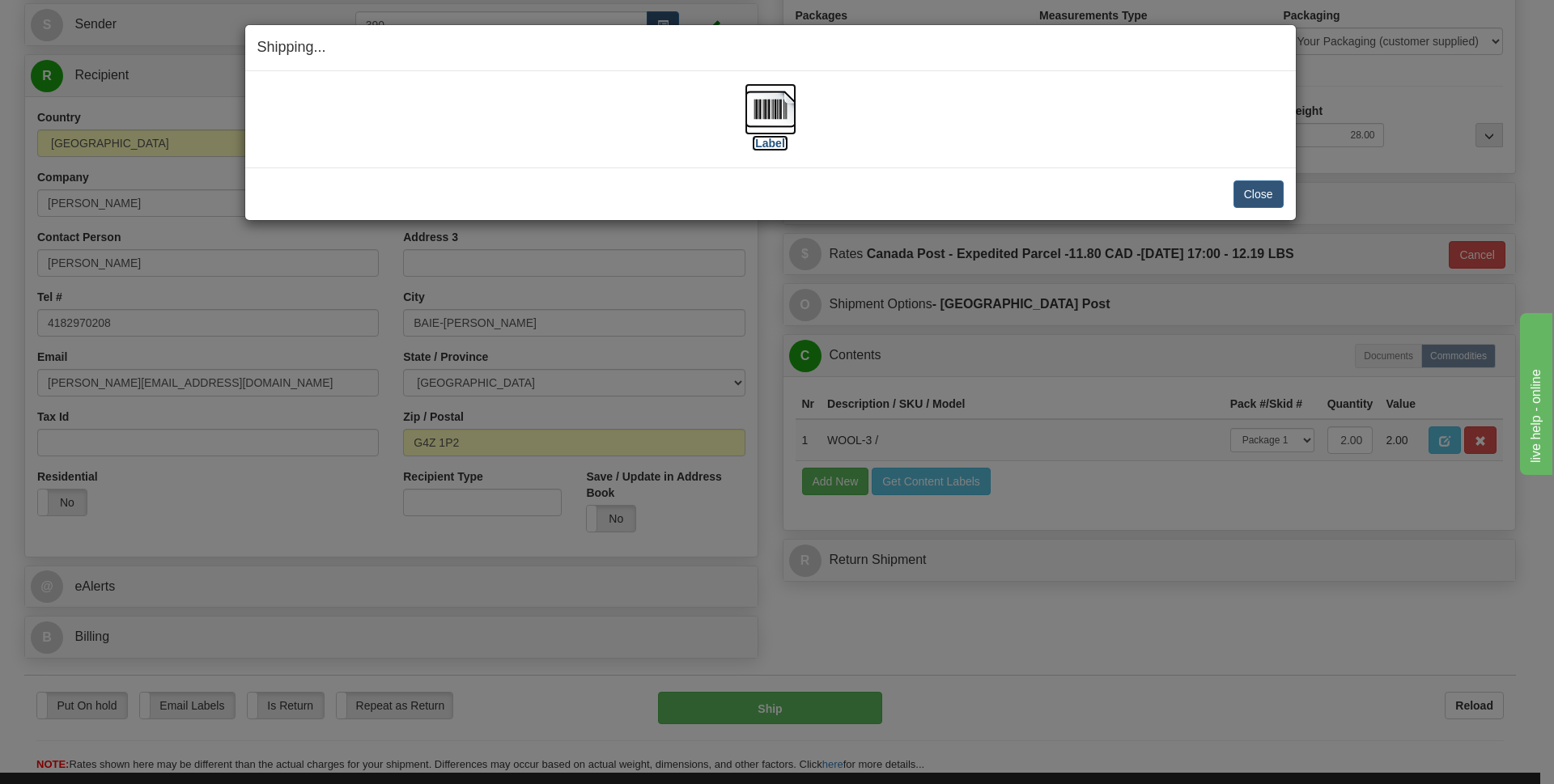
click at [775, 118] on img at bounding box center [770, 109] width 52 height 52
click at [1245, 191] on button "Close" at bounding box center [1259, 193] width 50 height 27
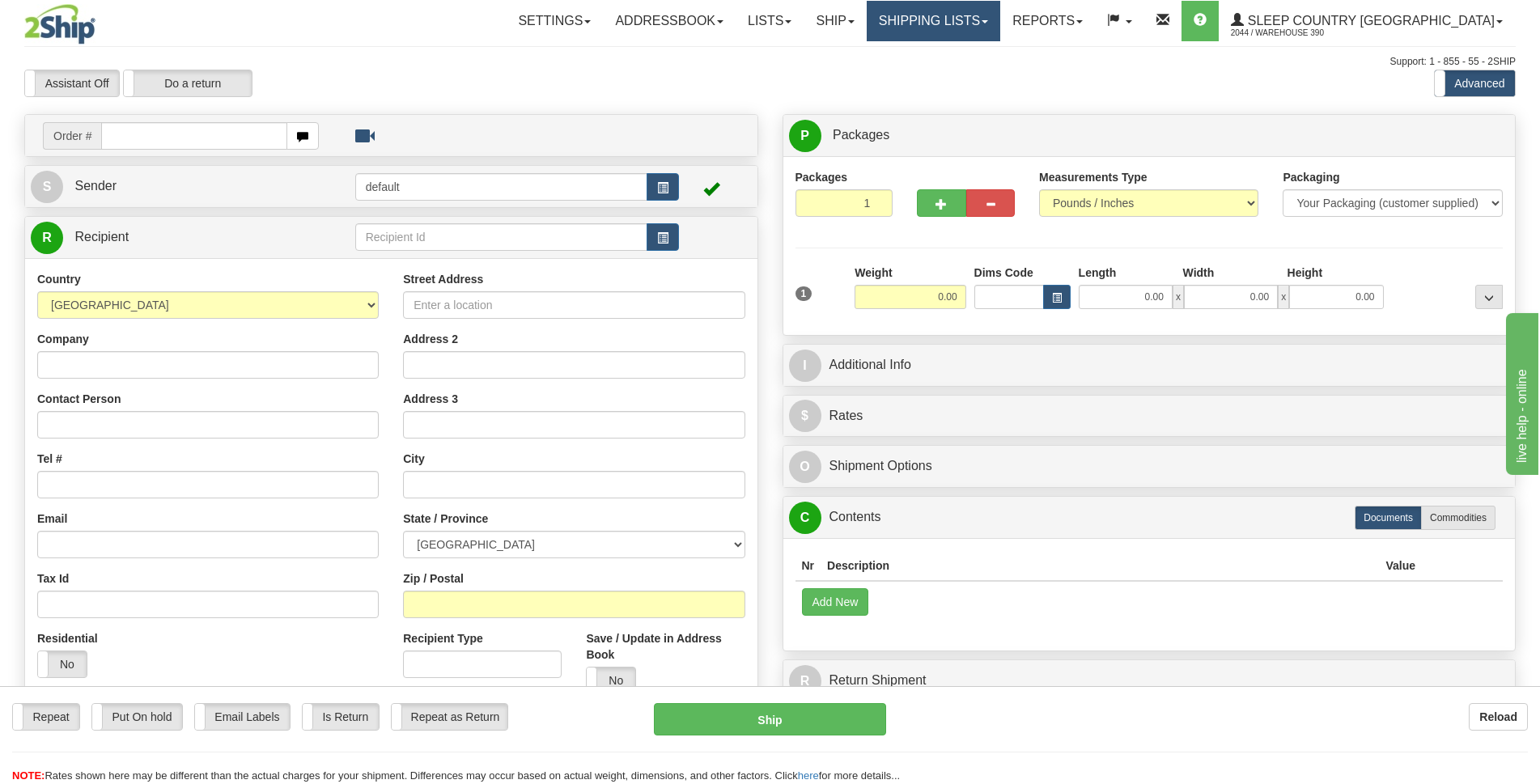
click at [1000, 18] on link "Shipping lists" at bounding box center [933, 21] width 133 height 40
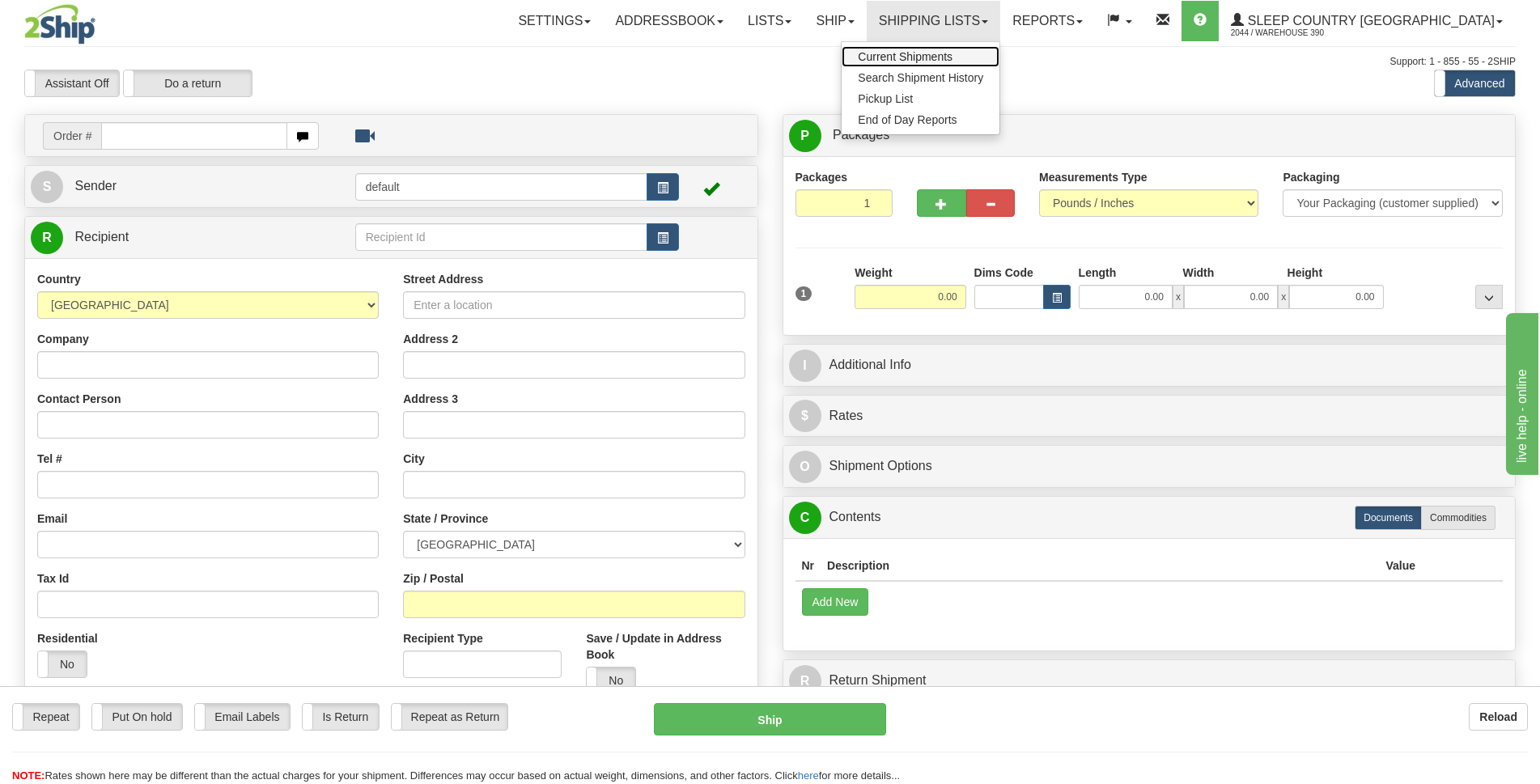
click at [952, 59] on span "Current Shipments" at bounding box center [905, 57] width 95 height 13
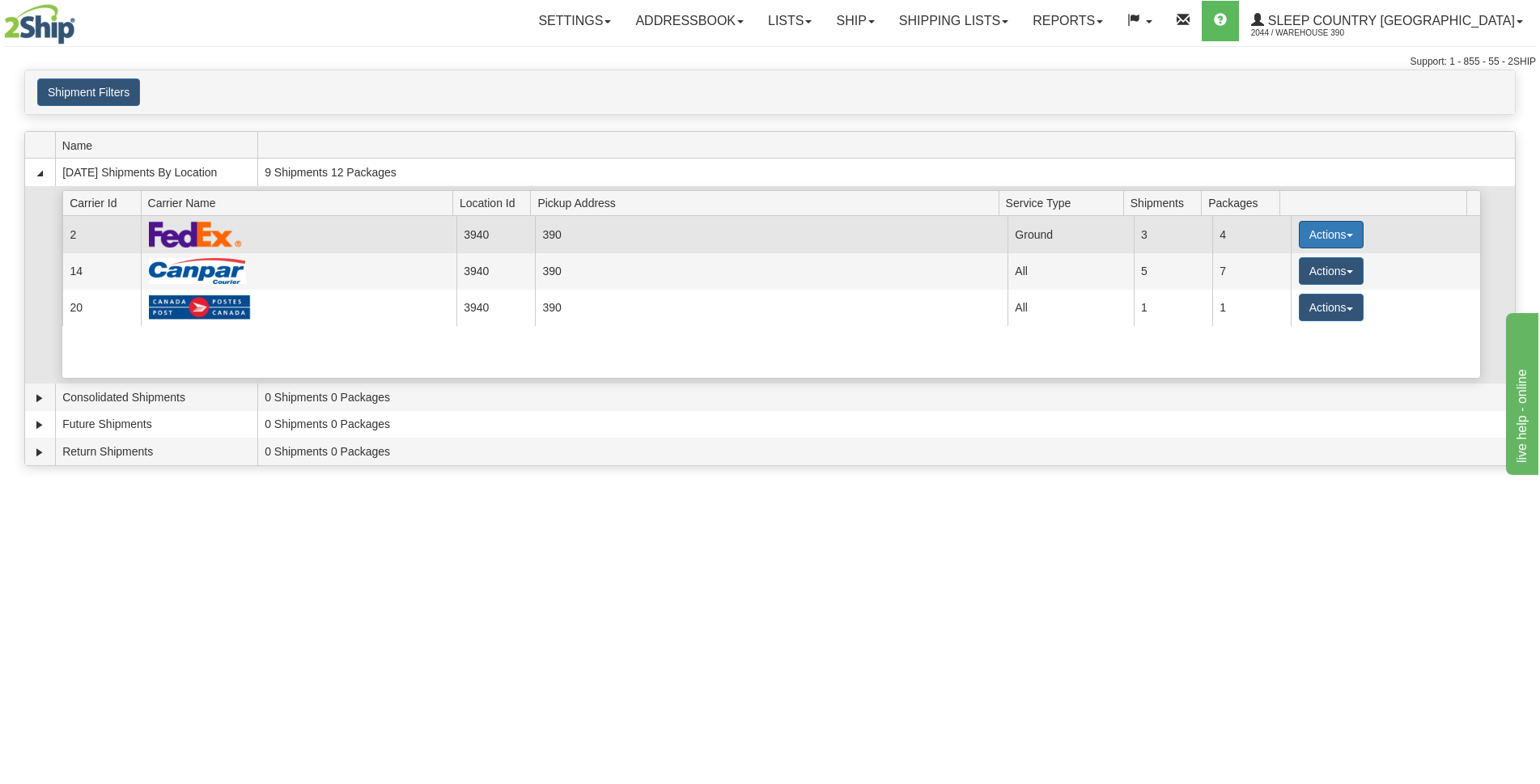
click at [1339, 233] on button "Actions" at bounding box center [1331, 234] width 65 height 27
click at [1288, 268] on span "Details" at bounding box center [1271, 265] width 44 height 12
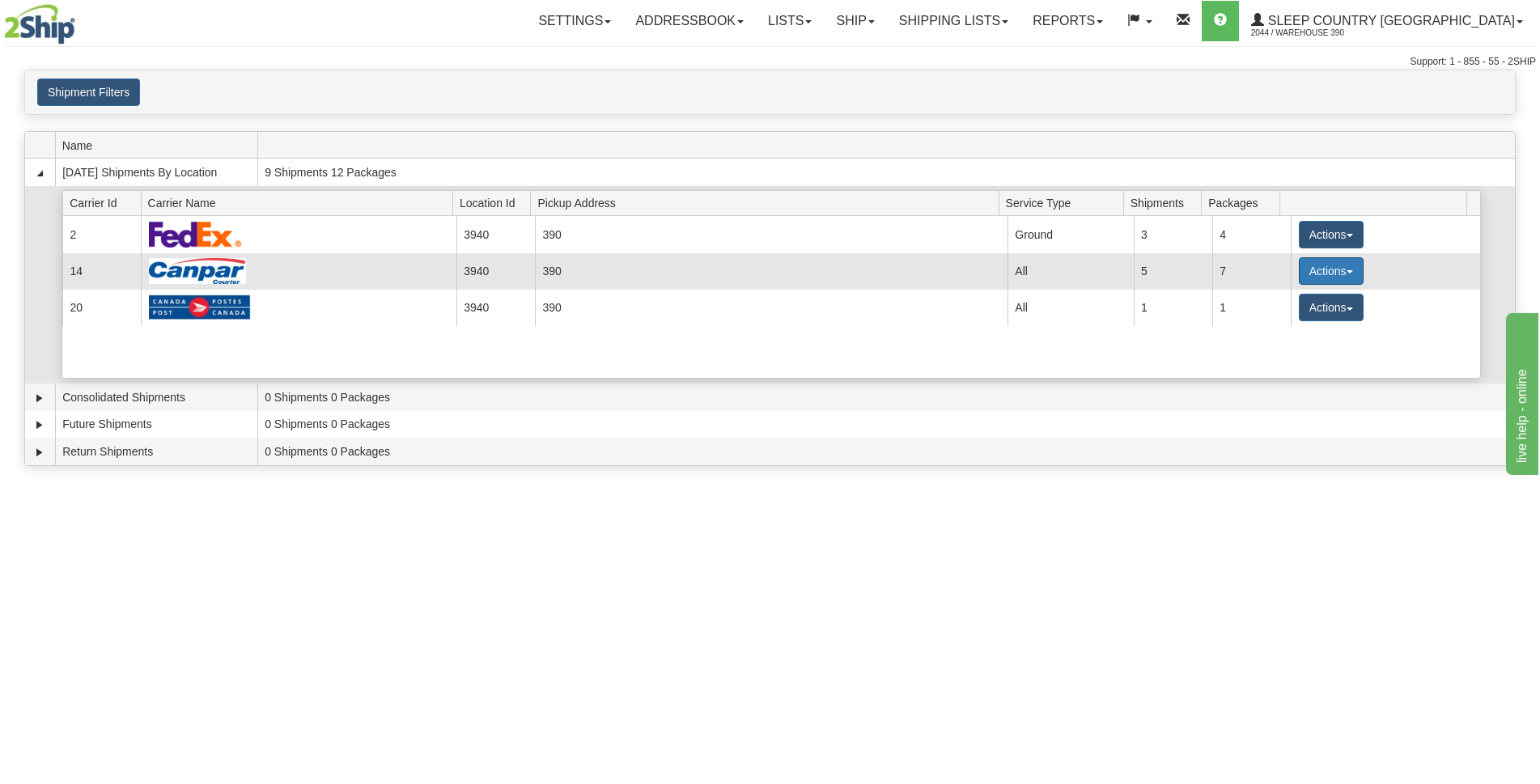
click at [1347, 271] on span "button" at bounding box center [1350, 271] width 7 height 3
click at [1286, 299] on span "Details" at bounding box center [1271, 301] width 44 height 12
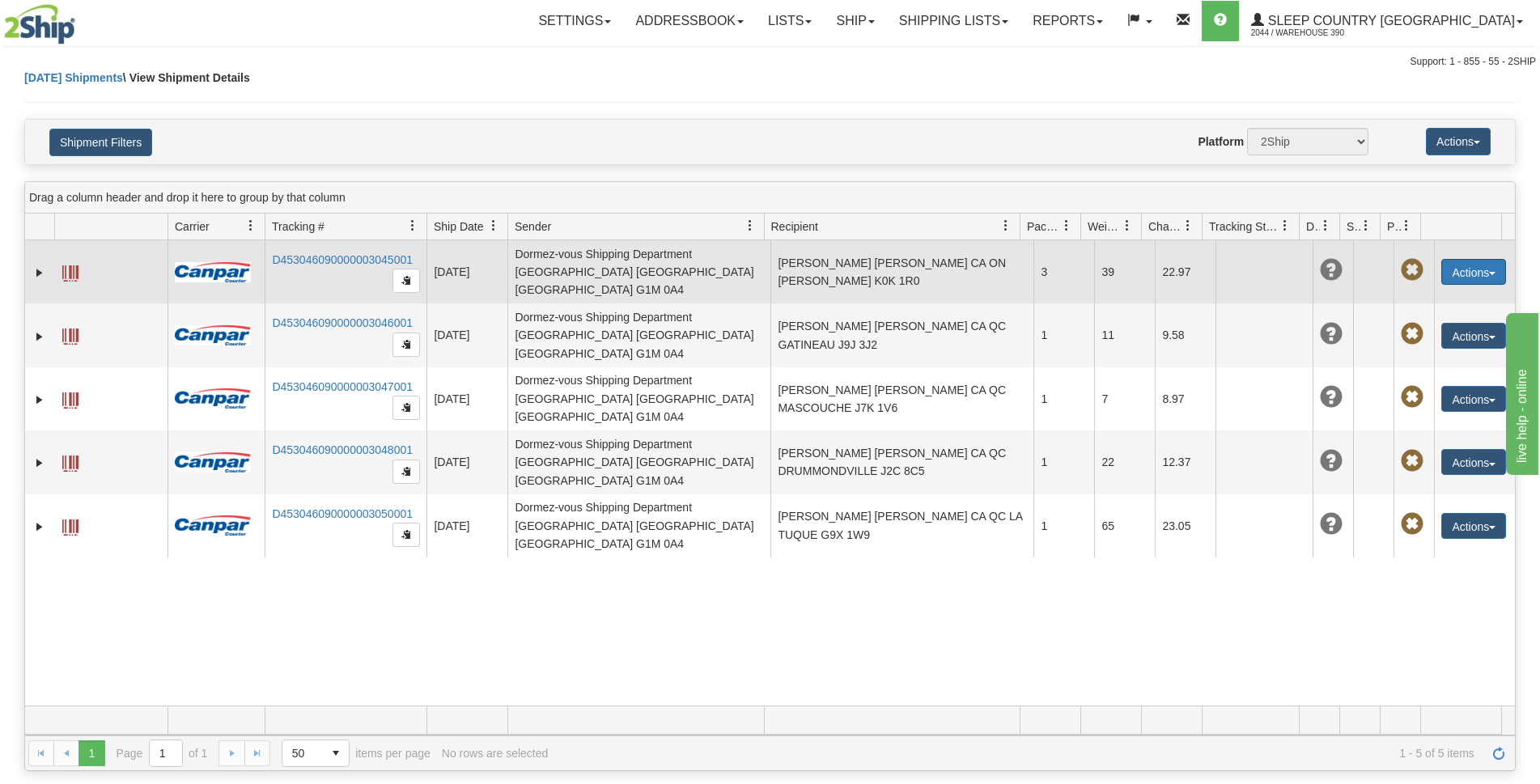
click at [1485, 263] on button "Actions" at bounding box center [1473, 271] width 65 height 26
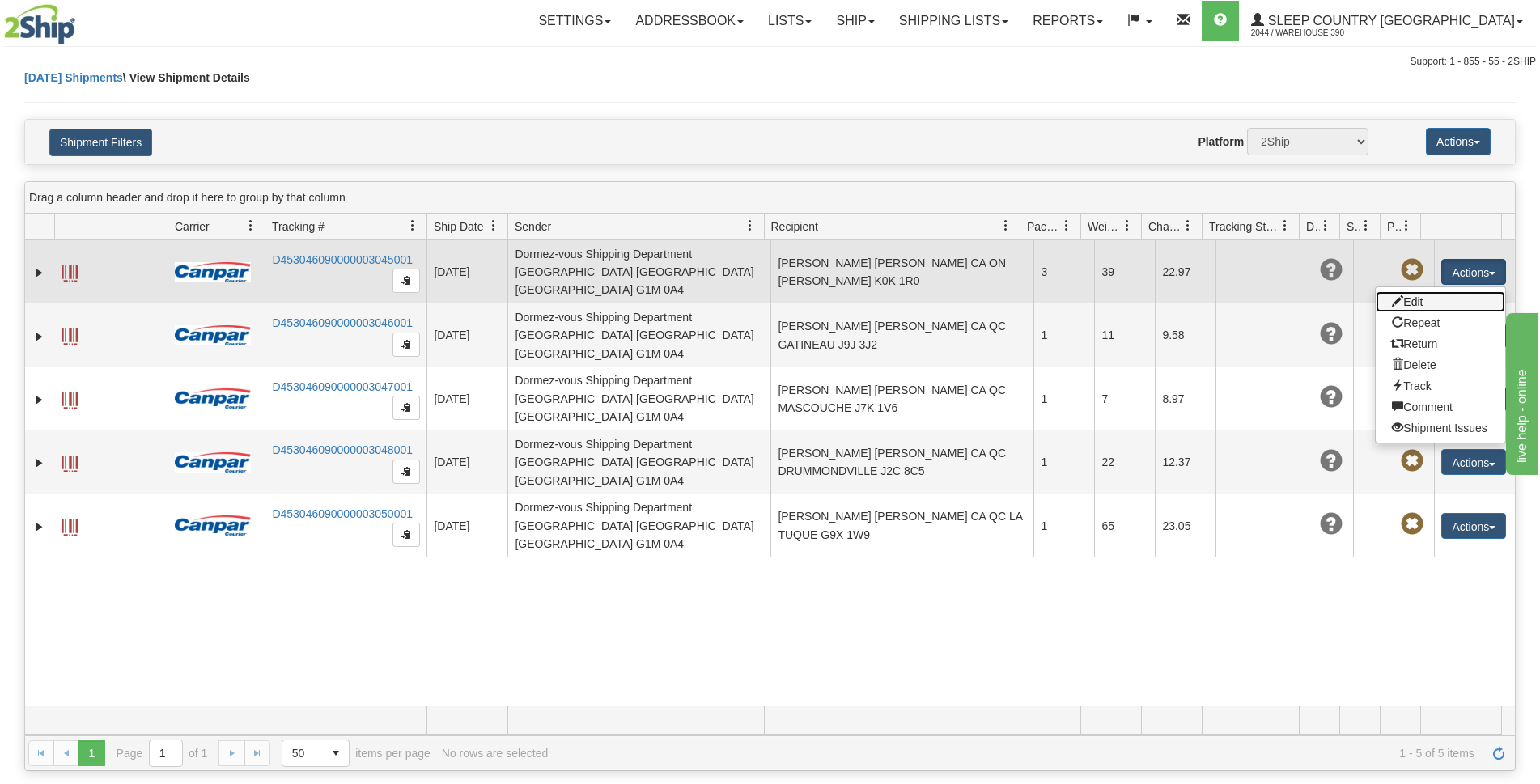
click at [1416, 295] on link "Edit" at bounding box center [1440, 302] width 129 height 21
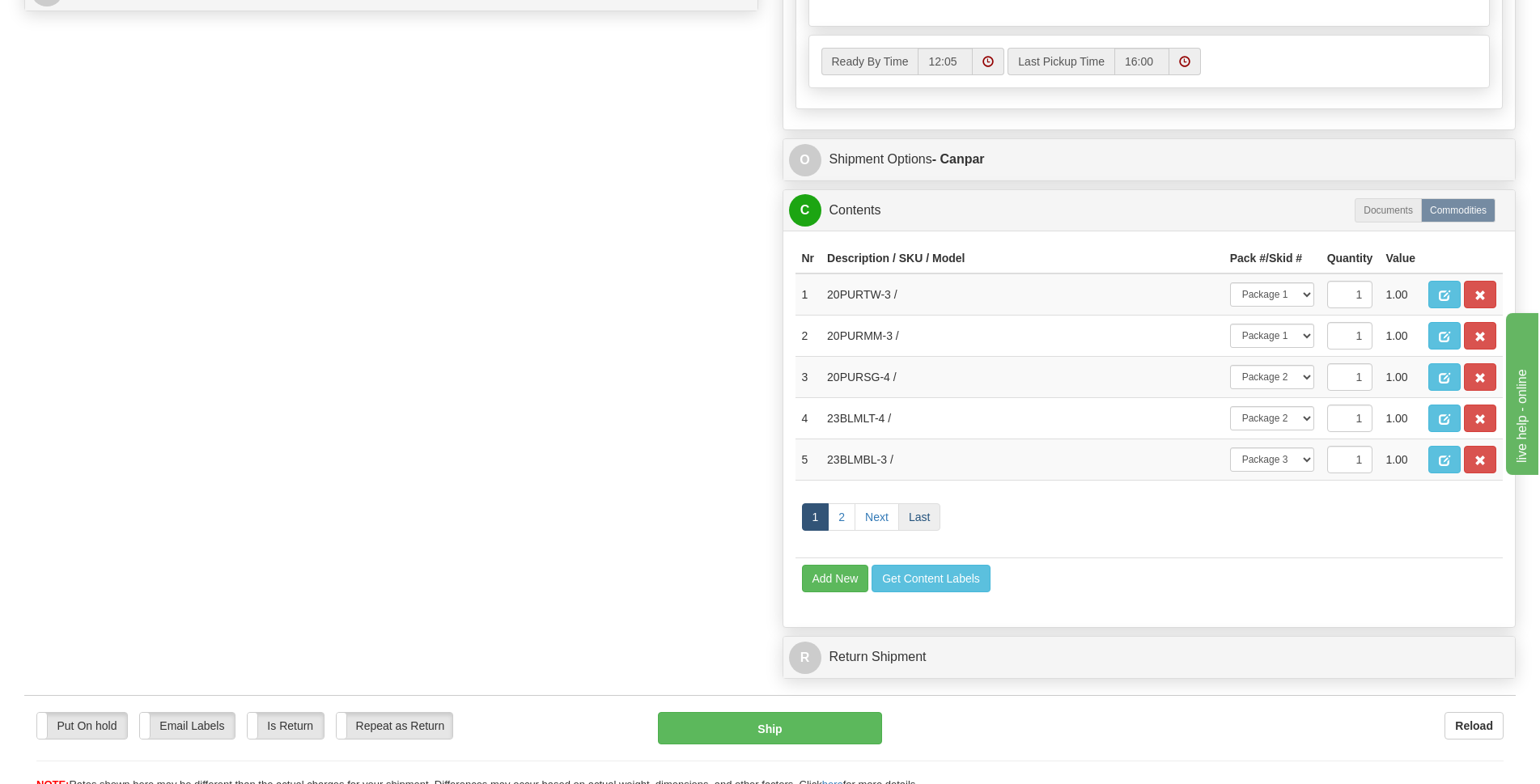
scroll to position [890, 0]
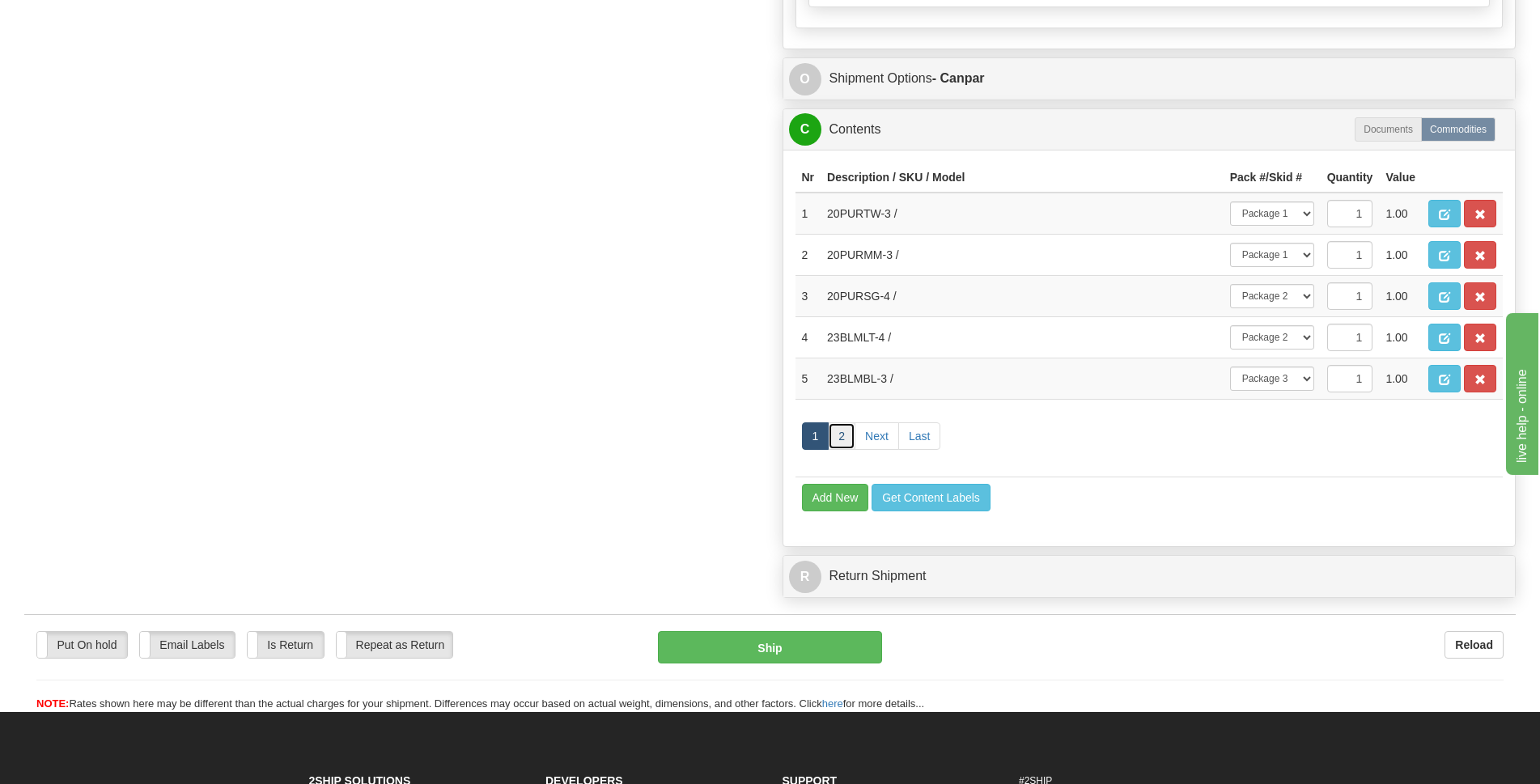
click at [844, 440] on link "2" at bounding box center [841, 435] width 27 height 27
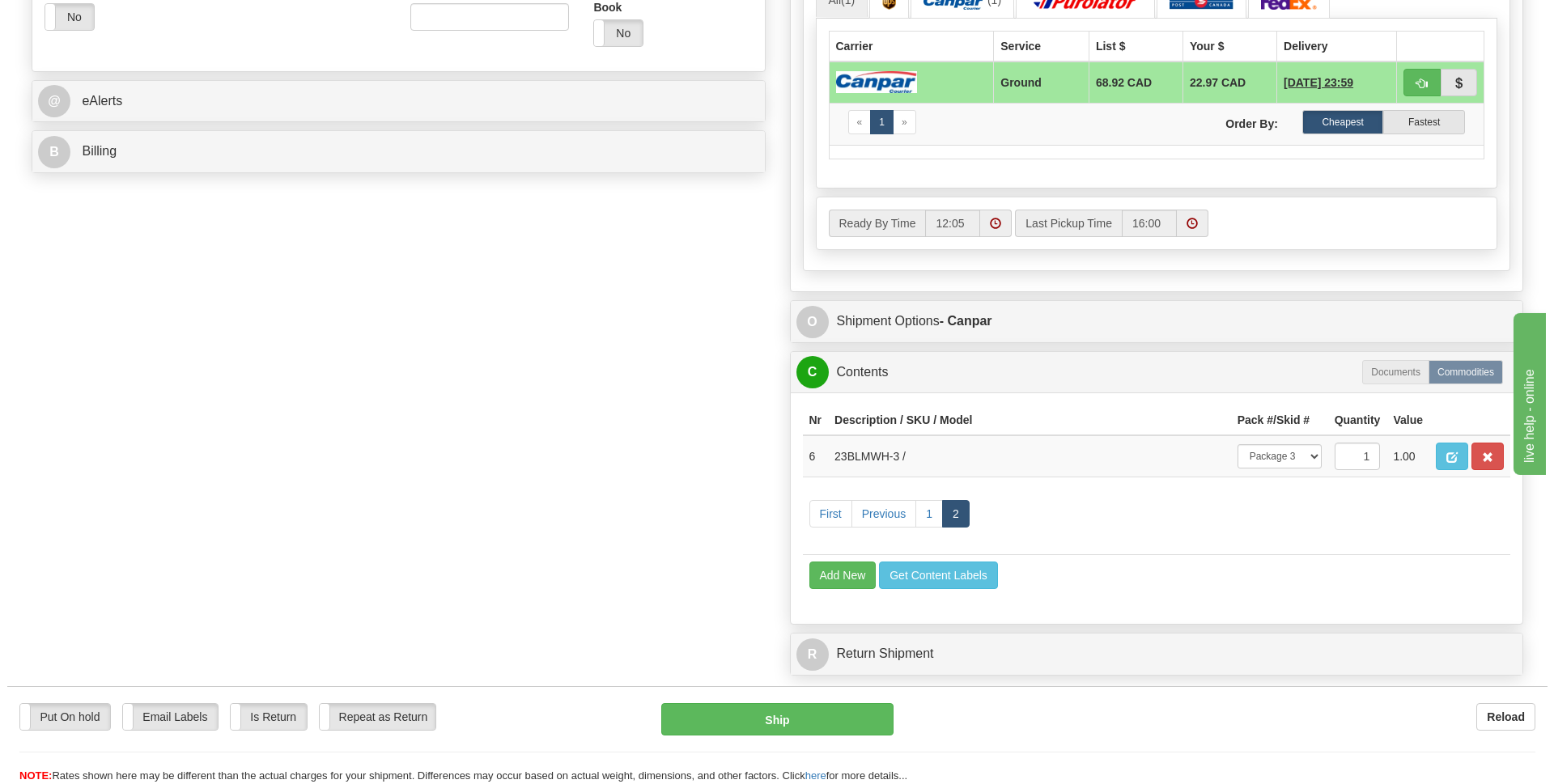
scroll to position [809, 0]
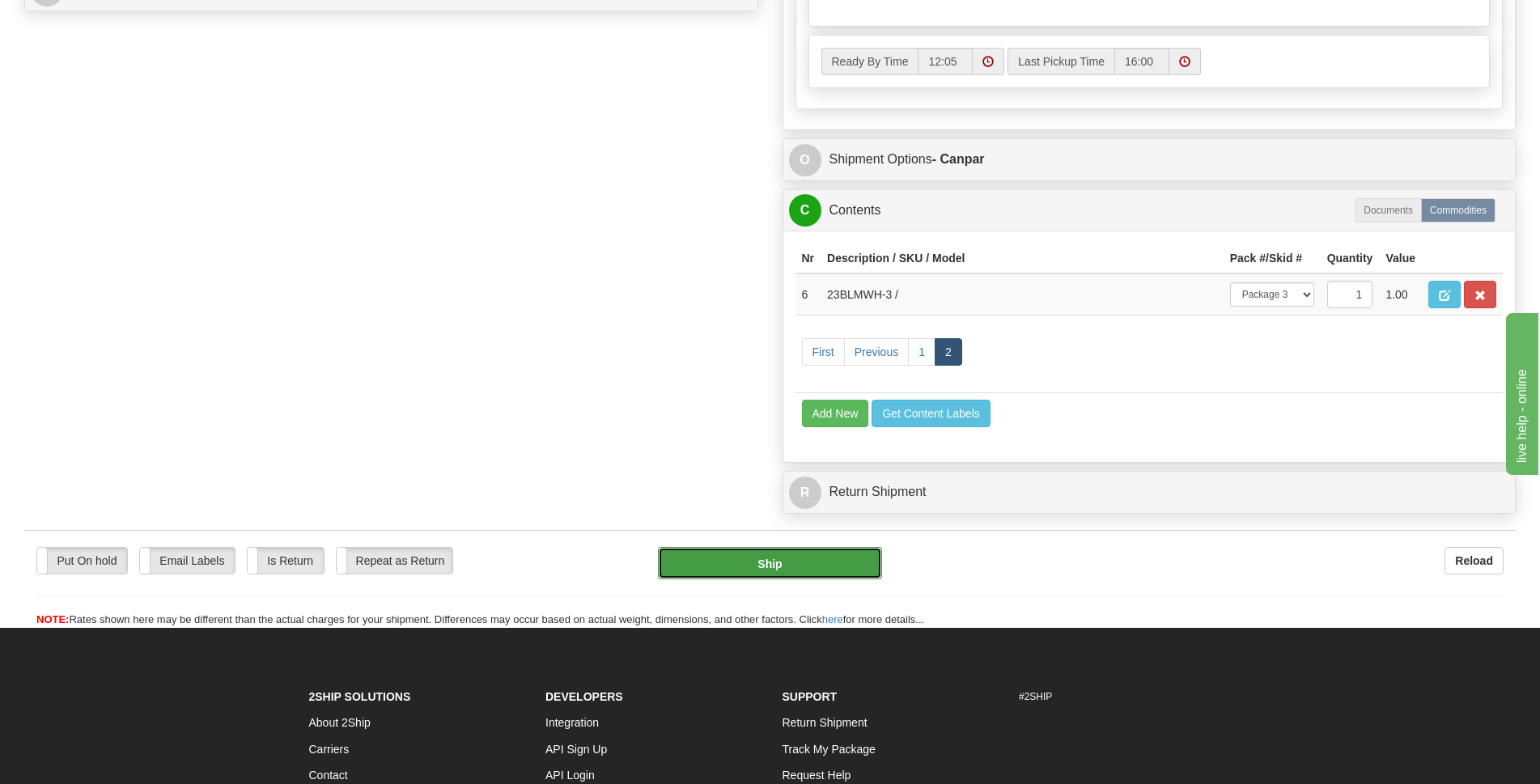
click at [807, 555] on button "Ship" at bounding box center [770, 563] width 224 height 32
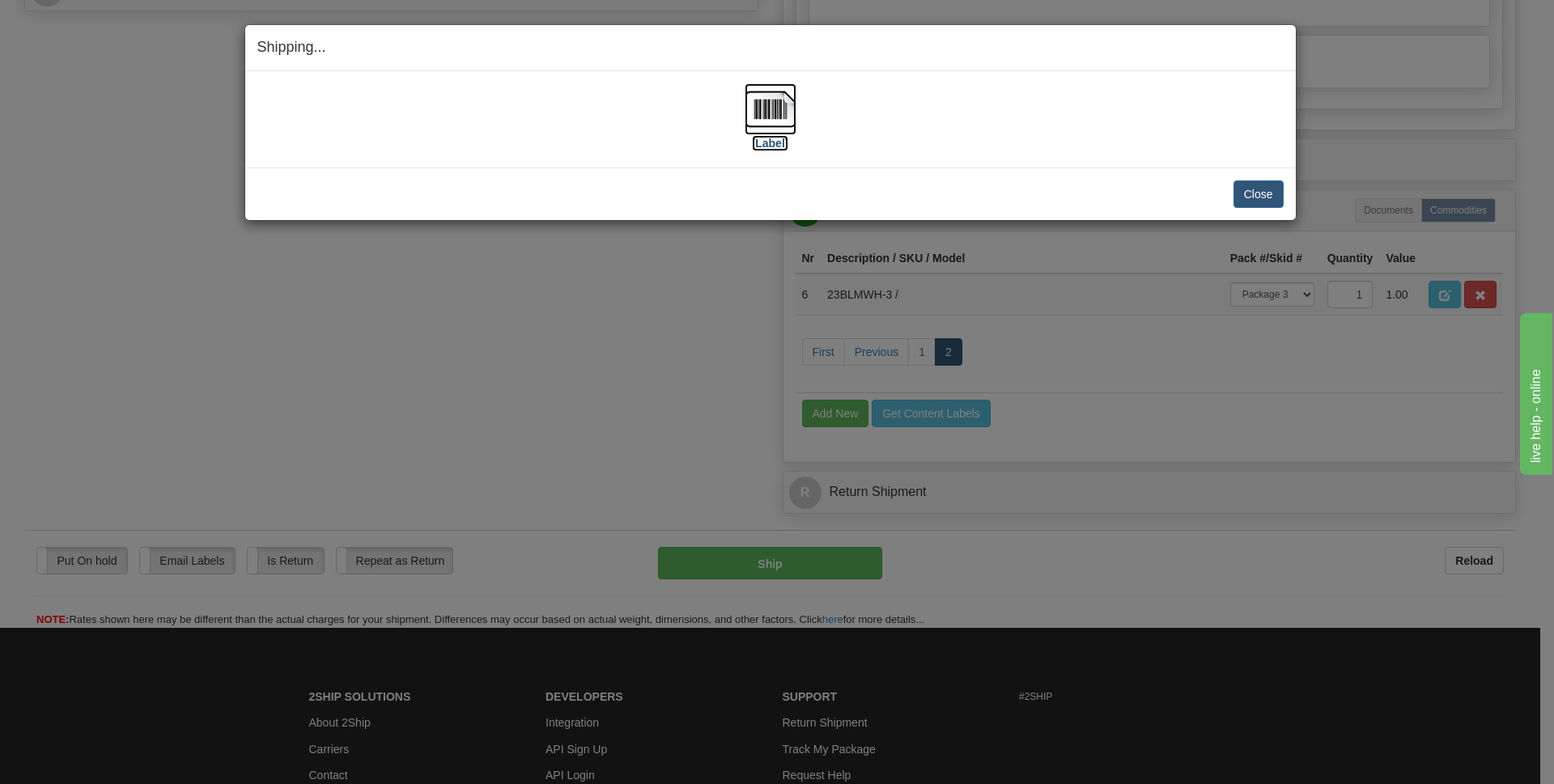
click at [756, 113] on img at bounding box center [770, 109] width 52 height 52
click at [1259, 200] on button "Close" at bounding box center [1259, 193] width 50 height 27
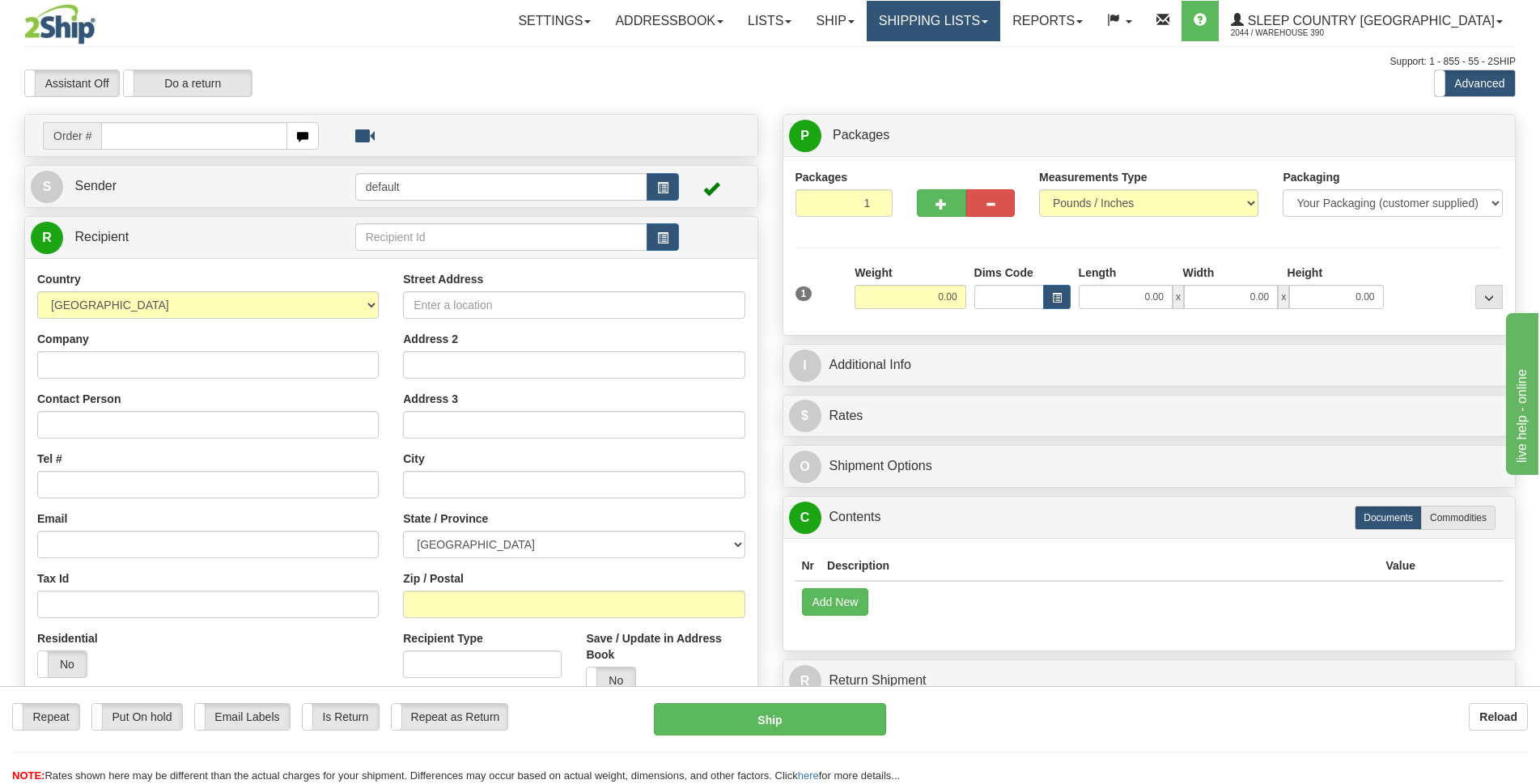
click at [1000, 25] on link "Shipping lists" at bounding box center [933, 21] width 133 height 40
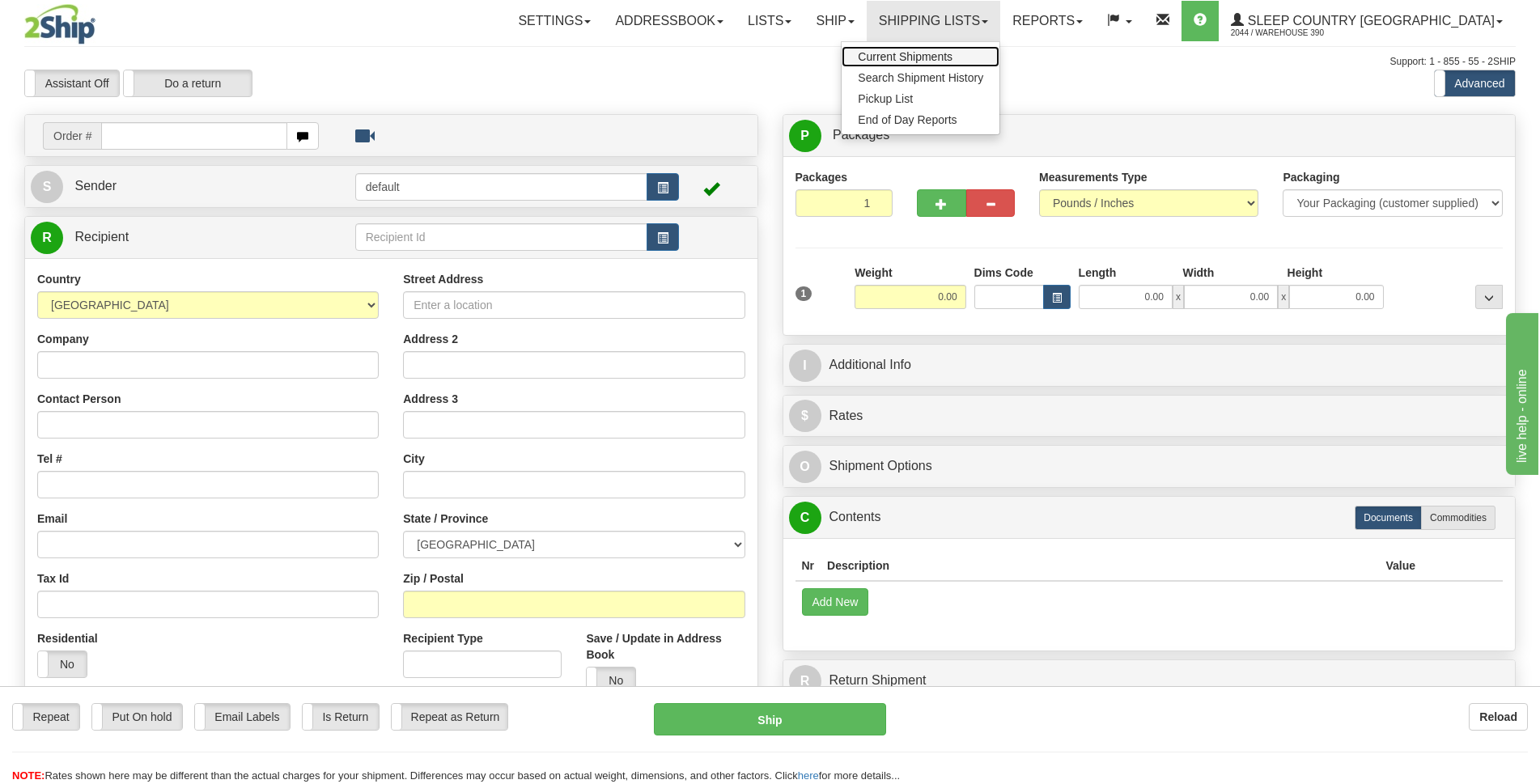
click at [952, 52] on span "Current Shipments" at bounding box center [905, 57] width 95 height 13
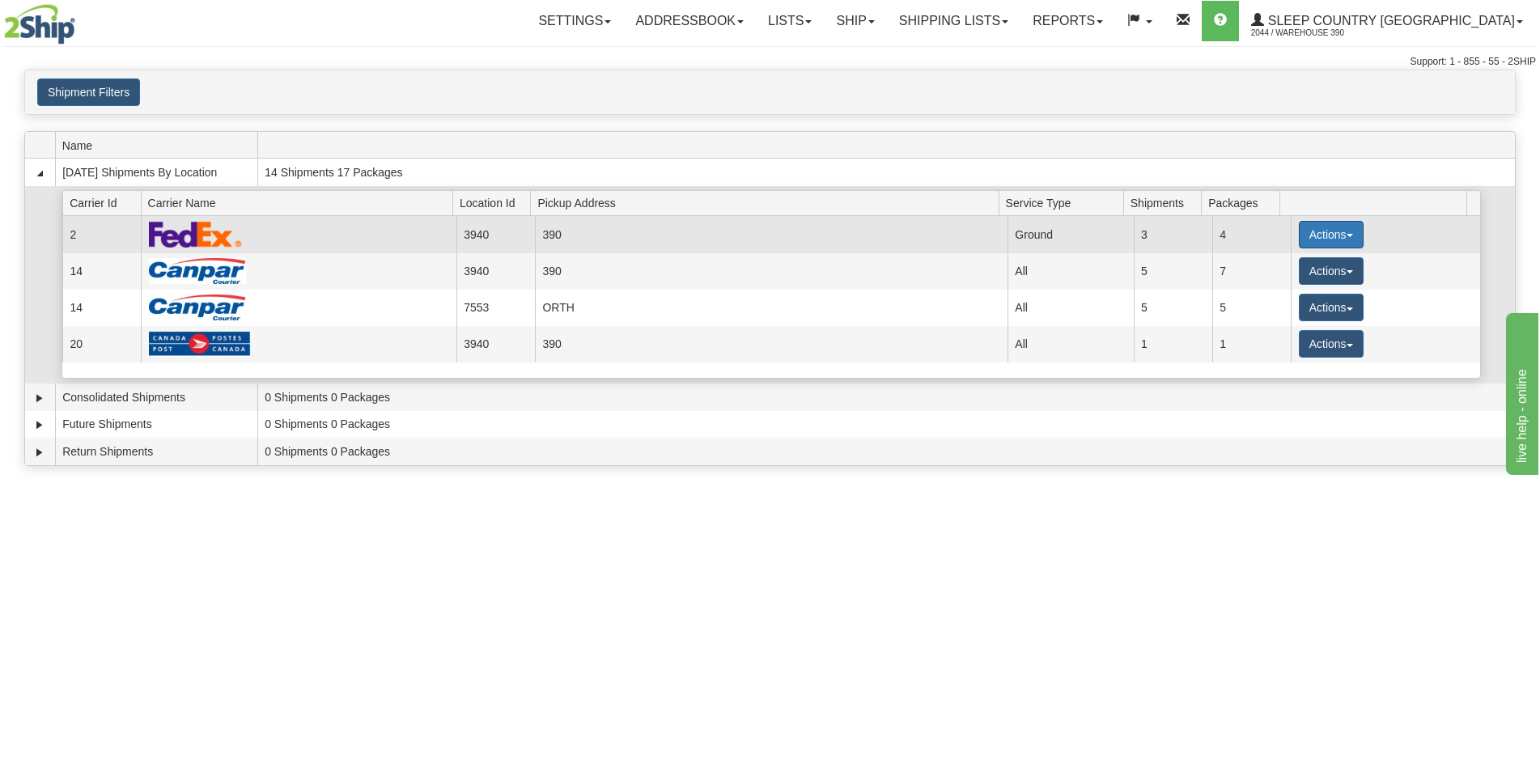
click at [1339, 239] on button "Actions" at bounding box center [1331, 234] width 65 height 27
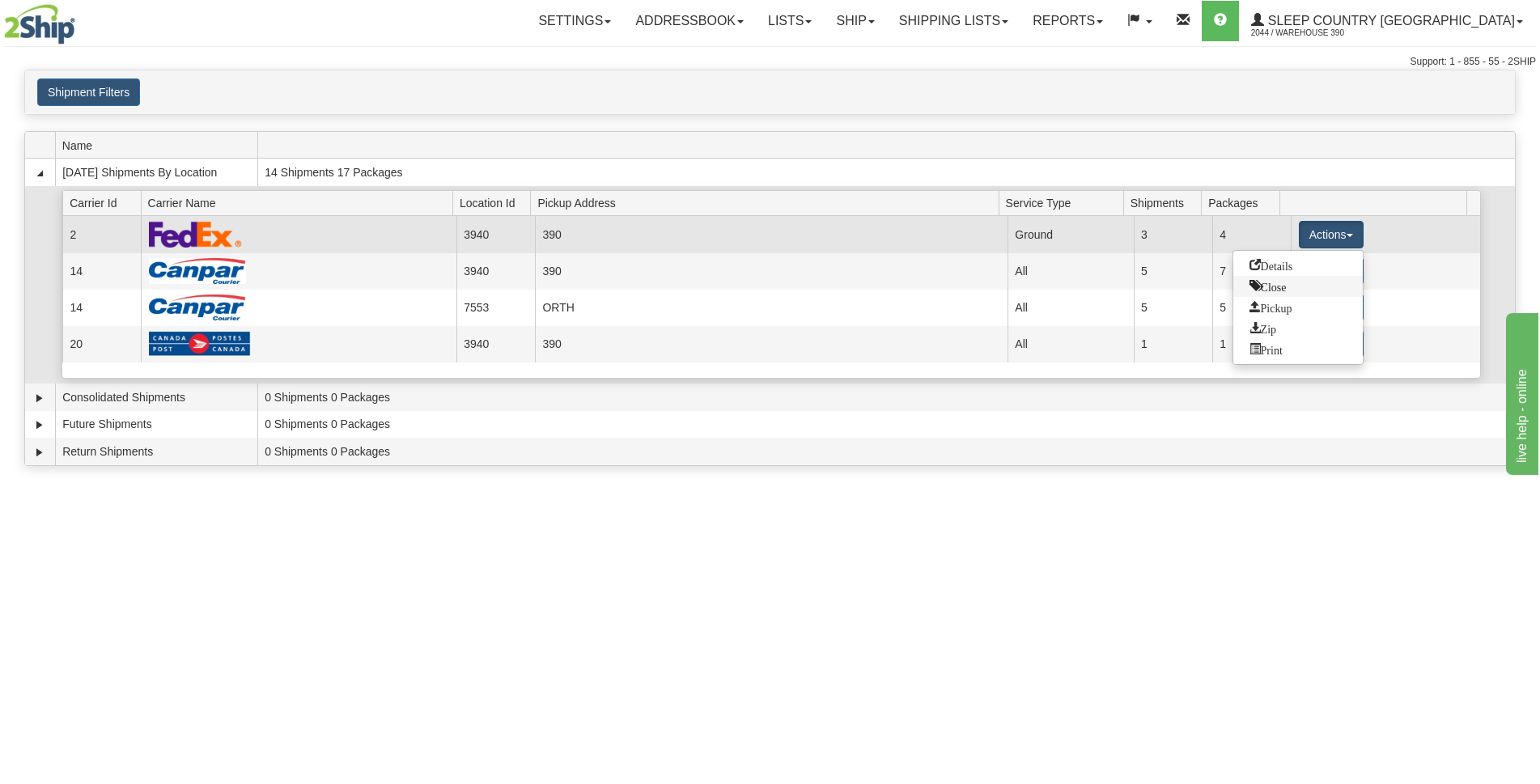
click at [1284, 290] on span "Close" at bounding box center [1268, 285] width 37 height 12
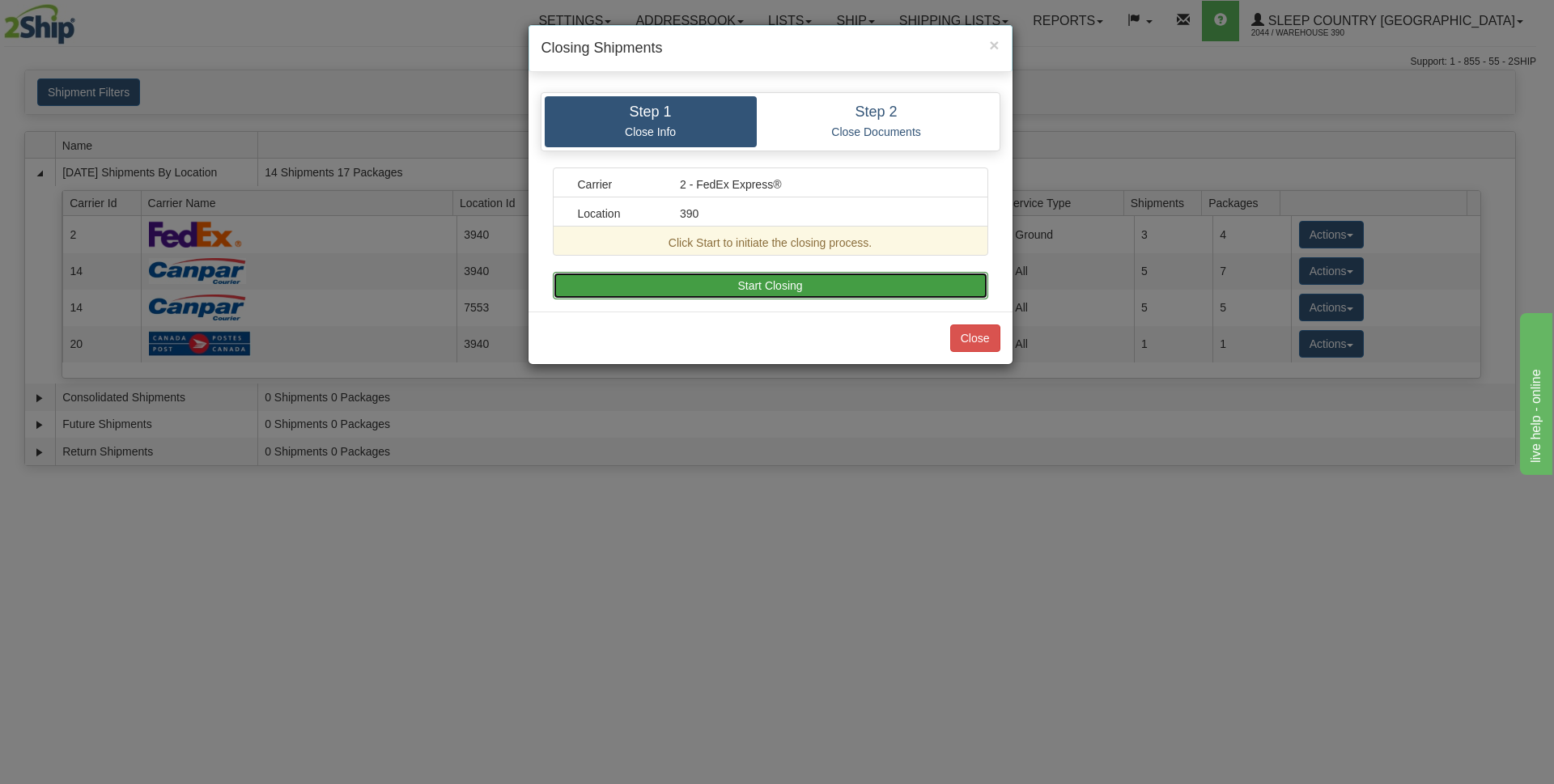
click at [841, 287] on button "Start Closing" at bounding box center [770, 285] width 435 height 27
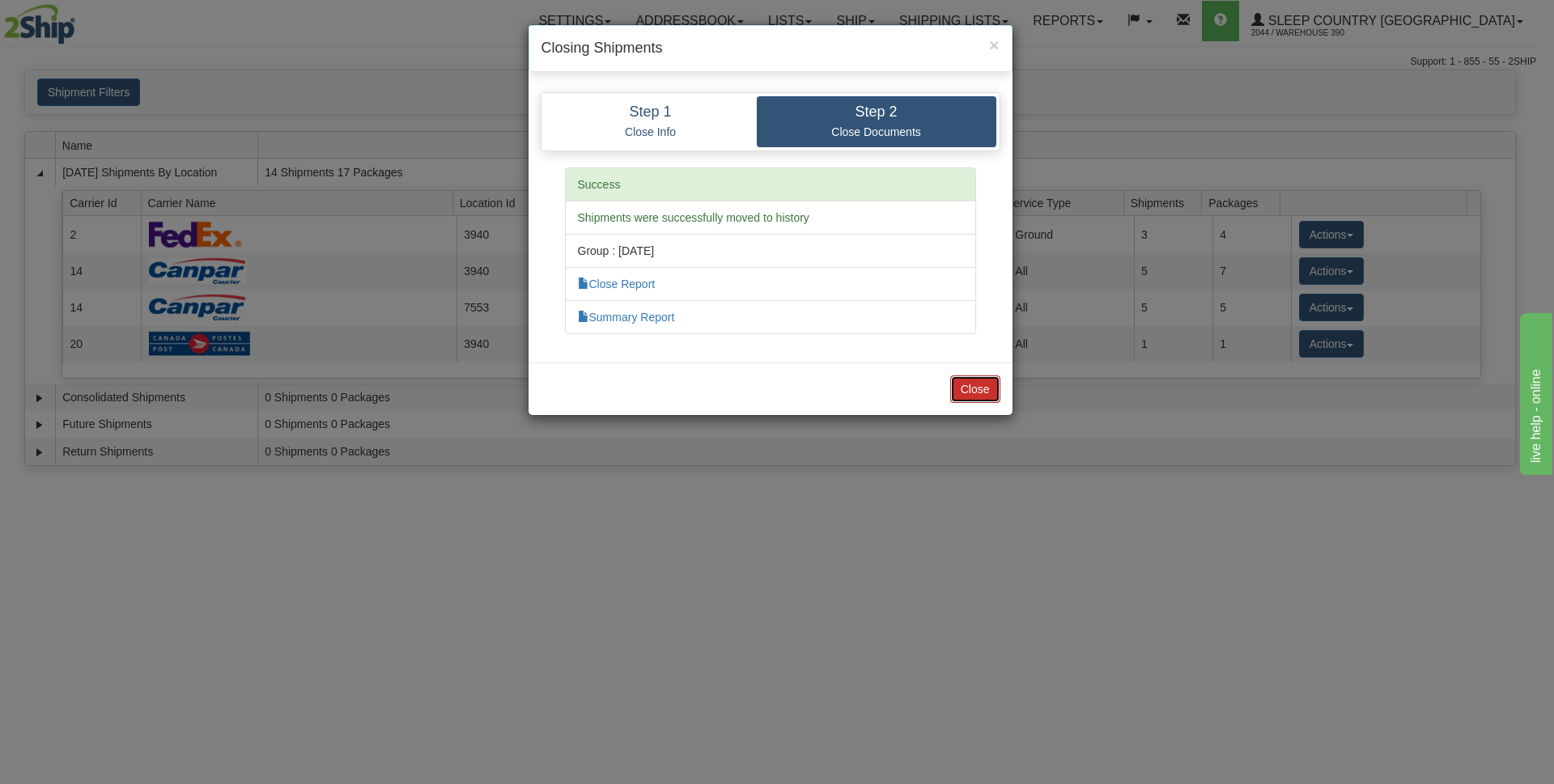
click at [985, 387] on button "Close" at bounding box center [975, 388] width 50 height 27
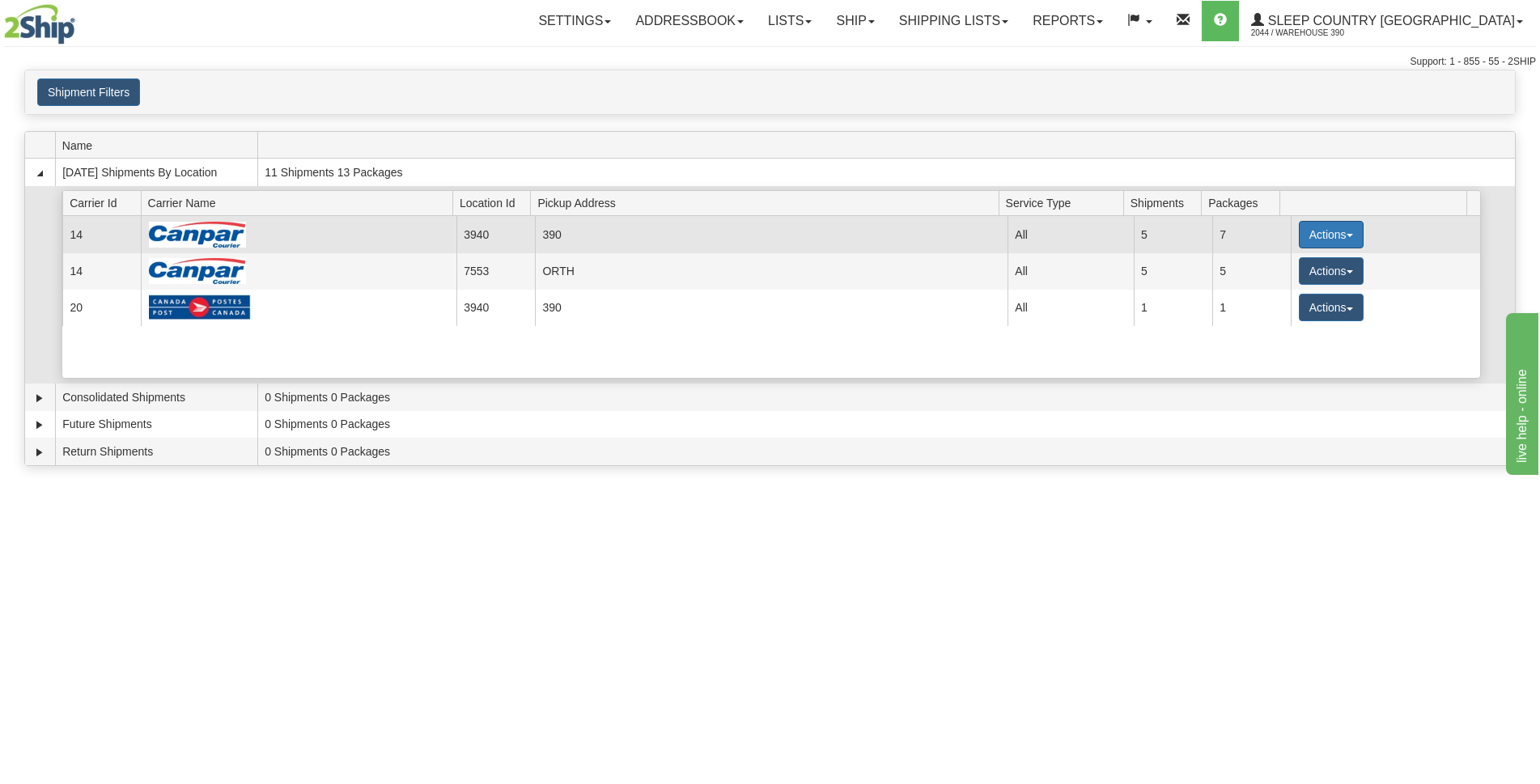
click at [1344, 231] on button "Actions" at bounding box center [1331, 234] width 65 height 27
click at [1278, 292] on link "Close" at bounding box center [1298, 286] width 129 height 21
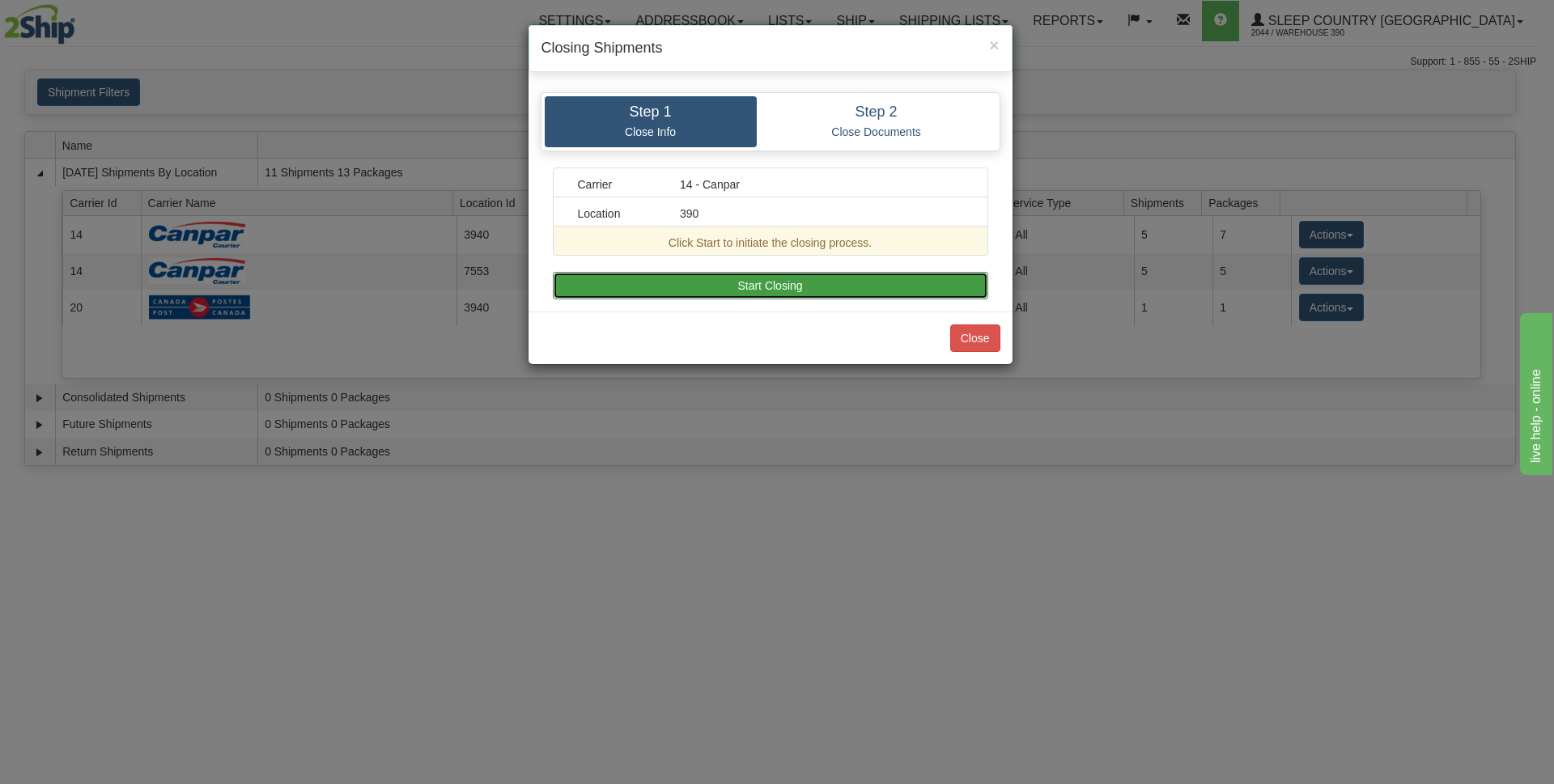
click at [843, 290] on button "Start Closing" at bounding box center [770, 285] width 435 height 27
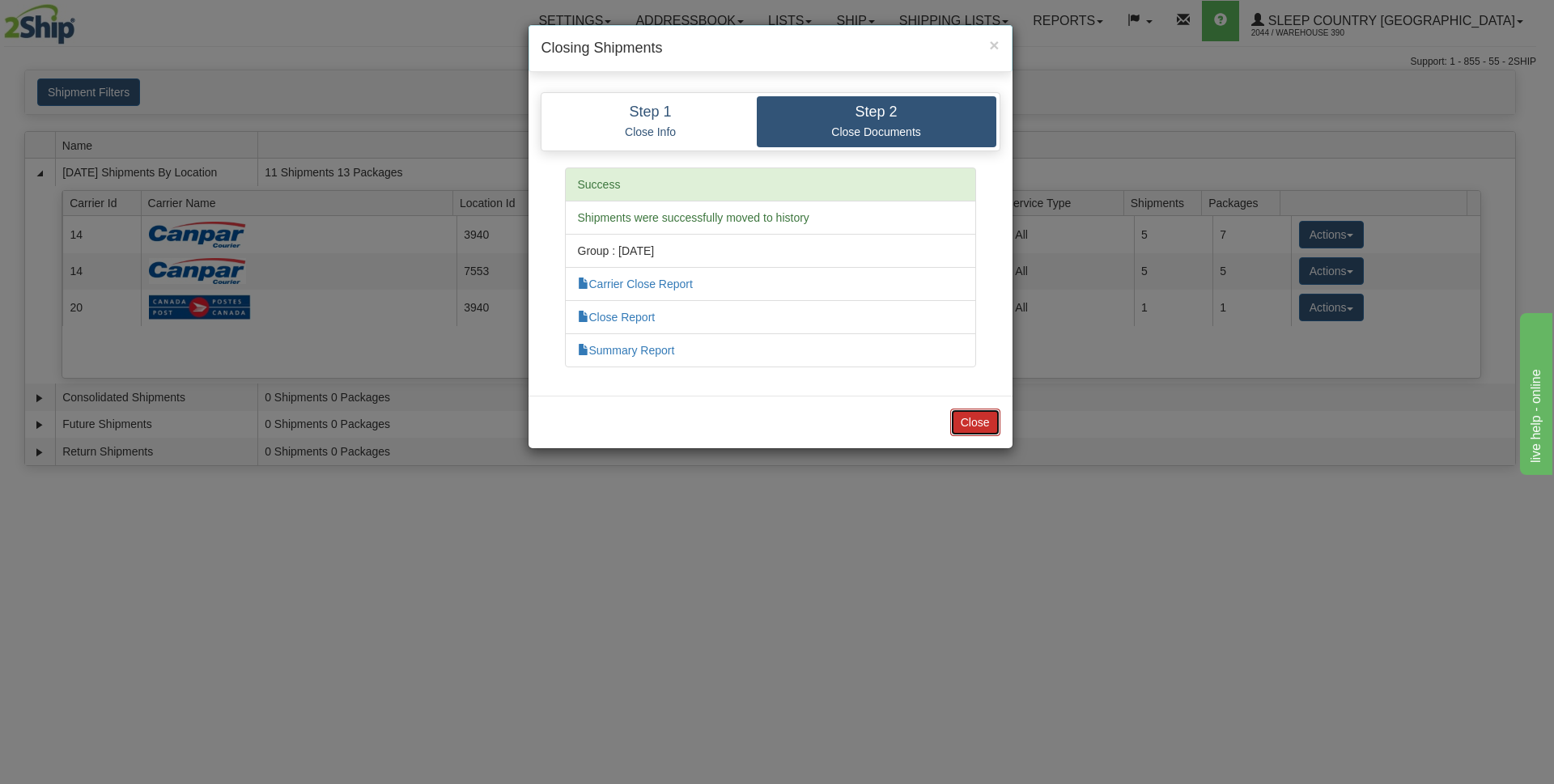
click at [988, 418] on button "Close" at bounding box center [975, 422] width 50 height 27
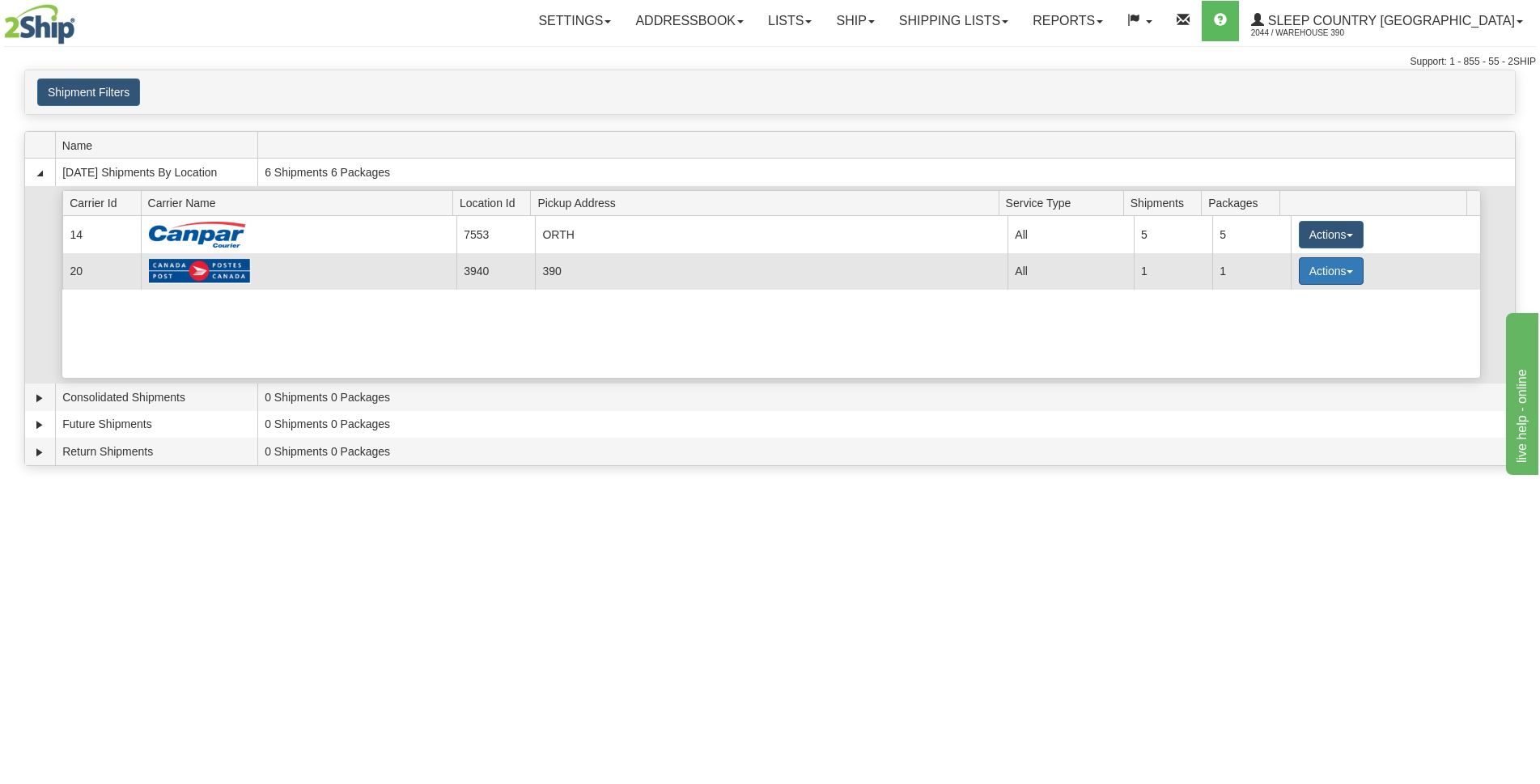
click at [1348, 267] on button "Actions" at bounding box center [1331, 271] width 65 height 27
click at [1278, 330] on link "Close" at bounding box center [1298, 323] width 129 height 21
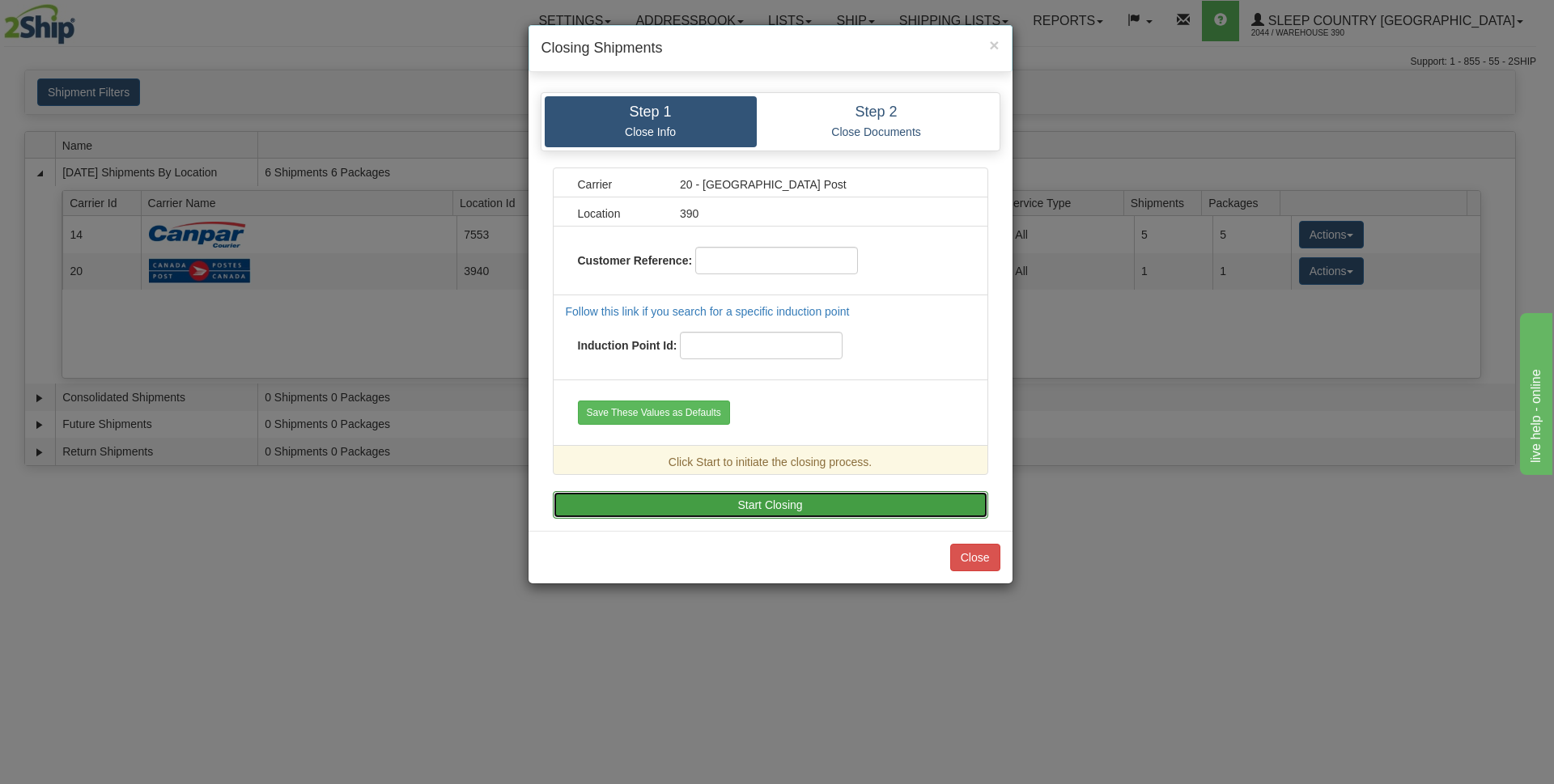
click at [788, 499] on button "Start Closing" at bounding box center [770, 504] width 435 height 27
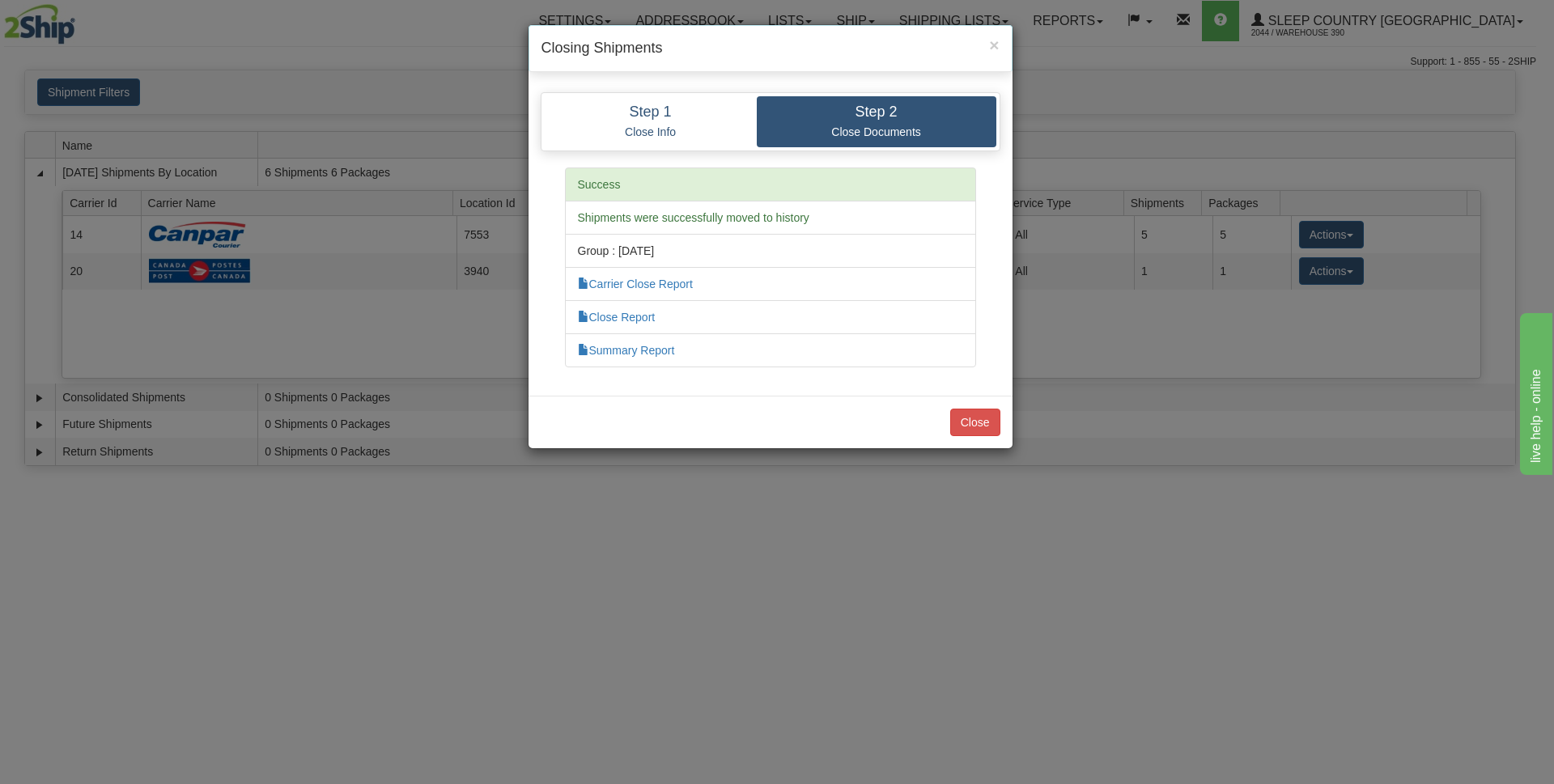
click at [1005, 425] on div "Close" at bounding box center [770, 422] width 484 height 53
click at [984, 426] on button "Close" at bounding box center [975, 422] width 50 height 27
